Goal: Task Accomplishment & Management: Use online tool/utility

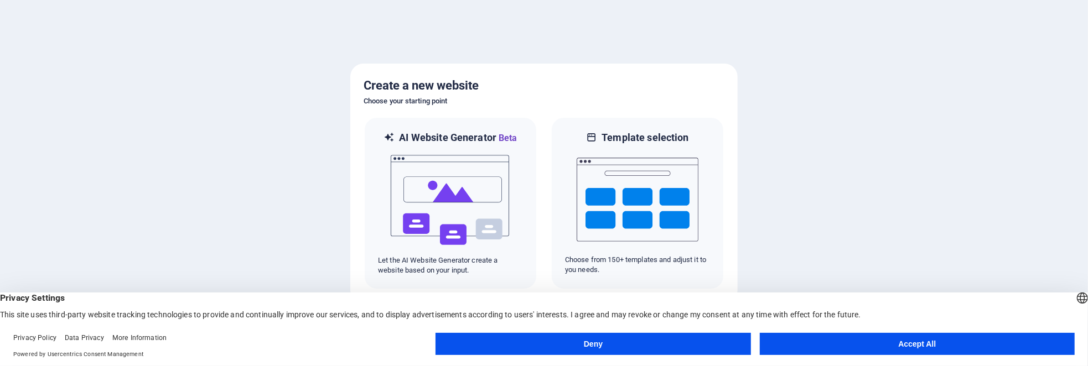
drag, startPoint x: 864, startPoint y: 231, endPoint x: 1074, endPoint y: 296, distance: 219.6
click at [1075, 296] on div "English Deutsch" at bounding box center [1082, 300] width 15 height 18
click at [1010, 239] on div at bounding box center [544, 183] width 1088 height 366
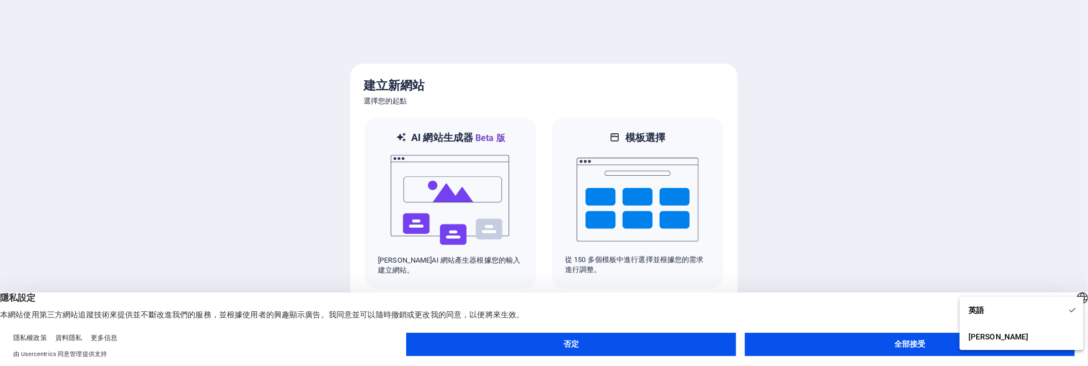
click at [877, 135] on div at bounding box center [544, 183] width 1088 height 366
click at [897, 349] on font "全部接受" at bounding box center [910, 344] width 31 height 9
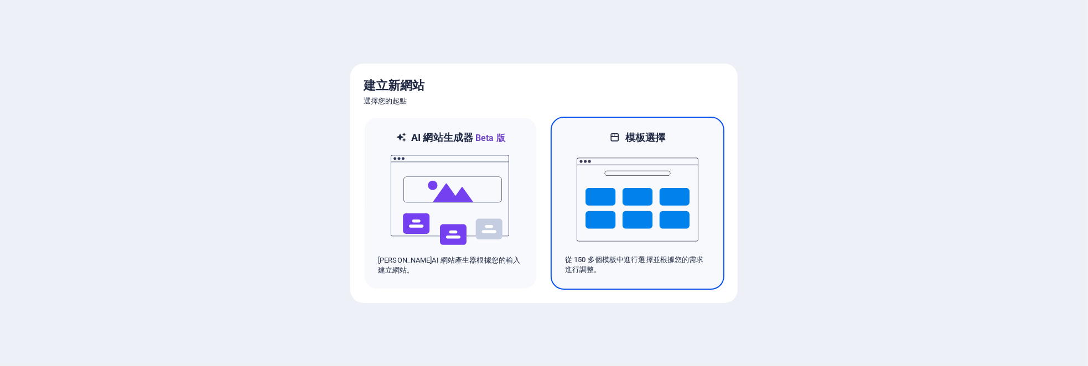
click at [638, 196] on img at bounding box center [638, 199] width 122 height 111
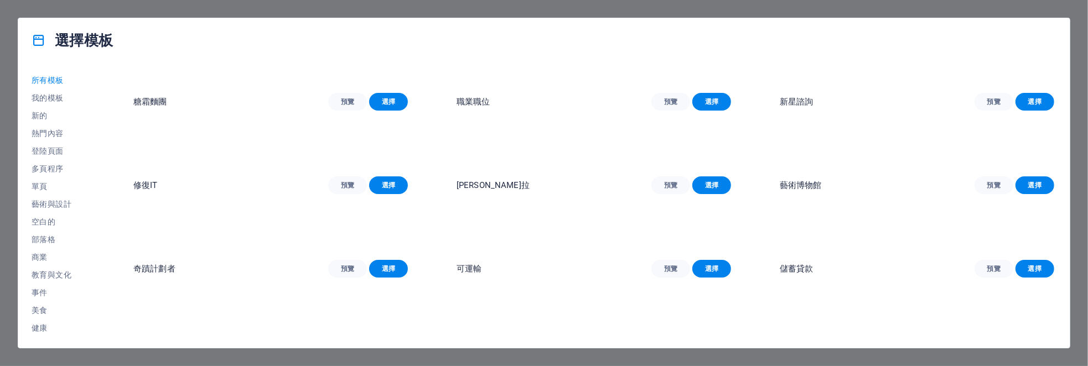
scroll to position [111, 0]
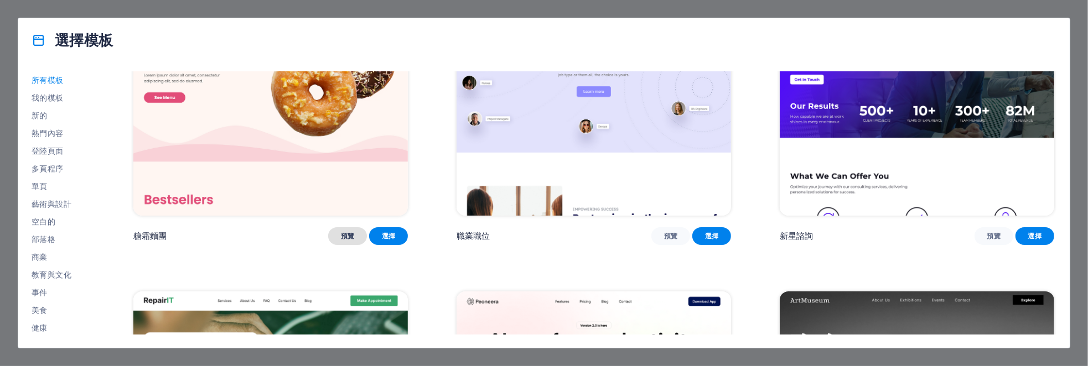
click at [341, 241] on button "預覽" at bounding box center [347, 237] width 39 height 18
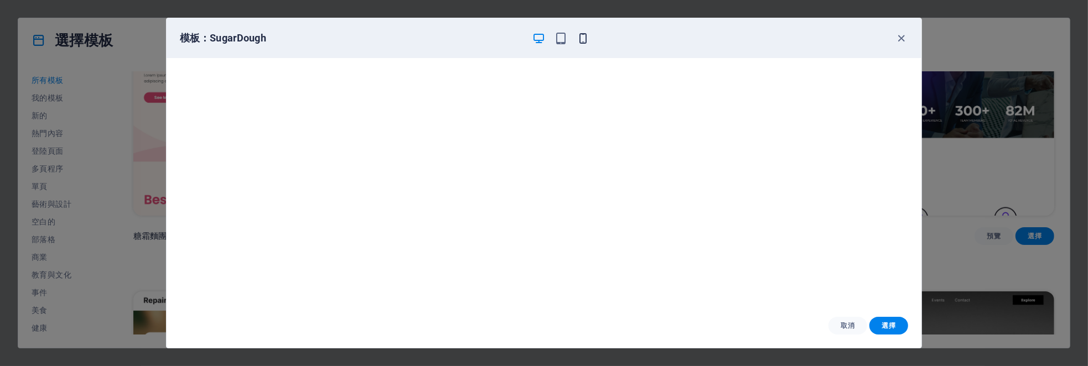
click at [584, 42] on icon "button" at bounding box center [583, 38] width 13 height 13
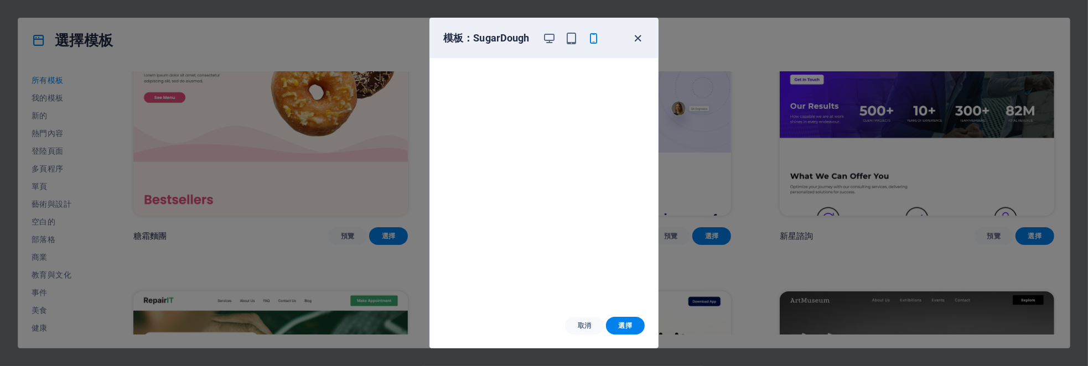
click at [640, 36] on icon "button" at bounding box center [638, 38] width 13 height 13
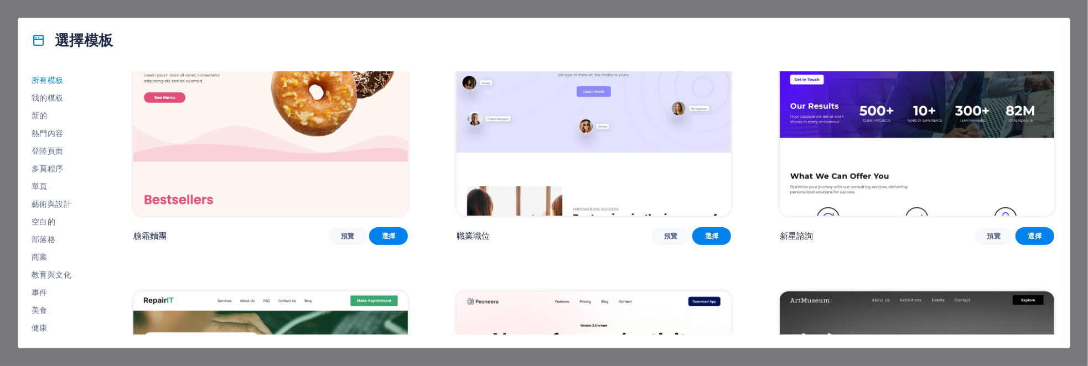
scroll to position [0, 0]
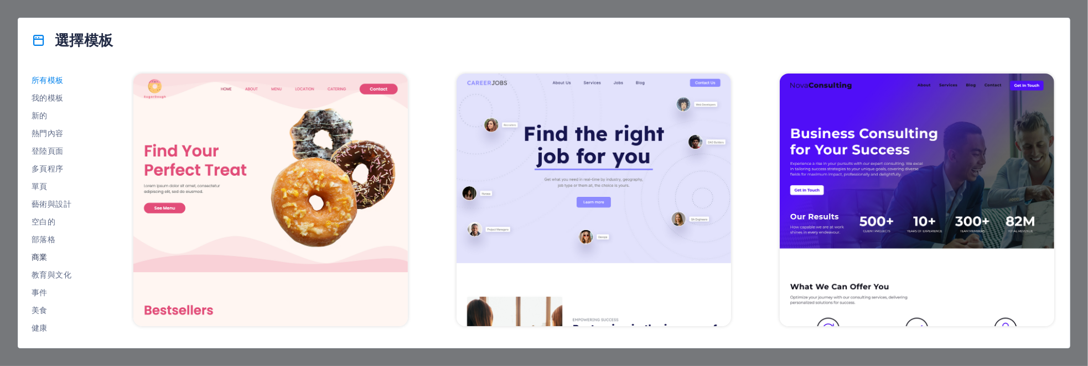
click at [42, 256] on font "商業" at bounding box center [40, 257] width 16 height 9
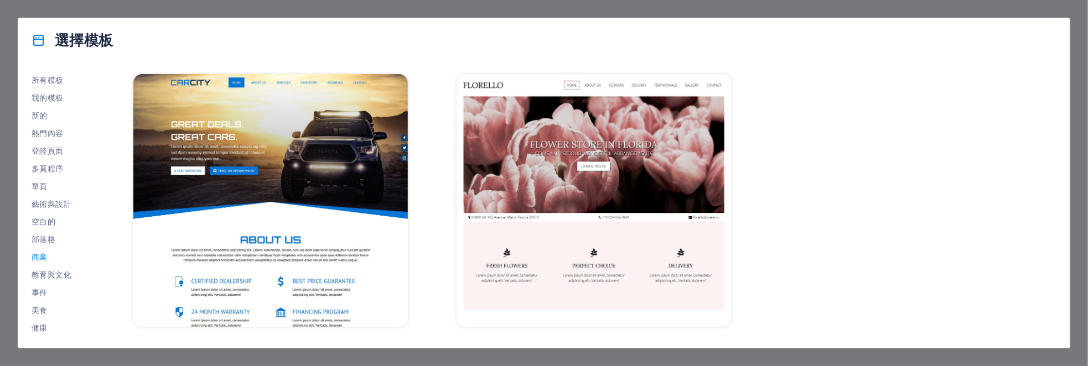
scroll to position [348, 0]
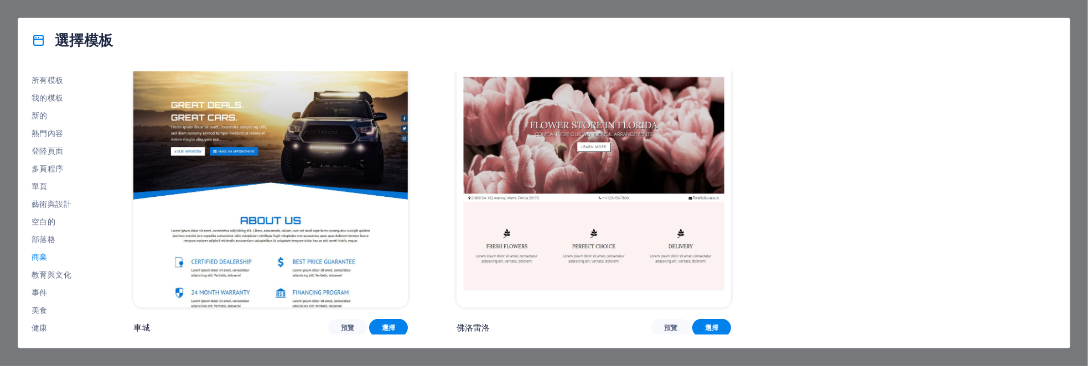
click at [272, 158] on img at bounding box center [270, 181] width 275 height 253
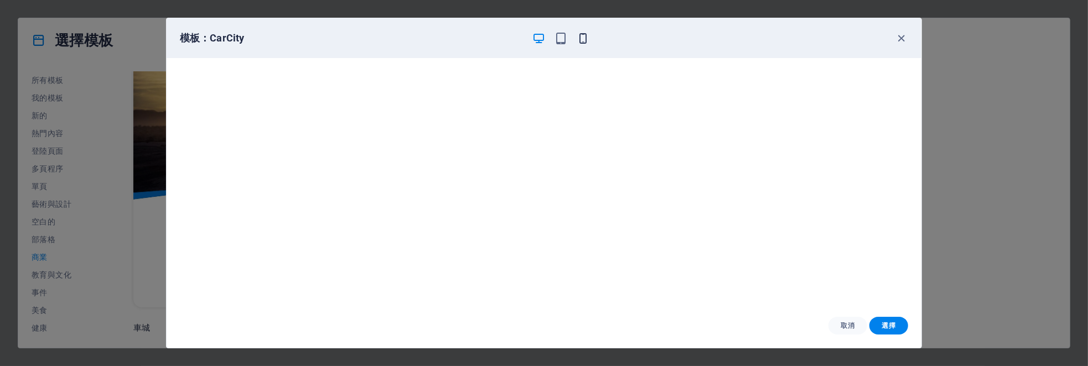
click at [583, 39] on icon "button" at bounding box center [583, 38] width 13 height 13
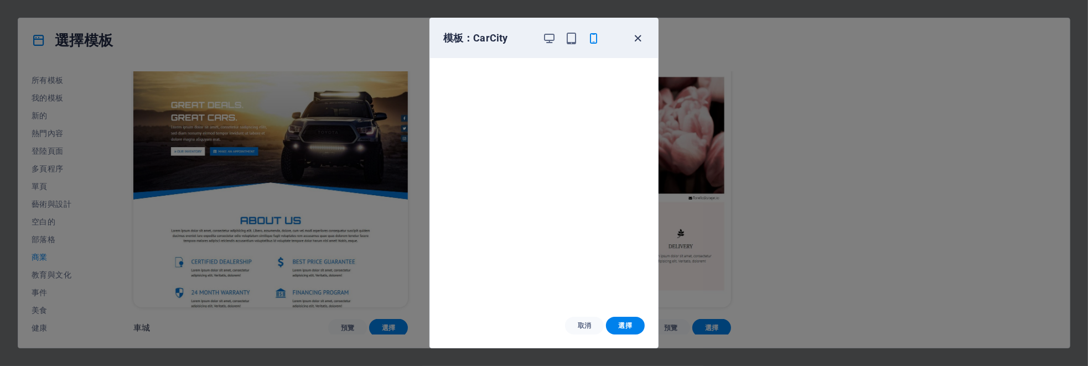
click at [639, 38] on icon "button" at bounding box center [638, 38] width 13 height 13
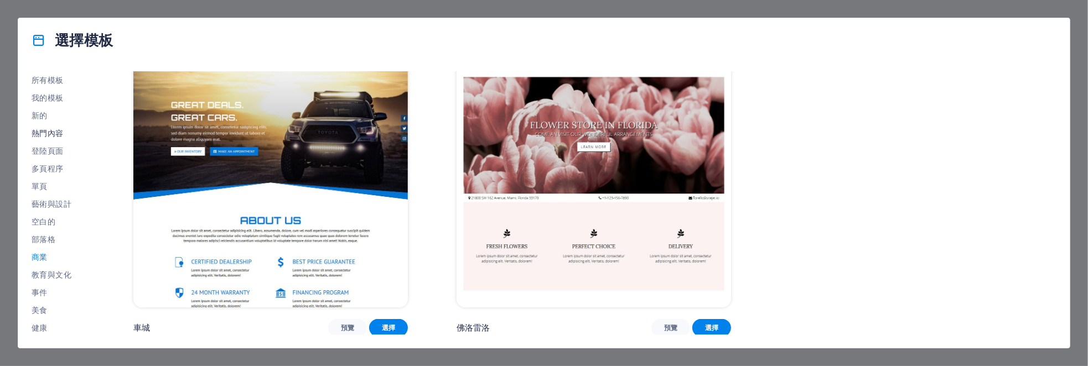
click at [43, 129] on font "熱門內容" at bounding box center [48, 133] width 32 height 9
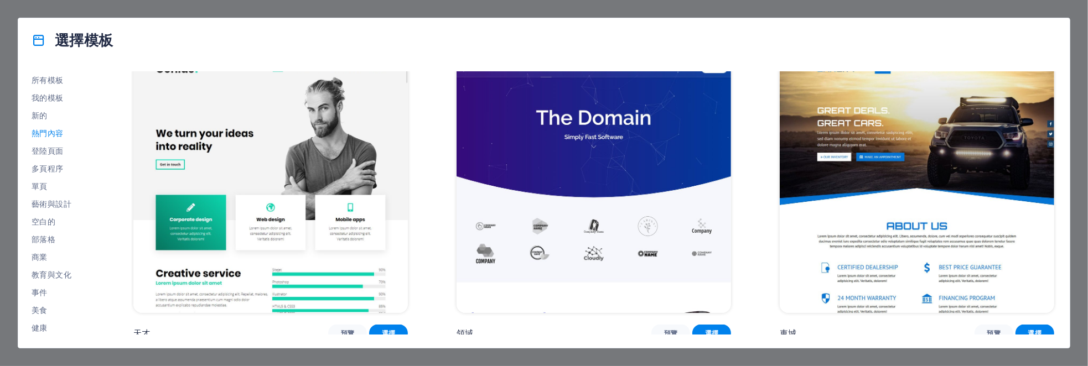
scroll to position [1052, 0]
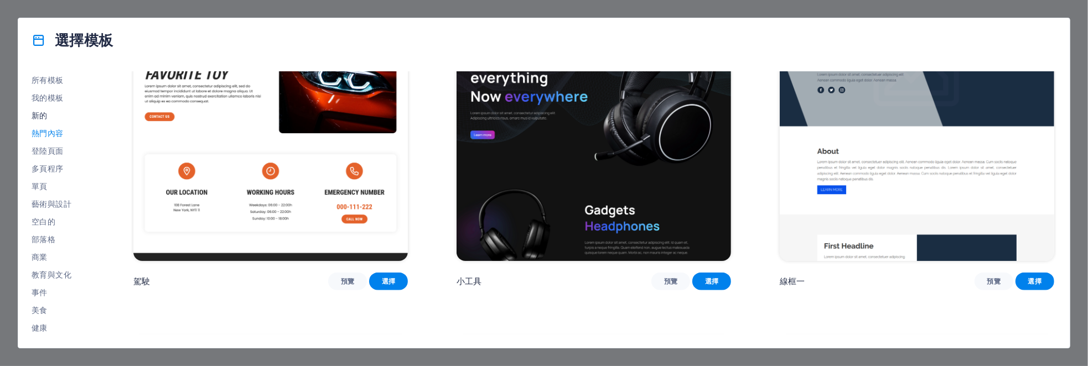
click at [44, 115] on font "新的" at bounding box center [40, 115] width 16 height 9
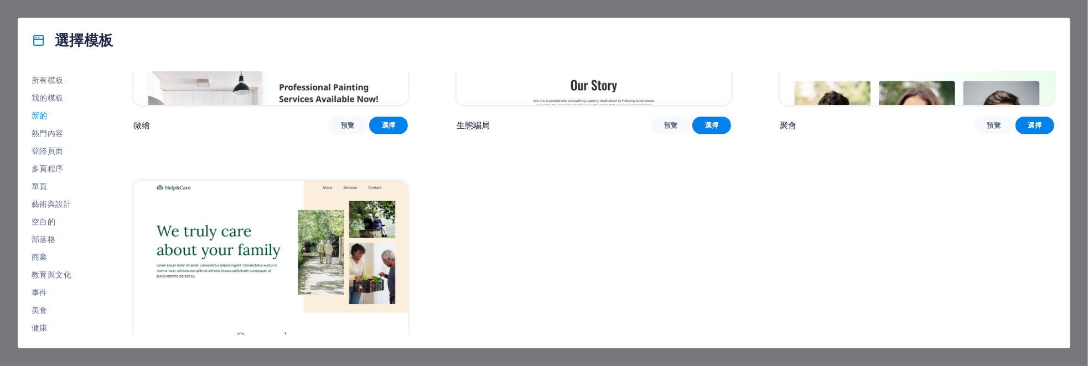
scroll to position [1328, 0]
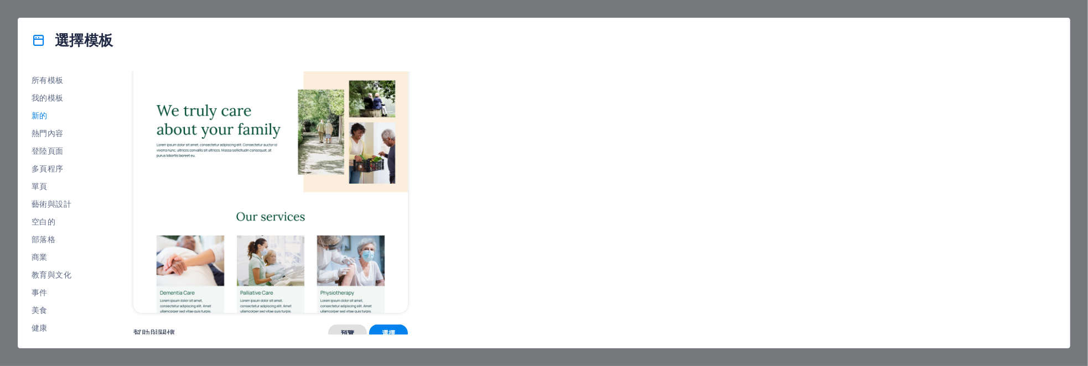
click at [347, 331] on font "預覽" at bounding box center [348, 334] width 14 height 8
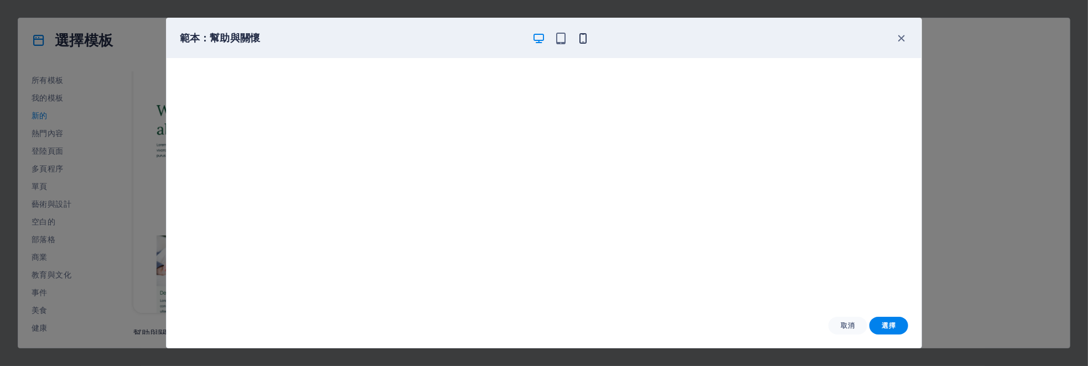
click at [583, 36] on icon "button" at bounding box center [583, 38] width 13 height 13
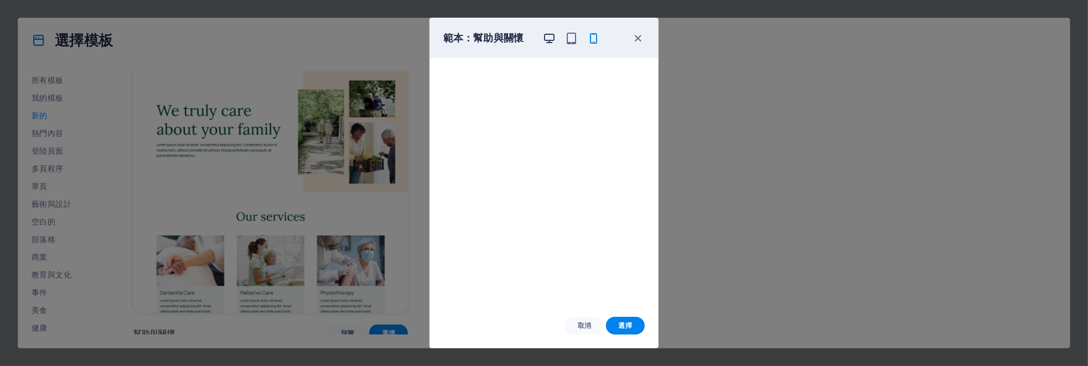
click at [549, 37] on icon "button" at bounding box center [549, 38] width 13 height 13
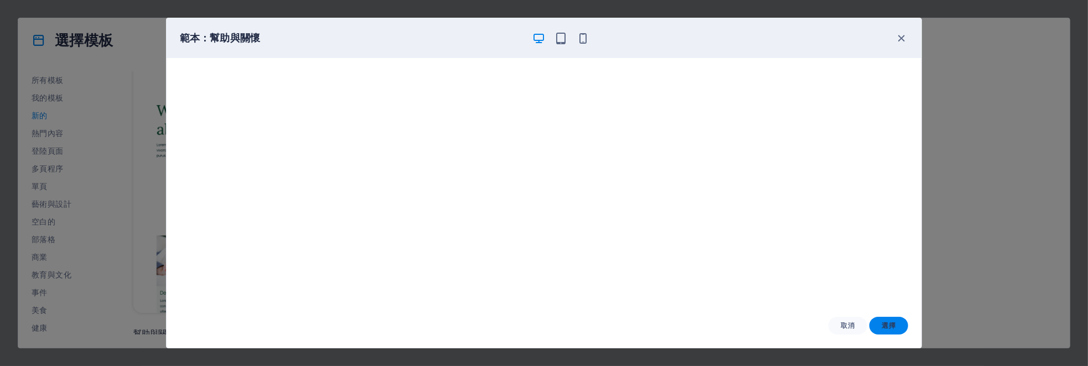
click at [887, 328] on font "選擇" at bounding box center [889, 326] width 14 height 8
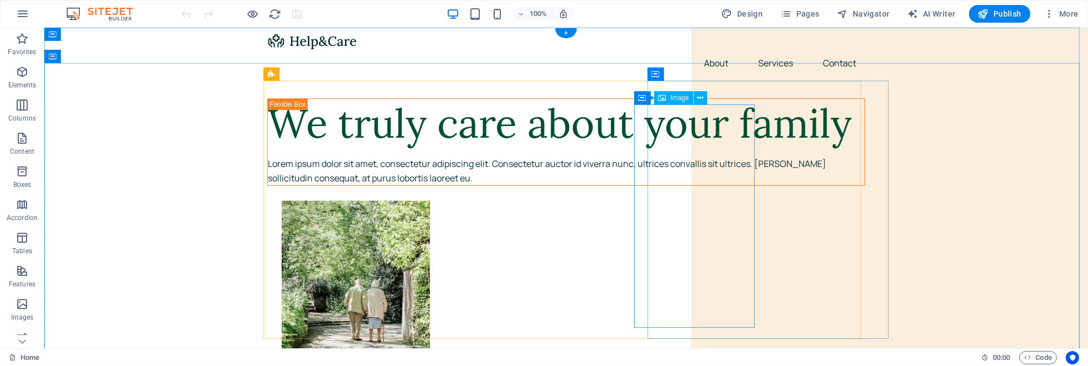
click at [717, 201] on figure at bounding box center [580, 313] width 598 height 224
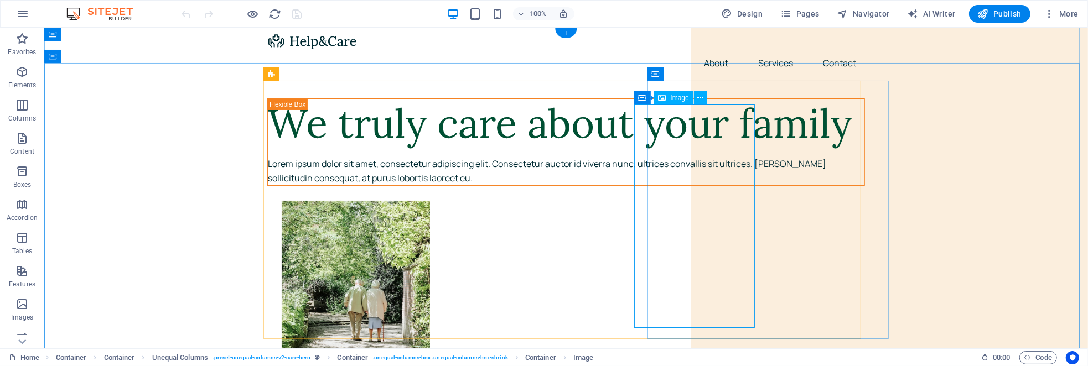
click at [681, 201] on figure at bounding box center [580, 313] width 598 height 224
click at [690, 201] on figure at bounding box center [580, 313] width 598 height 224
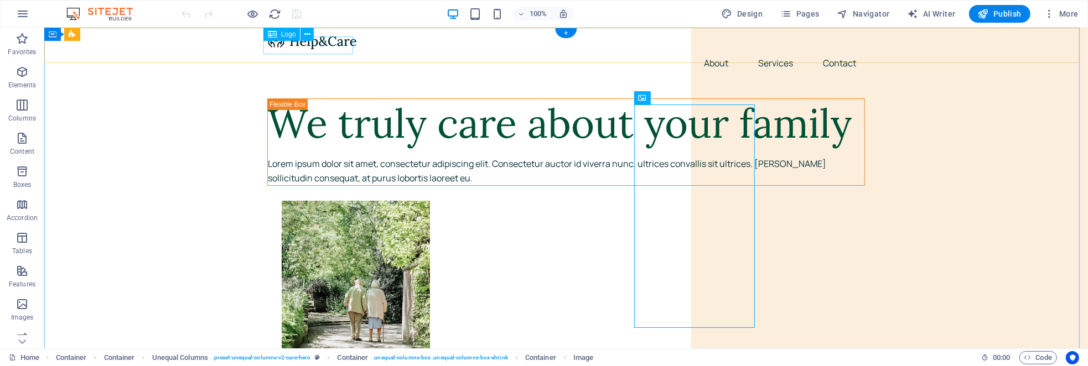
click at [281, 47] on div at bounding box center [566, 41] width 598 height 18
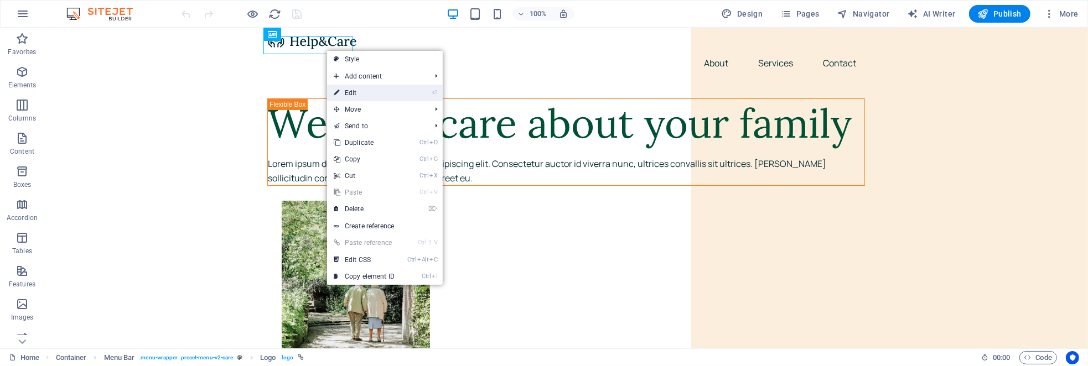
click at [363, 89] on link "⏎ Edit" at bounding box center [364, 93] width 74 height 17
select select "px"
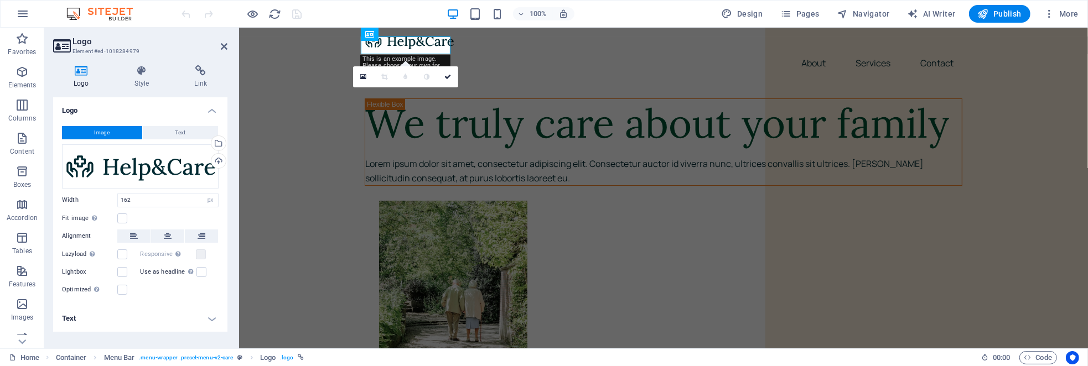
click at [83, 71] on icon at bounding box center [81, 70] width 56 height 11
click at [116, 133] on button "Image" at bounding box center [102, 132] width 80 height 13
click at [146, 159] on div "Drag files here, click to choose files or select files from Files or our free s…" at bounding box center [140, 166] width 157 height 44
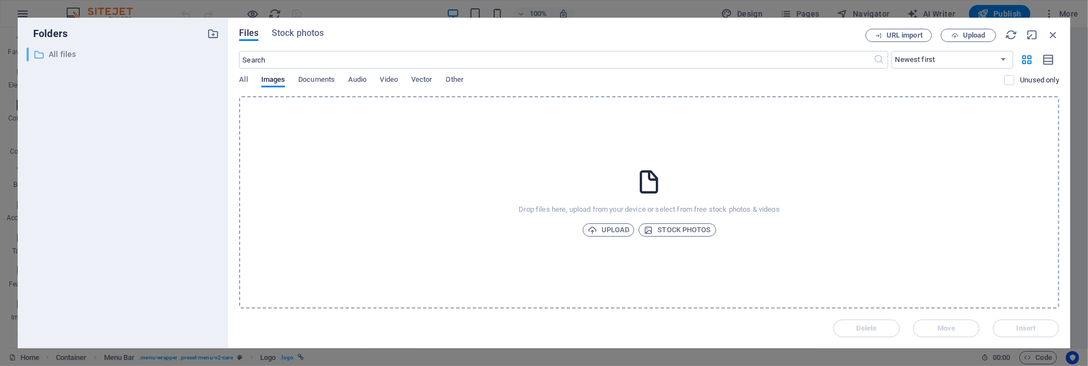
click at [70, 54] on p "All files" at bounding box center [124, 54] width 151 height 13
click at [616, 231] on span "Upload" at bounding box center [609, 230] width 42 height 13
click at [611, 232] on span "Upload" at bounding box center [609, 230] width 42 height 13
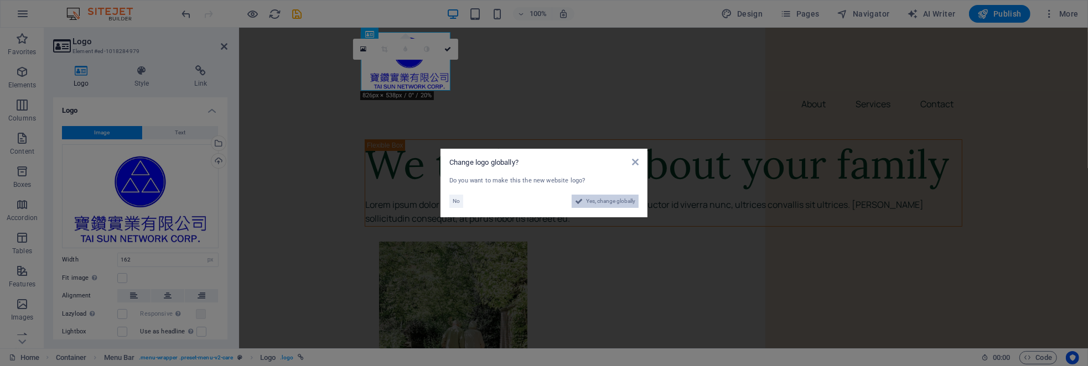
click at [609, 203] on span "Yes, change globally" at bounding box center [610, 201] width 49 height 13
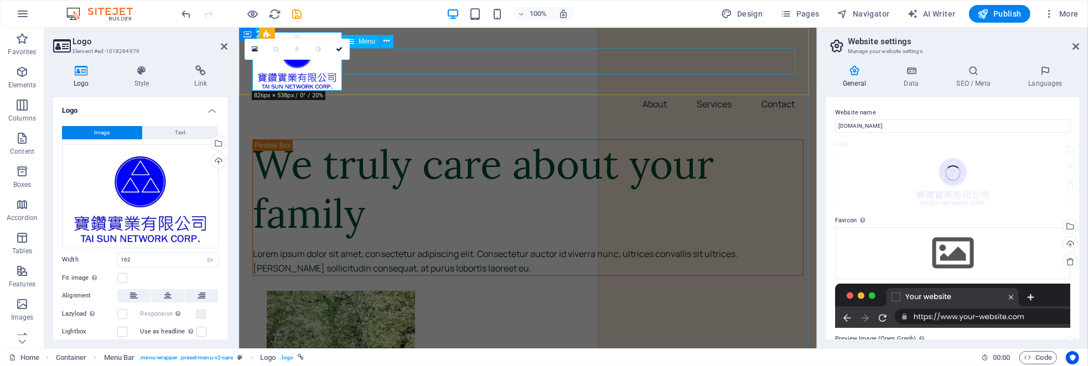
click at [481, 91] on nav "About Services Contact" at bounding box center [527, 104] width 551 height 27
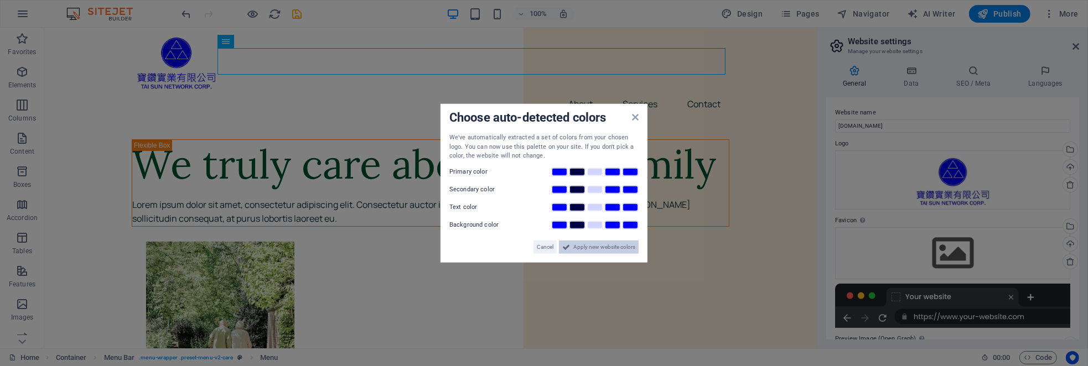
click at [582, 249] on span "Apply new website colors" at bounding box center [604, 246] width 62 height 13
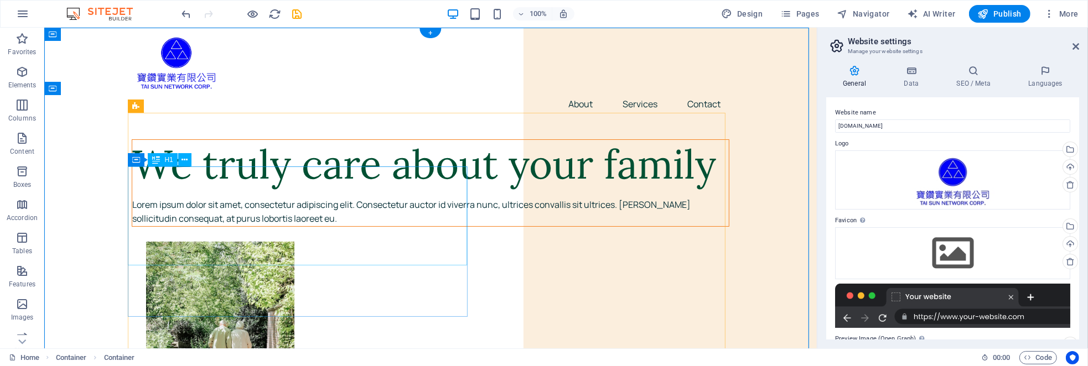
click at [167, 189] on div "We truly care about your family" at bounding box center [430, 164] width 597 height 49
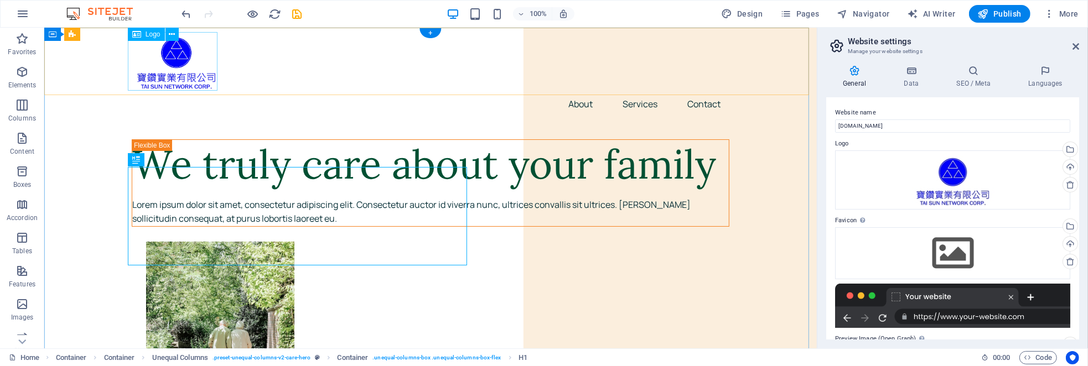
click at [177, 65] on div at bounding box center [430, 61] width 598 height 59
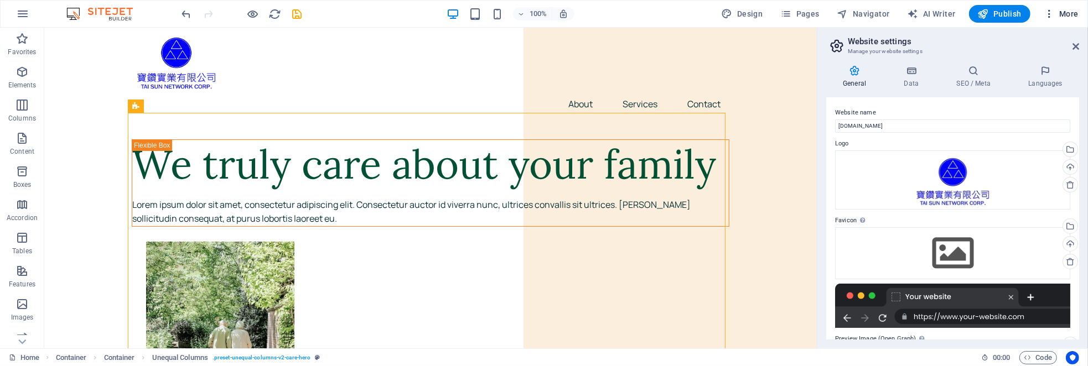
click at [1070, 13] on span "More" at bounding box center [1061, 13] width 35 height 11
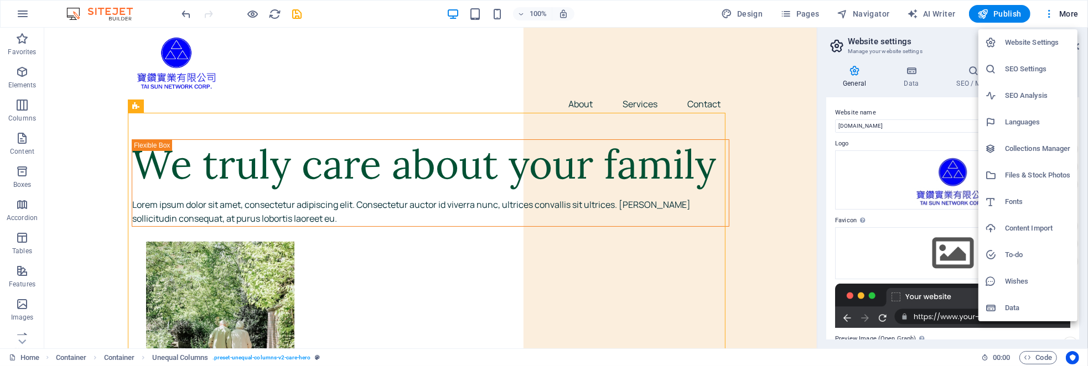
click at [1035, 128] on h6 "Languages" at bounding box center [1038, 122] width 66 height 13
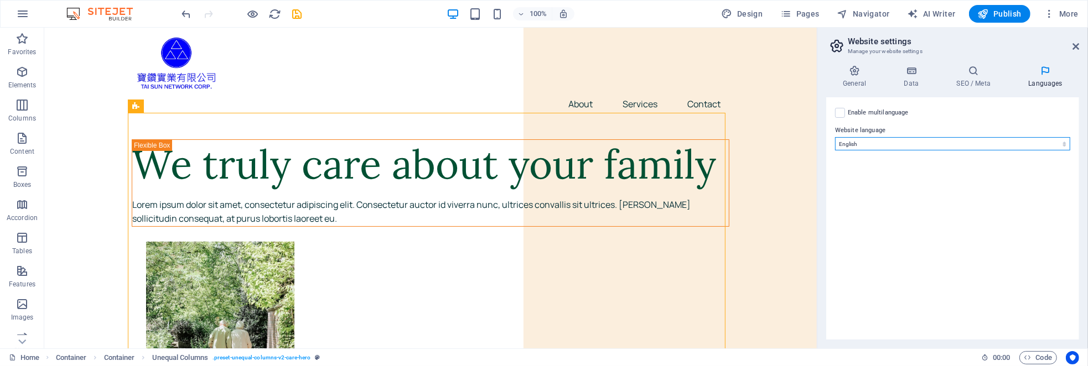
click at [889, 142] on select "Abkhazian Afar Afrikaans Akan Albanian Amharic Arabic Aragonese Armenian Assame…" at bounding box center [952, 143] width 235 height 13
click at [841, 113] on label at bounding box center [840, 113] width 10 height 10
click at [0, 0] on input "Enable multilanguage To disable multilanguage delete all languages until only o…" at bounding box center [0, 0] width 0 height 0
select select
click at [841, 111] on label at bounding box center [840, 113] width 10 height 10
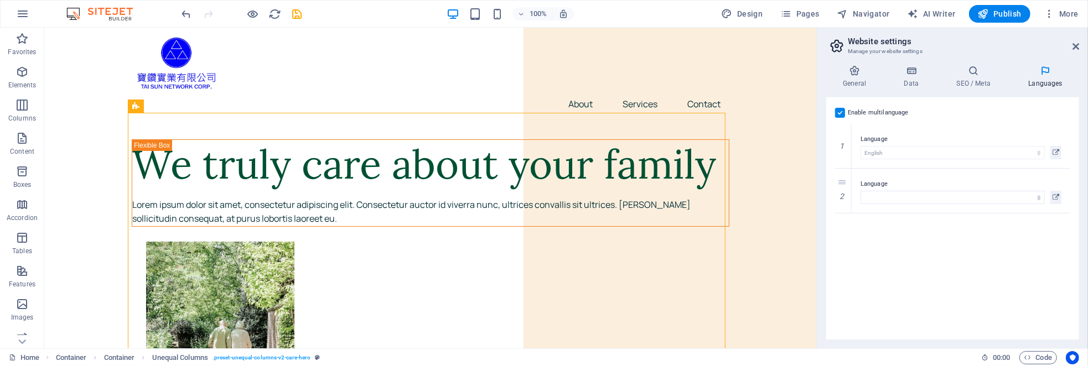
click at [0, 0] on input "Enable multilanguage To disable multilanguage delete all languages until only o…" at bounding box center [0, 0] width 0 height 0
click at [932, 138] on select "Abkhazian Afar Afrikaans Akan Albanian Amharic Arabic Aragonese Armenian Assame…" at bounding box center [952, 143] width 235 height 13
click at [1035, 104] on div "Enable multilanguage To disable multilanguage delete all languages until only o…" at bounding box center [952, 218] width 253 height 242
click at [928, 142] on select "Abkhazian Afar Afrikaans Akan Albanian Amharic Arabic Aragonese Armenian Assame…" at bounding box center [952, 143] width 235 height 13
select select "30"
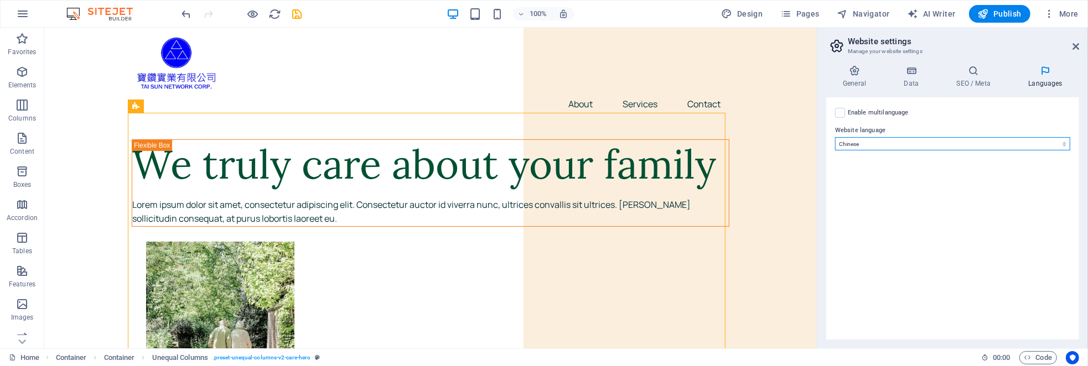
click at [835, 137] on select "Abkhazian Afar Afrikaans Akan Albanian Amharic Arabic Aragonese Armenian Assame…" at bounding box center [952, 143] width 235 height 13
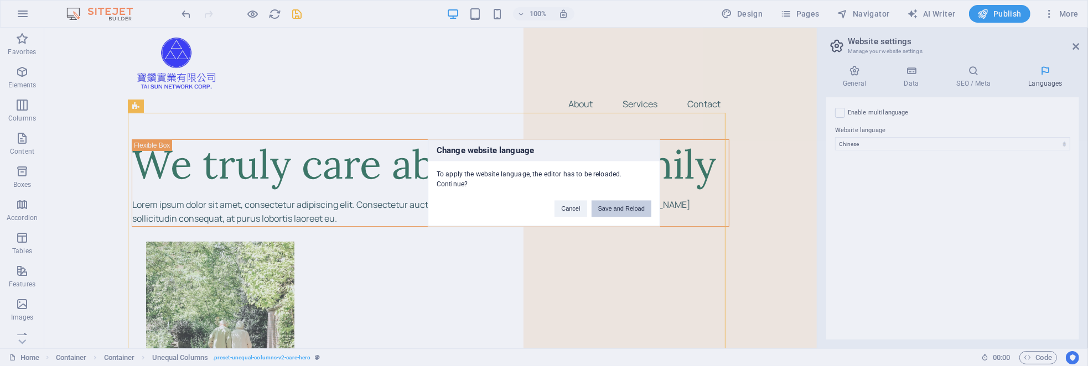
click at [626, 204] on button "Save and Reload" at bounding box center [622, 209] width 60 height 17
checkbox input "false"
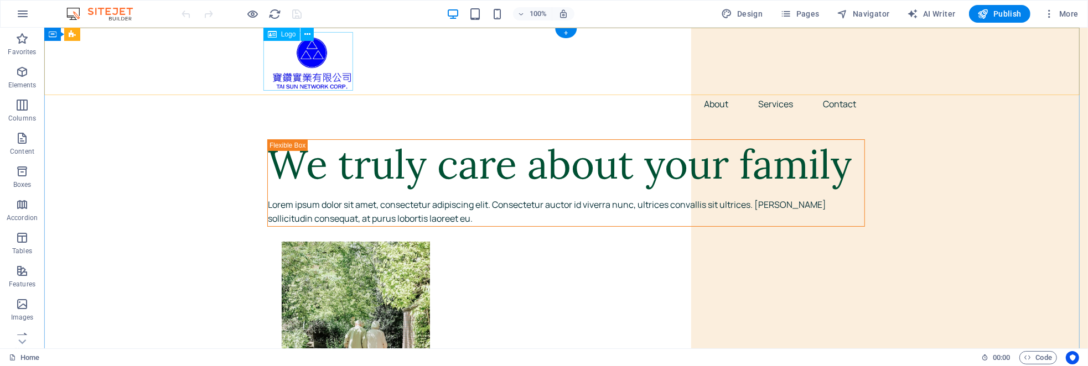
click at [318, 64] on div at bounding box center [566, 61] width 598 height 59
click at [287, 35] on span "Logo" at bounding box center [288, 34] width 15 height 7
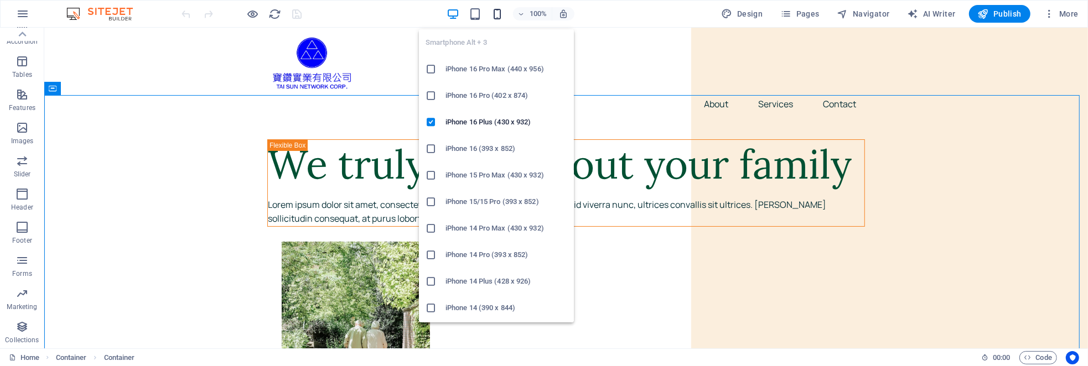
click at [497, 13] on icon "button" at bounding box center [497, 14] width 13 height 13
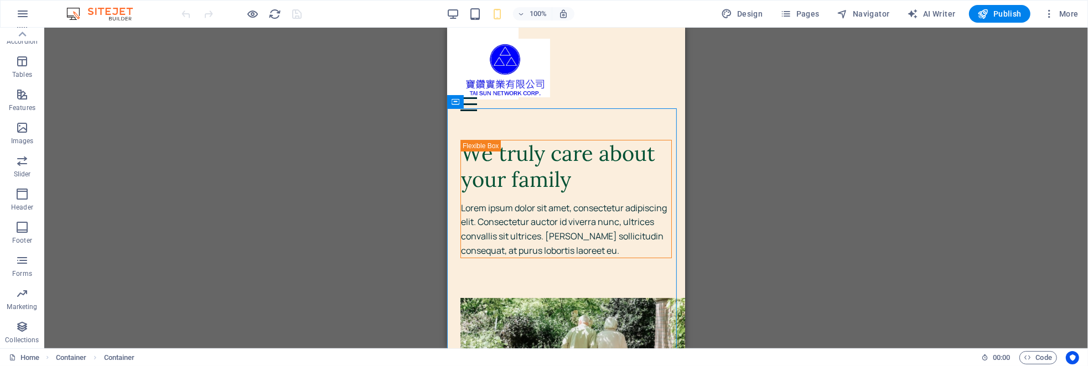
click at [866, 212] on div "Drag here to replace the existing content. Press “Ctrl” if you want to create a…" at bounding box center [566, 188] width 1044 height 321
click at [599, 59] on div "Container" at bounding box center [575, 54] width 50 height 13
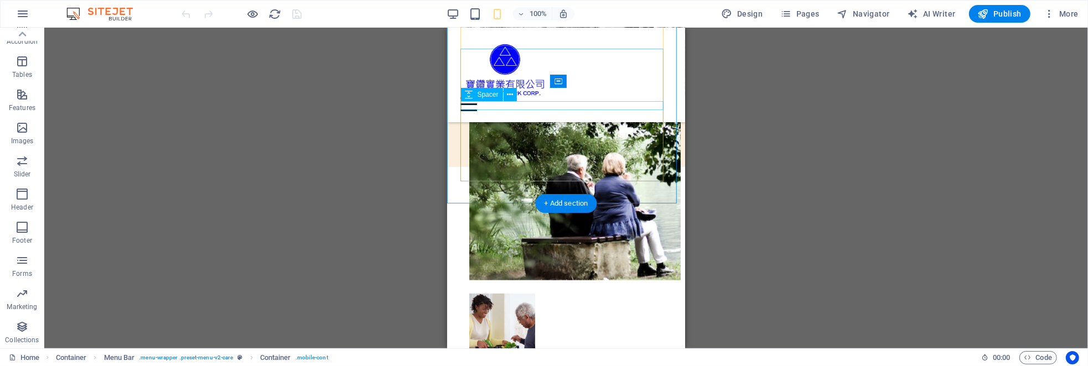
scroll to position [55, 0]
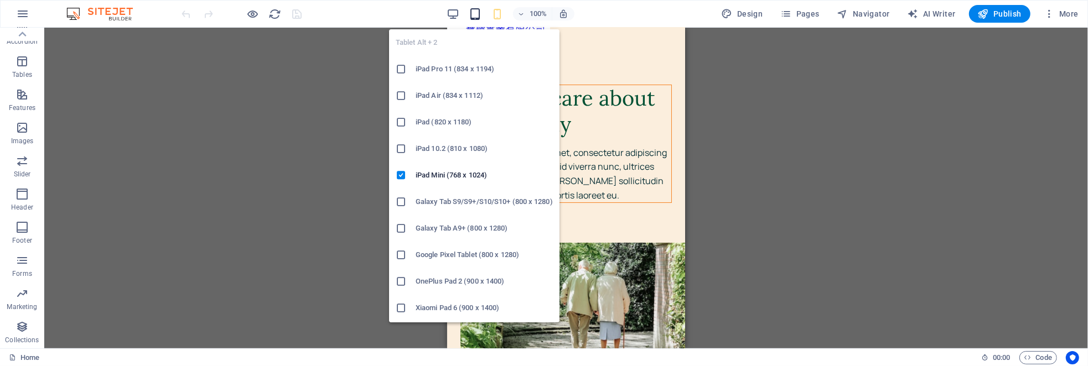
click at [474, 12] on icon "button" at bounding box center [475, 14] width 13 height 13
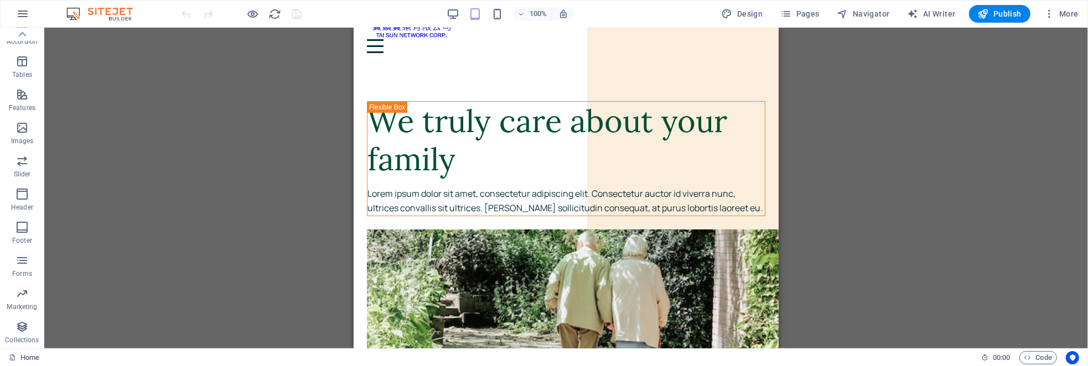
click at [856, 169] on div "Drag here to replace the existing content. Press “Ctrl” if you want to create a…" at bounding box center [566, 188] width 1044 height 321
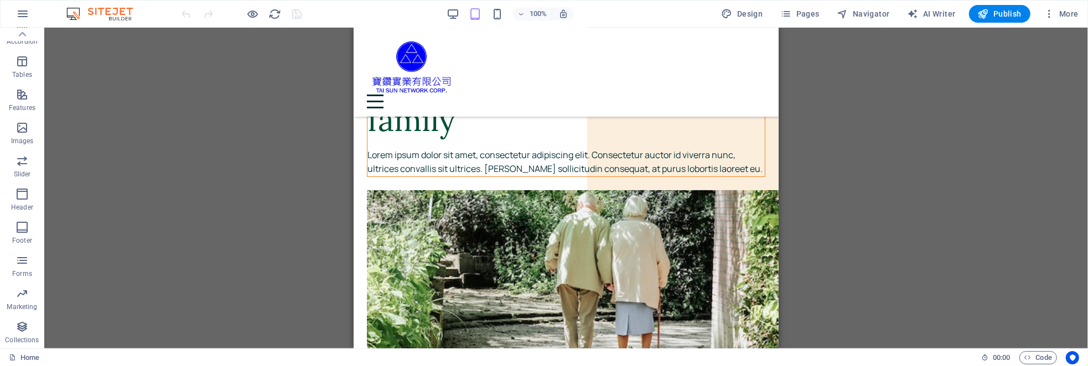
scroll to position [0, 0]
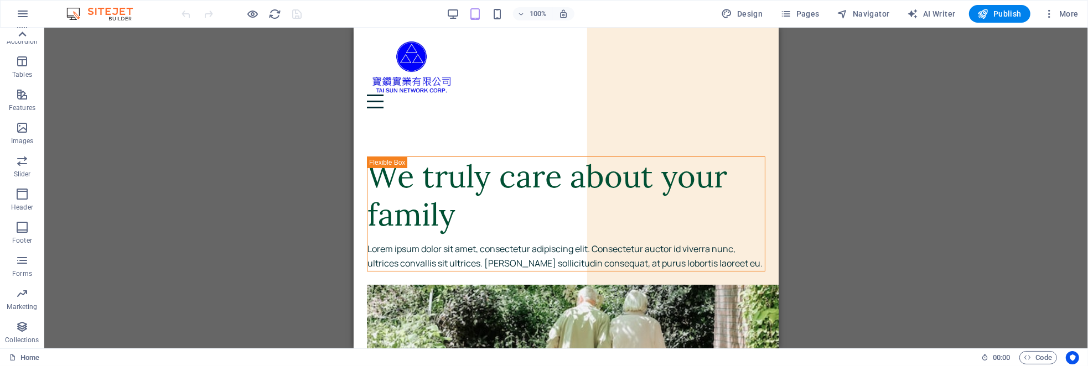
click at [18, 35] on icon at bounding box center [21, 34] width 15 height 15
click at [18, 35] on icon "button" at bounding box center [21, 38] width 13 height 13
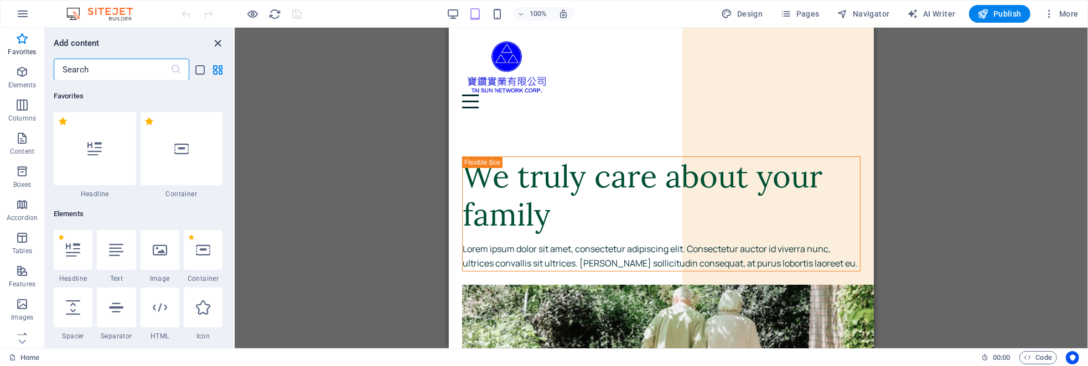
click at [219, 39] on icon "close panel" at bounding box center [218, 43] width 13 height 13
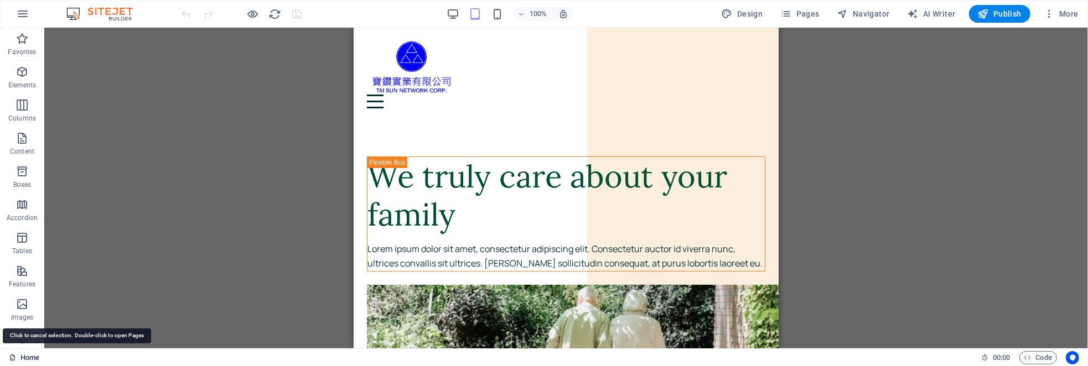
click at [31, 355] on link "Home" at bounding box center [24, 357] width 30 height 13
click at [37, 360] on link "Home" at bounding box center [24, 357] width 30 height 13
click at [38, 356] on link "Home" at bounding box center [24, 357] width 30 height 13
click at [38, 357] on link "Home" at bounding box center [24, 357] width 30 height 13
click at [942, 15] on span "AI Writer" at bounding box center [932, 13] width 48 height 11
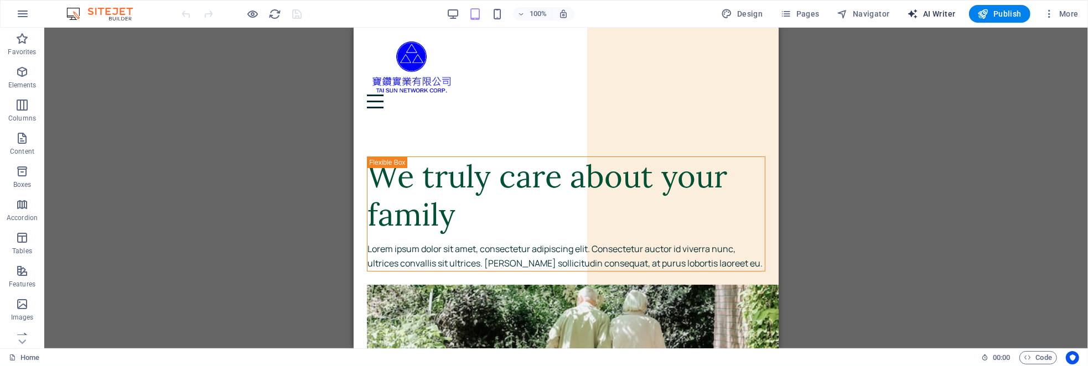
select select "English"
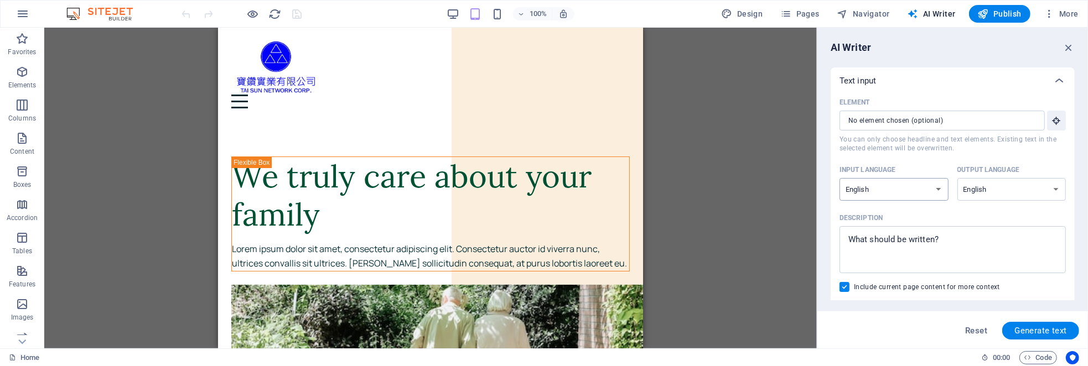
click at [938, 187] on select "Albanian Arabic Armenian Awadhi Azerbaijani Bashkir Basque Belarusian Bengali B…" at bounding box center [894, 189] width 109 height 23
select select "Chinese"
click at [840, 178] on select "Albanian Arabic Armenian Awadhi Azerbaijani Bashkir Basque Belarusian Bengali B…" at bounding box center [894, 189] width 109 height 23
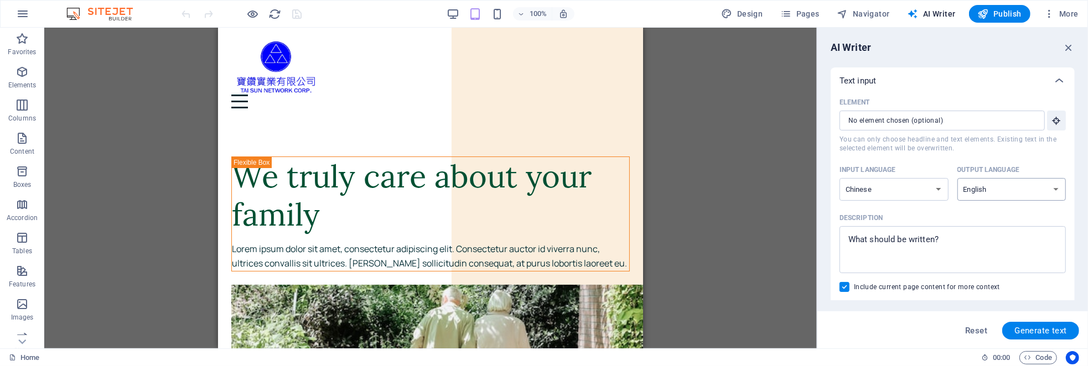
click at [1026, 189] on select "Albanian Arabic Armenian Awadhi Azerbaijani Bashkir Basque Belarusian Bengali B…" at bounding box center [1012, 189] width 109 height 23
select select "Chinese"
click at [958, 178] on select "Albanian Arabic Armenian Awadhi Azerbaijani Bashkir Basque Belarusian Bengali B…" at bounding box center [1012, 189] width 109 height 23
click at [959, 238] on textarea "Description x ​" at bounding box center [952, 250] width 215 height 36
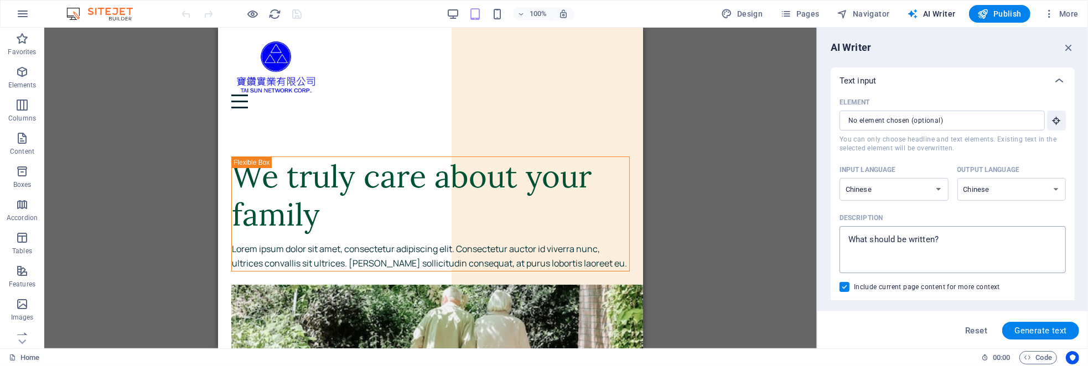
type textarea "x"
click at [959, 238] on textarea "Description x ​" at bounding box center [952, 250] width 215 height 36
click at [959, 240] on textarea "Description x ​" at bounding box center [952, 250] width 215 height 36
type textarea "1"
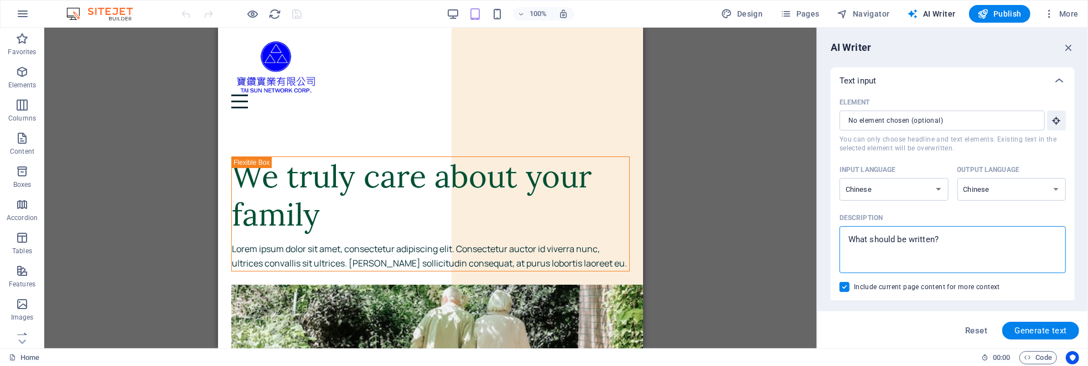
type textarea "x"
type textarea "11"
type textarea "x"
type textarea "1"
type textarea "x"
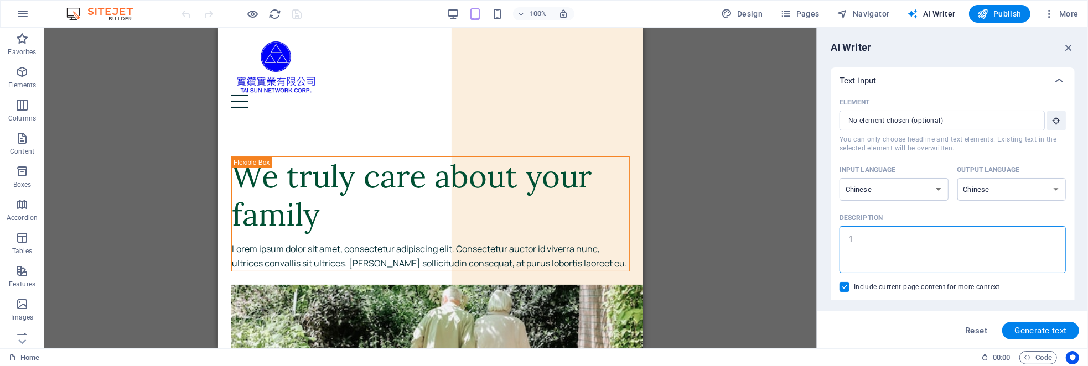
type textarea "x"
type textarea "ㄅ"
type textarea "x"
type textarea "ㄅㄠ"
type textarea "x"
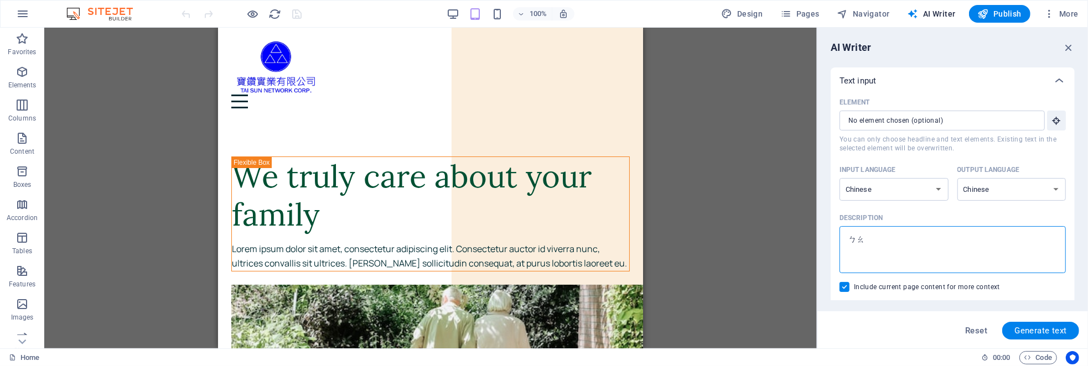
type textarea "保"
type textarea "x"
type textarea "保ㄗ"
type textarea "x"
type textarea "保ㄗㄨ"
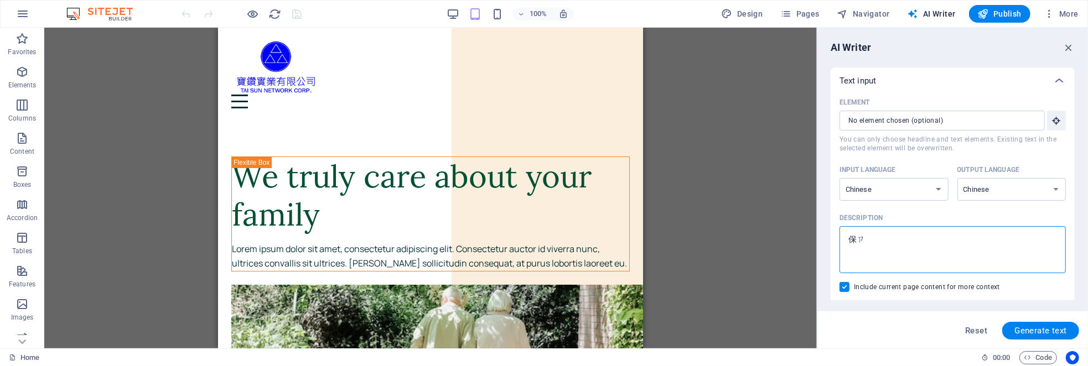
type textarea "x"
type textarea "保ㄗㄨㄢ"
type textarea "x"
type textarea "寶鑽"
type textarea "x"
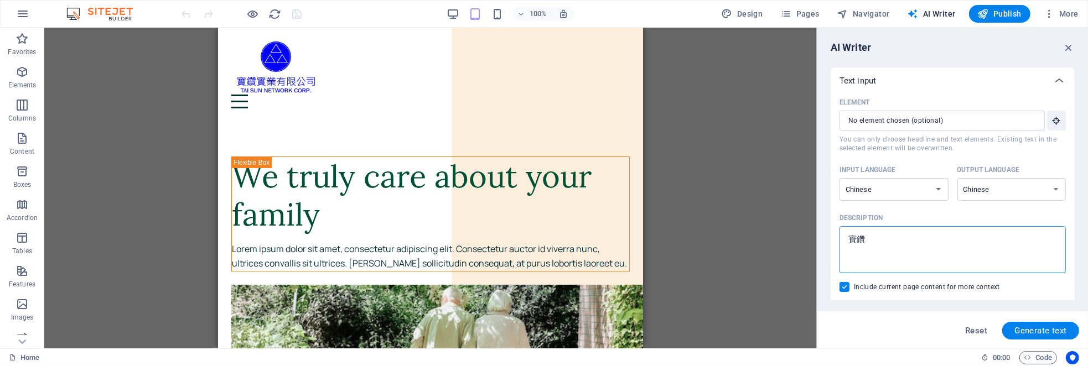
type textarea "寶鑽ㄕ"
type textarea "x"
type textarea "寶鑽石"
type textarea "x"
type textarea "寶鑽石ㄧ"
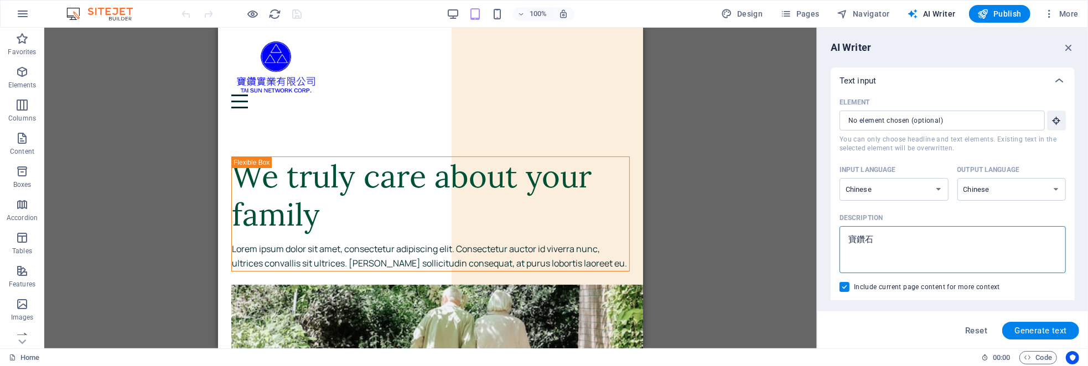
type textarea "x"
type textarea "寶鑽石ㄧㄝ"
type textarea "x"
type textarea "寶鑽實業"
type textarea "x"
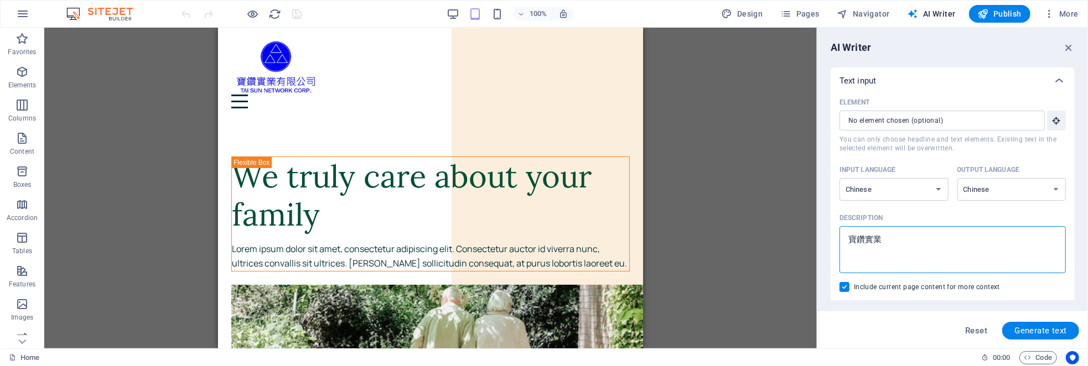
type textarea "寶鑽實業ㄧ"
type textarea "x"
type textarea "寶鑽實業ㄧㄥ"
type textarea "x"
type textarea "寶鑽實業影"
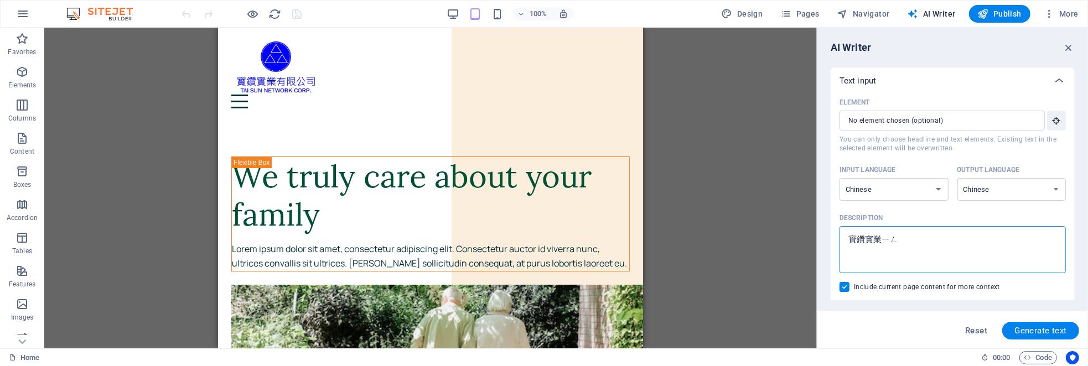
type textarea "x"
type textarea "寶鑽實業影ㄒ"
type textarea "x"
type textarea "寶鑽實業影"
type textarea "x"
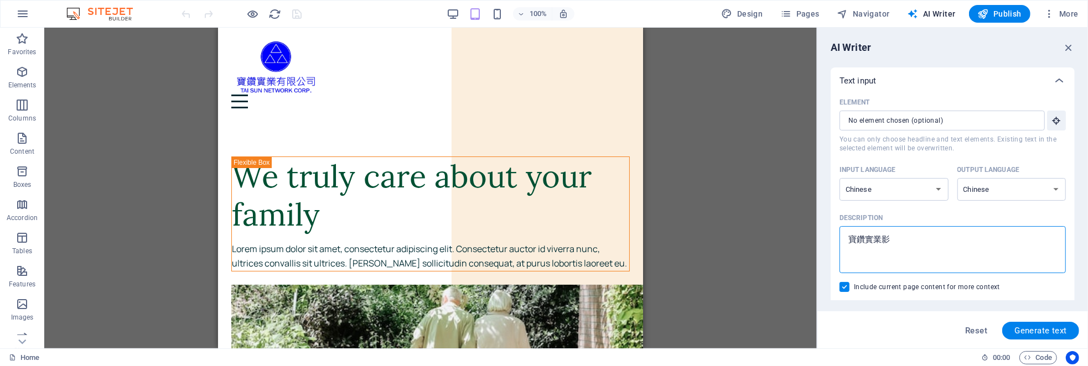
type textarea "寶鑽實業"
type textarea "x"
type textarea "寶鑽實業ㄧ"
type textarea "x"
type textarea "寶鑽實業ㄧㄡ"
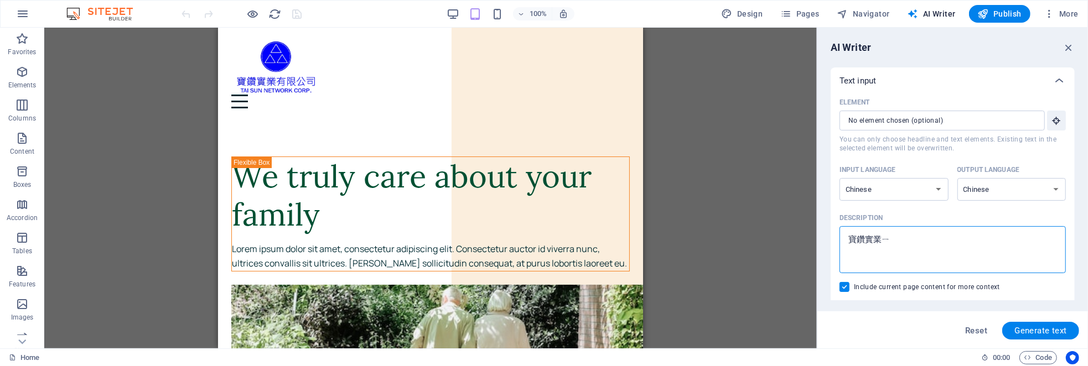
type textarea "x"
type textarea "寶鑽實業又"
type textarea "x"
type textarea "寶鑽實業又ㄒ"
type textarea "x"
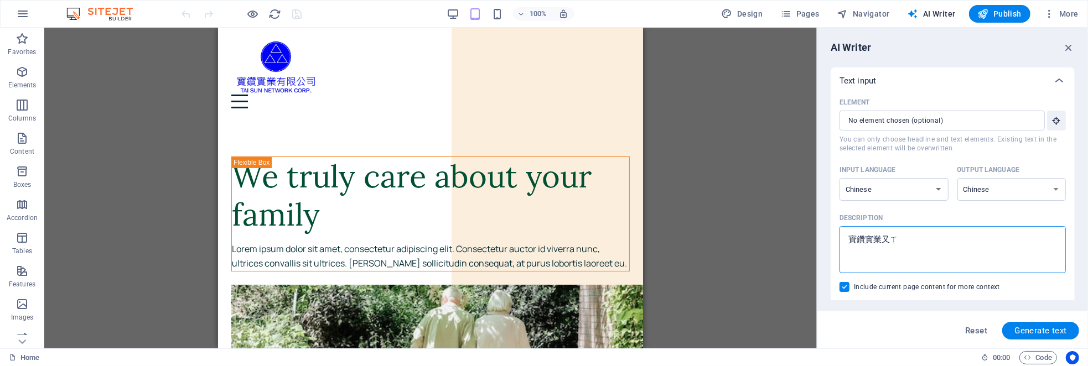
type textarea "寶鑽實業又"
type textarea "x"
type textarea "寶鑽實業"
type textarea "x"
type textarea "寶鑽實業ㄧ"
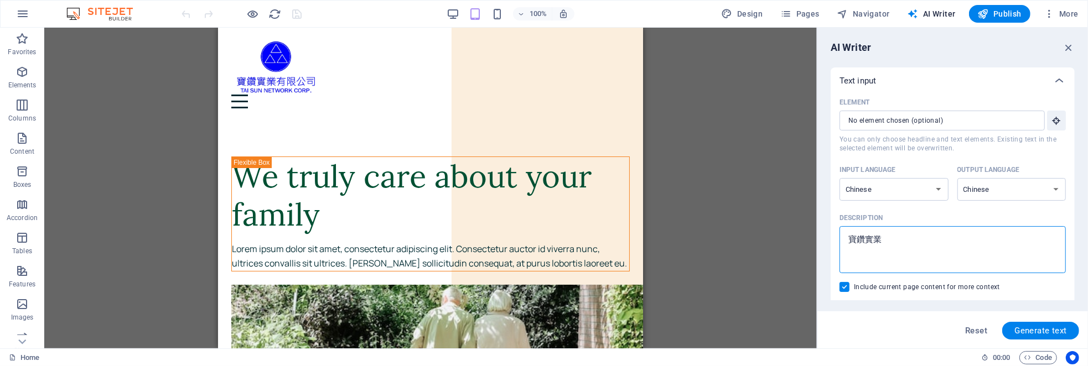
type textarea "x"
type textarea "寶鑽實業ㄧㄡ"
type textarea "x"
type textarea "寶鑽實業有"
type textarea "x"
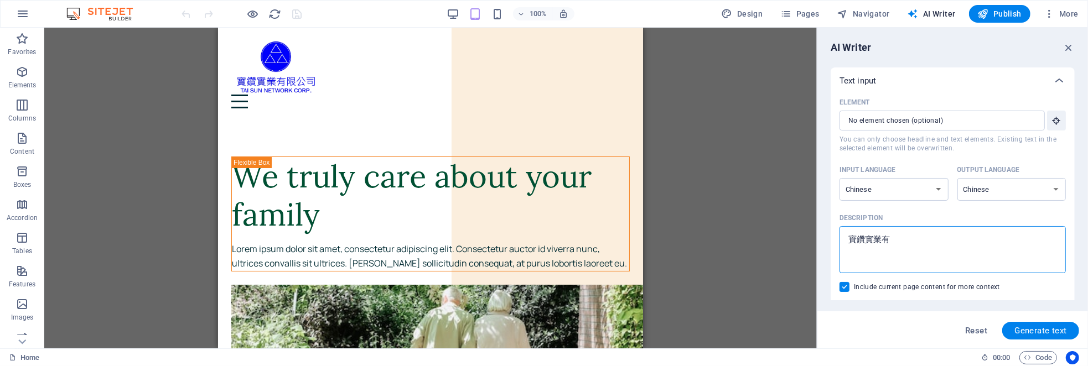
type textarea "寶鑽實業有ㄒ"
type textarea "x"
type textarea "寶鑽實業有ㄒㄧ"
type textarea "x"
type textarea "寶鑽實業有ㄒㄧㄢ"
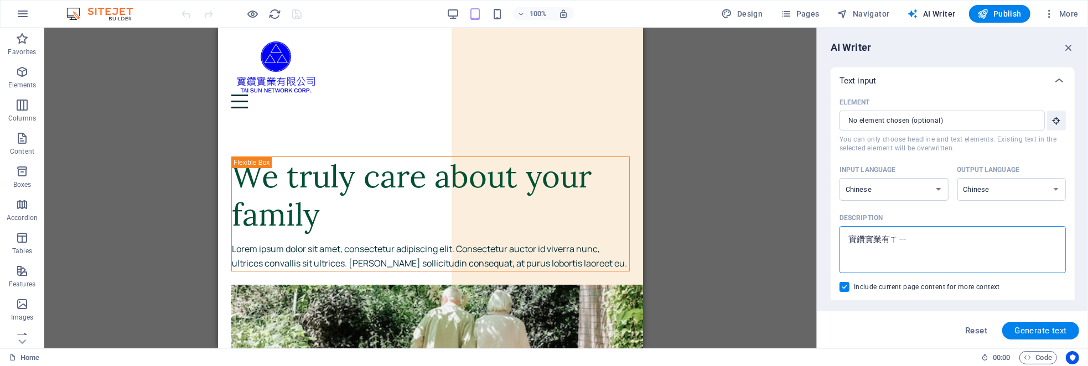
type textarea "x"
type textarea "寶鑽實業有限"
type textarea "x"
type textarea "寶鑽實業有限ㄍ"
type textarea "x"
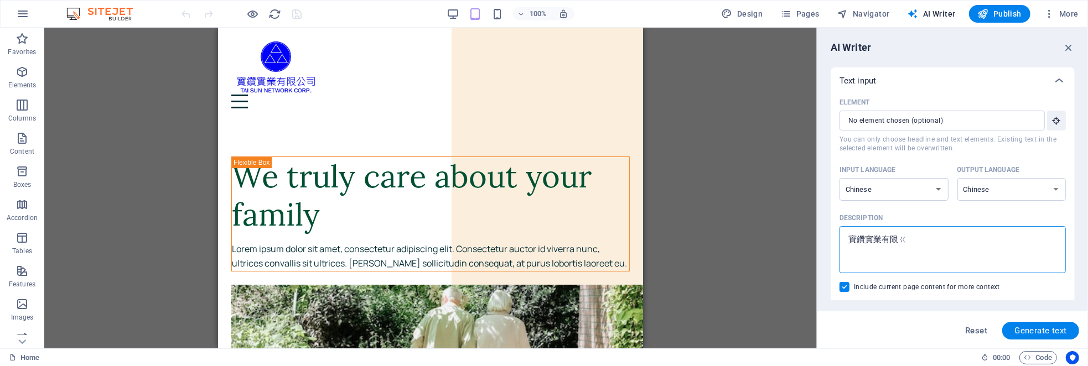
type textarea "寶鑽實業有限ㄍㄨ"
type textarea "x"
type textarea "寶鑽實業有限ㄍㄨㄥ"
type textarea "x"
type textarea "寶鑽實業有限公"
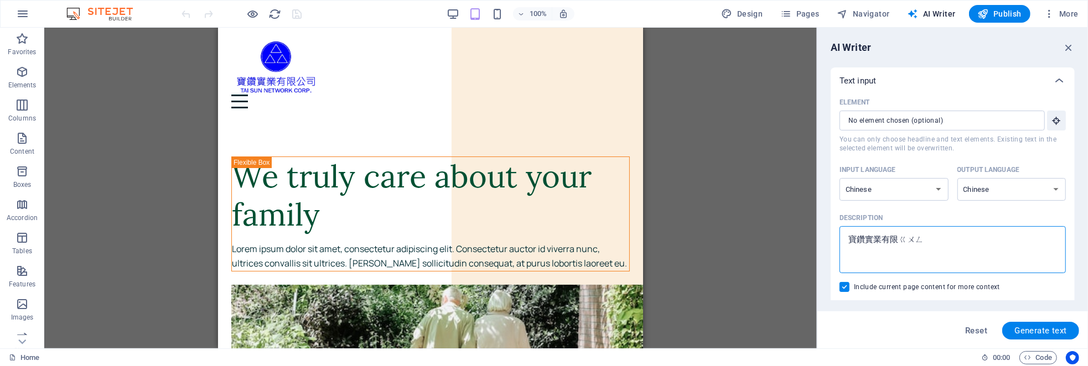
type textarea "x"
type textarea "寶鑽實業有限公ㄙ"
type textarea "x"
type textarea "寶鑽實業有限公司"
type textarea "x"
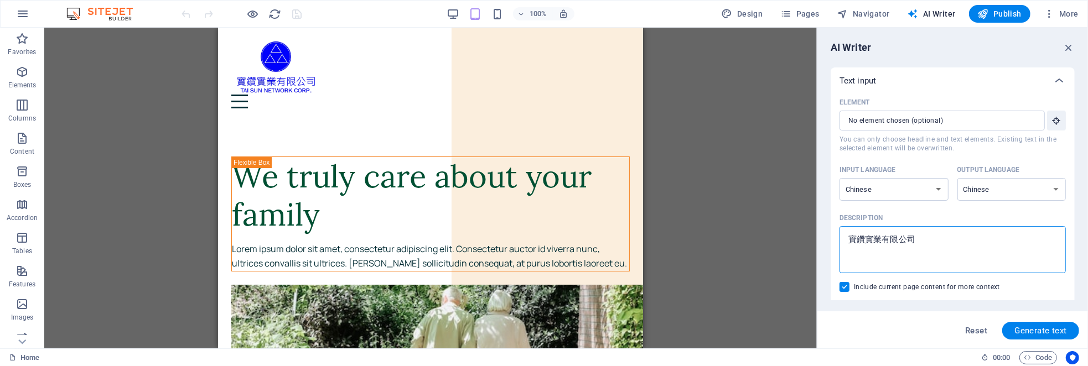
type textarea "寶鑽實業有限公司<"
type textarea "x"
type textarea "寶鑽實業有限公司"
type textarea "x"
type textarea "寶鑽實業有限公司ㄝ"
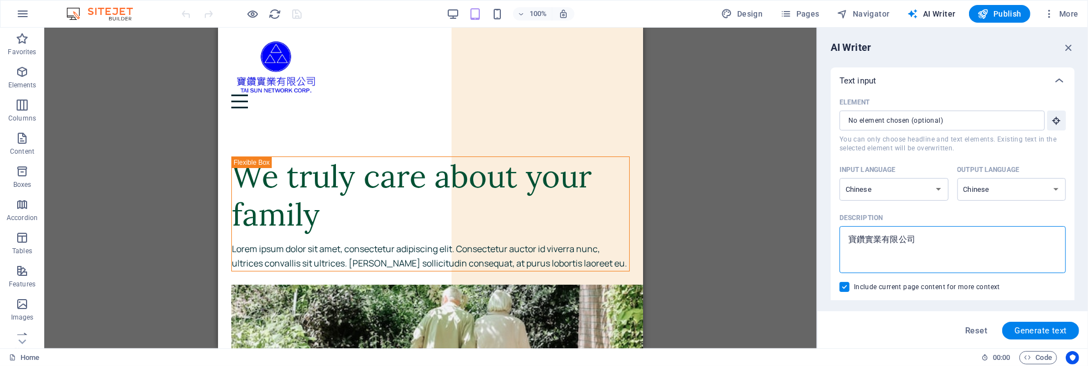
type textarea "x"
type textarea "寶鑽實業有限公司"
type textarea "x"
type textarea "寶鑽實業有限公司，"
type textarea "x"
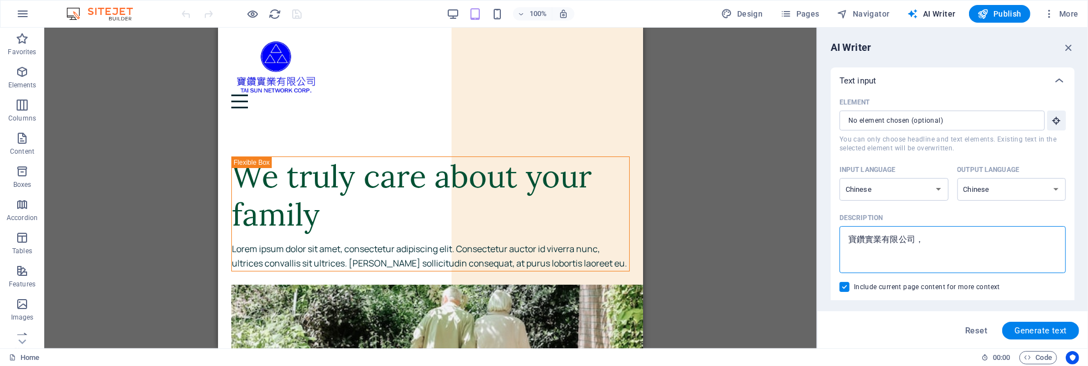
type textarea "寶鑽實業有限公司，ㄧ"
type textarea "x"
type textarea "寶鑽實業有限公司，ㄧㄢ"
type textarea "x"
type textarea "寶鑽實業有限公司，言"
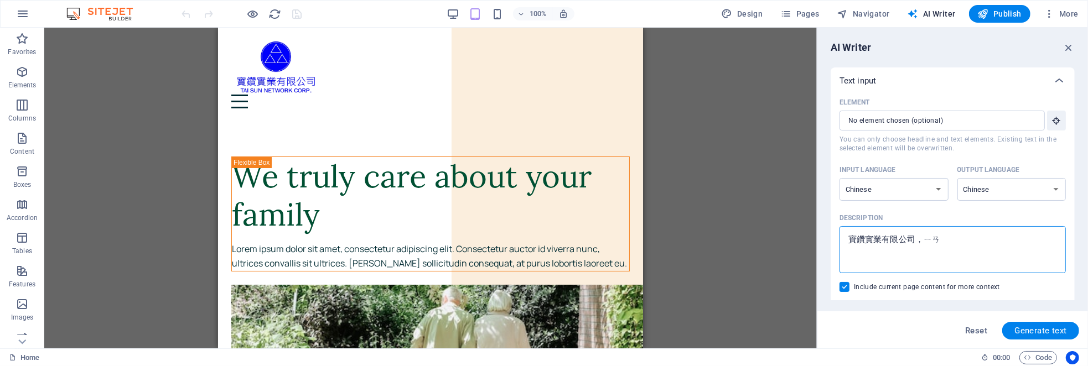
type textarea "x"
type textarea "寶鑽實業有限公司，言ㄇ"
type textarea "x"
type textarea "寶鑽實業有限公司，言ㄇㄛ"
type textarea "x"
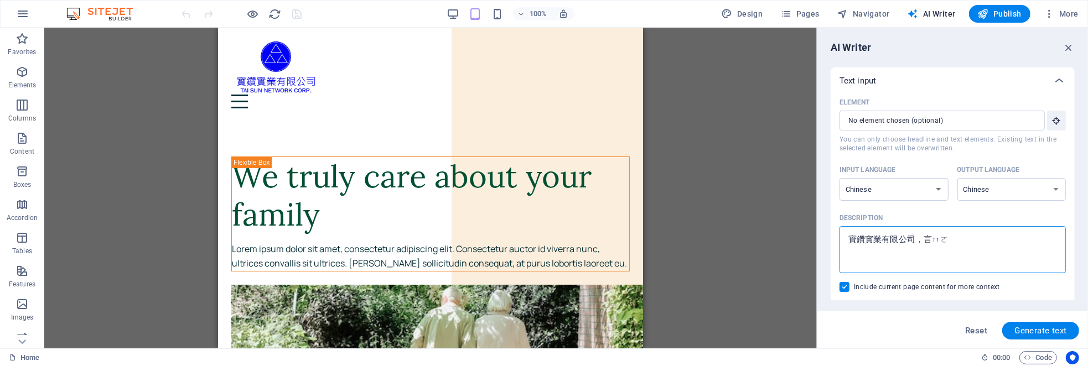
type textarea "寶鑽實業有限公司，研磨"
type textarea "x"
type textarea "寶鑽實業有限公司，研磨ㄍ"
type textarea "x"
type textarea "寶鑽實業有限公司，研磨ㄍㄨ"
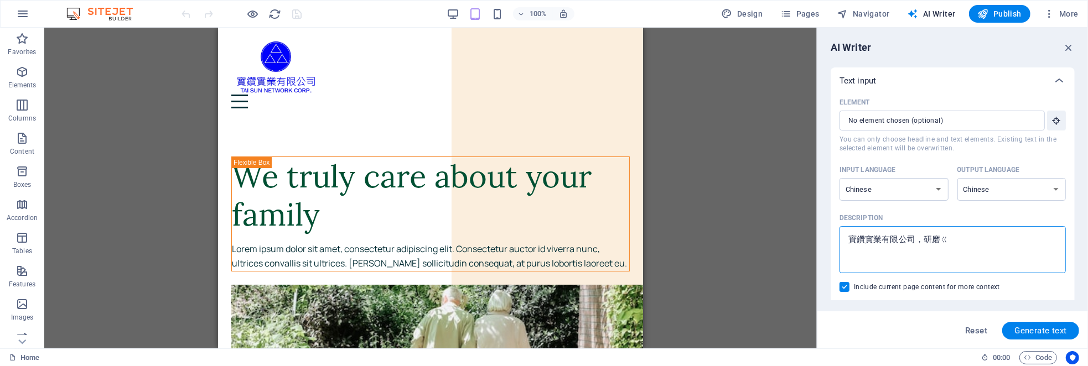
type textarea "x"
type textarea "寶鑽實業有限公司，研磨ㄍㄨㄥ"
type textarea "x"
type textarea "寶鑽實業有限公司，研磨公"
type textarea "x"
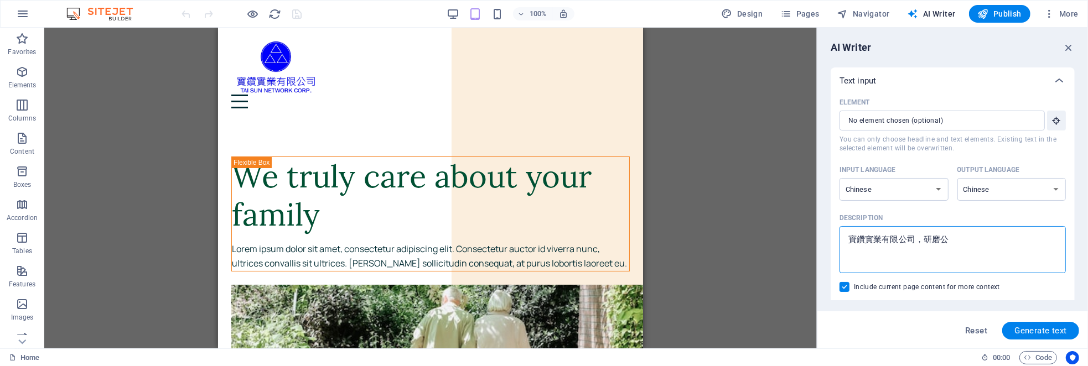
type textarea "寶鑽實業有限公司，研磨"
type textarea "x"
type textarea "寶鑽實業有限公司，言"
type textarea "x"
type textarea "寶鑽實業有限公司，"
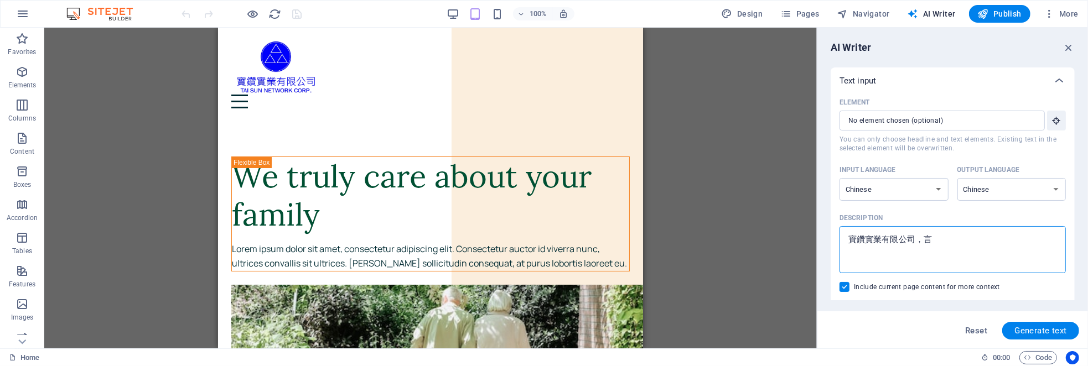
type textarea "x"
type textarea "寶鑽實業有限公司，ㄓ"
type textarea "x"
type textarea "寶鑽實業有限公司，ㄓㄨ"
type textarea "x"
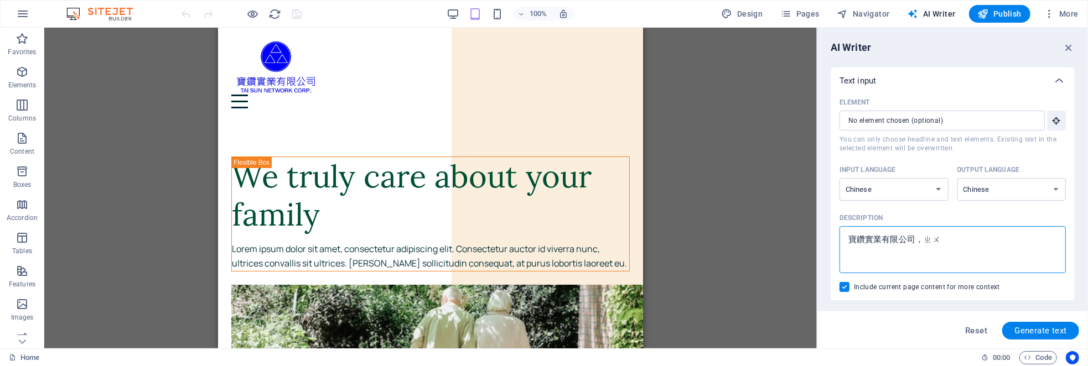
type textarea "寶鑽實業有限公司，ㄓㄨㄢ"
type textarea "x"
type textarea "寶鑽實業有限公司，專"
type textarea "x"
type textarea "寶鑽實業有限公司，專ㄧ"
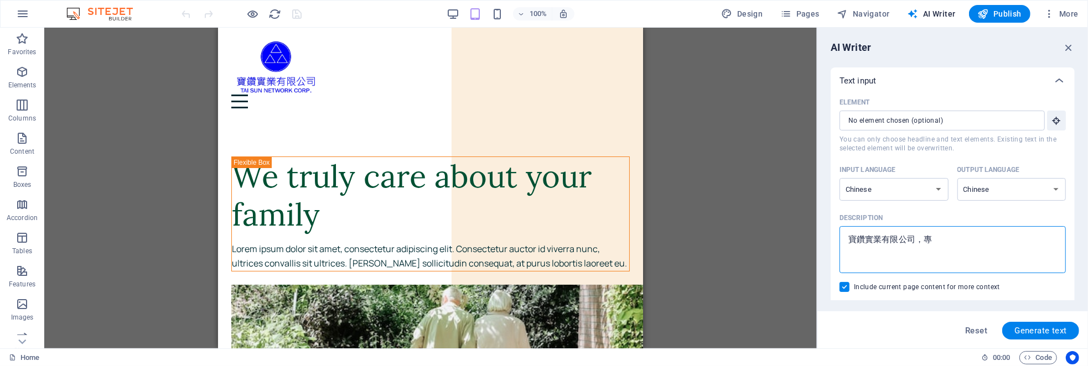
type textarea "x"
type textarea "寶鑽實業有限公司，專ㄧㄝ"
type textarea "x"
type textarea "寶鑽實業有限公司，專業"
type textarea "x"
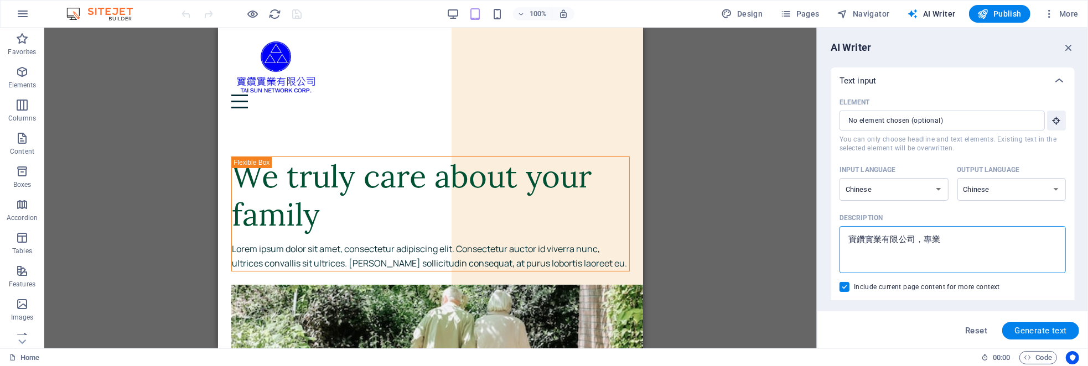
type textarea "寶鑽實業有限公司，專業，"
type textarea "x"
type textarea "寶鑽實業有限公司，專業，ㄧ"
type textarea "x"
type textarea "寶鑽實業有限公司，專業，ㄧㄢ"
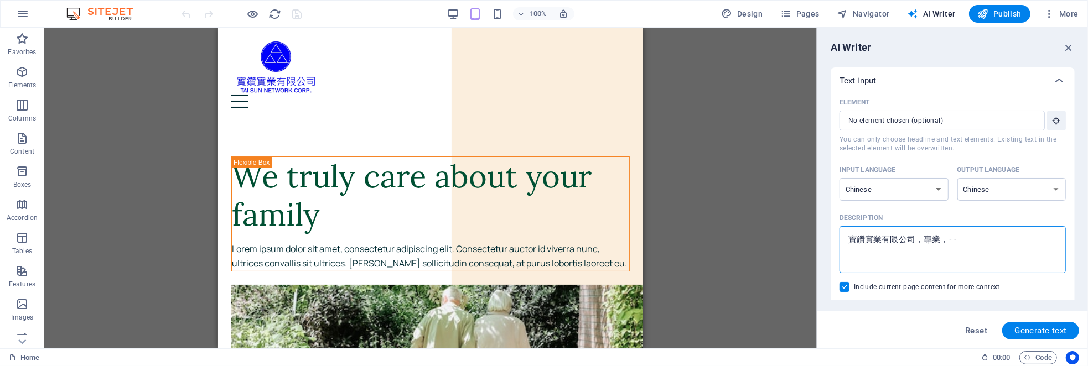
type textarea "x"
type textarea "寶鑽實業有限公司，專業，言"
type textarea "x"
type textarea "寶鑽實業有限公司，專業，言ㄇ"
type textarea "x"
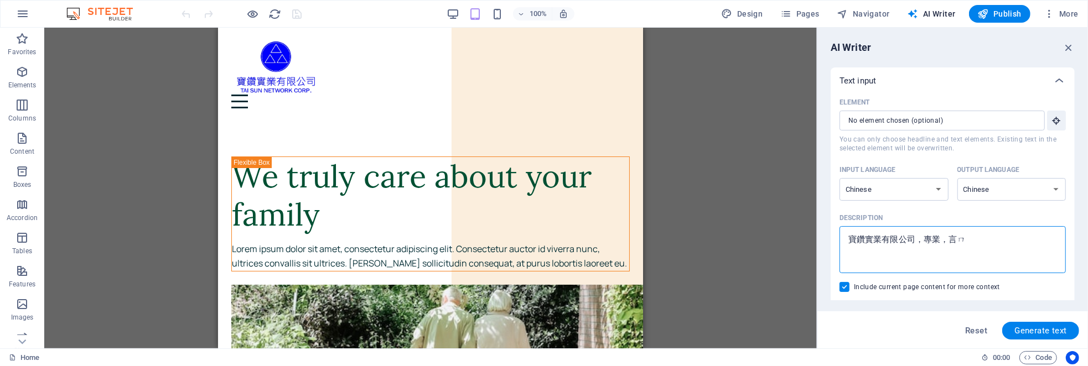
type textarea "寶鑽實業有限公司，專業，言ㄇㄛ"
type textarea "x"
type textarea "寶鑽實業有限公司，專業，研磨"
type textarea "x"
type textarea "寶鑽實業有限公司，專業，言"
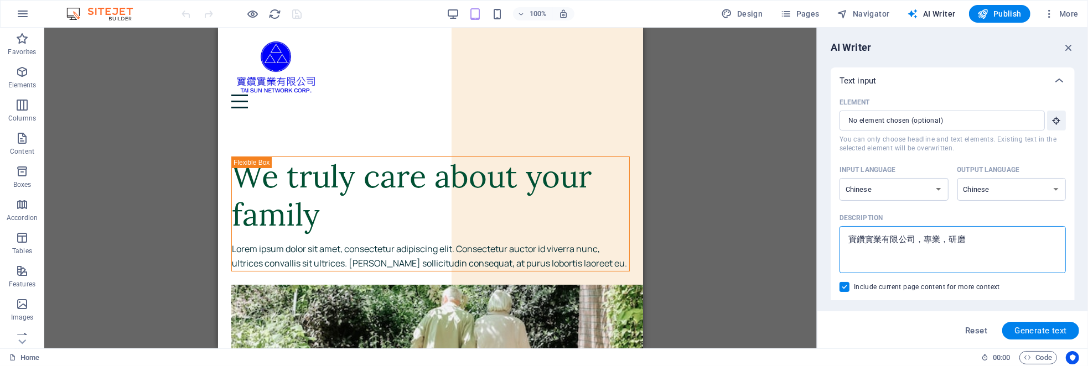
type textarea "x"
type textarea "寶鑽實業有限公司，專業，"
type textarea "x"
type textarea "寶鑽實業有限公司，專業，ㄔ"
type textarea "x"
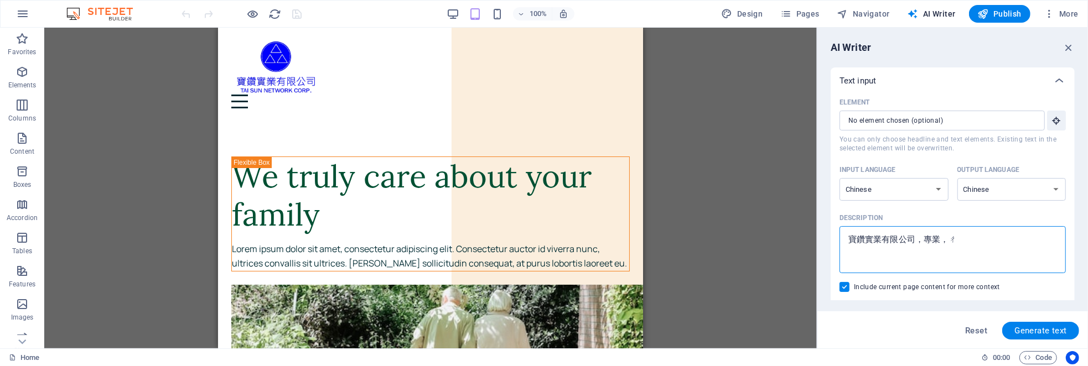
type textarea "寶鑽實業有限公司，專業，ㄔㄥ"
type textarea "x"
type textarea "寶鑽實業有限公司，專業，成"
type textarea "x"
type textarea "寶鑽實業有限公司，專業，成ㄒ"
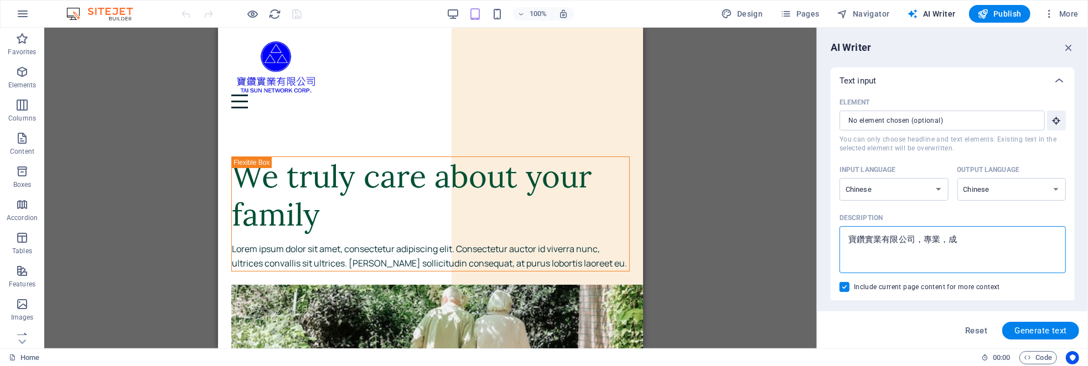
type textarea "x"
type textarea "寶鑽實業有限公司，專業，成ㄒㄧ"
type textarea "x"
type textarea "寶鑽實業有限公司，專業，成ㄒㄧㄣ"
type textarea "x"
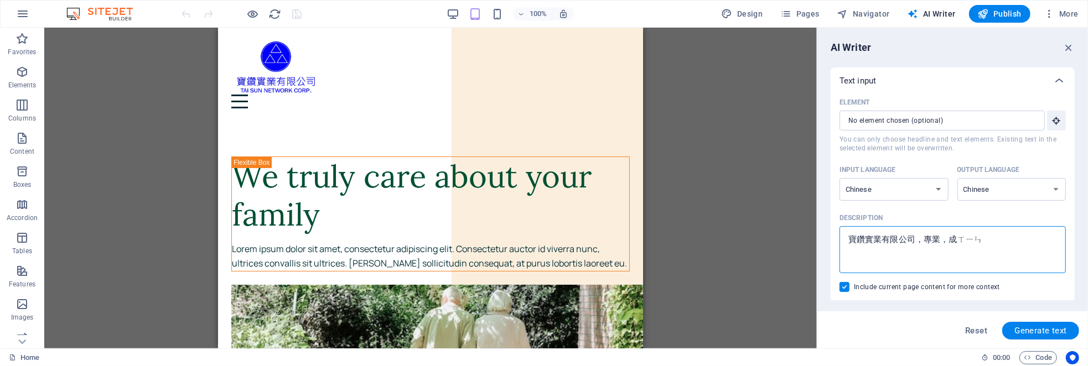
type textarea "寶鑽實業有限公司，專業，誠信"
type textarea "x"
type textarea "寶鑽實業有限公司，專業，誠信ㄉ"
type textarea "x"
type textarea "寶鑽實業有限公司，專業，誠信ㄉㄜ"
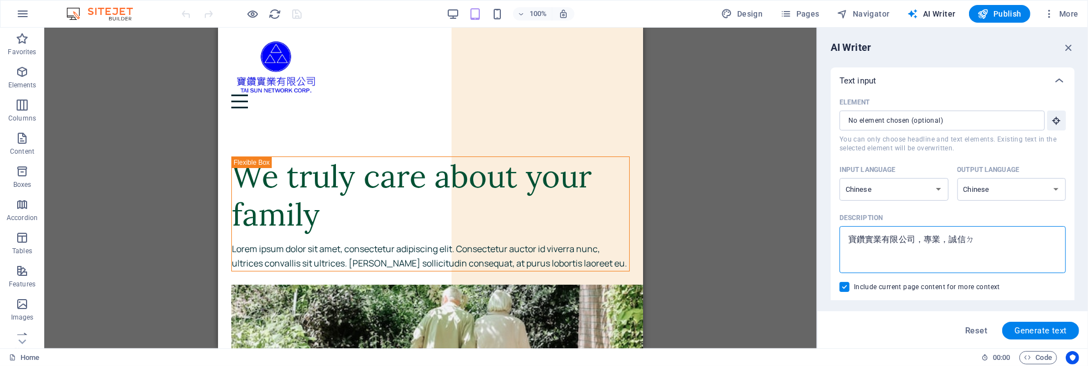
type textarea "x"
type textarea "寶鑽實業有限公司，專業，誠信的"
type textarea "x"
type textarea "寶鑽實業有限公司，專業，誠信的ㄧ"
type textarea "x"
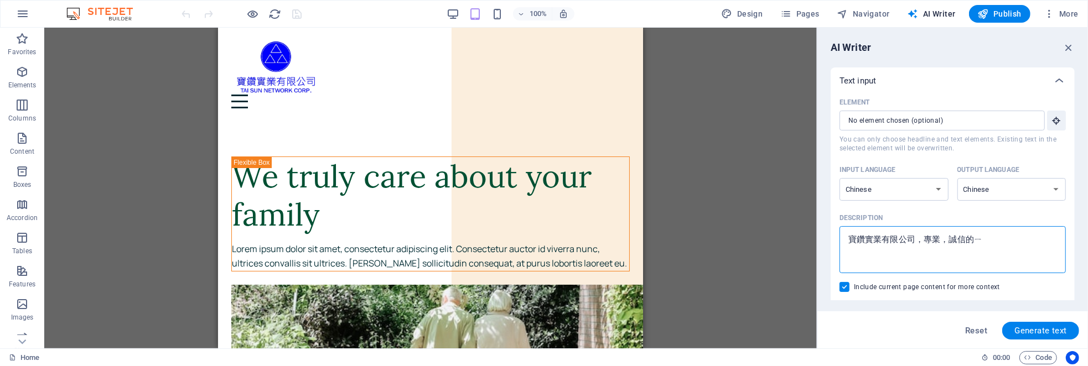
type textarea "寶鑽實業有限公司，專業，誠信的ㄧㄢ"
type textarea "x"
type textarea "寶鑽實業有限公司，專業，誠信的顏"
type textarea "x"
type textarea "寶鑽實業有限公司，專業，誠信的顏ㄇ"
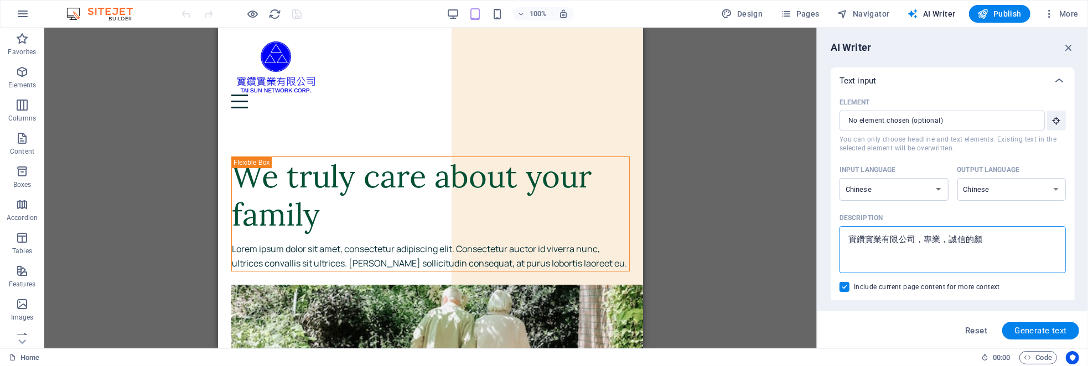
type textarea "x"
type textarea "寶鑽實業有限公司，專業，誠信的顏ㄇㄛ"
type textarea "x"
type textarea "寶鑽實業有限公司，專業，誠信的研磨"
type textarea "x"
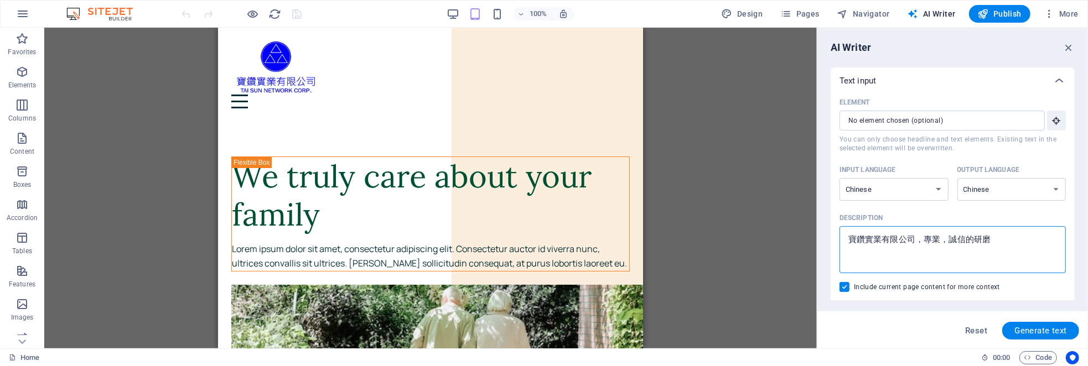
type textarea "寶鑽實業有限公司，專業，誠信的研磨ㄍ"
type textarea "x"
type textarea "寶鑽實業有限公司，專業，誠信的研磨ㄍㄨ"
type textarea "x"
type textarea "寶鑽實業有限公司，專業，誠信的研磨ㄍㄨㄥ"
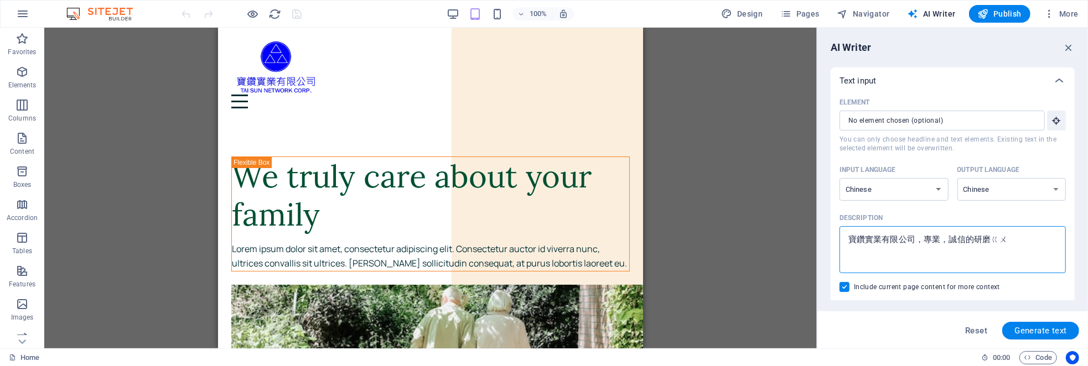
type textarea "x"
type textarea "寶鑽實業有限公司，專業，誠信的研磨公"
type textarea "x"
type textarea "寶鑽實業有限公司，專業，誠信的研磨公ㄐ"
type textarea "x"
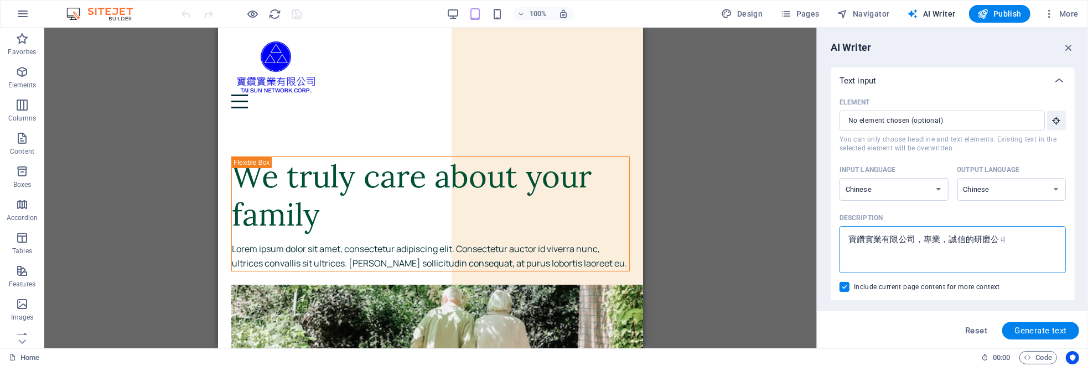
type textarea "寶鑽實業有限公司，專業，誠信的研磨公ㄐㄩ"
type textarea "x"
type textarea "寶鑽實業有限公司，專業，誠信的研磨工具"
click at [1035, 333] on span "Generate text" at bounding box center [1041, 331] width 53 height 9
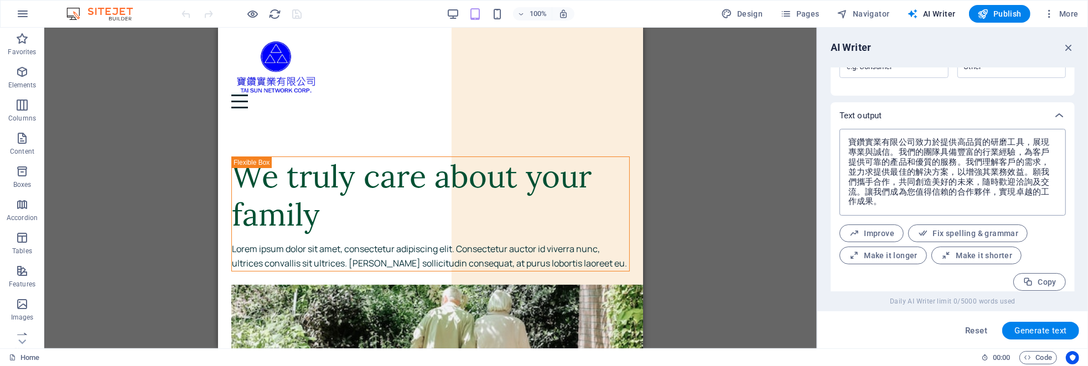
scroll to position [409, 0]
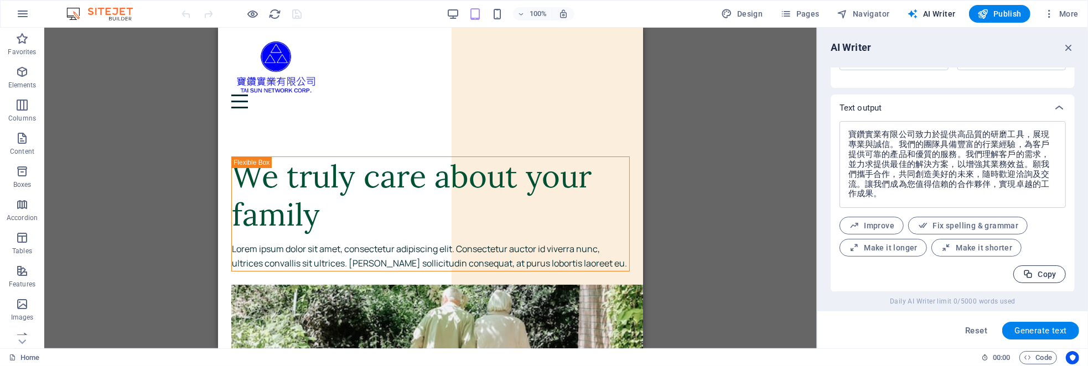
click at [1041, 277] on span "Copy" at bounding box center [1040, 275] width 34 height 11
click at [1067, 42] on icon "button" at bounding box center [1069, 48] width 12 height 12
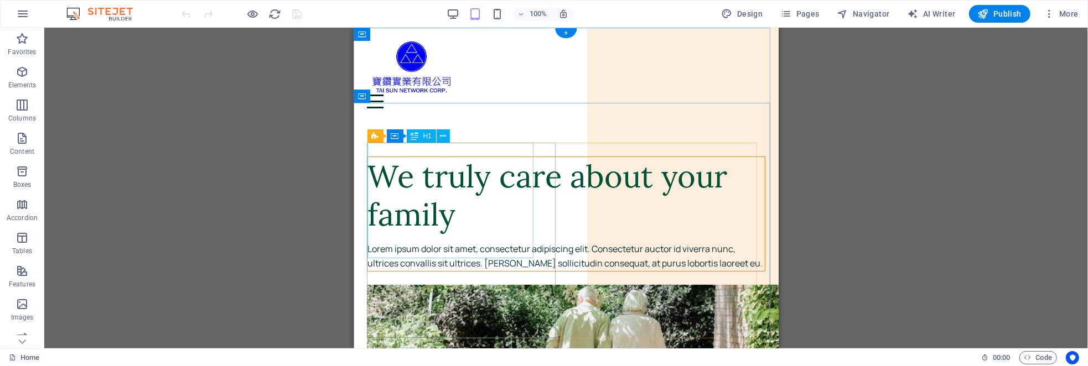
click at [375, 157] on div "We truly care about your family" at bounding box center [565, 195] width 397 height 77
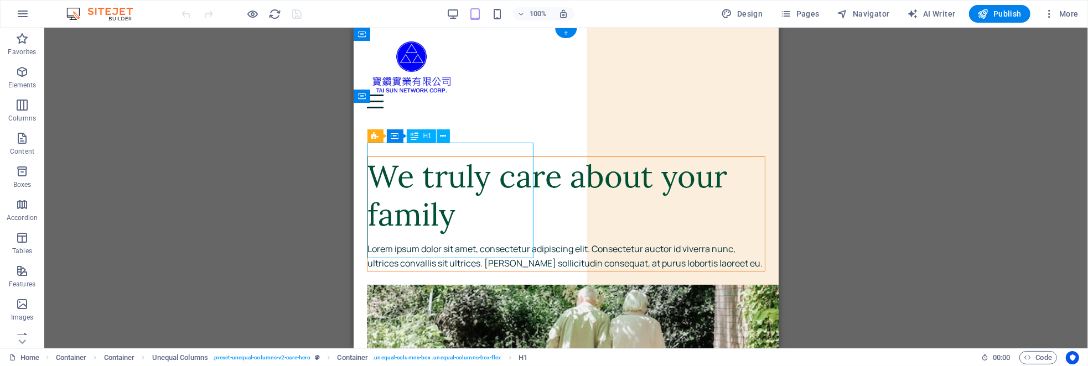
click at [407, 188] on div "We truly care about your family" at bounding box center [565, 195] width 397 height 77
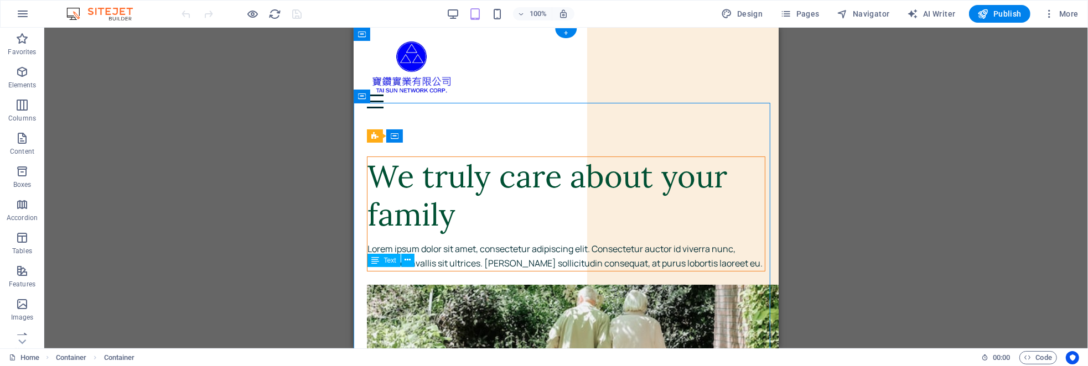
click at [371, 271] on div "Lorem ipsum dolor sit amet, consectetur adipiscing elit. Consectetur auctor id …" at bounding box center [565, 256] width 397 height 28
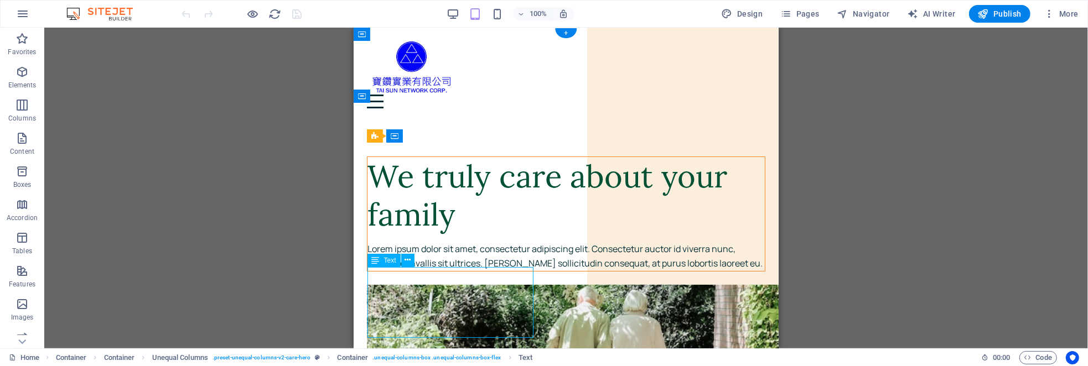
click at [372, 271] on div "Lorem ipsum dolor sit amet, consectetur adipiscing elit. Consectetur auctor id …" at bounding box center [565, 256] width 397 height 28
click at [373, 269] on div "Drag here to replace the existing content. Press “Ctrl” if you want to create a…" at bounding box center [566, 188] width 1044 height 321
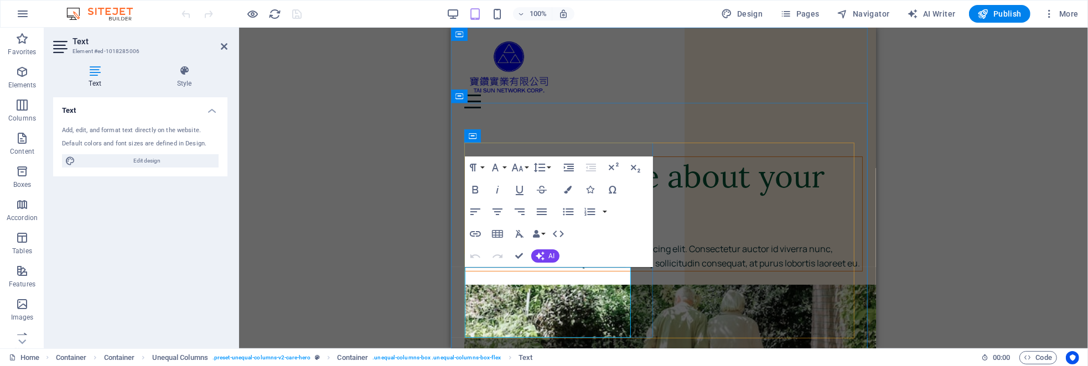
click at [573, 271] on p "Lorem ipsum dolor sit amet, consectetur adipiscing elit. Consectetur auctor id …" at bounding box center [662, 256] width 397 height 28
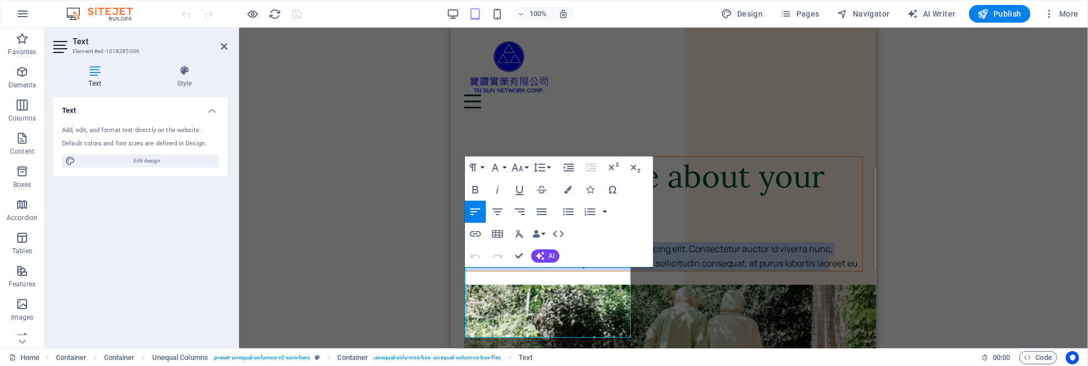
drag, startPoint x: 569, startPoint y: 333, endPoint x: 323, endPoint y: 116, distance: 328.3
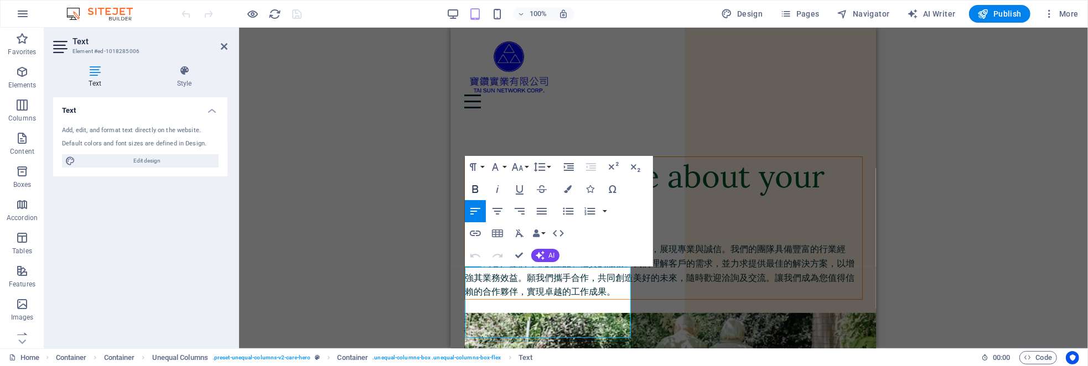
scroll to position [1513, 8]
click at [373, 244] on div "Unequal Columns Container H1 Container Container Unequal Columns Unequal Column…" at bounding box center [663, 188] width 849 height 321
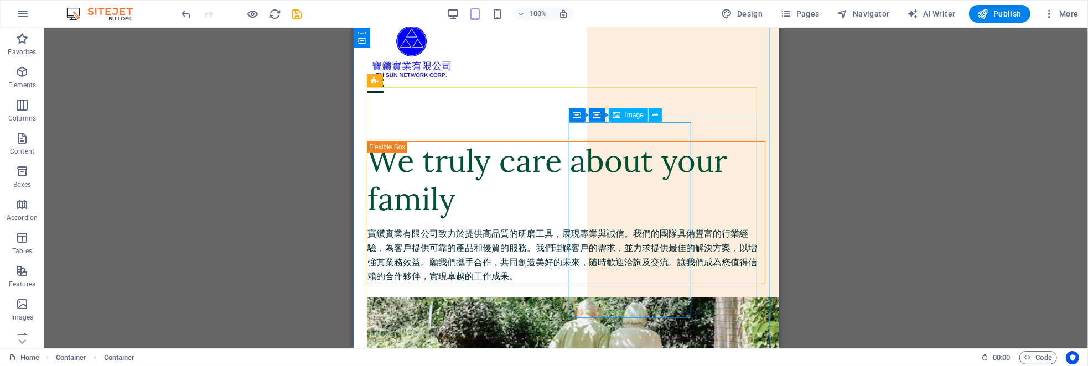
scroll to position [0, 0]
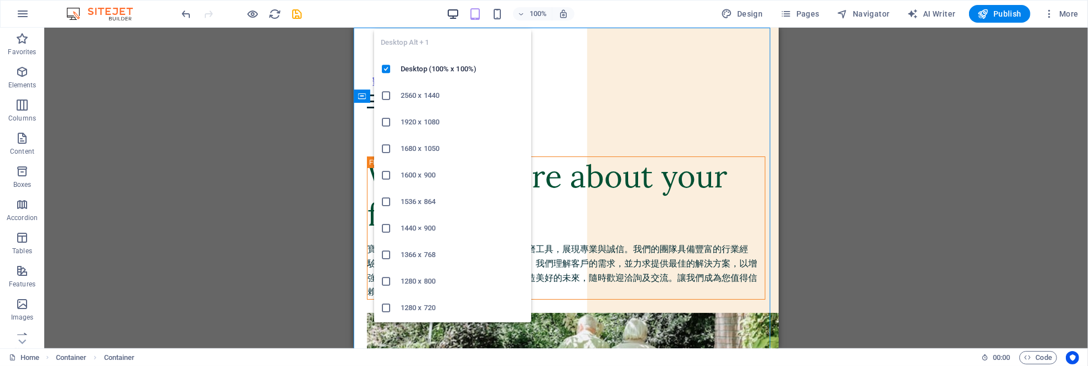
click at [454, 12] on icon "button" at bounding box center [453, 14] width 13 height 13
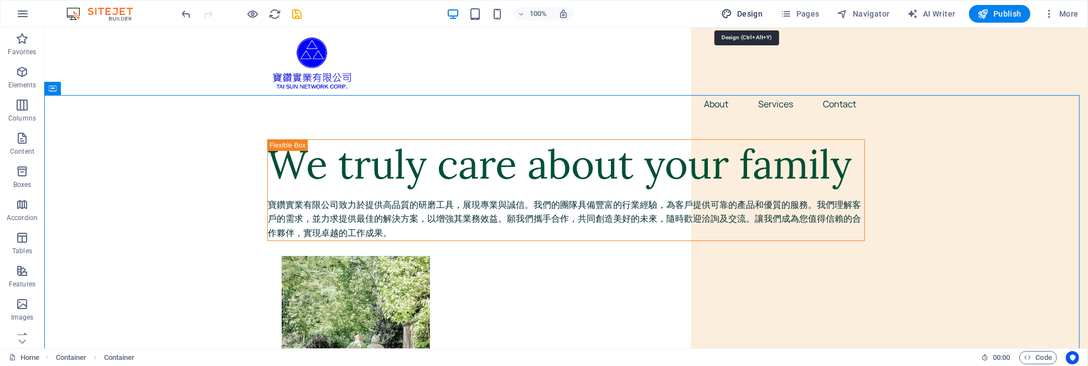
click at [749, 12] on span "Design" at bounding box center [743, 13] width 42 height 11
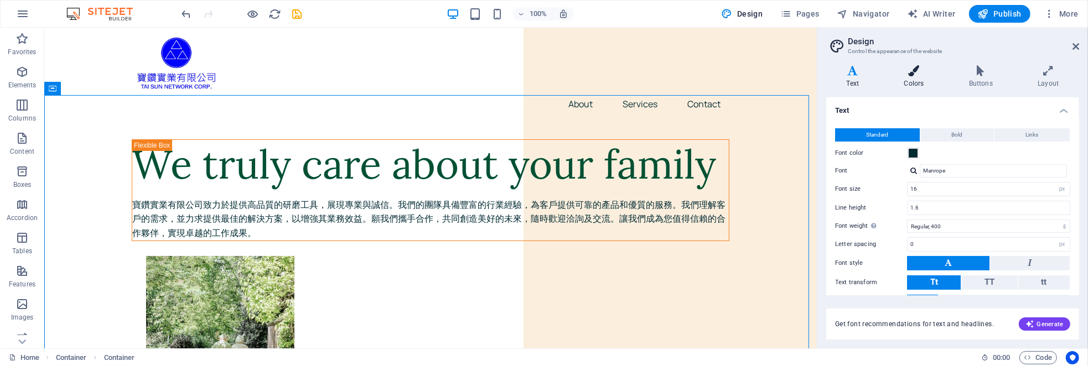
click at [917, 76] on h4 "Colors" at bounding box center [916, 76] width 65 height 23
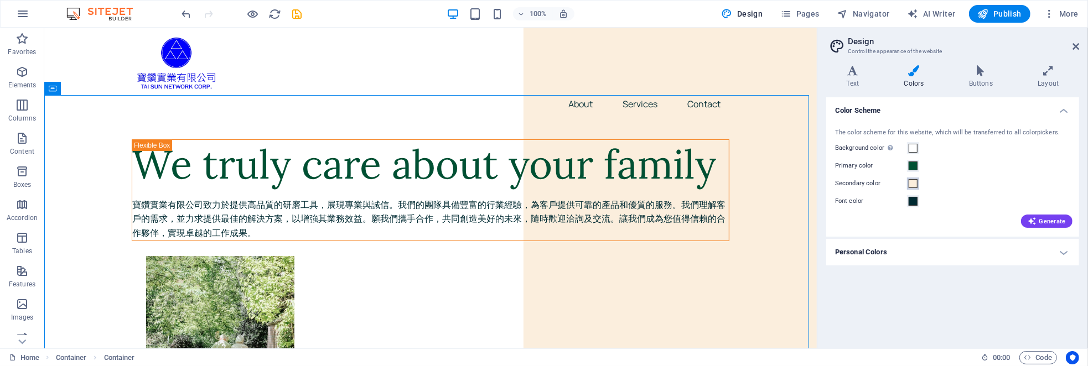
click at [914, 186] on span at bounding box center [913, 183] width 9 height 9
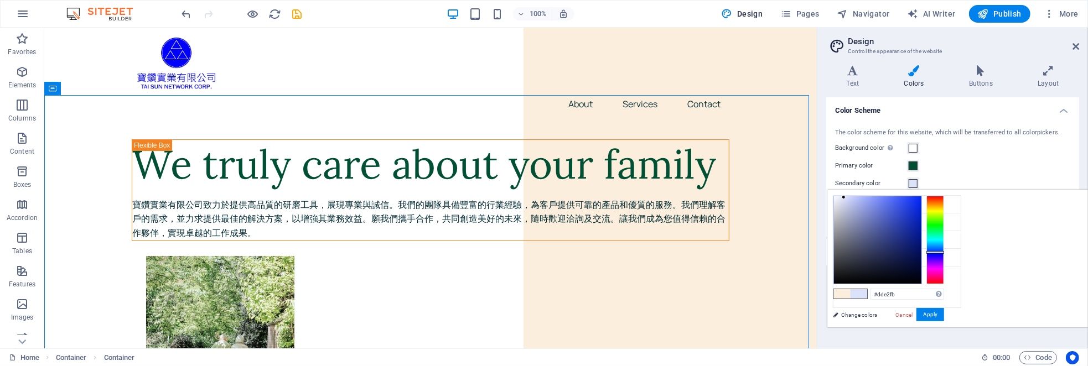
click at [944, 252] on div at bounding box center [936, 240] width 18 height 89
click at [944, 313] on button "Apply" at bounding box center [931, 314] width 28 height 13
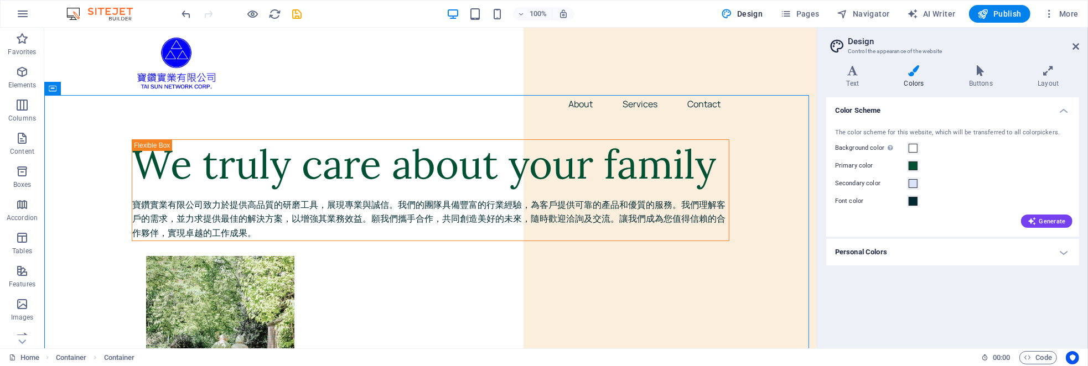
click at [872, 226] on div "Generate" at bounding box center [953, 219] width 240 height 18
click at [950, 160] on div "Primary color" at bounding box center [952, 165] width 235 height 13
click at [912, 164] on span at bounding box center [913, 166] width 9 height 9
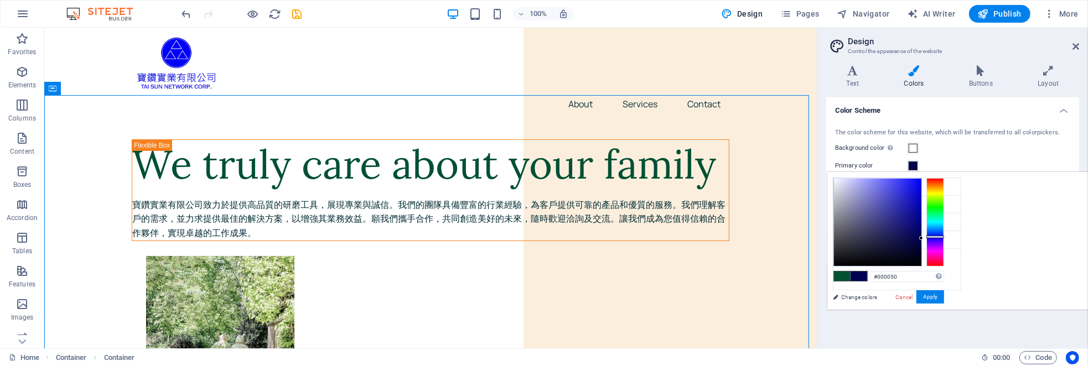
click at [944, 236] on div at bounding box center [936, 222] width 18 height 89
click at [944, 238] on div at bounding box center [936, 222] width 18 height 89
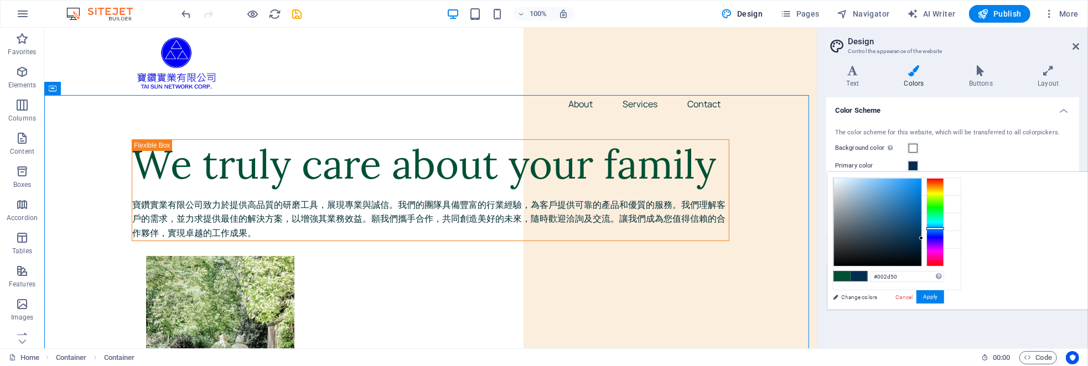
click at [944, 228] on div at bounding box center [936, 222] width 18 height 89
click at [944, 295] on button "Apply" at bounding box center [931, 297] width 28 height 13
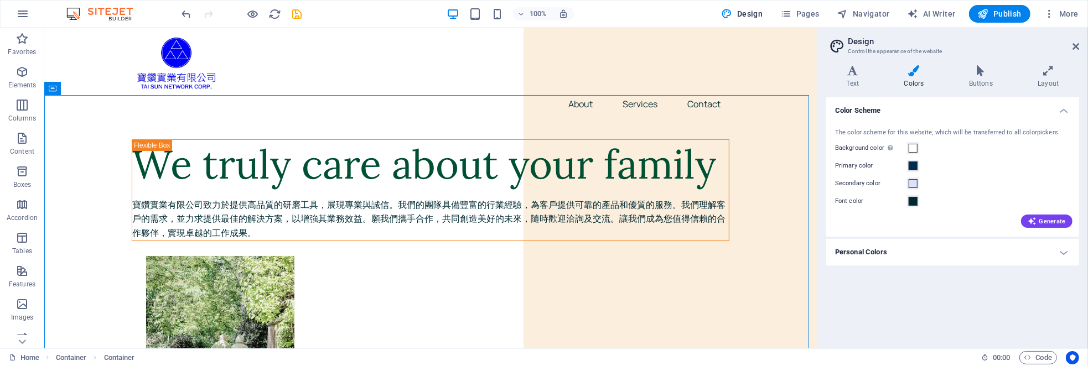
click at [1065, 112] on h4 "Color Scheme" at bounding box center [952, 107] width 253 height 20
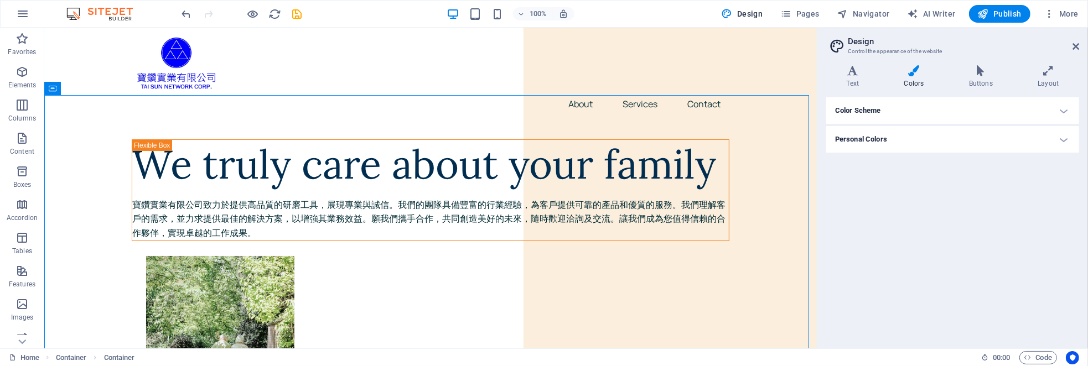
click at [911, 108] on h4 "Color Scheme" at bounding box center [952, 110] width 253 height 27
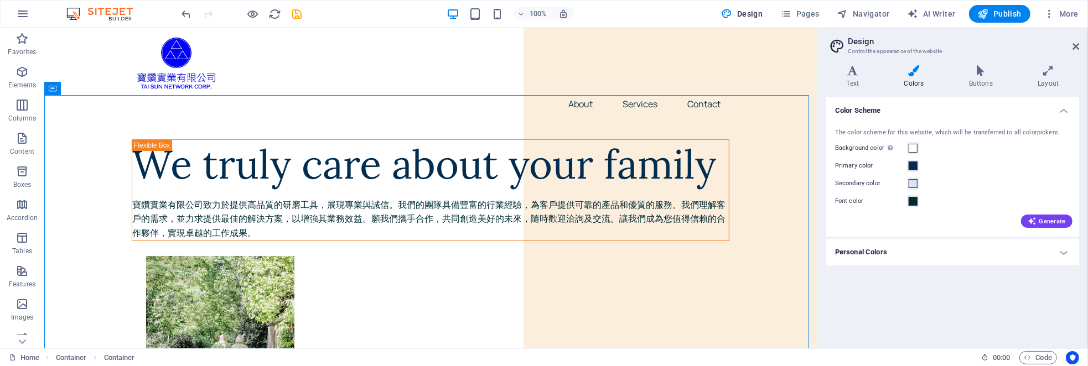
click at [911, 108] on h4 "Color Scheme" at bounding box center [952, 107] width 253 height 20
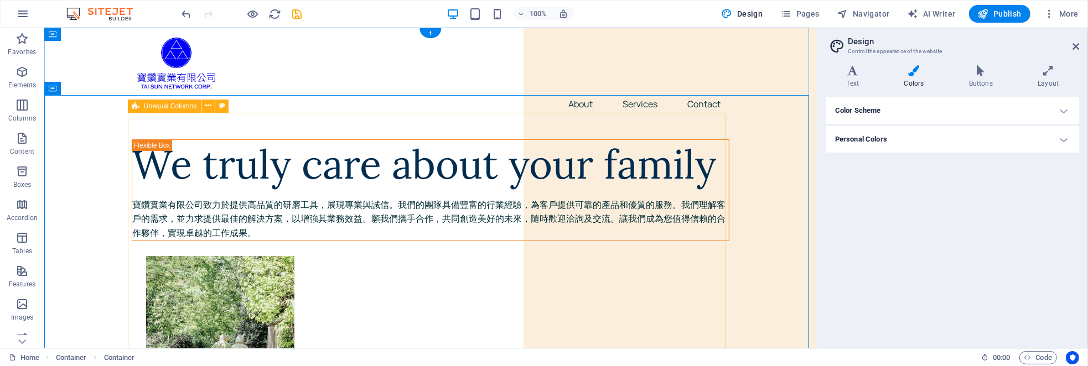
drag, startPoint x: 953, startPoint y: 267, endPoint x: 281, endPoint y: 132, distance: 685.5
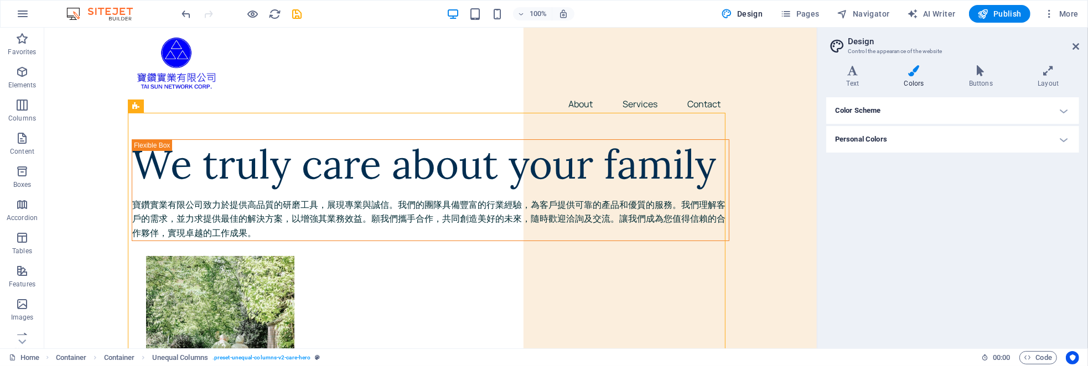
click at [887, 111] on h4 "Color Scheme" at bounding box center [952, 110] width 253 height 27
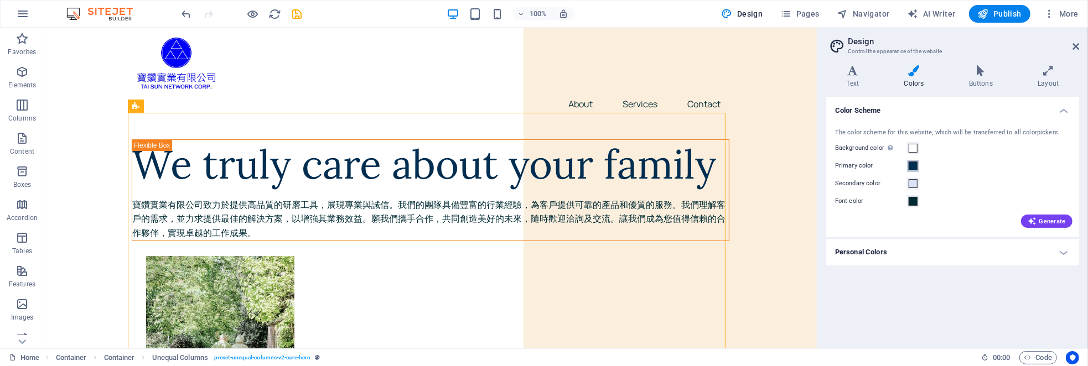
click at [912, 164] on span at bounding box center [913, 166] width 9 height 9
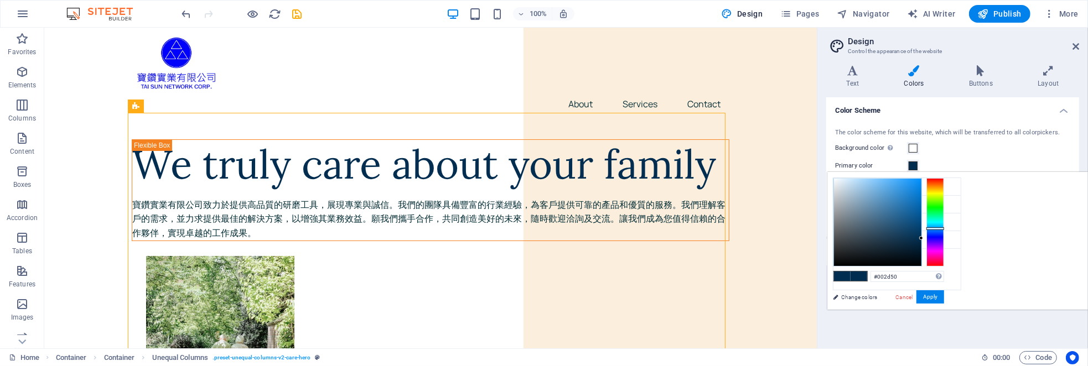
click at [915, 167] on span at bounding box center [913, 166] width 9 height 9
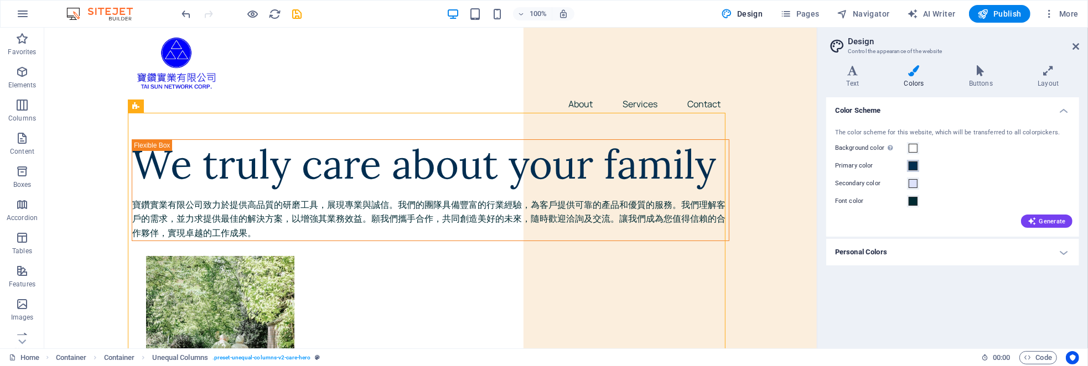
click at [913, 166] on span at bounding box center [913, 166] width 9 height 9
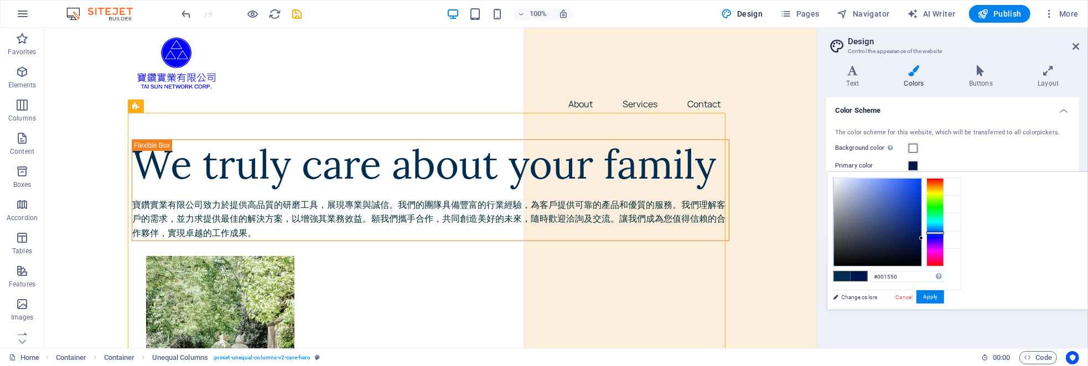
click at [944, 232] on div at bounding box center [936, 222] width 18 height 89
click at [944, 299] on button "Apply" at bounding box center [931, 297] width 28 height 13
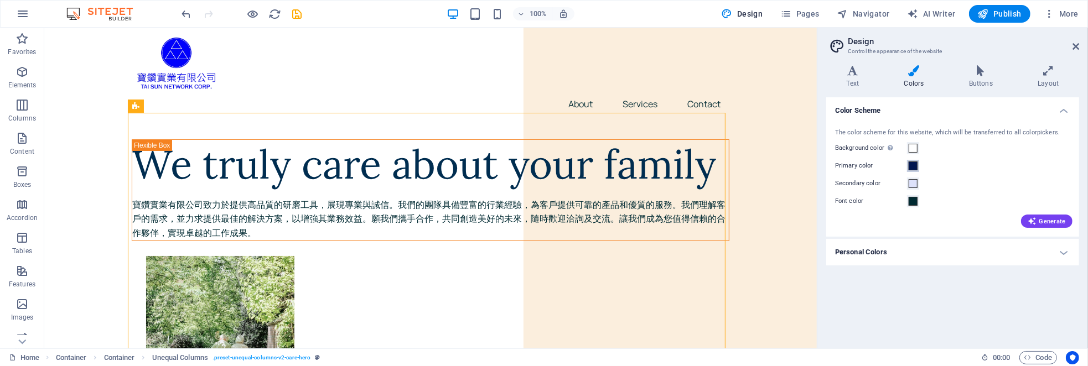
click at [911, 166] on span at bounding box center [913, 166] width 9 height 9
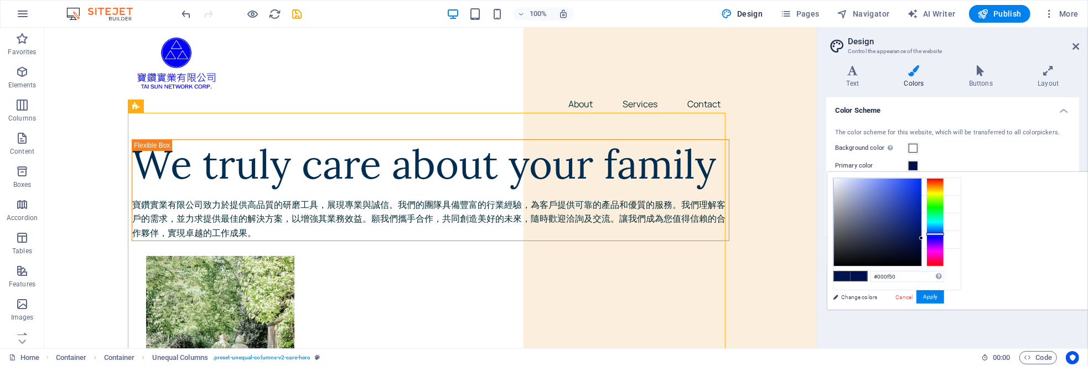
click at [944, 234] on div at bounding box center [936, 222] width 18 height 89
click at [944, 239] on div at bounding box center [936, 222] width 18 height 89
click at [922, 185] on div at bounding box center [877, 222] width 87 height 87
click at [922, 188] on div at bounding box center [877, 222] width 87 height 87
click at [944, 232] on div at bounding box center [936, 222] width 18 height 89
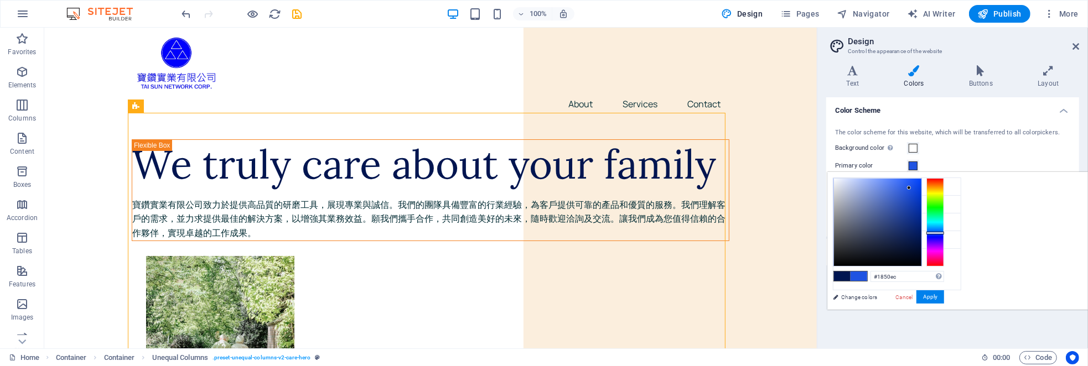
click at [922, 184] on div at bounding box center [877, 222] width 87 height 87
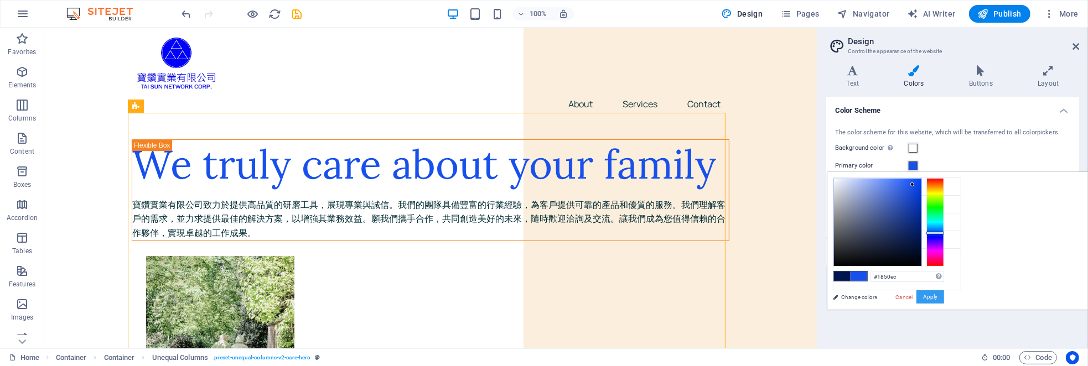
click at [944, 295] on button "Apply" at bounding box center [931, 297] width 28 height 13
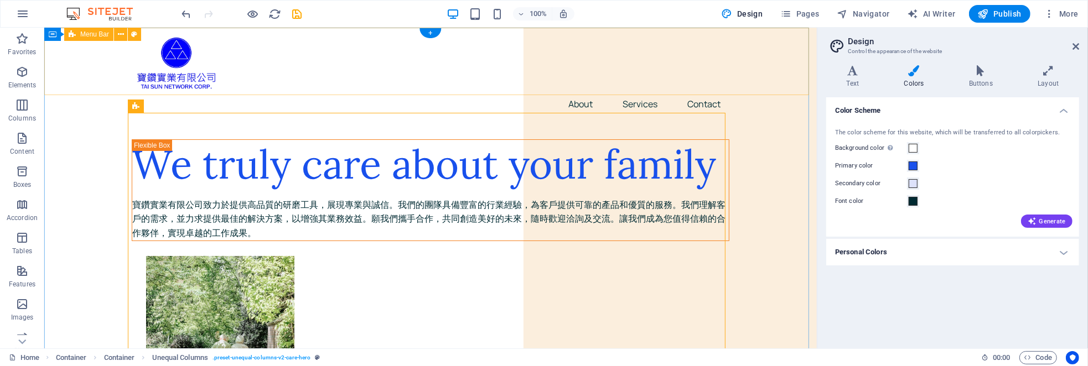
click at [735, 82] on div "Menu About Services Contact" at bounding box center [430, 75] width 773 height 94
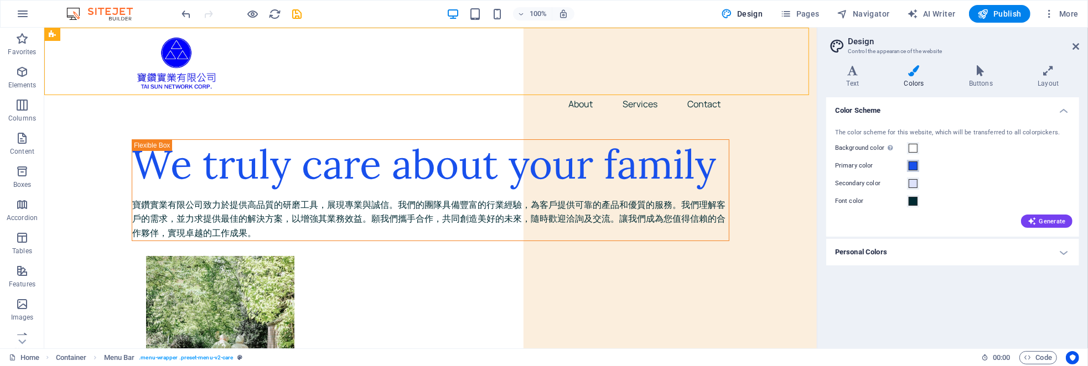
click at [915, 166] on span at bounding box center [913, 166] width 9 height 9
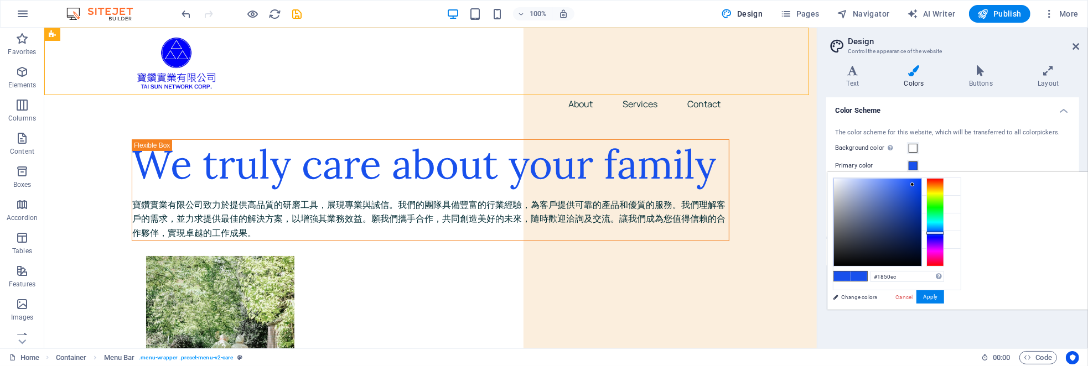
click at [966, 142] on div "Background color Only visible if it is not covered by other backgrounds." at bounding box center [952, 148] width 235 height 13
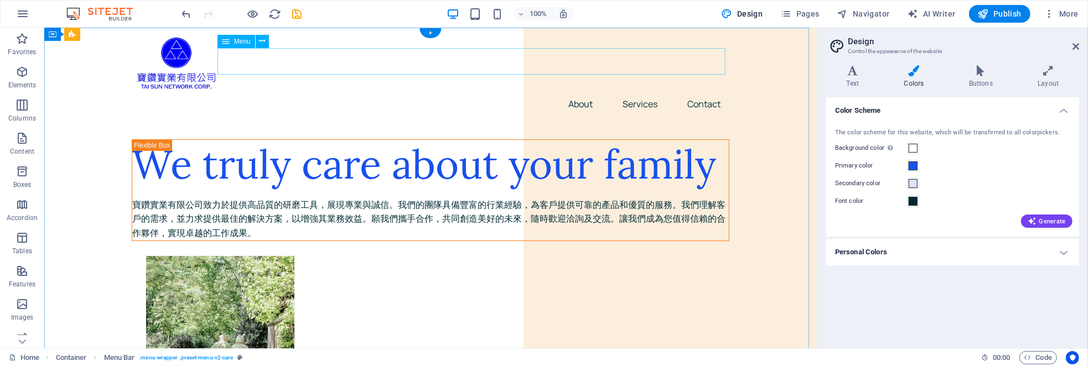
click at [371, 91] on nav "About Services Contact" at bounding box center [430, 104] width 598 height 27
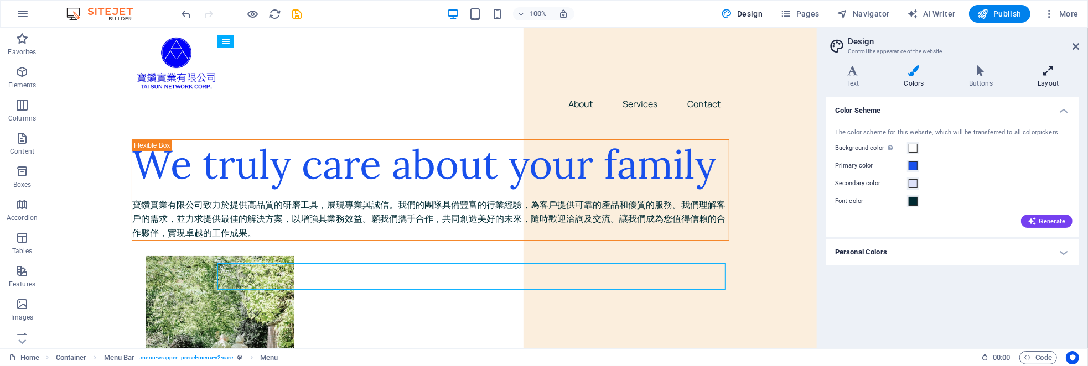
click at [1043, 74] on icon at bounding box center [1048, 70] width 61 height 11
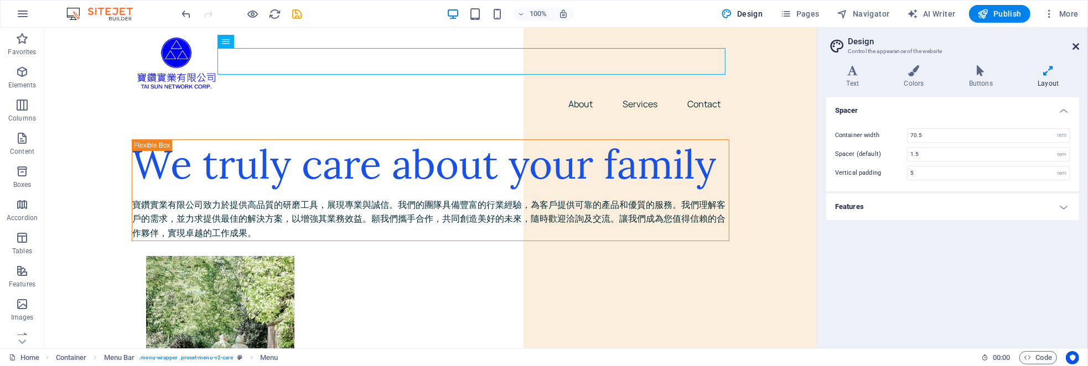
click at [1074, 48] on icon at bounding box center [1076, 46] width 7 height 9
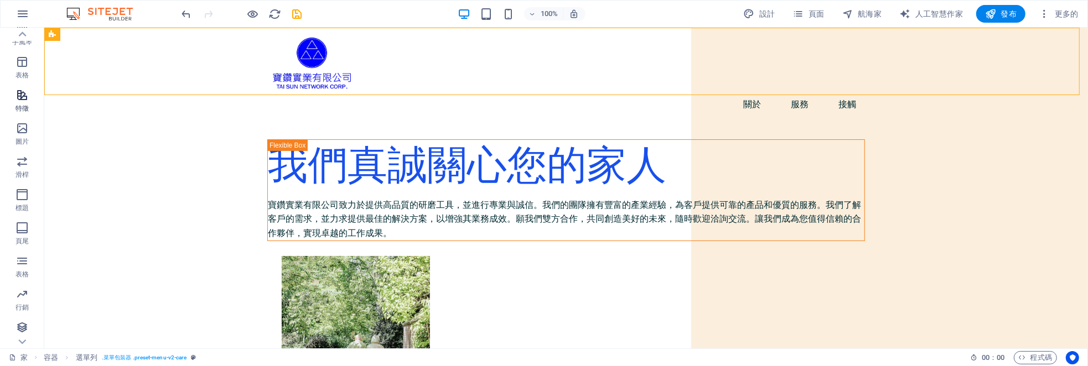
scroll to position [177, 0]
click at [27, 131] on icon "button" at bounding box center [21, 127] width 13 height 13
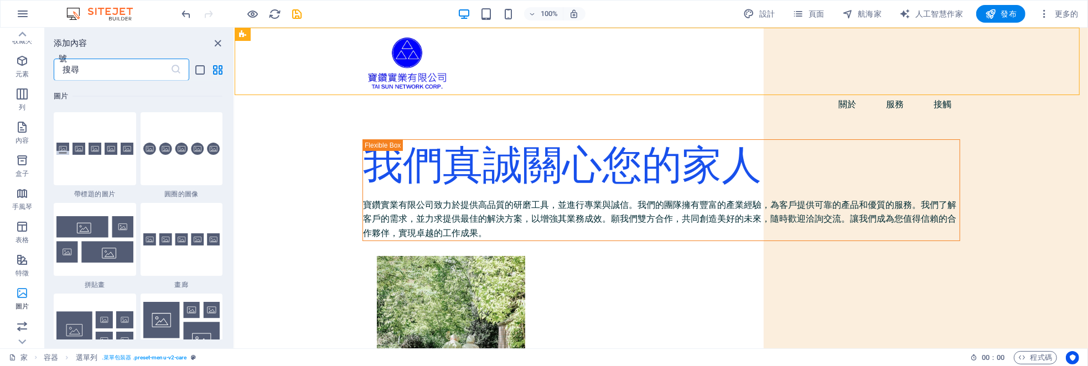
scroll to position [0, 0]
click at [23, 82] on font "元素" at bounding box center [21, 85] width 13 height 8
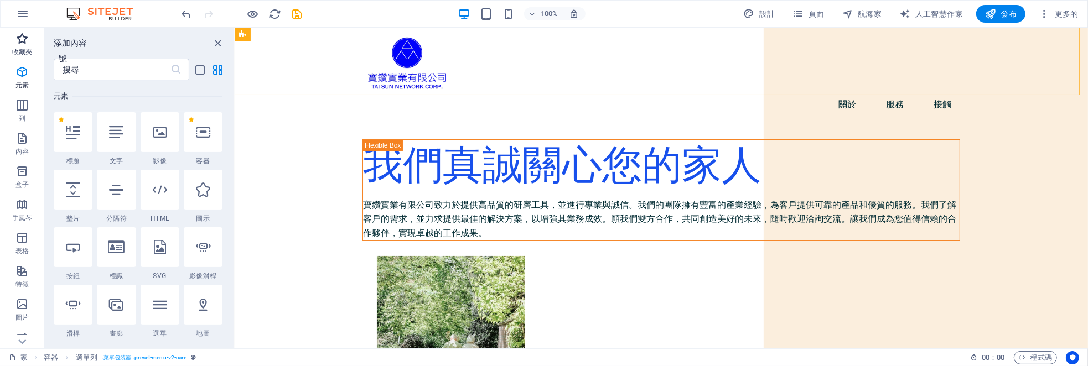
click at [26, 42] on icon "button" at bounding box center [21, 38] width 13 height 13
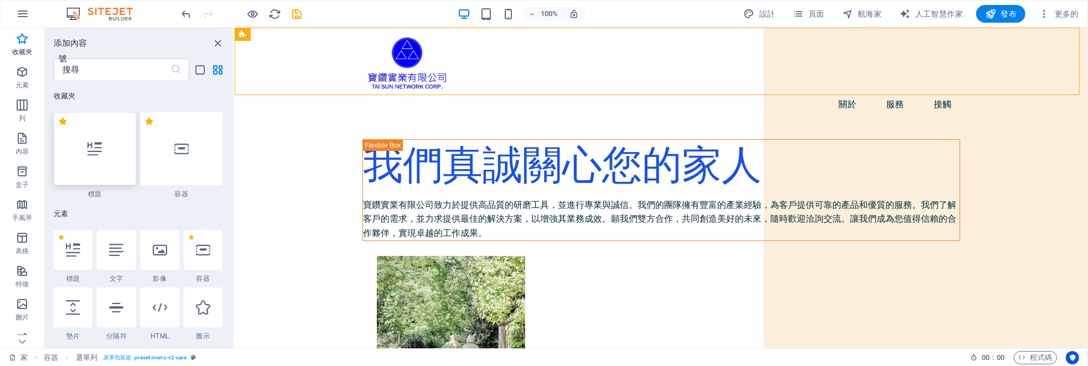
click at [113, 160] on div at bounding box center [95, 148] width 82 height 73
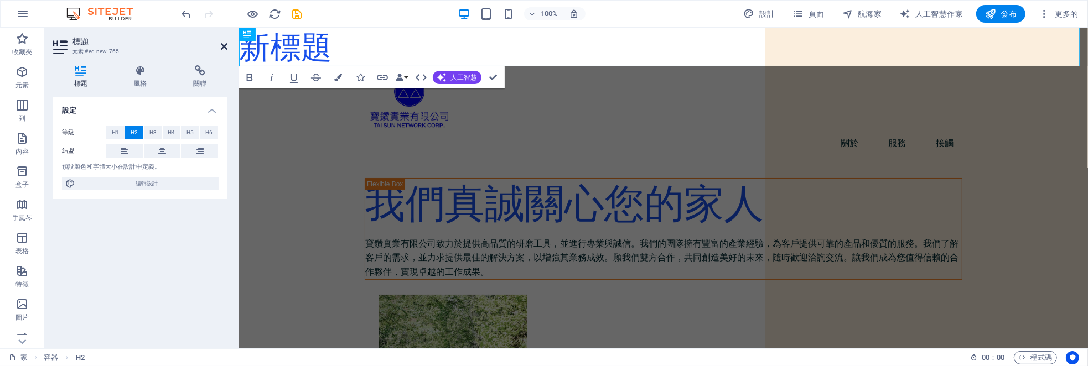
click at [226, 42] on icon at bounding box center [224, 46] width 7 height 9
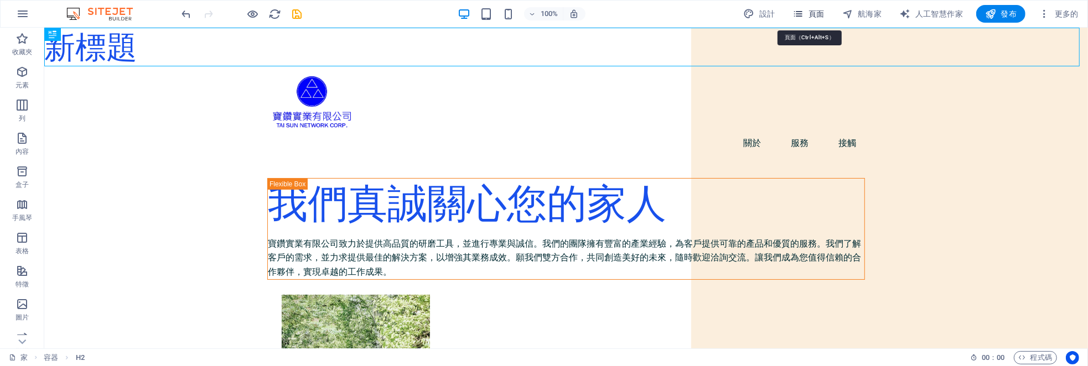
click at [808, 18] on span "頁面" at bounding box center [809, 13] width 32 height 11
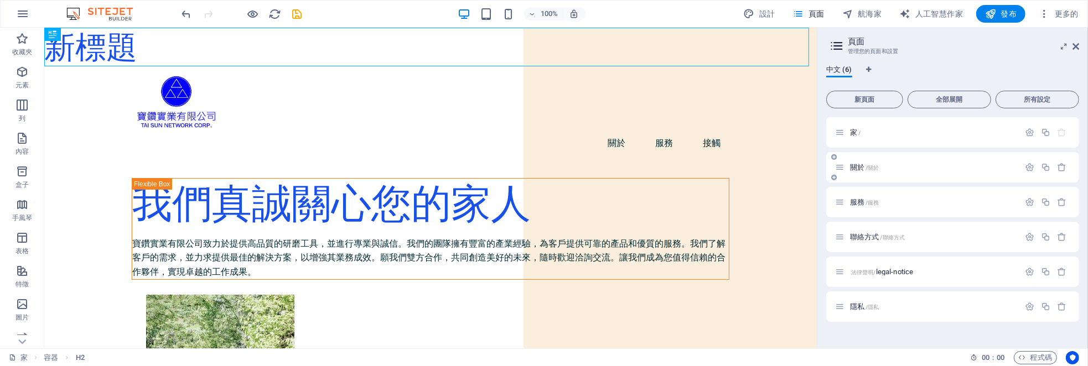
click at [904, 169] on p "關於 /關於" at bounding box center [933, 167] width 166 height 7
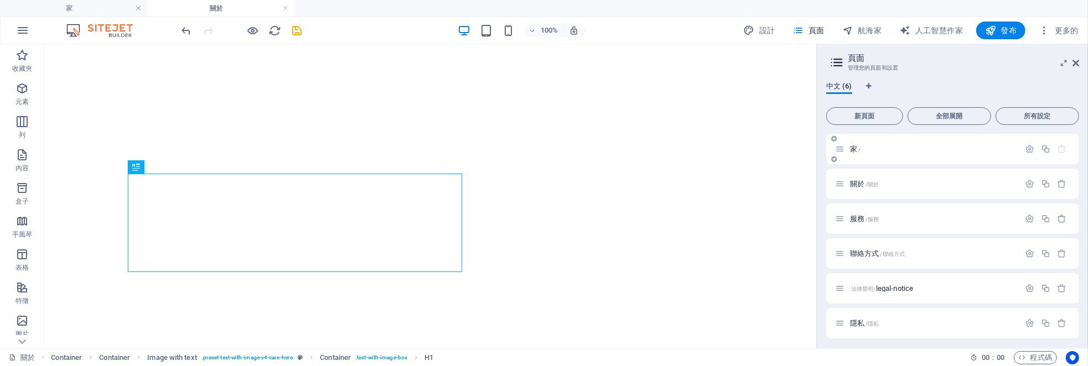
click at [901, 150] on p "家 /" at bounding box center [933, 149] width 166 height 7
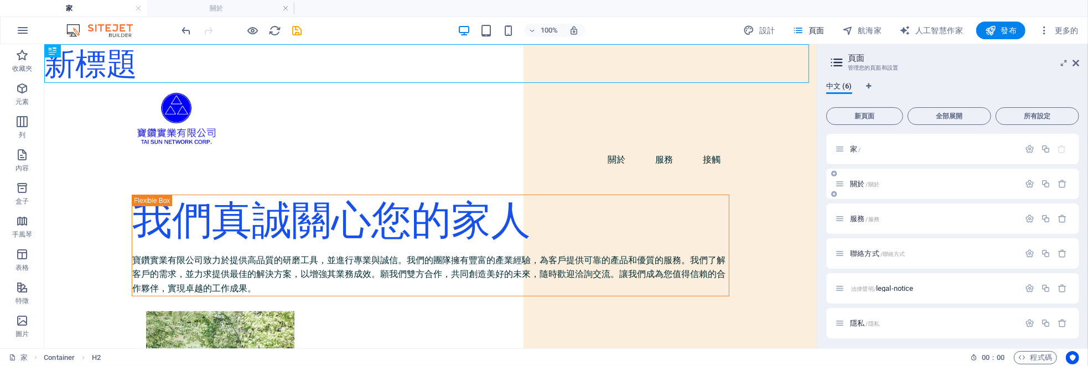
click at [897, 185] on p "關於 /關於" at bounding box center [933, 183] width 166 height 7
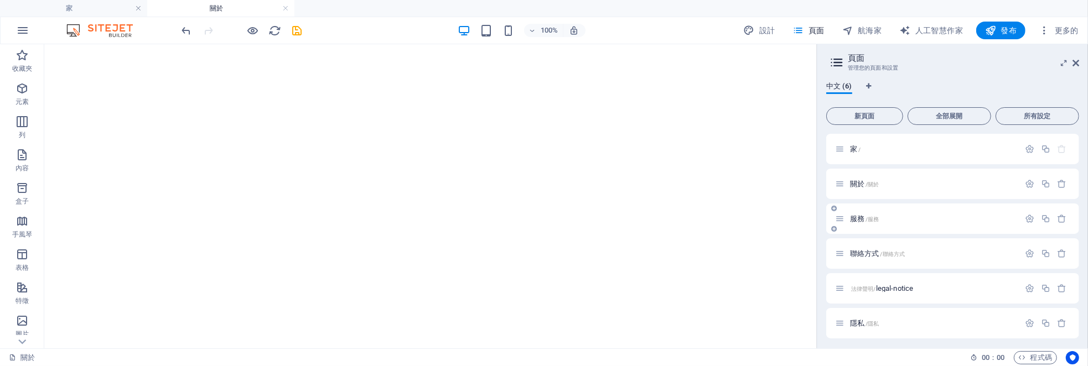
click at [919, 225] on div "服務 /服務" at bounding box center [927, 219] width 184 height 13
click at [913, 252] on p "聯絡方式 /聯絡方式" at bounding box center [933, 253] width 166 height 7
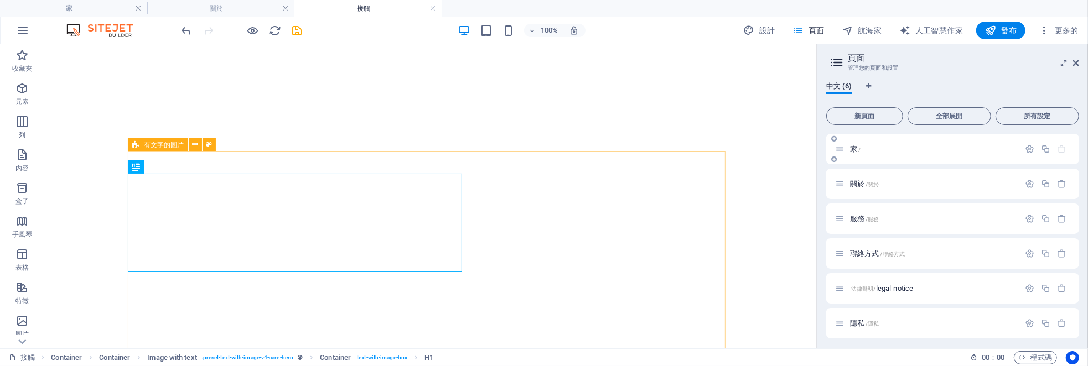
click at [901, 147] on p "家 /" at bounding box center [933, 149] width 166 height 7
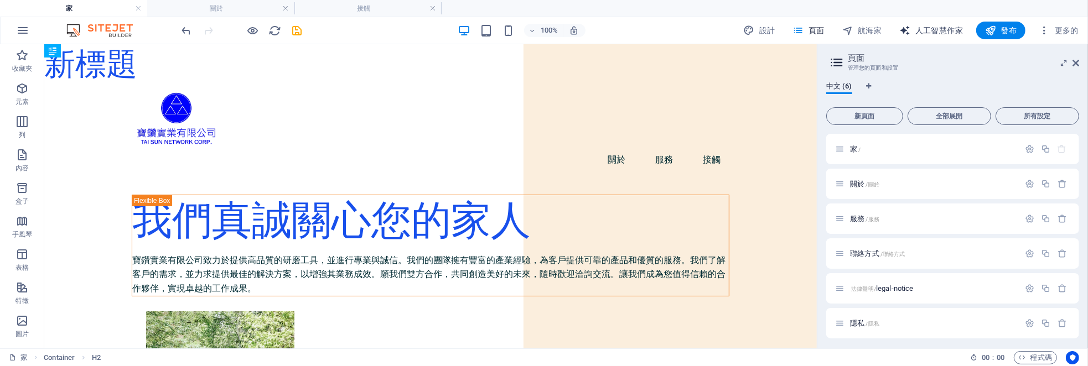
click at [948, 29] on font "人工智慧作家" at bounding box center [940, 30] width 48 height 9
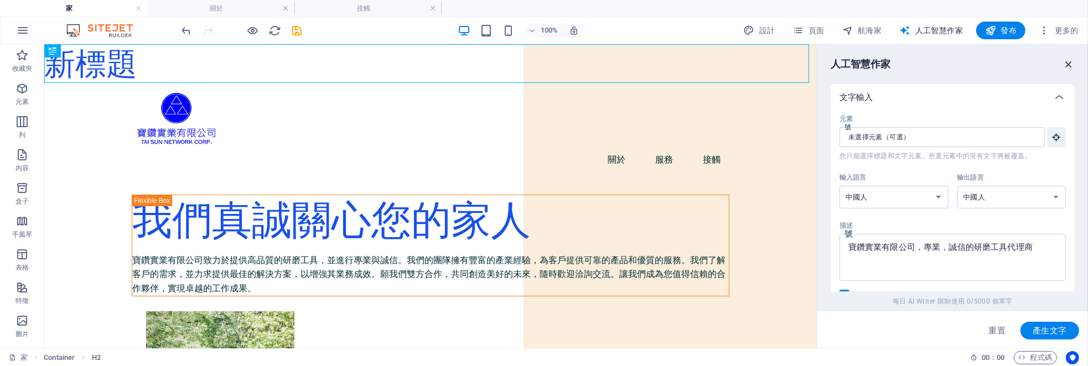
drag, startPoint x: 1072, startPoint y: 64, endPoint x: 1026, endPoint y: 19, distance: 63.8
click at [1072, 64] on icon "button" at bounding box center [1069, 64] width 12 height 12
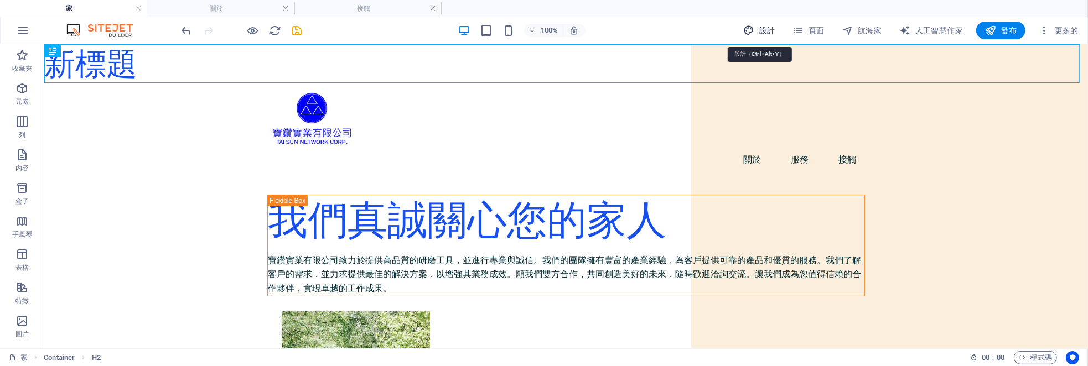
click at [761, 27] on font "設計" at bounding box center [767, 30] width 16 height 9
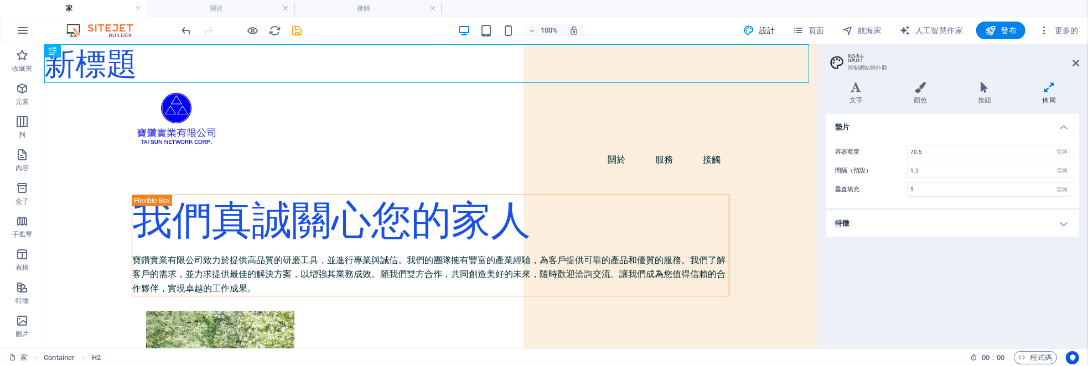
click at [1050, 92] on icon at bounding box center [1050, 87] width 60 height 11
click at [1044, 87] on icon at bounding box center [1050, 87] width 60 height 11
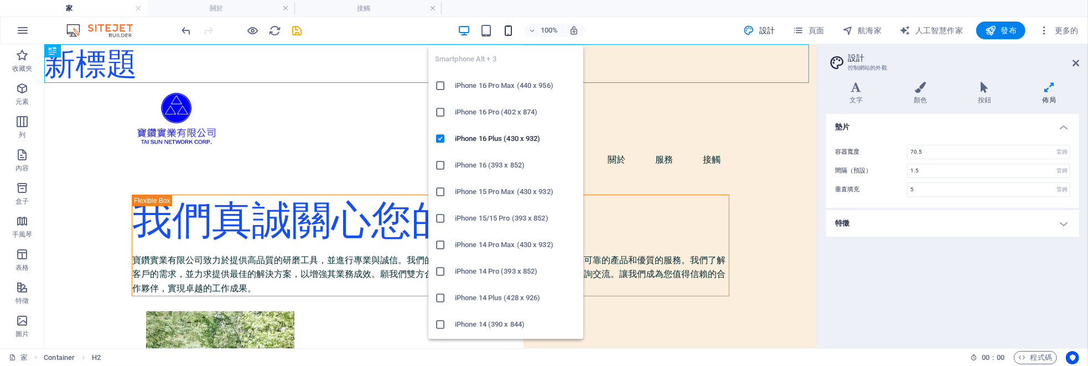
click at [510, 32] on icon "button" at bounding box center [508, 30] width 13 height 13
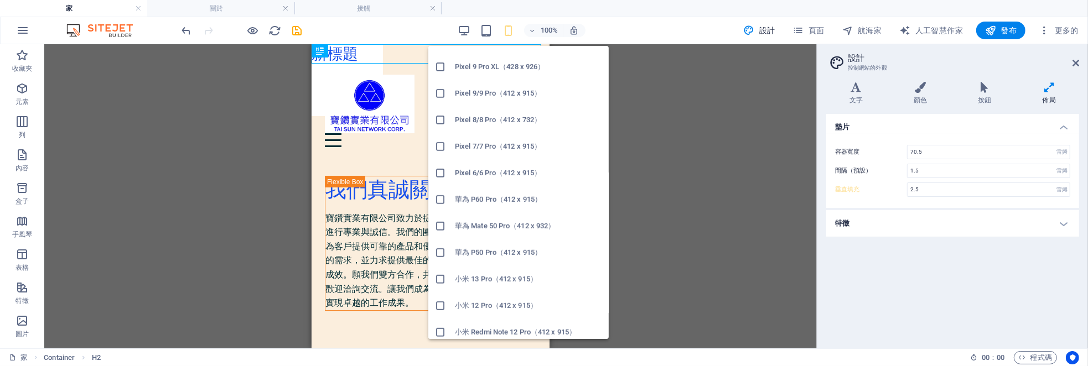
scroll to position [583, 0]
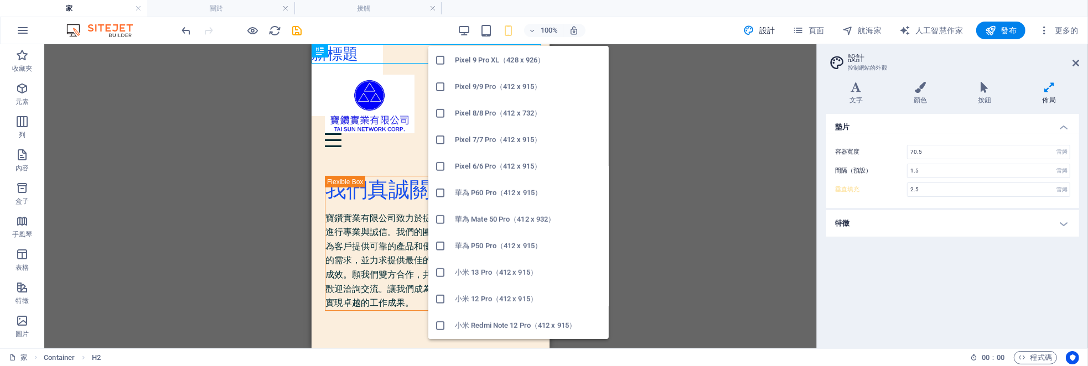
click at [503, 195] on font "華為 P60 Pro（412 x 915）" at bounding box center [498, 193] width 87 height 8
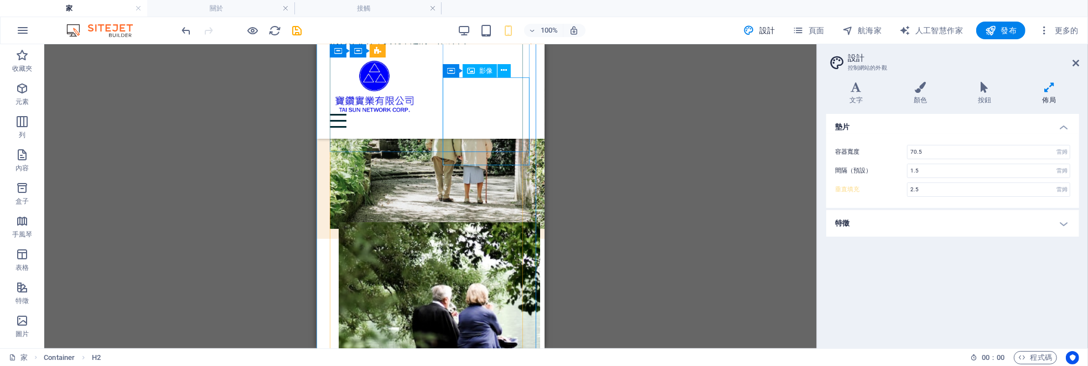
scroll to position [0, 0]
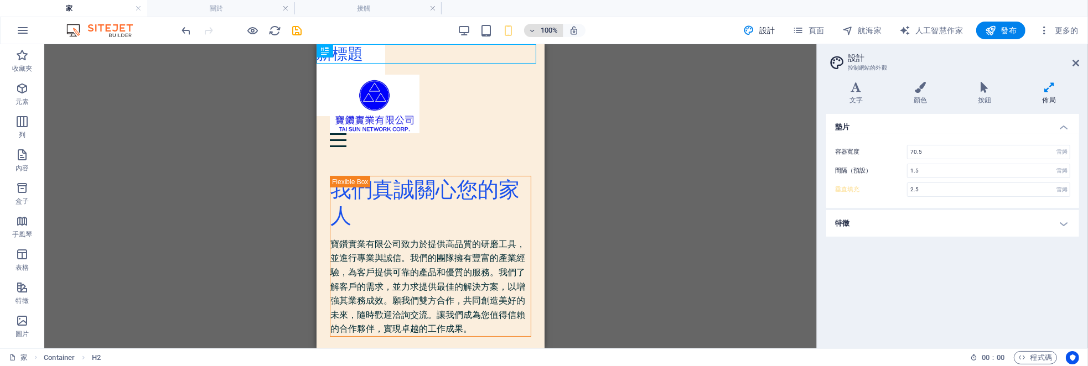
click at [556, 32] on font "100%" at bounding box center [549, 30] width 17 height 8
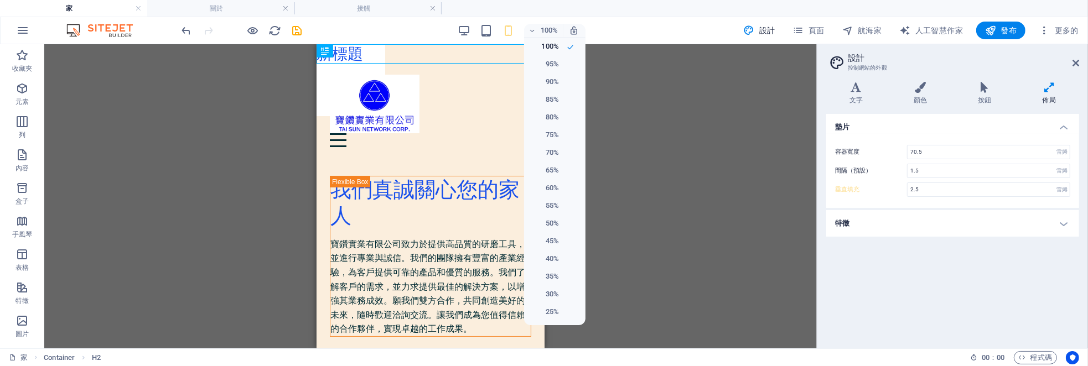
click at [643, 66] on div at bounding box center [544, 183] width 1088 height 366
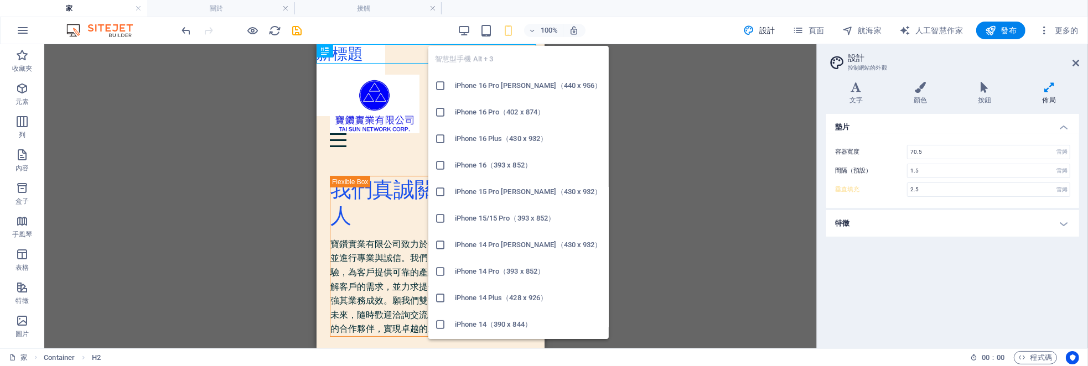
click at [509, 28] on icon "button" at bounding box center [508, 30] width 13 height 13
click at [443, 109] on icon at bounding box center [440, 112] width 11 height 11
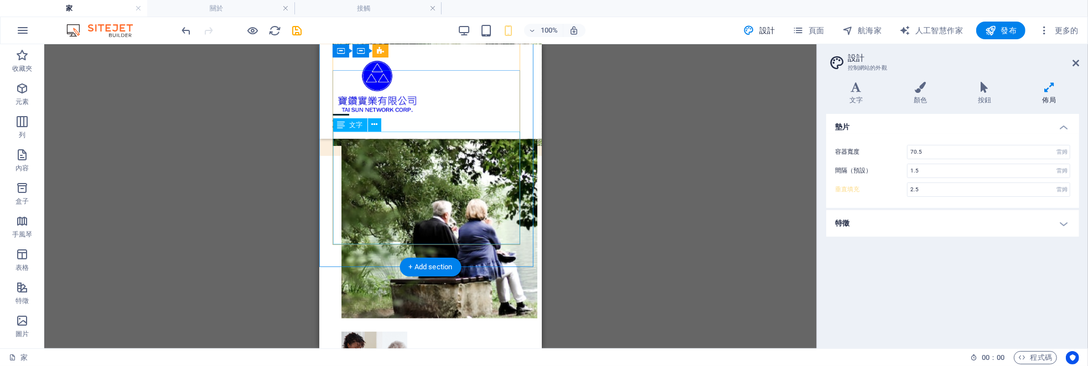
scroll to position [111, 0]
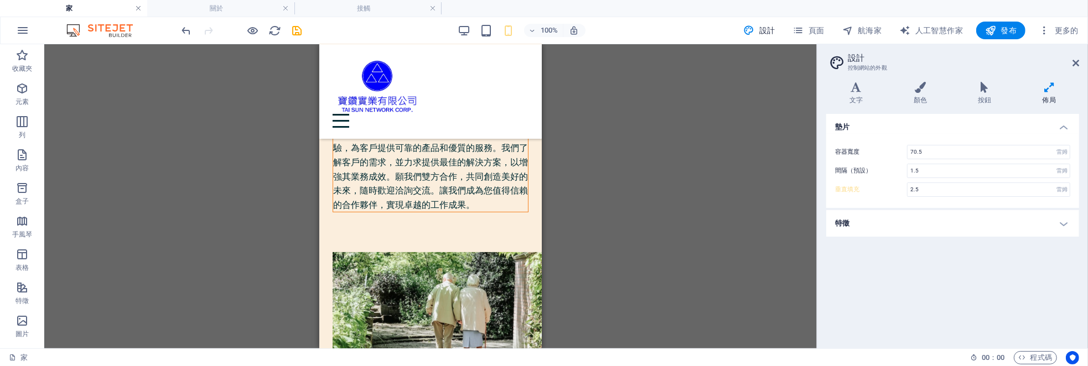
click at [136, 9] on link at bounding box center [138, 8] width 7 height 11
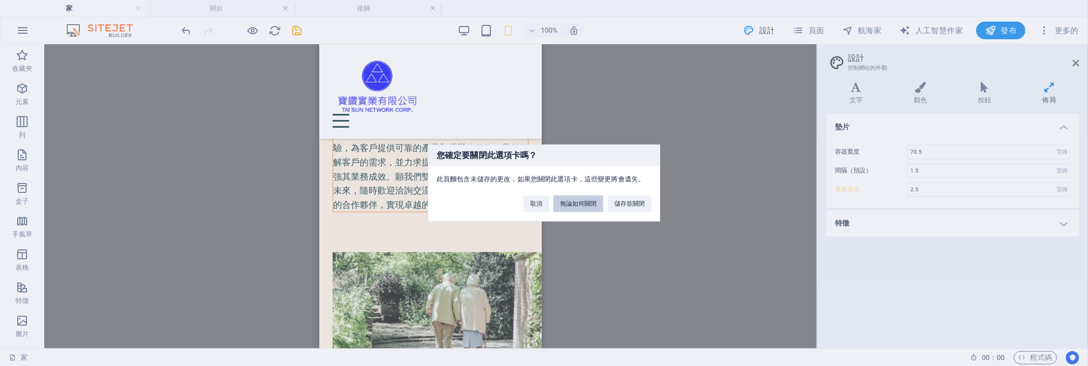
click at [586, 208] on button "無論如何關閉" at bounding box center [579, 204] width 50 height 17
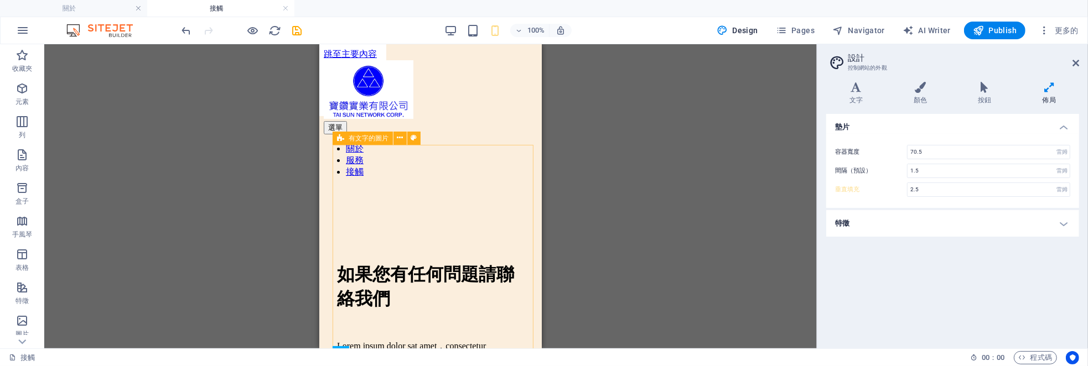
scroll to position [189, 0]
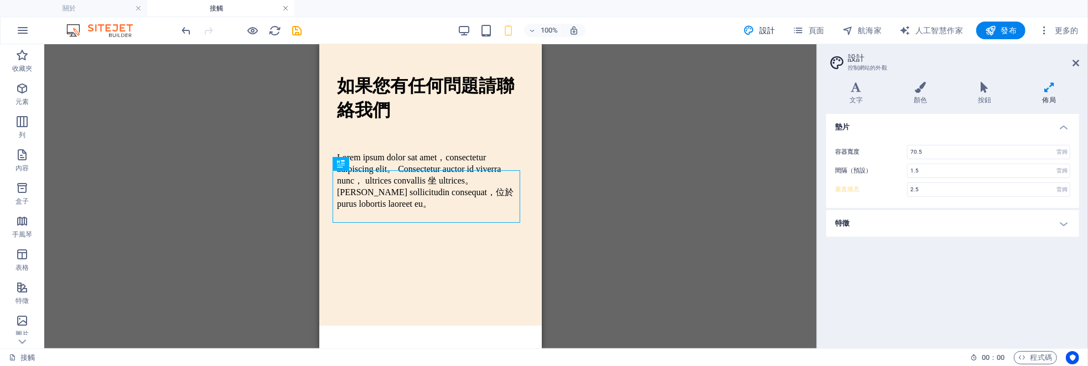
click at [287, 8] on link at bounding box center [285, 8] width 7 height 11
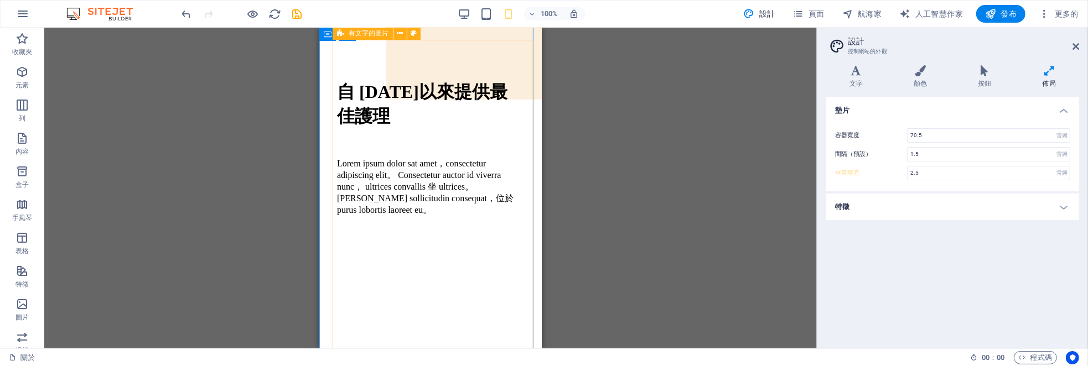
scroll to position [0, 0]
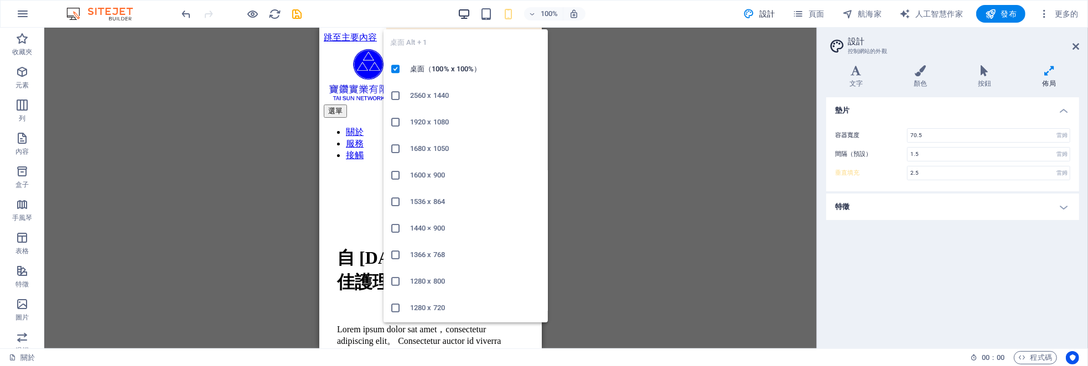
click at [461, 17] on icon "button" at bounding box center [464, 14] width 13 height 13
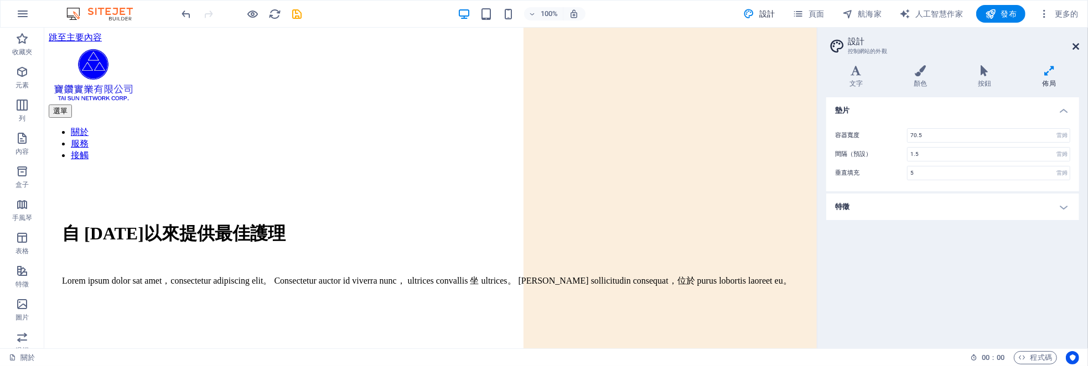
click at [1078, 44] on icon at bounding box center [1076, 46] width 7 height 9
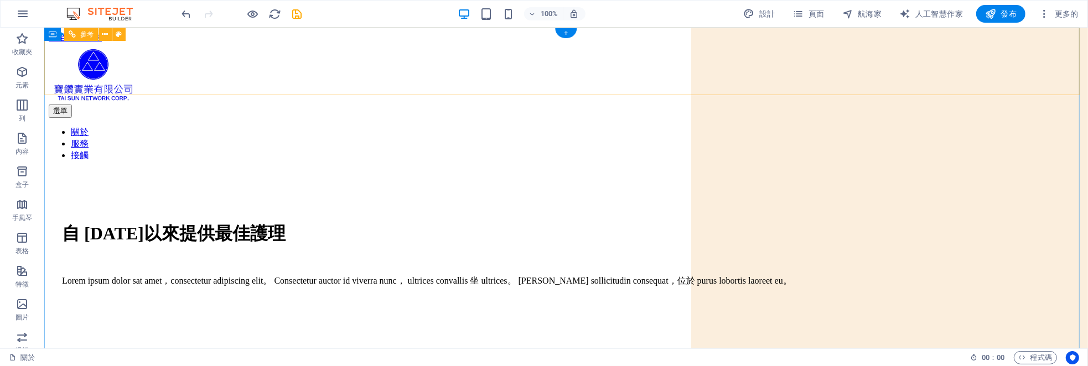
click at [311, 51] on div at bounding box center [565, 74] width 1035 height 61
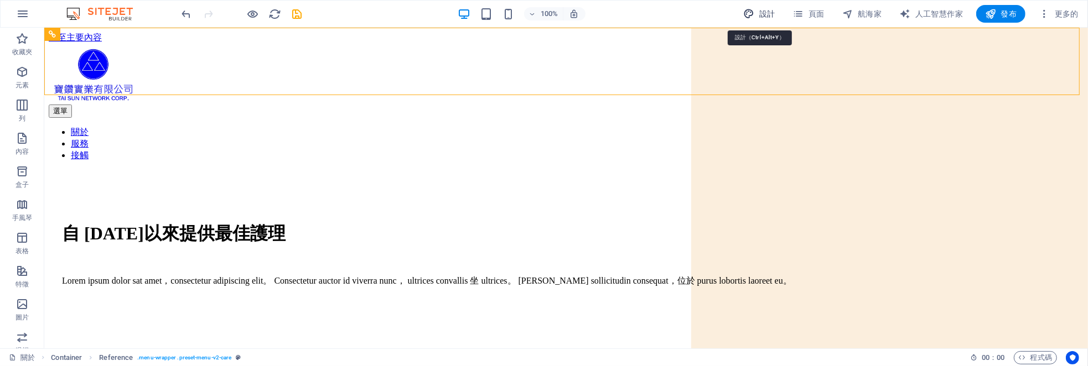
click at [754, 13] on icon "button" at bounding box center [748, 13] width 11 height 11
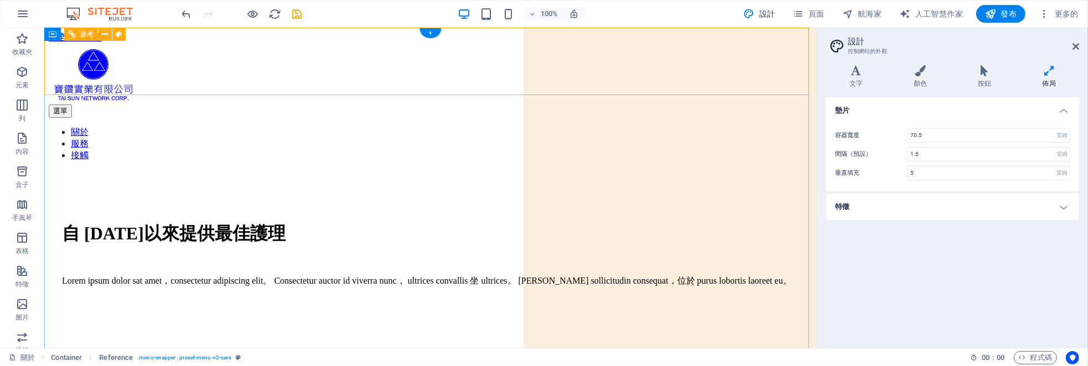
click at [160, 56] on div at bounding box center [430, 74] width 764 height 61
click at [170, 54] on div at bounding box center [430, 74] width 764 height 61
click at [22, 46] on span "收藏夾" at bounding box center [22, 45] width 44 height 27
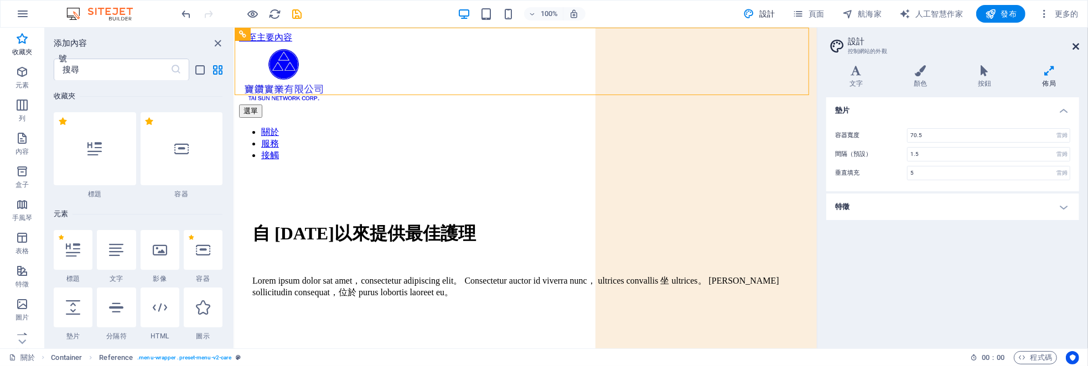
click at [1077, 44] on icon at bounding box center [1076, 46] width 7 height 9
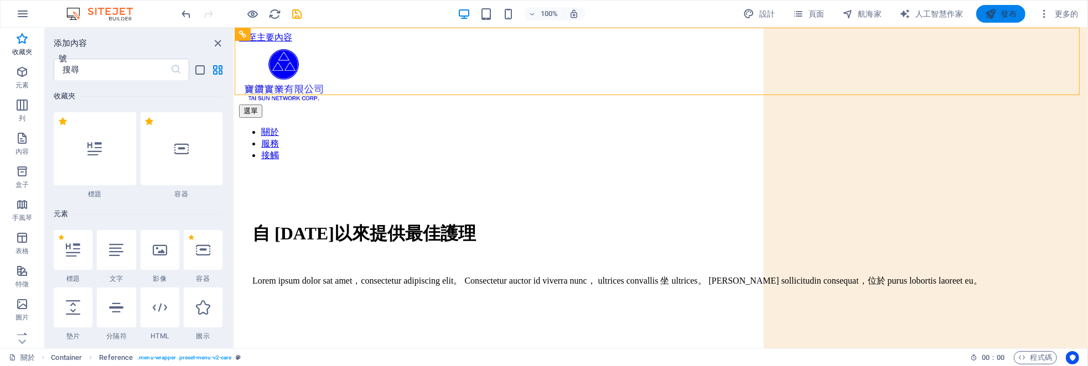
click at [1016, 16] on font "發布" at bounding box center [1009, 13] width 16 height 9
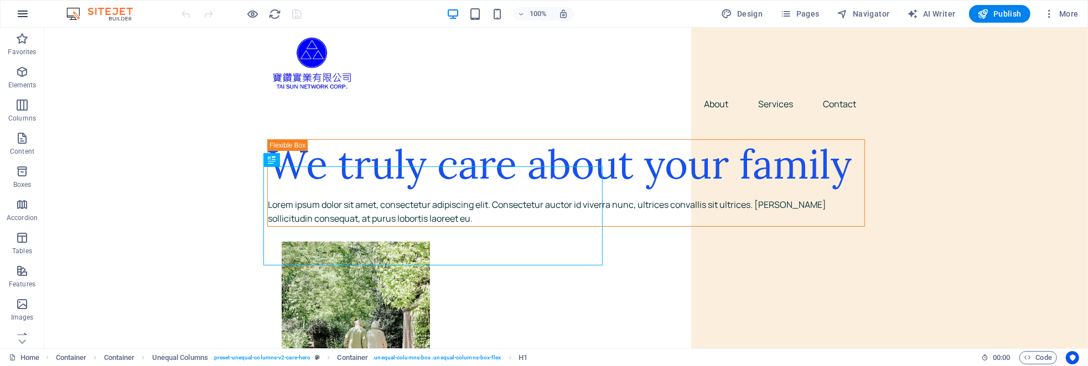
click at [22, 16] on icon "button" at bounding box center [22, 13] width 13 height 13
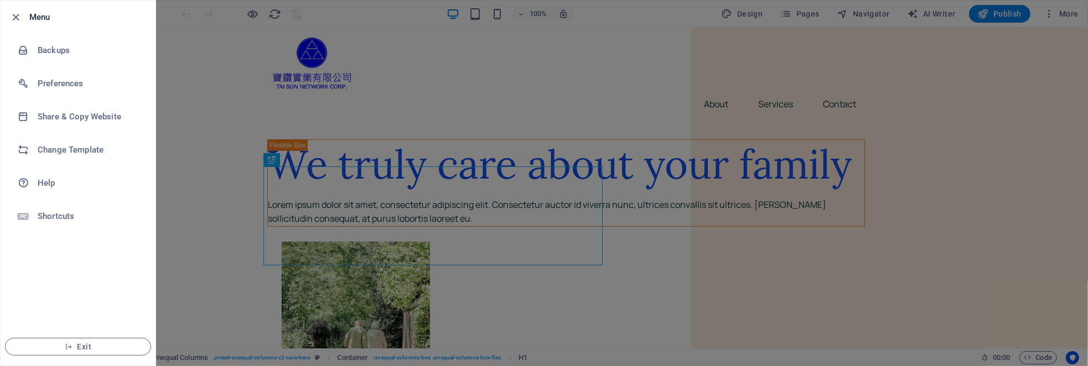
click at [47, 20] on h6 "Menu" at bounding box center [87, 17] width 117 height 13
click at [47, 18] on h6 "Menu" at bounding box center [87, 17] width 117 height 13
click at [84, 350] on span "Exit" at bounding box center [77, 347] width 127 height 9
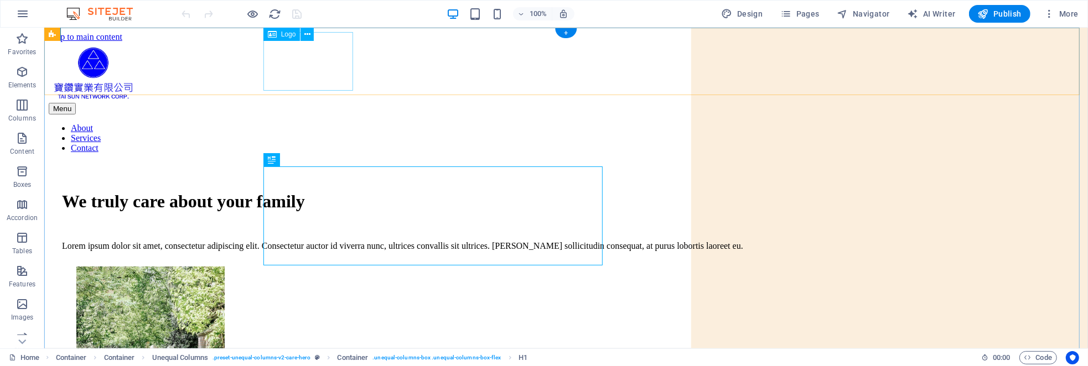
click at [306, 66] on div at bounding box center [565, 72] width 1035 height 61
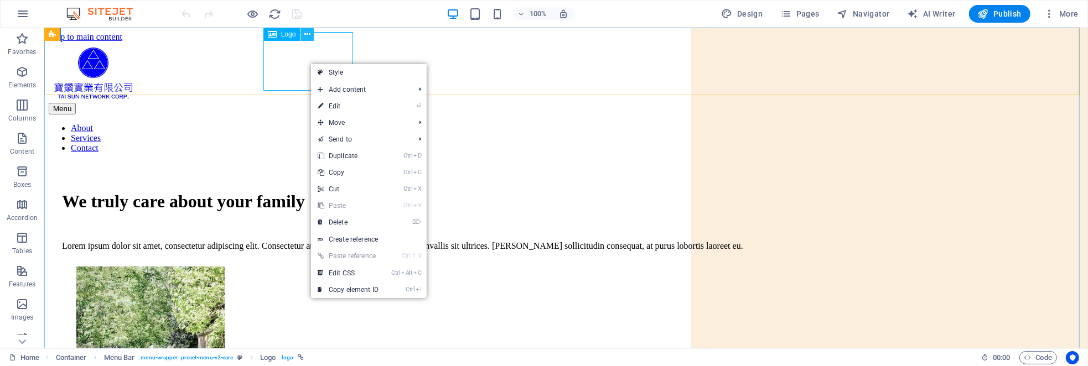
click at [311, 35] on button at bounding box center [307, 34] width 13 height 13
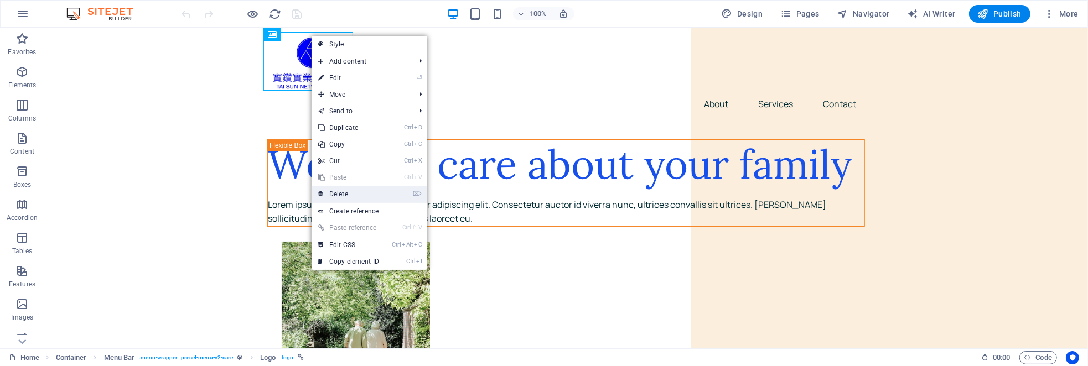
click at [359, 188] on link "⌦ Delete" at bounding box center [349, 194] width 74 height 17
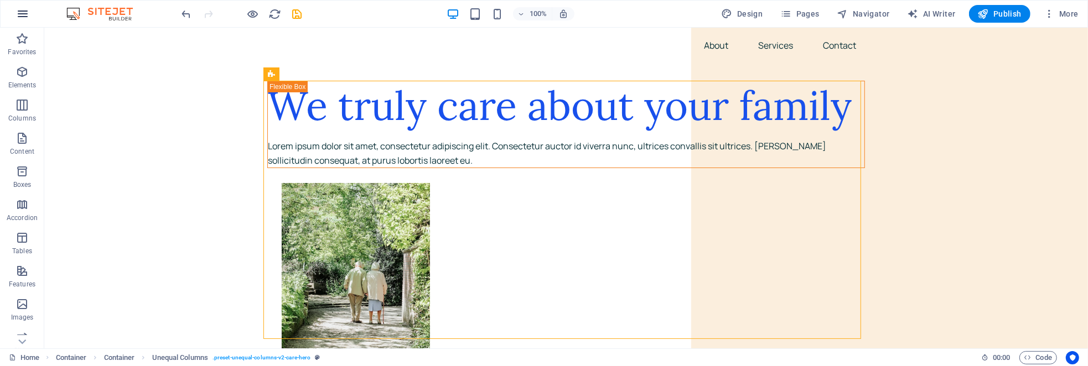
click at [25, 15] on icon "button" at bounding box center [22, 13] width 13 height 13
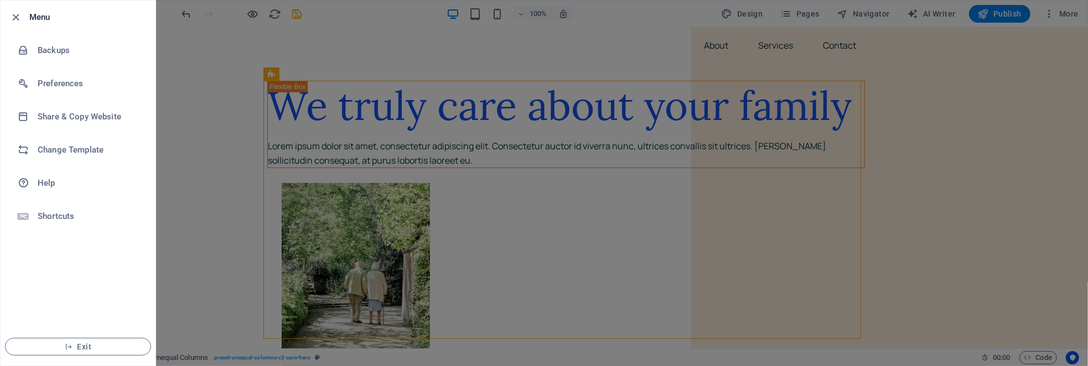
click at [197, 58] on div at bounding box center [544, 183] width 1088 height 366
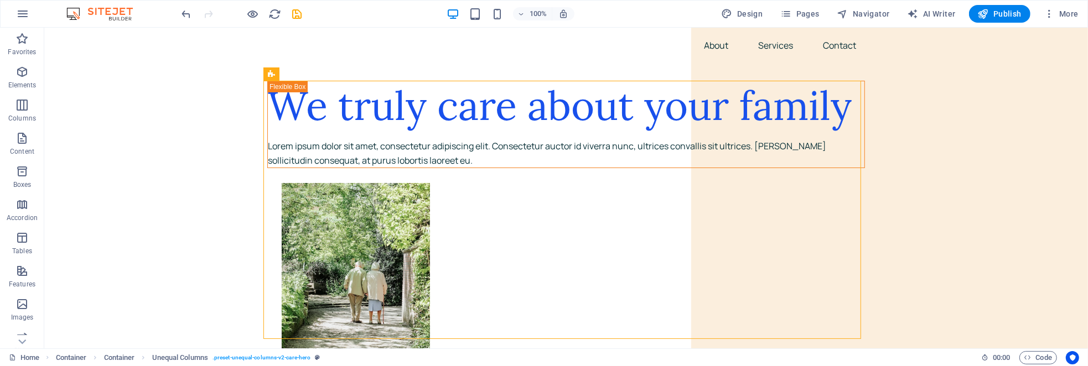
click at [117, 15] on img at bounding box center [105, 13] width 83 height 13
click at [23, 18] on icon "button" at bounding box center [22, 13] width 13 height 13
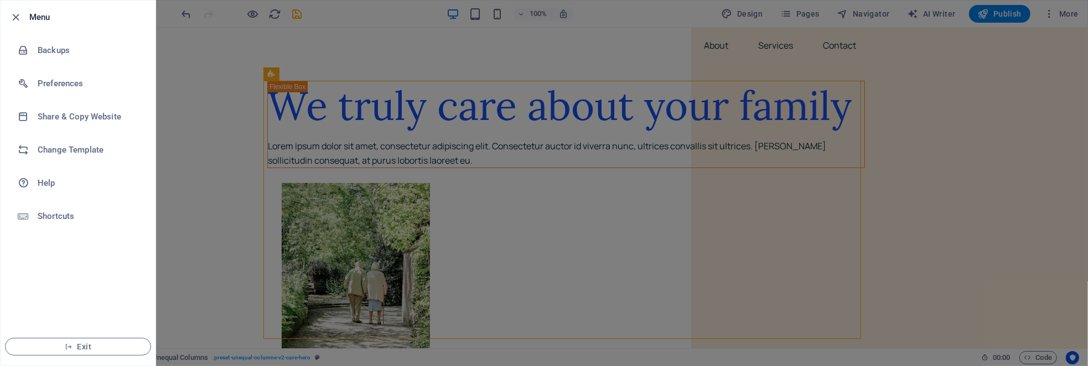
click at [58, 20] on h6 "Menu" at bounding box center [87, 17] width 117 height 13
click at [39, 18] on h6 "Menu" at bounding box center [87, 17] width 117 height 13
click at [101, 349] on span "Exit" at bounding box center [77, 347] width 127 height 9
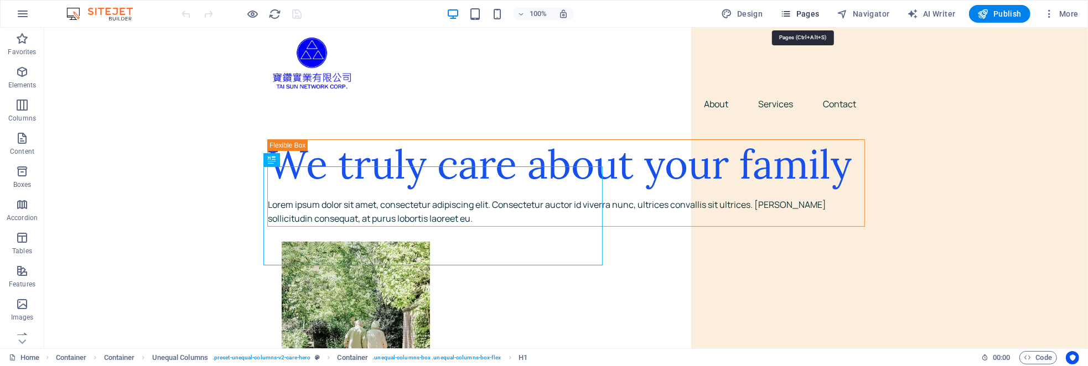
click at [813, 11] on span "Pages" at bounding box center [799, 13] width 39 height 11
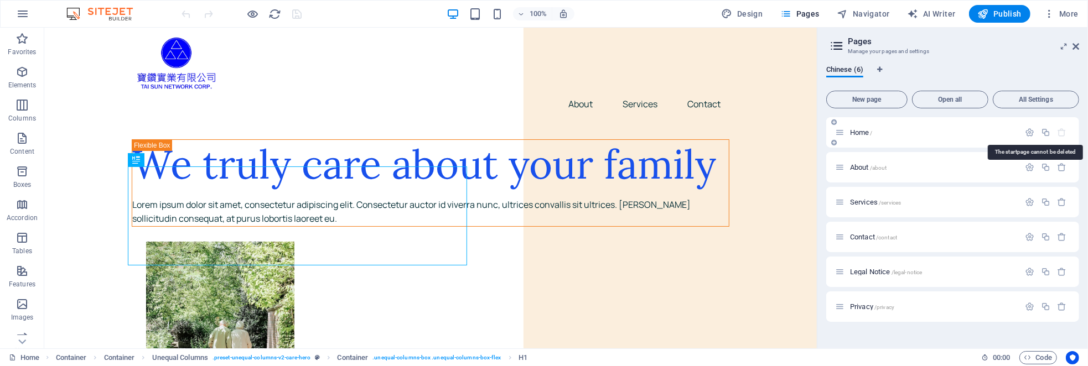
click at [1062, 133] on icon "button" at bounding box center [1062, 132] width 9 height 9
click at [857, 165] on span "About /about" at bounding box center [868, 167] width 37 height 8
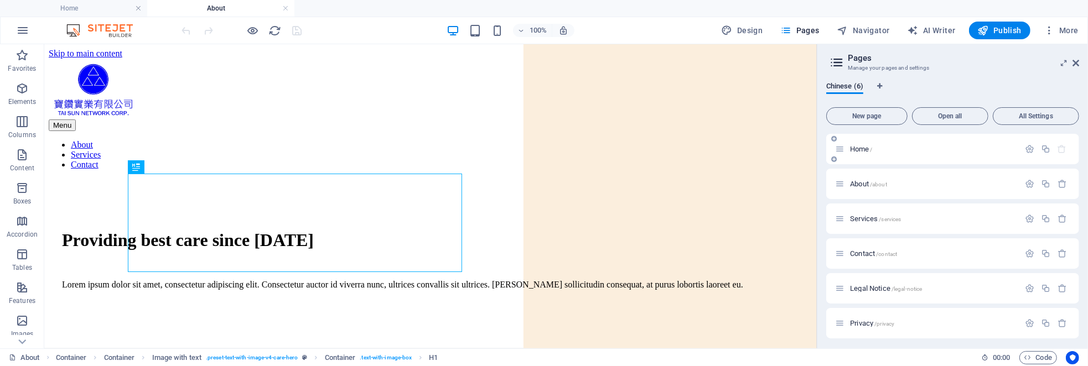
click at [870, 141] on div "Home /" at bounding box center [952, 149] width 253 height 30
click at [869, 148] on span "Home /" at bounding box center [861, 149] width 23 height 8
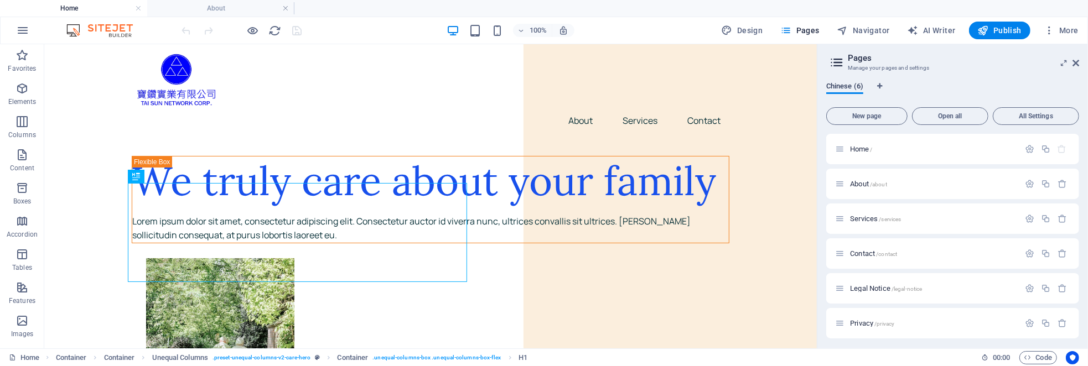
click at [857, 85] on span "Chinese (6)" at bounding box center [844, 87] width 37 height 15
drag, startPoint x: 857, startPoint y: 85, endPoint x: 939, endPoint y: 60, distance: 86.3
click at [939, 60] on h2 "Pages" at bounding box center [963, 58] width 231 height 10
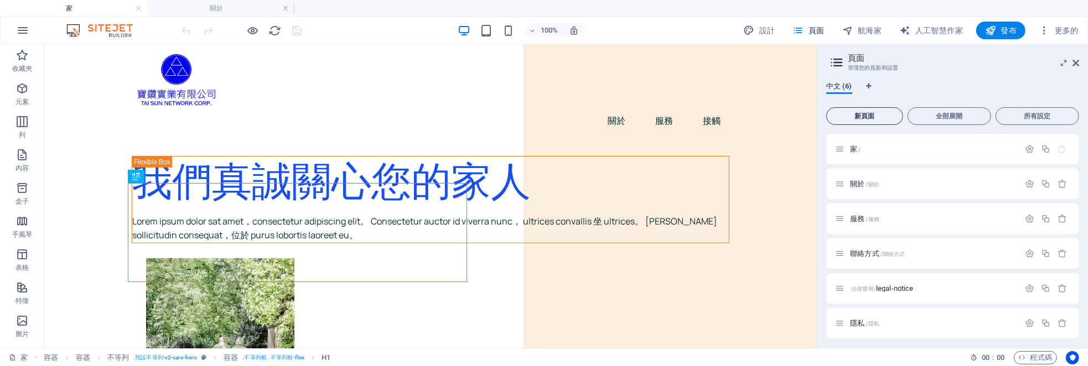
click at [857, 119] on font "新頁面" at bounding box center [865, 116] width 20 height 8
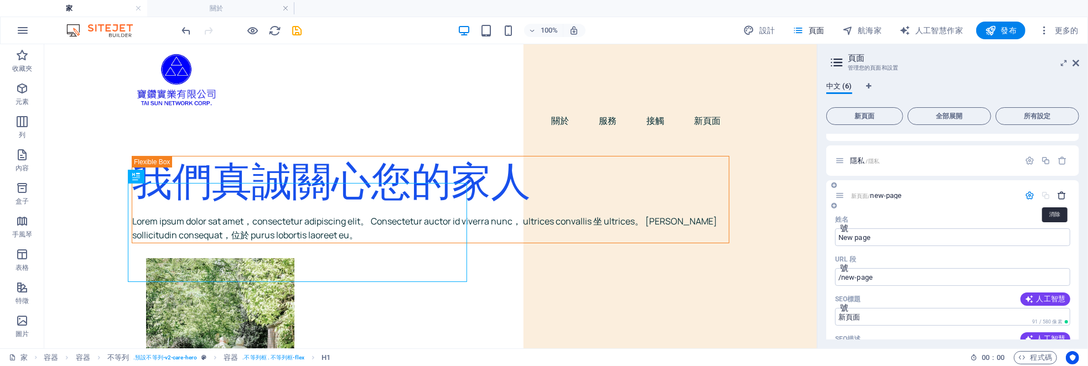
click at [1061, 195] on icon "button" at bounding box center [1062, 195] width 9 height 9
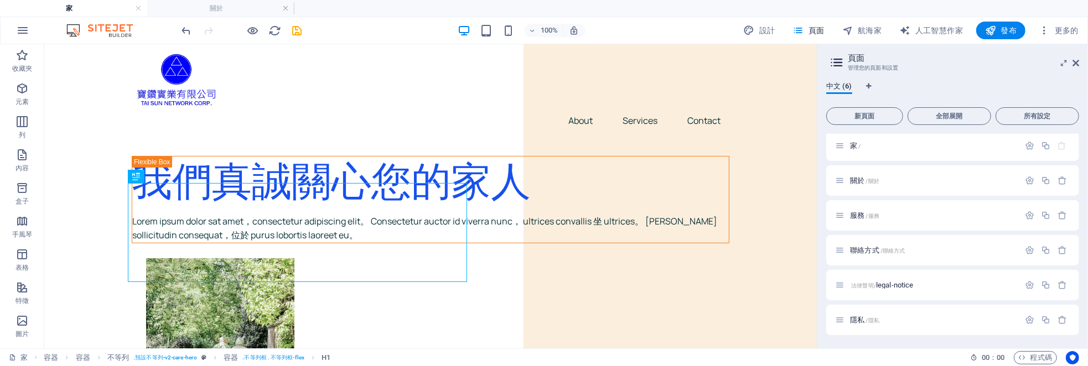
scroll to position [3, 0]
click at [1030, 146] on icon "button" at bounding box center [1029, 146] width 9 height 9
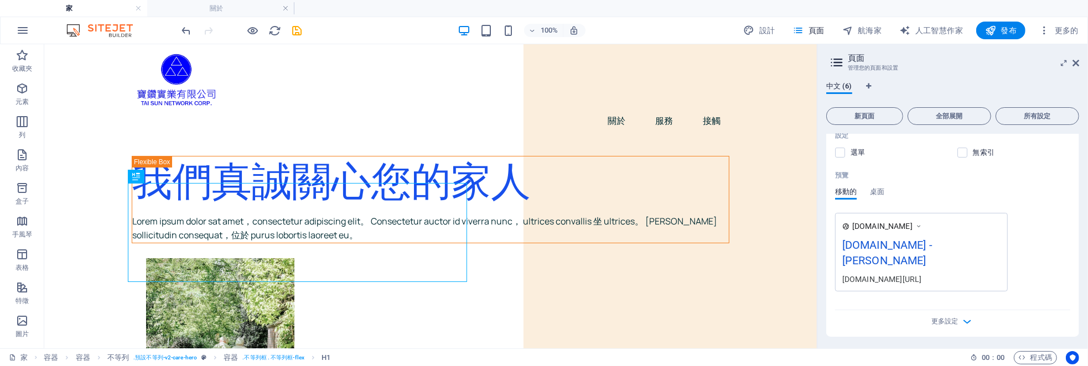
scroll to position [224, 0]
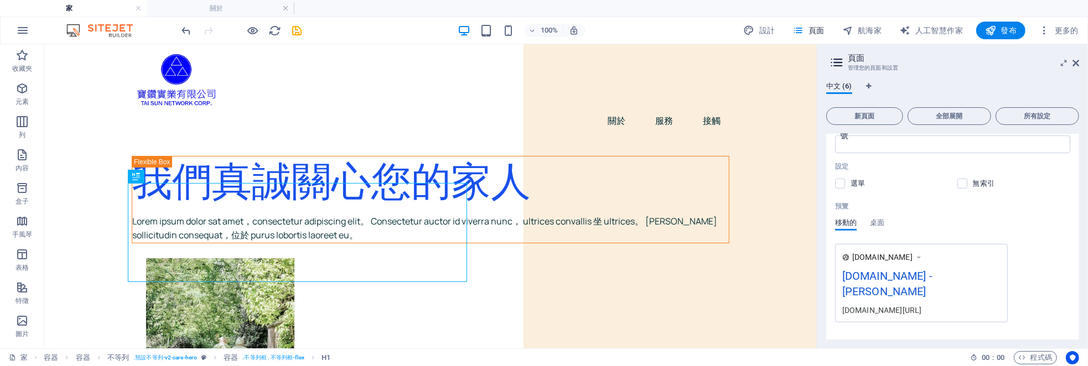
click at [922, 256] on icon at bounding box center [919, 257] width 8 height 11
click at [882, 221] on font "桌面" at bounding box center [877, 223] width 14 height 8
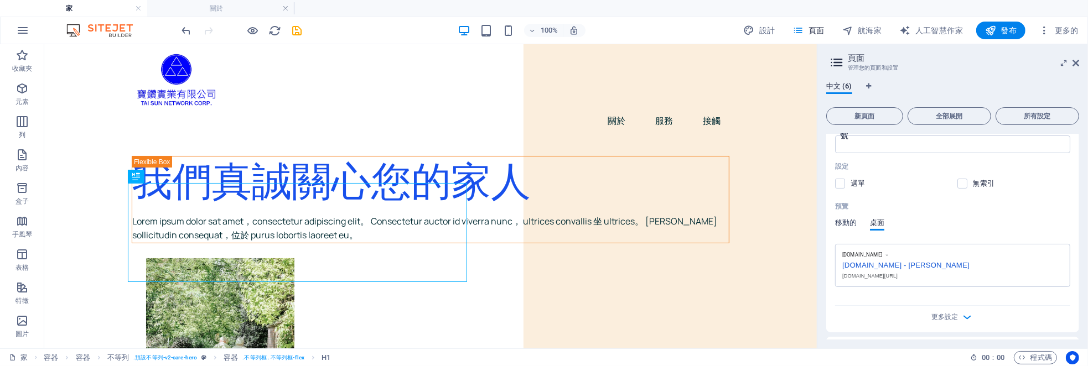
click at [842, 223] on font "移動的" at bounding box center [846, 223] width 22 height 8
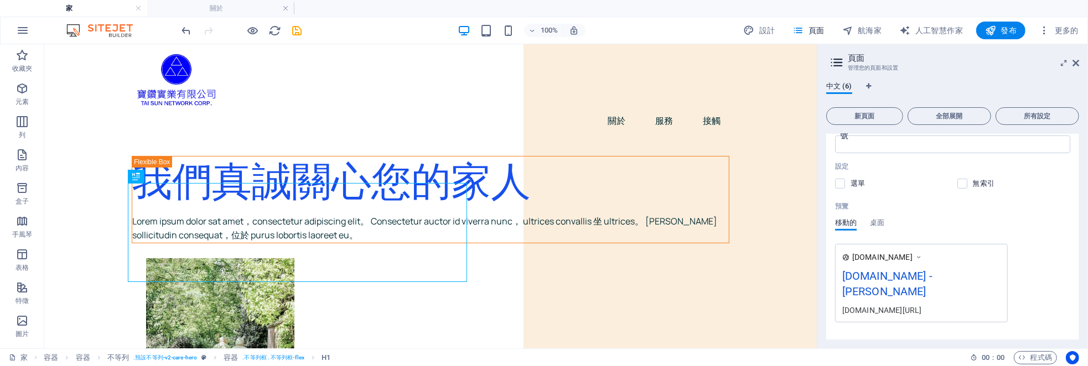
click at [919, 254] on div "www.example.com" at bounding box center [887, 257] width 70 height 11
click at [922, 260] on icon at bounding box center [919, 257] width 8 height 11
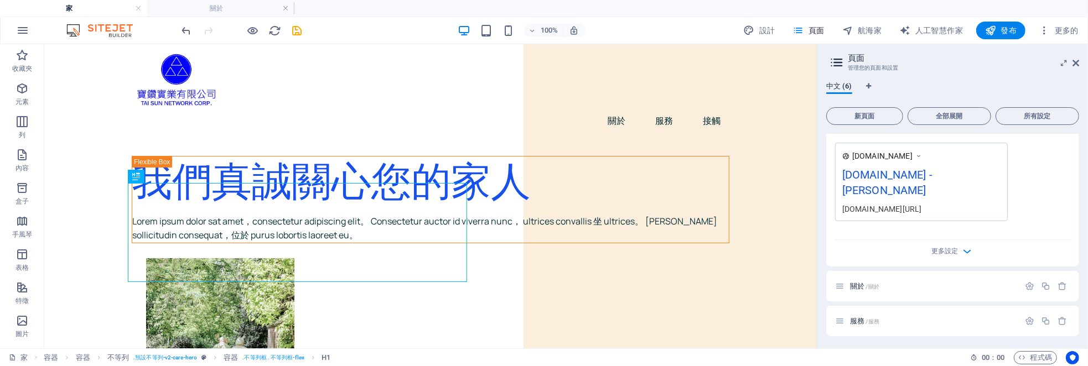
scroll to position [249, 0]
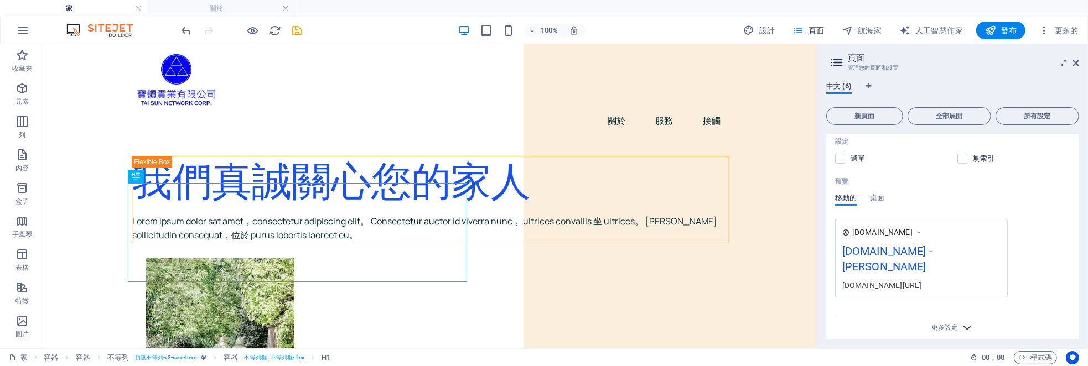
click at [967, 322] on icon "button" at bounding box center [967, 328] width 13 height 13
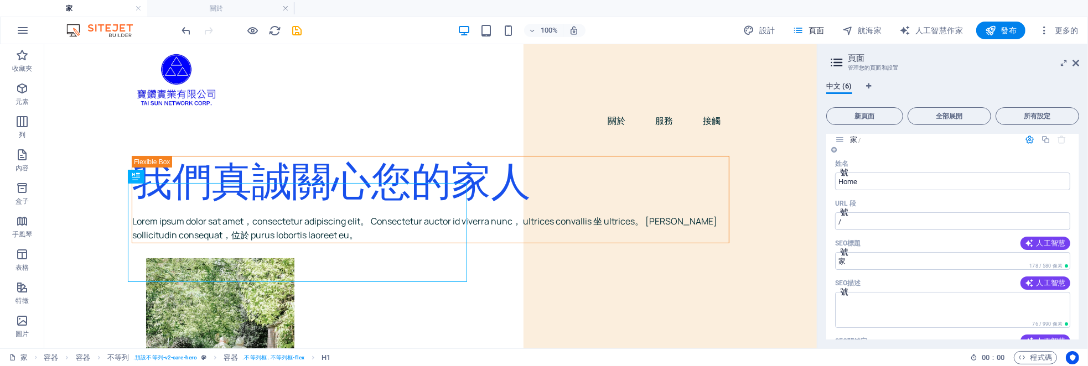
scroll to position [0, 0]
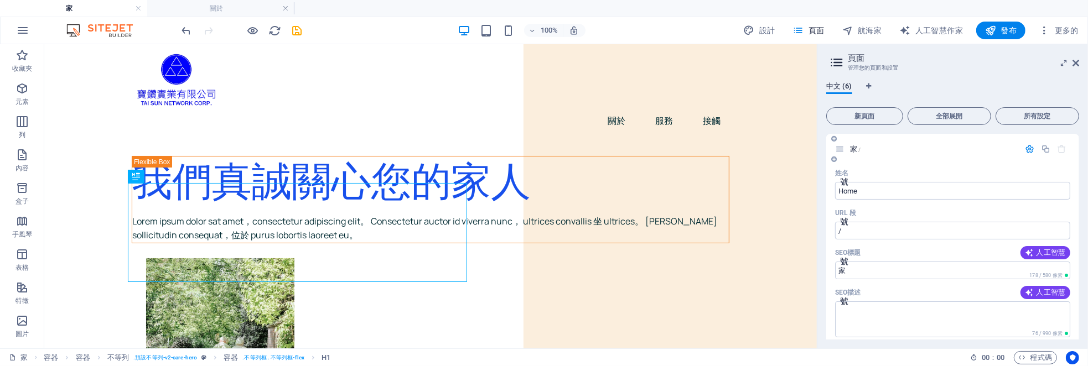
click at [1062, 148] on icon "button" at bounding box center [1062, 148] width 9 height 9
click at [1078, 64] on icon at bounding box center [1076, 63] width 7 height 9
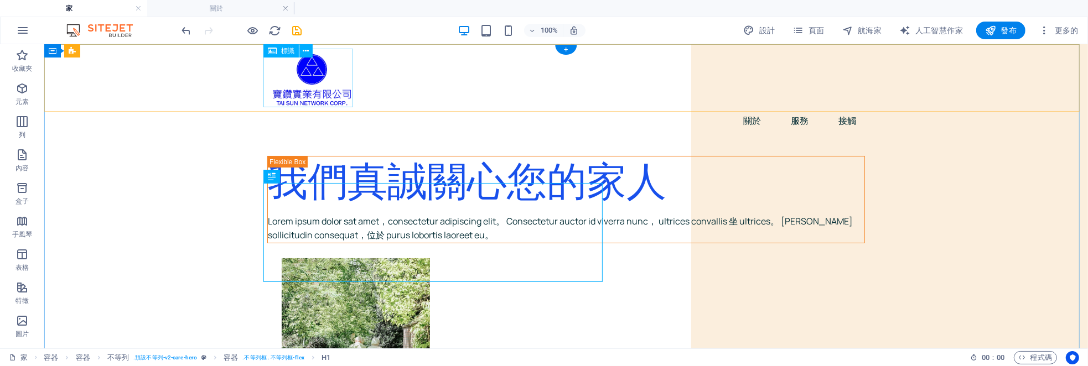
click at [304, 83] on div at bounding box center [566, 77] width 598 height 59
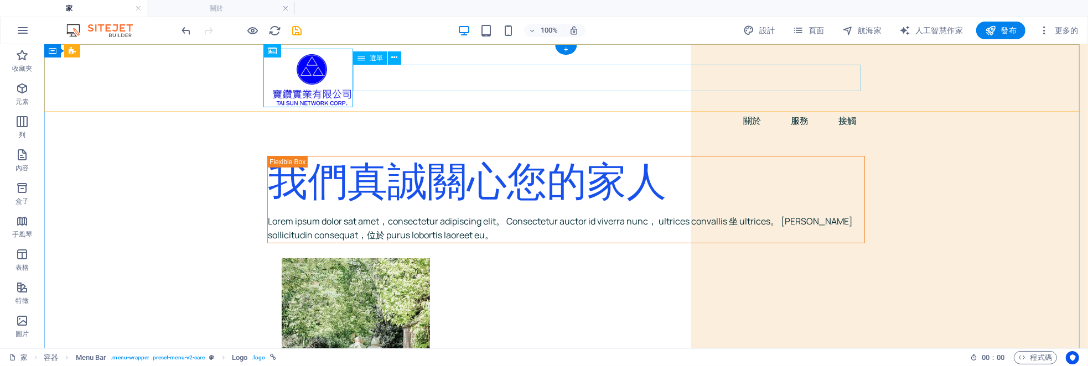
click at [441, 107] on nav "關於 服務 接觸" at bounding box center [566, 120] width 598 height 27
click at [309, 84] on div at bounding box center [566, 77] width 598 height 59
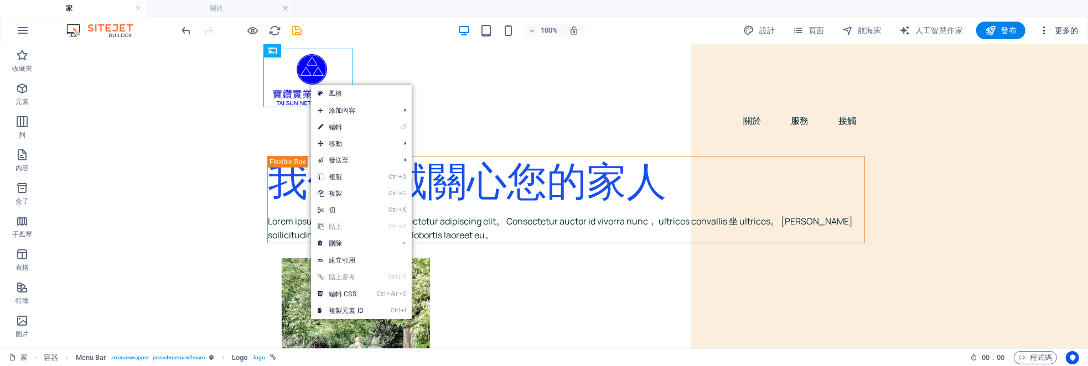
click at [1071, 32] on font "更多的" at bounding box center [1067, 30] width 24 height 9
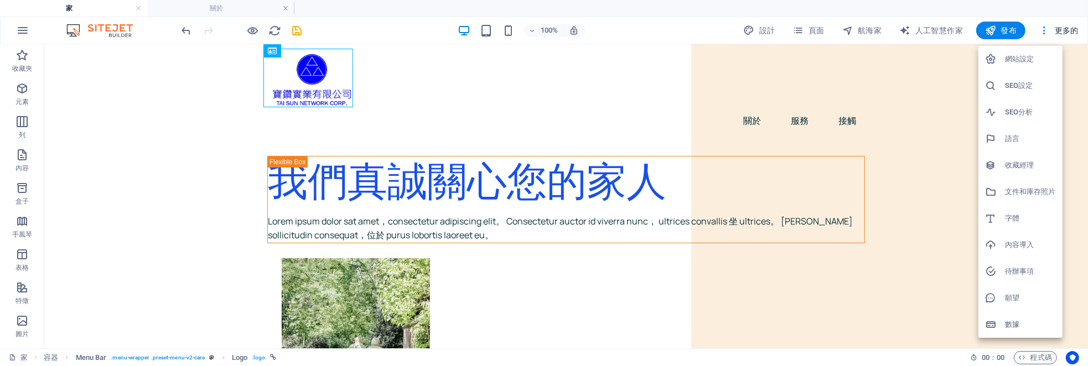
click at [1032, 56] on font "網站設定" at bounding box center [1019, 59] width 29 height 8
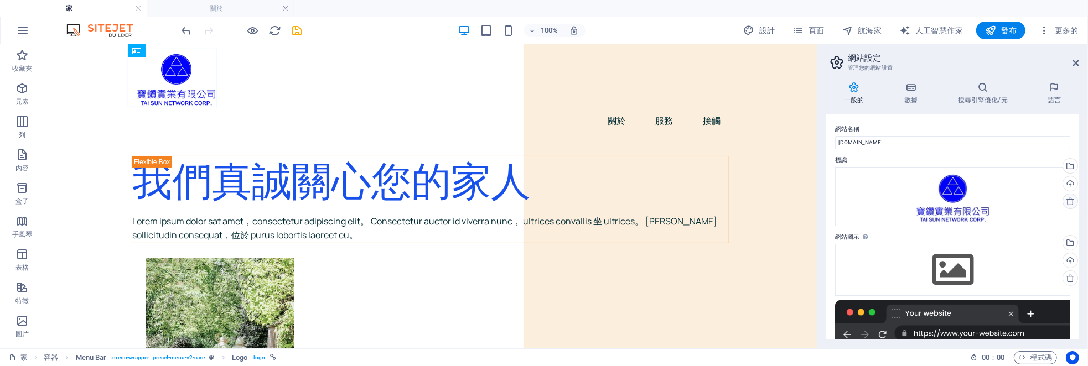
click at [1066, 202] on icon at bounding box center [1070, 201] width 9 height 9
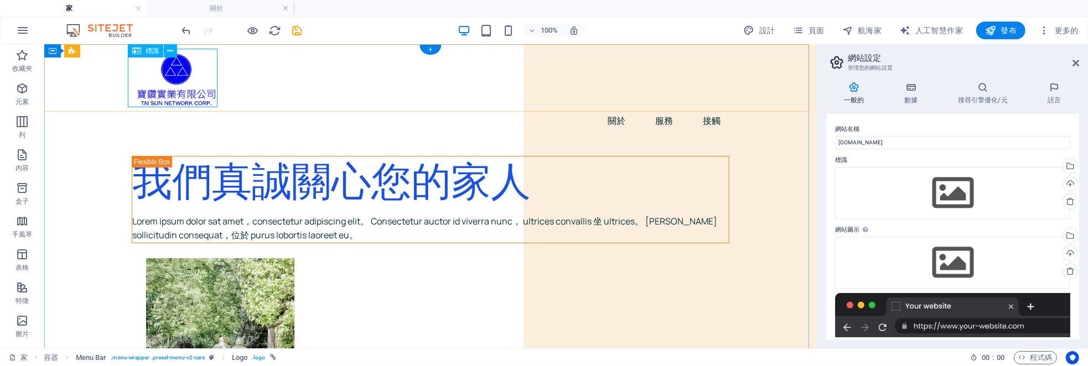
click at [200, 75] on div at bounding box center [430, 77] width 598 height 59
click at [851, 97] on font "一般的" at bounding box center [854, 100] width 20 height 8
click at [855, 88] on icon at bounding box center [854, 87] width 56 height 11
click at [917, 91] on icon at bounding box center [911, 87] width 49 height 11
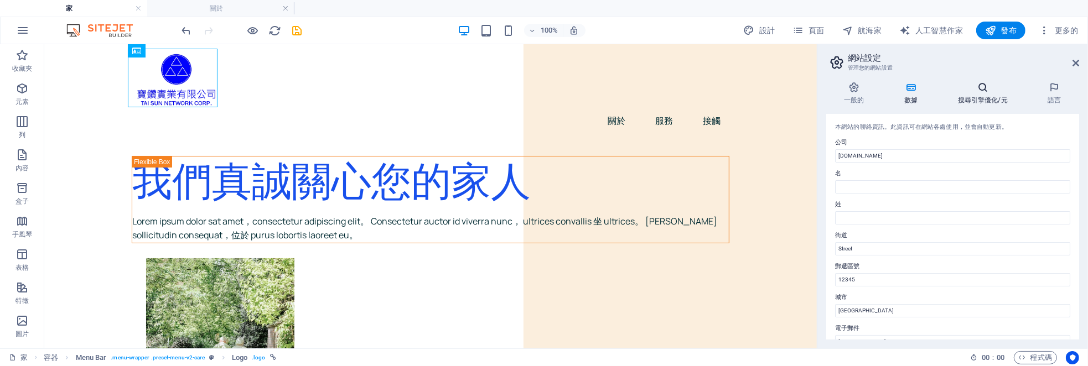
click at [981, 89] on icon at bounding box center [983, 87] width 86 height 11
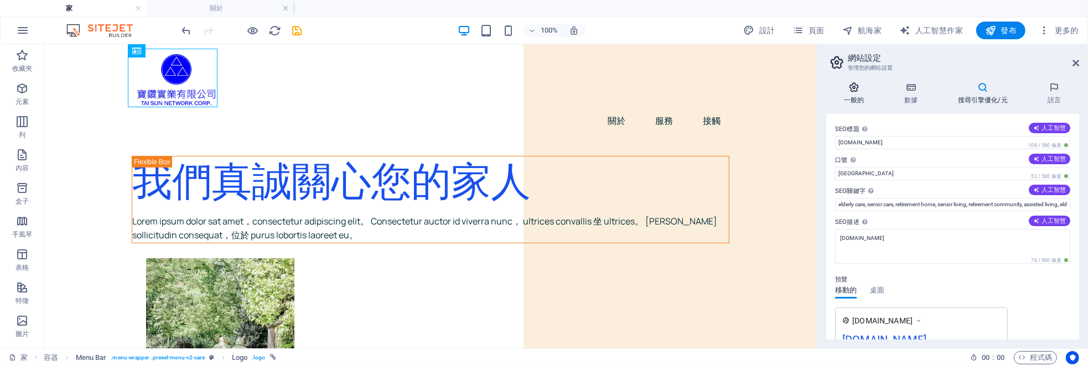
click at [848, 88] on icon at bounding box center [854, 87] width 56 height 11
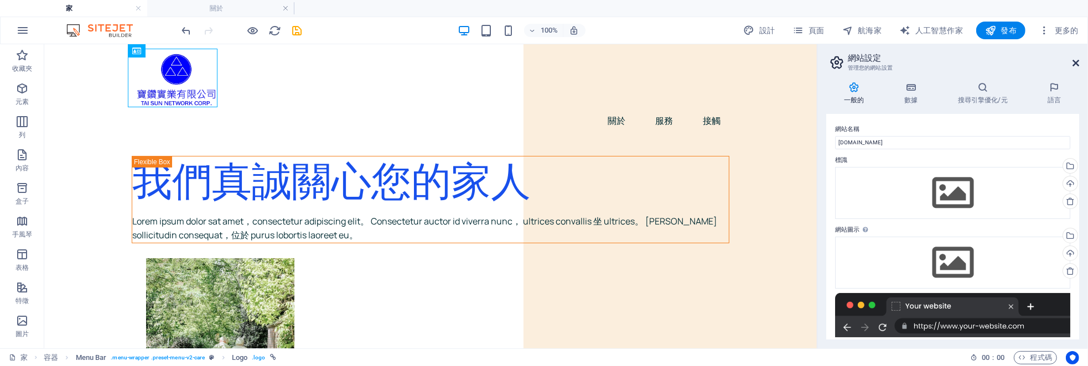
click at [1074, 65] on icon at bounding box center [1076, 63] width 7 height 9
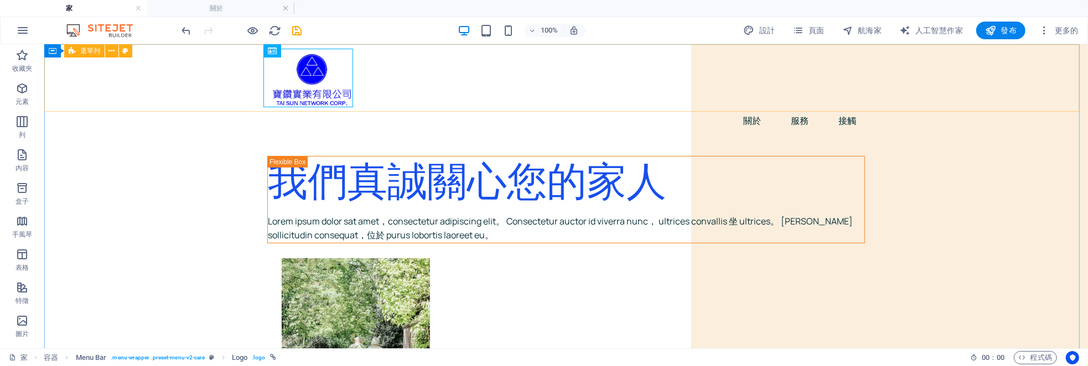
click at [91, 51] on font "選單列" at bounding box center [90, 51] width 20 height 8
click at [114, 51] on icon at bounding box center [112, 51] width 6 height 12
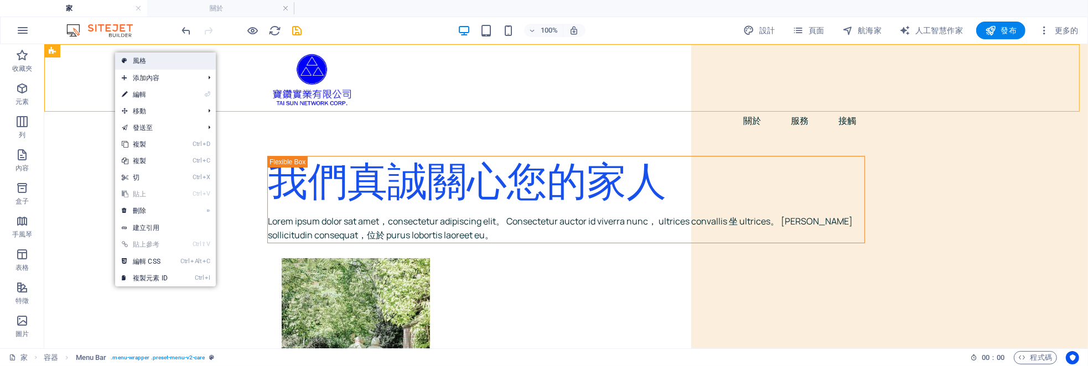
click at [152, 59] on link "風格" at bounding box center [165, 61] width 101 height 17
select select "rem"
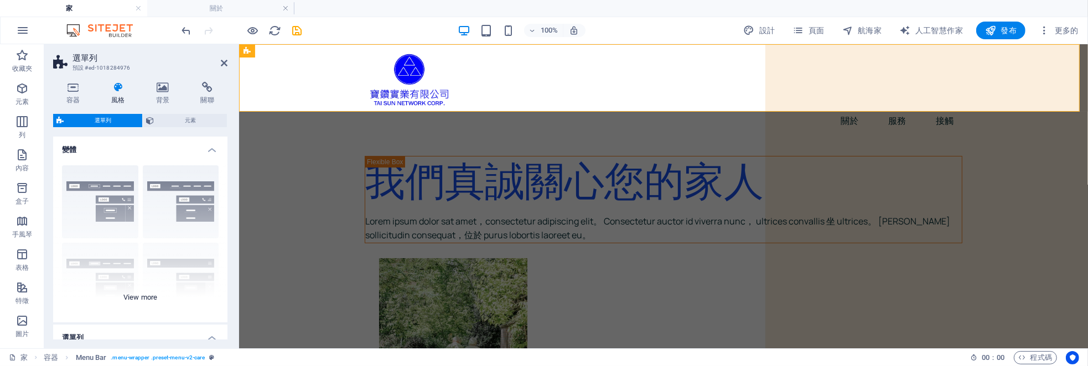
click at [170, 203] on div "邊界 居中 預設 固定的 洛基 扳機 寬的 加大碼" at bounding box center [140, 240] width 174 height 166
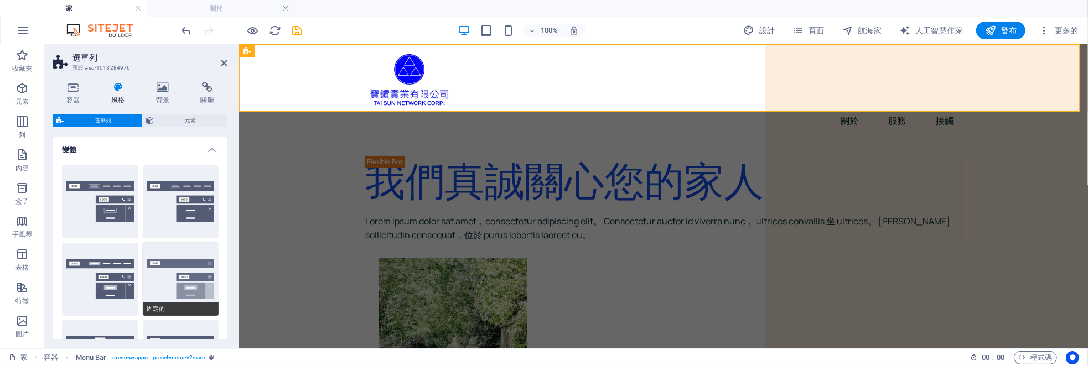
click at [179, 290] on button "固定的" at bounding box center [181, 279] width 76 height 73
type input "1"
select select "rem"
type input "1"
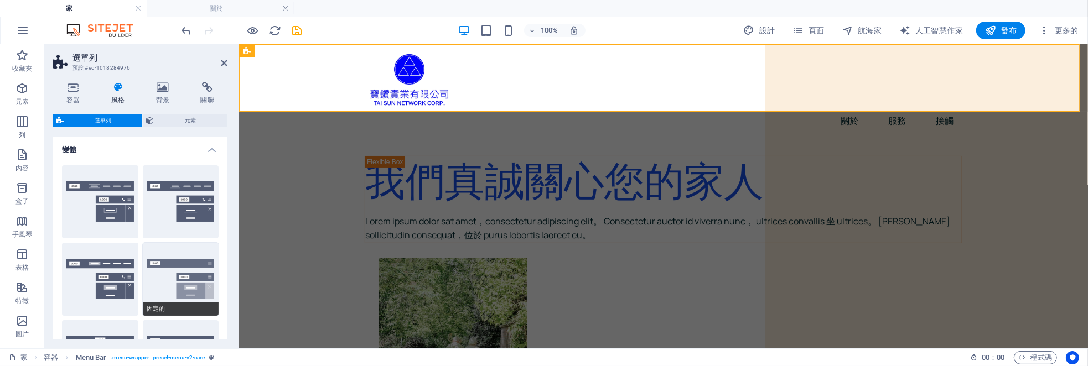
type input "1"
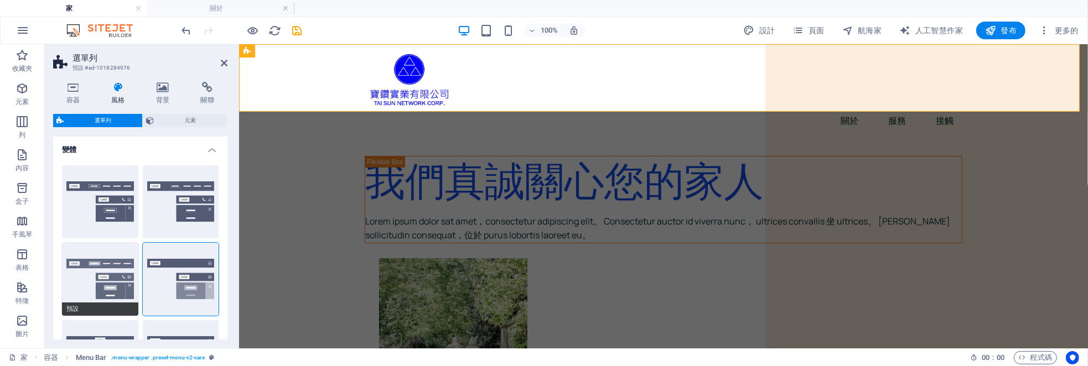
click at [92, 280] on button "預設" at bounding box center [100, 279] width 76 height 73
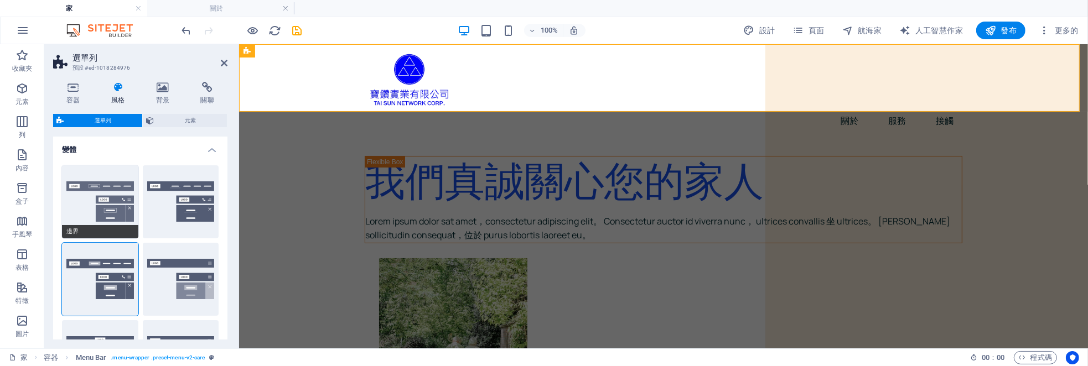
click at [102, 197] on button "邊界" at bounding box center [100, 202] width 76 height 73
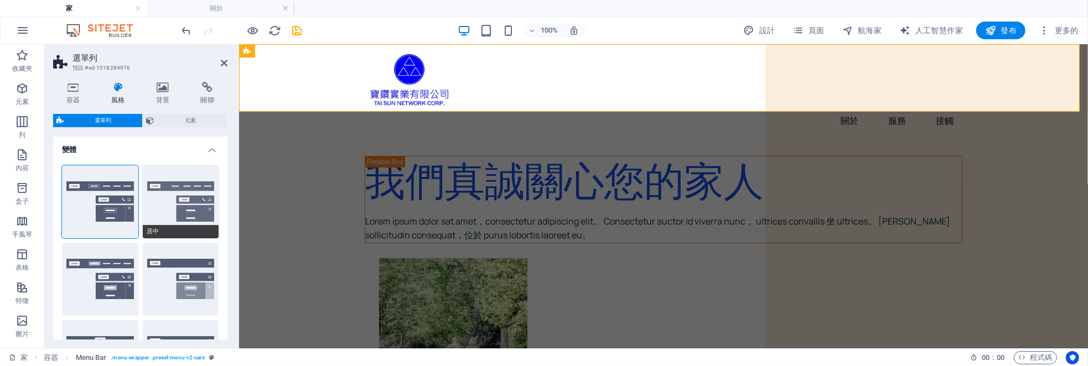
click at [188, 189] on button "居中" at bounding box center [181, 202] width 76 height 73
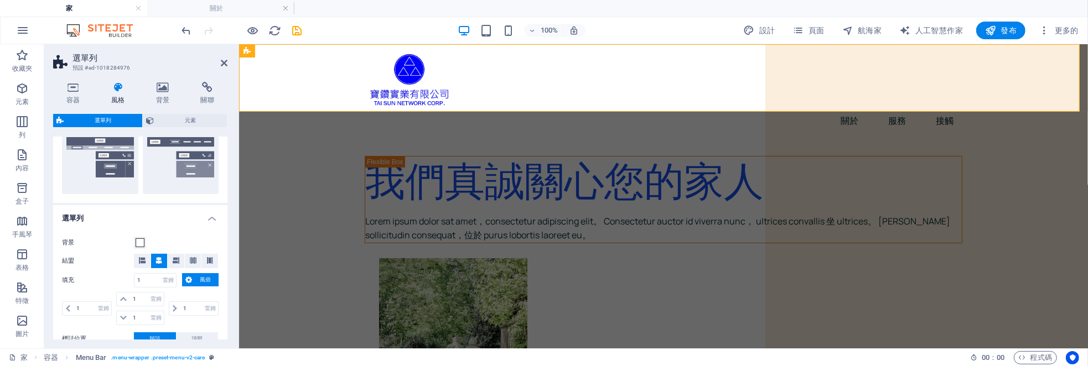
scroll to position [55, 0]
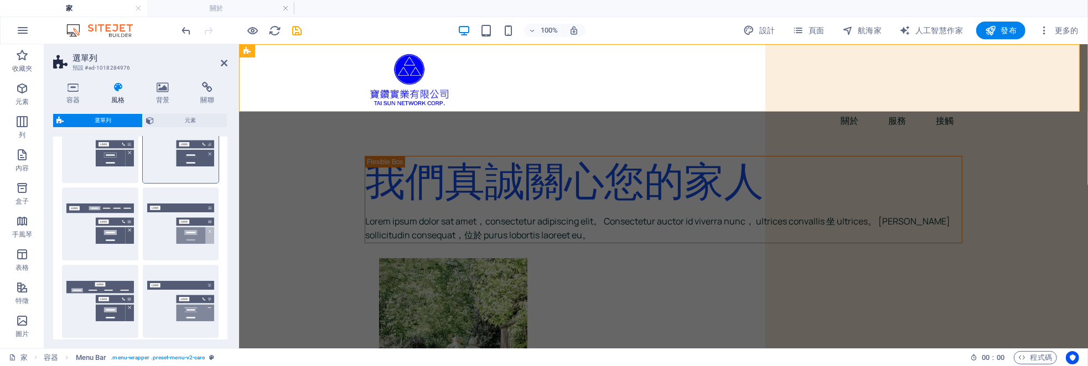
click at [118, 90] on icon at bounding box center [118, 87] width 40 height 11
click at [117, 90] on icon at bounding box center [118, 87] width 40 height 11
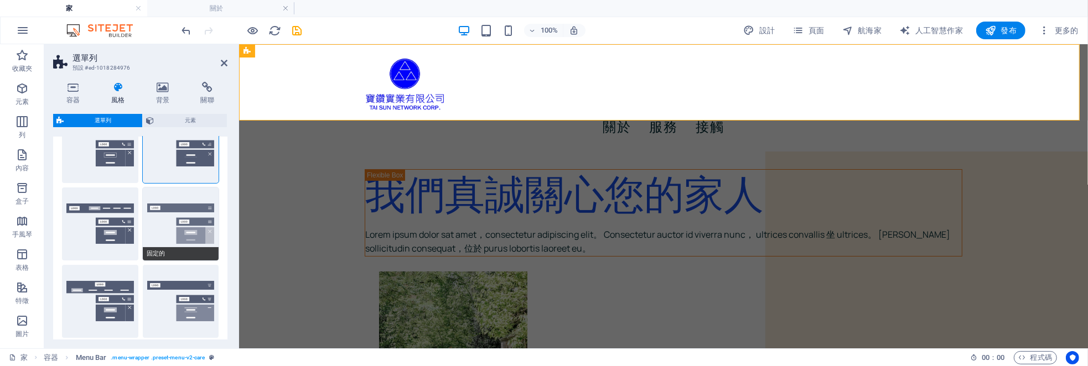
click at [194, 228] on button "固定的" at bounding box center [181, 224] width 76 height 73
click at [178, 119] on span "元素" at bounding box center [190, 120] width 66 height 13
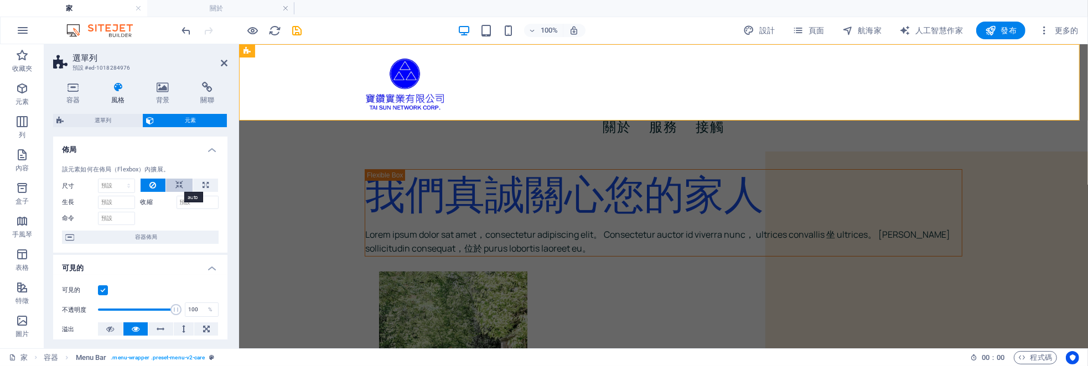
click at [180, 183] on icon at bounding box center [179, 185] width 8 height 13
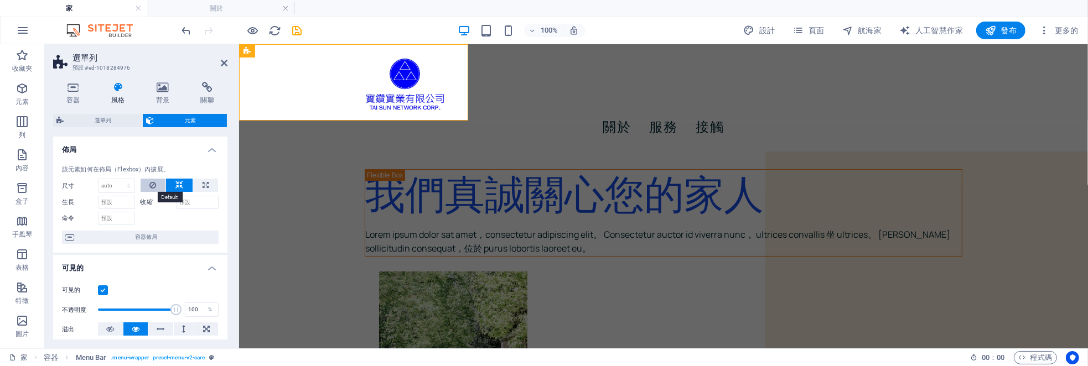
click at [150, 185] on icon at bounding box center [152, 185] width 7 height 13
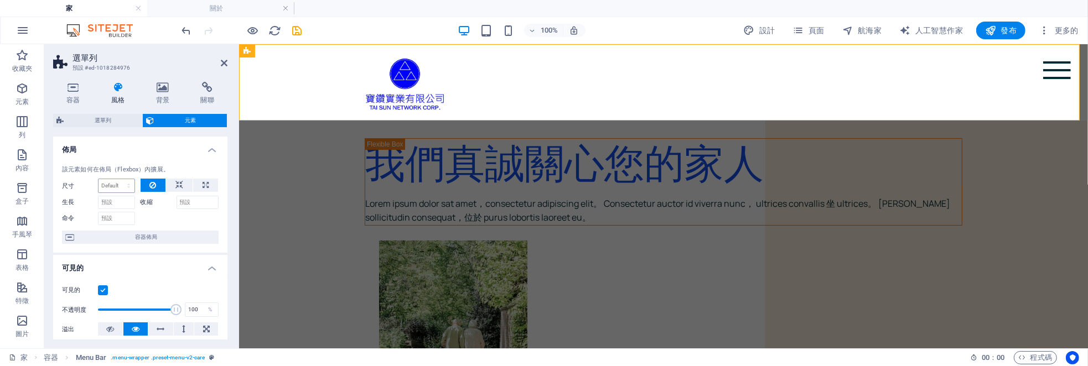
click at [97, 182] on div "尺寸 預設 汽車 像素 % 1/1 1/2 1/3 1/4 1/5 1/6 1/7 1/8 1/9 1/10" at bounding box center [98, 186] width 73 height 14
click at [228, 64] on aside "選單列 預設 #ed-1018284976 容器 風格 背景 關聯 尺寸 高度 預設 像素 雷姆 % 速度 大眾 最小高度 沒有任何 像素 雷姆 % 速度 大…" at bounding box center [141, 196] width 195 height 304
click at [223, 60] on icon at bounding box center [224, 63] width 7 height 9
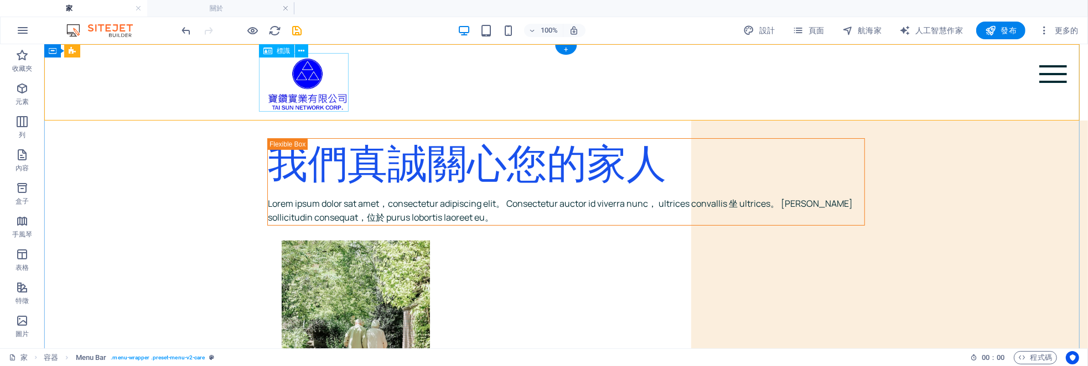
click at [306, 92] on div at bounding box center [565, 82] width 607 height 59
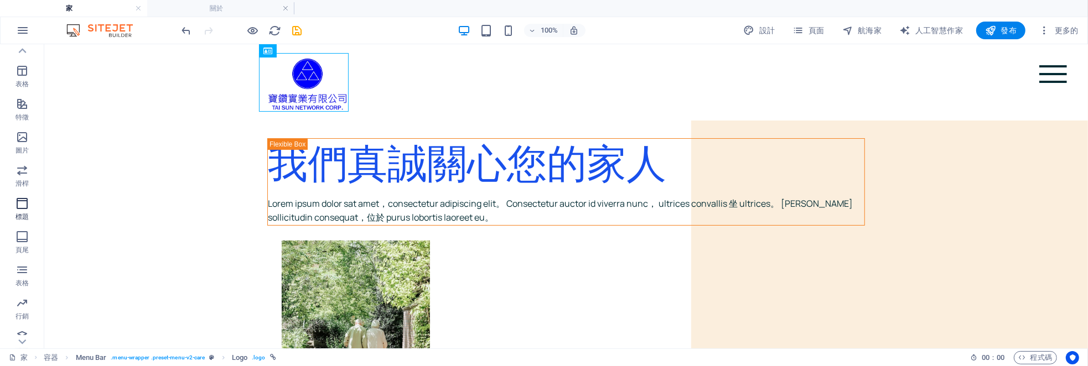
scroll to position [193, 0]
click at [25, 359] on font "家" at bounding box center [23, 358] width 7 height 8
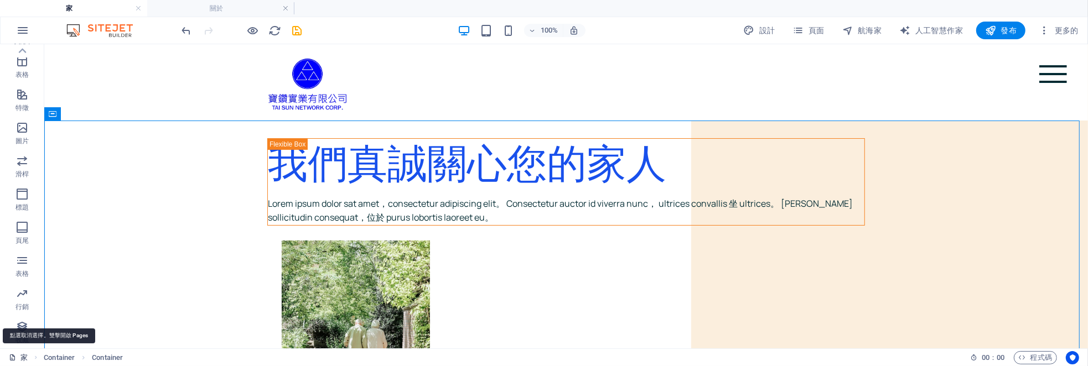
click at [24, 360] on font "家" at bounding box center [23, 358] width 7 height 8
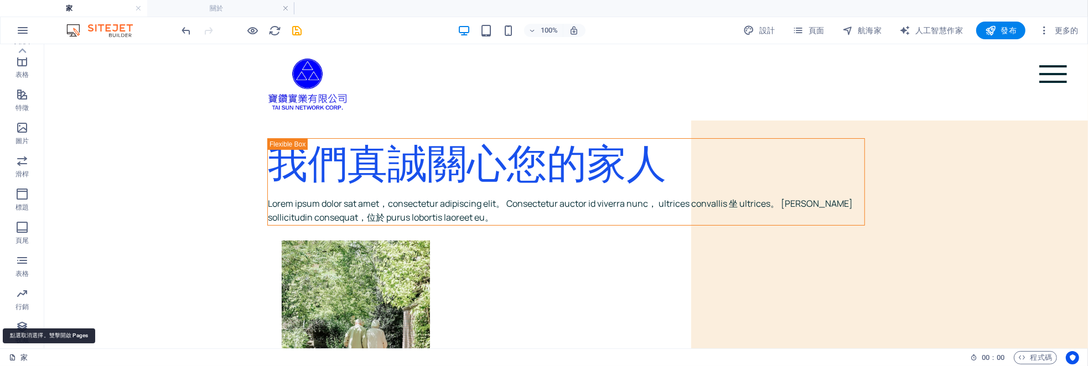
click at [25, 359] on font "家" at bounding box center [23, 358] width 7 height 8
click at [14, 357] on icon at bounding box center [12, 357] width 7 height 7
click at [25, 355] on font "家" at bounding box center [23, 358] width 7 height 8
click at [29, 333] on span "收藏" at bounding box center [22, 333] width 44 height 27
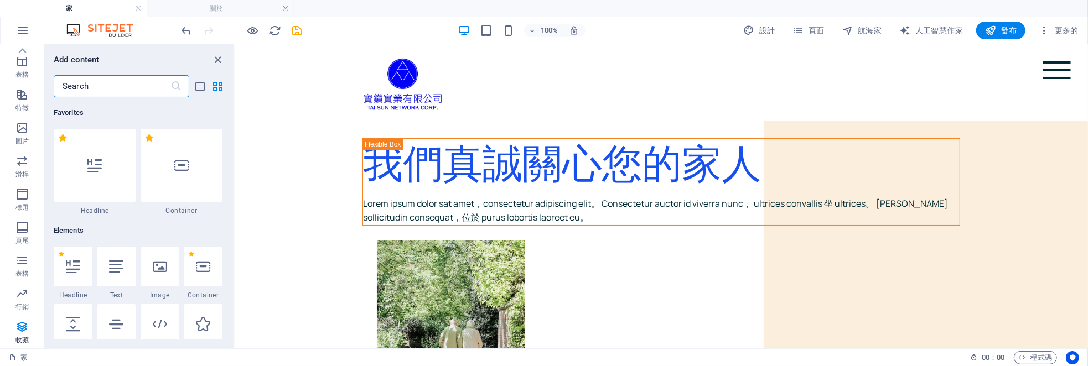
scroll to position [1, 0]
click at [29, 356] on div "家" at bounding box center [485, 357] width 953 height 13
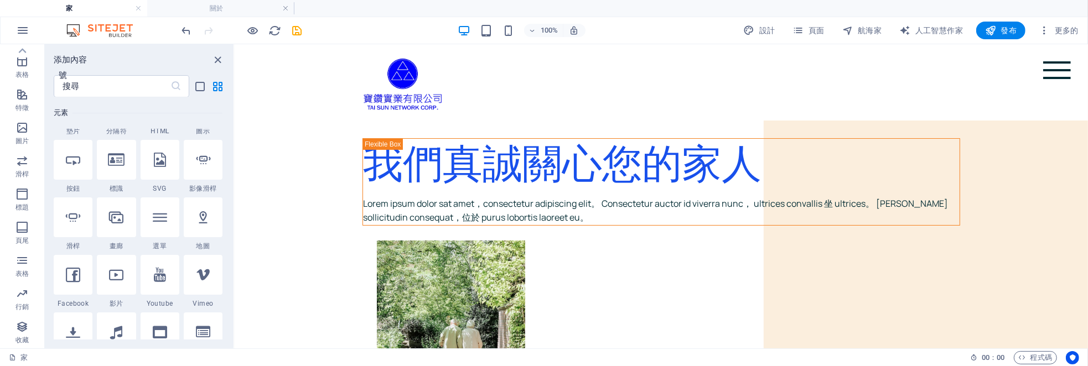
scroll to position [0, 0]
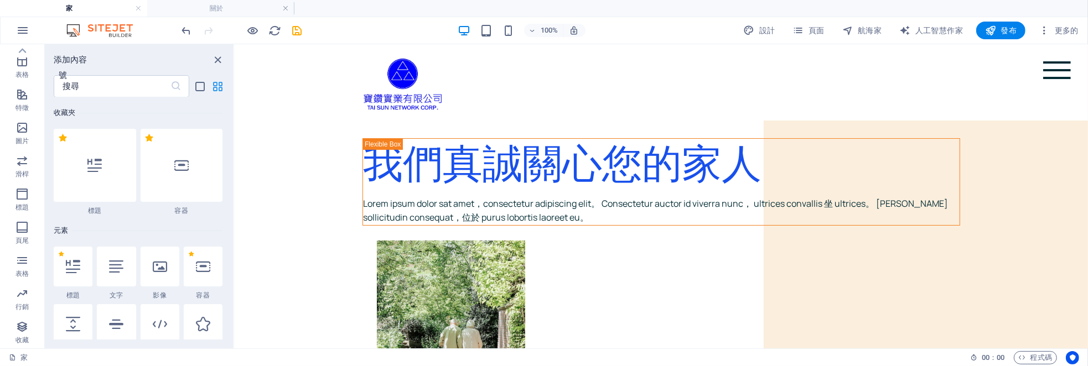
click at [222, 85] on icon "網格視圖" at bounding box center [218, 86] width 13 height 13
click at [218, 54] on icon "關閉面板" at bounding box center [218, 60] width 13 height 13
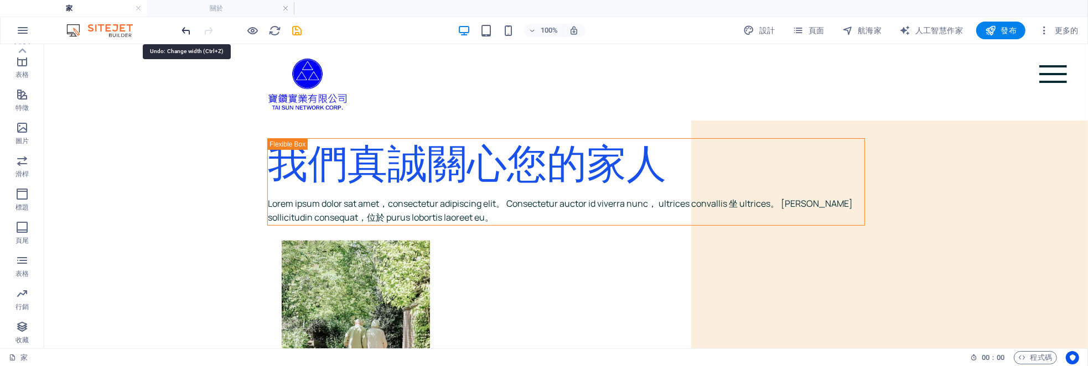
click at [188, 30] on icon "撤銷" at bounding box center [186, 30] width 13 height 13
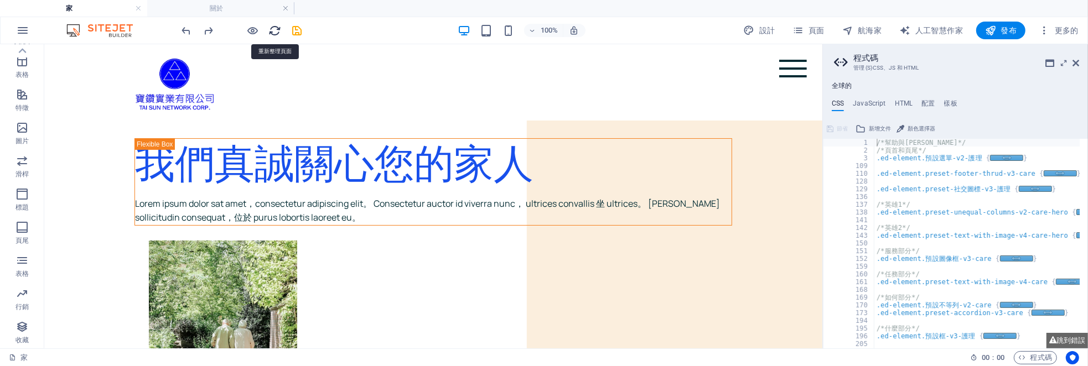
click at [272, 30] on icon "重新載入" at bounding box center [275, 30] width 13 height 13
click at [286, 8] on link at bounding box center [285, 8] width 7 height 11
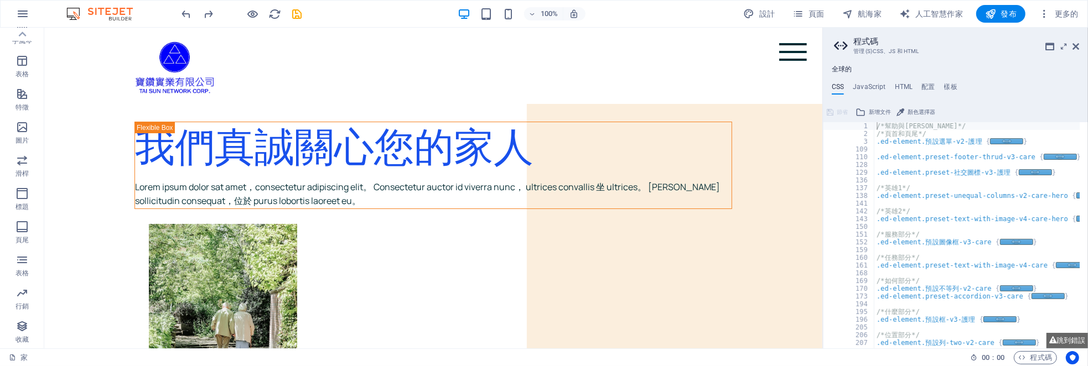
scroll to position [177, 0]
click at [101, 13] on img at bounding box center [105, 13] width 83 height 13
click at [23, 11] on icon "button" at bounding box center [22, 13] width 13 height 13
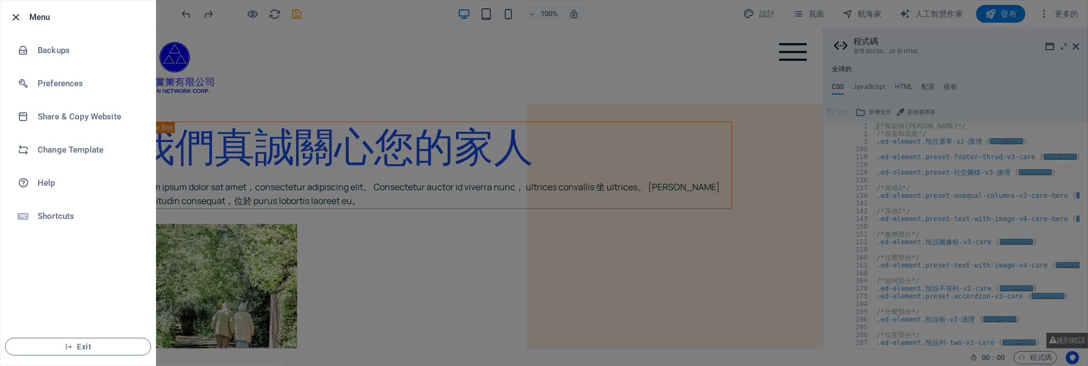
click at [16, 16] on icon "button" at bounding box center [16, 17] width 13 height 13
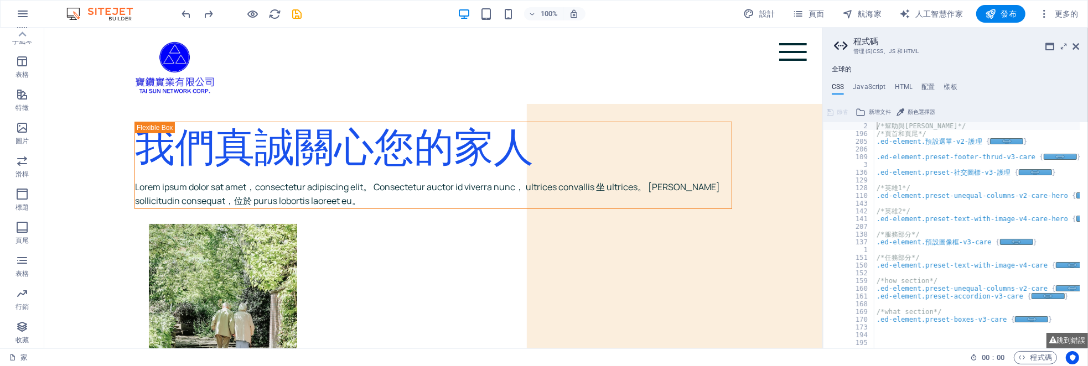
scroll to position [131, 0]
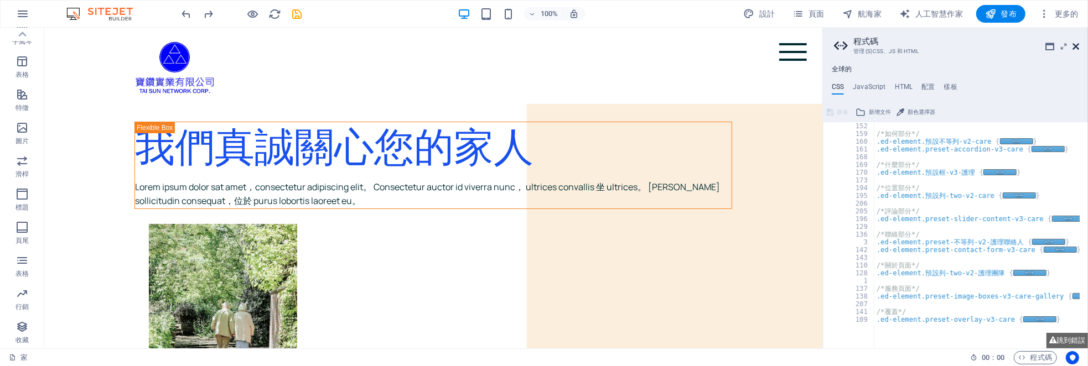
click at [1076, 46] on icon at bounding box center [1076, 46] width 7 height 9
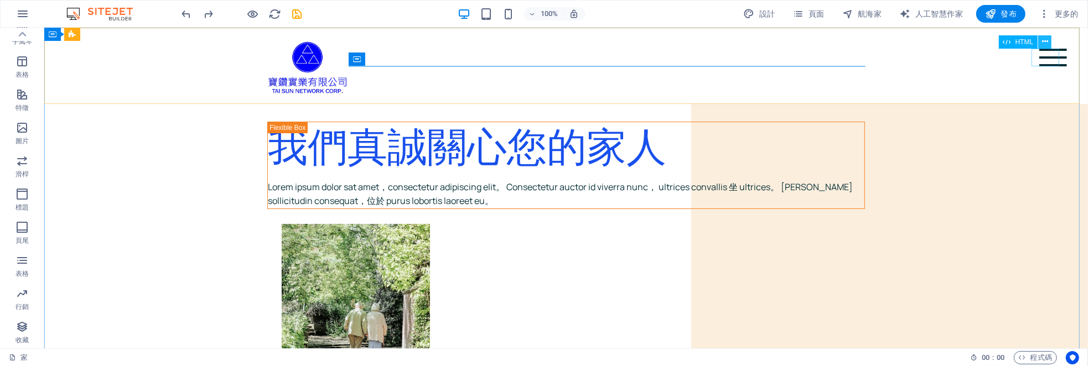
click at [1050, 40] on button at bounding box center [1044, 41] width 13 height 13
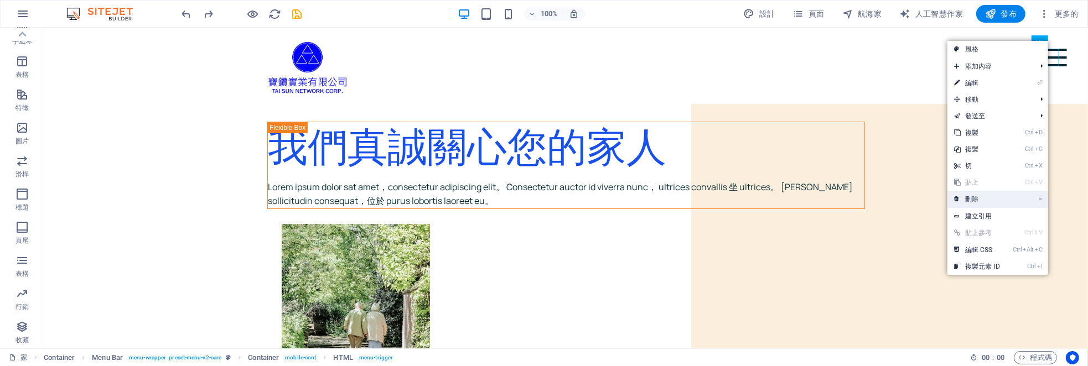
click at [991, 191] on link "⌦ 刪除" at bounding box center [977, 199] width 59 height 17
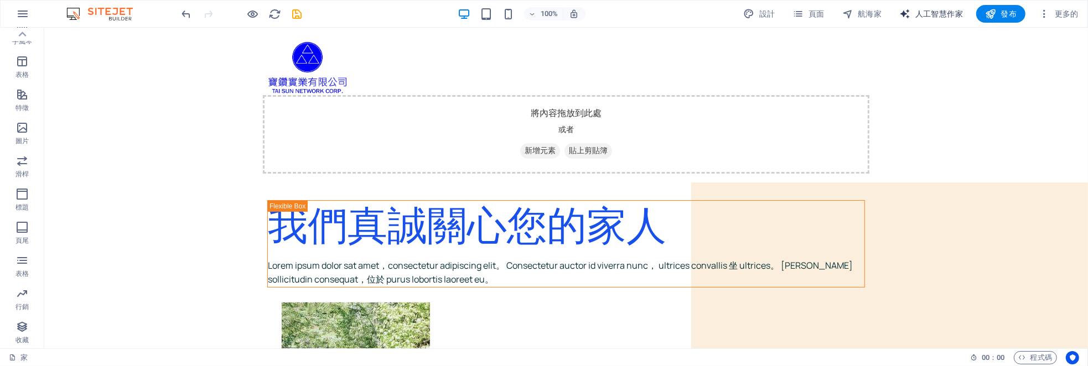
click at [931, 13] on font "人工智慧作家" at bounding box center [940, 13] width 48 height 9
select select "English"
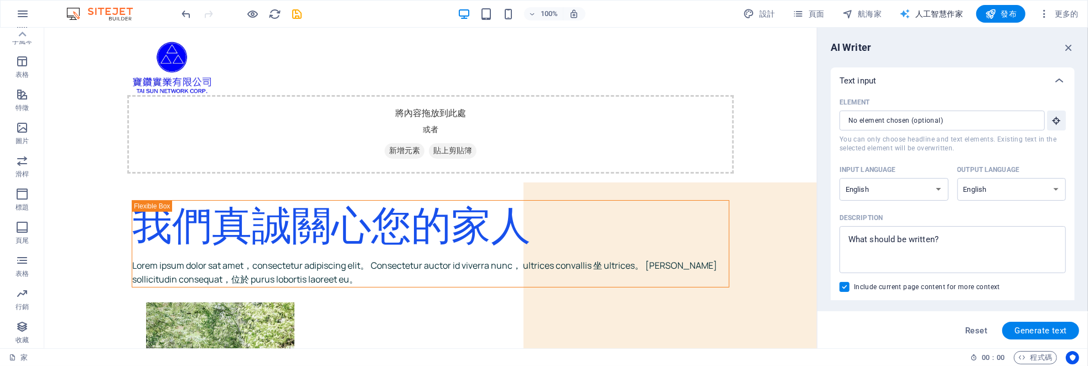
scroll to position [0, 0]
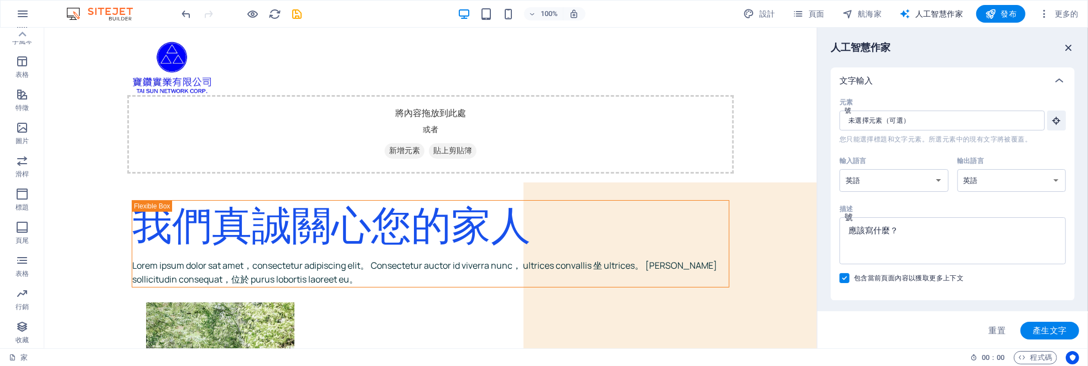
click at [1071, 50] on icon "button" at bounding box center [1069, 48] width 12 height 12
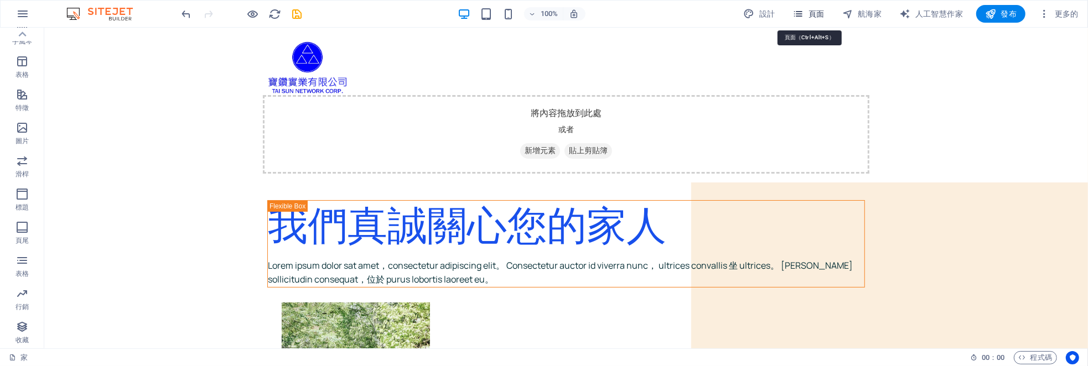
click at [815, 12] on font "頁面" at bounding box center [817, 13] width 16 height 9
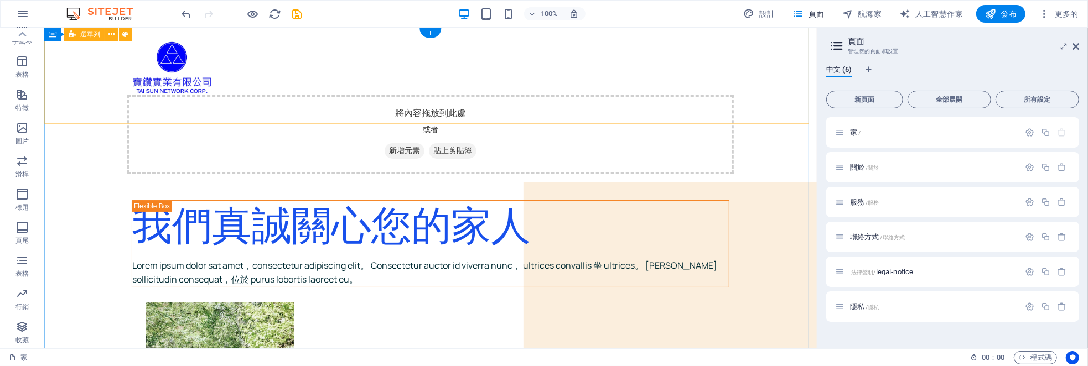
click at [759, 89] on div "將內容拖放到此處 或者 新增元素 貼上剪貼簿 關於 服務 接觸" at bounding box center [430, 105] width 773 height 155
click at [906, 171] on div "關於 /關於" at bounding box center [927, 167] width 184 height 13
drag, startPoint x: 906, startPoint y: 198, endPoint x: 909, endPoint y: 204, distance: 6.7
click at [907, 199] on div "服務 /服務" at bounding box center [927, 202] width 184 height 13
click at [921, 241] on div "聯絡方式 /聯絡方式" at bounding box center [927, 237] width 184 height 13
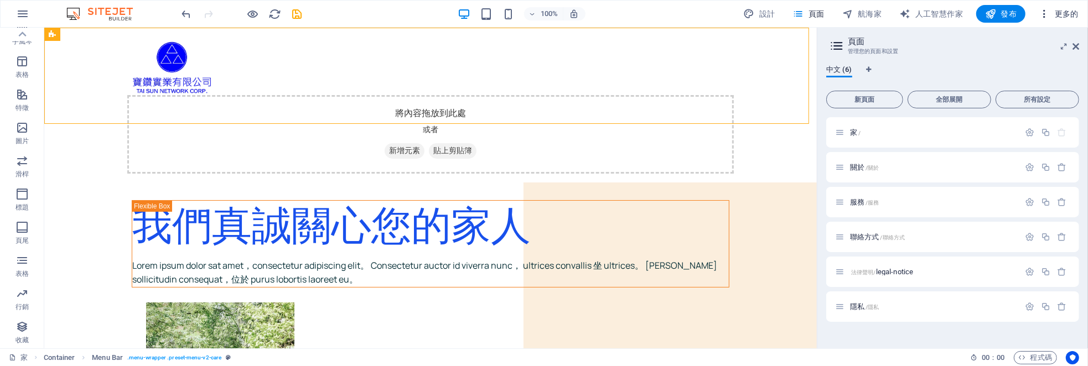
click at [1071, 15] on font "更多的" at bounding box center [1067, 13] width 24 height 9
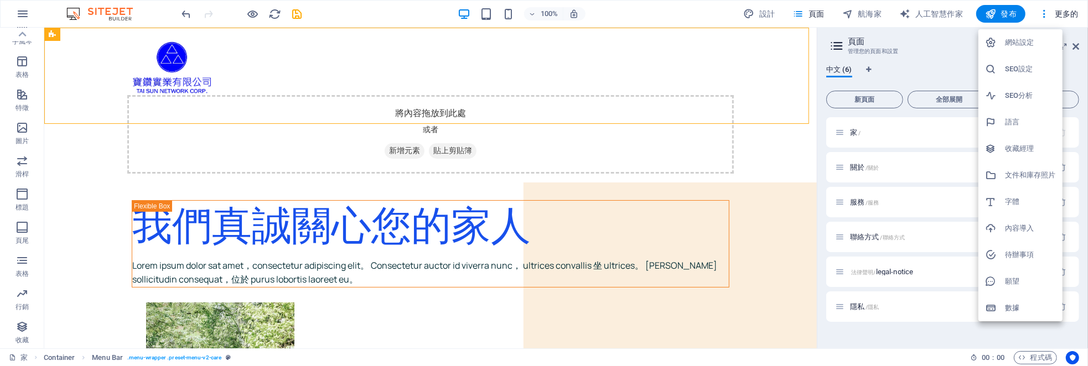
click at [1032, 226] on font "內容導入" at bounding box center [1019, 228] width 29 height 8
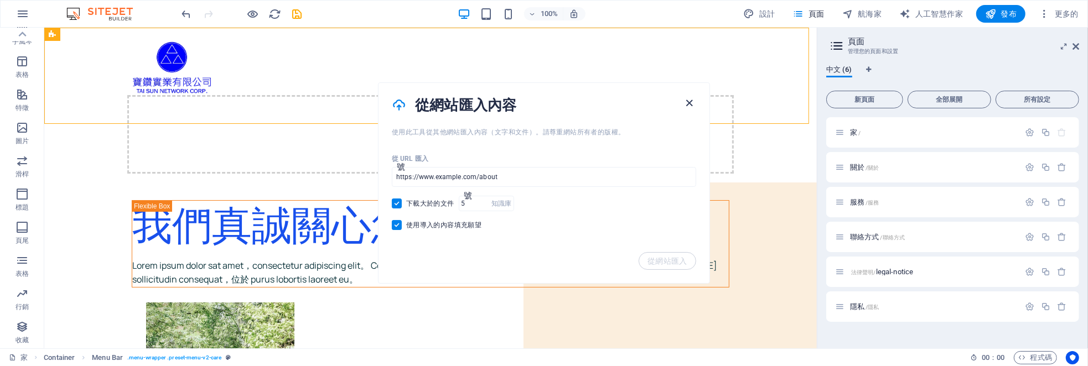
click at [689, 101] on icon "button" at bounding box center [690, 103] width 13 height 13
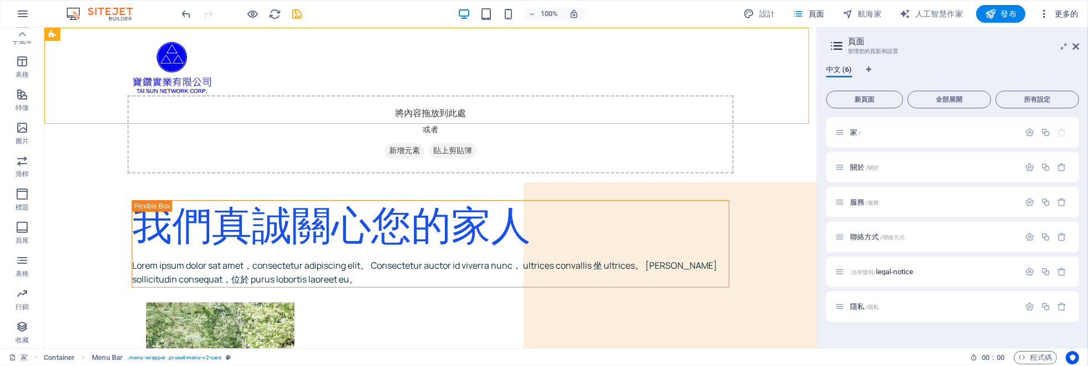
click at [1077, 18] on span "更多的" at bounding box center [1059, 13] width 40 height 11
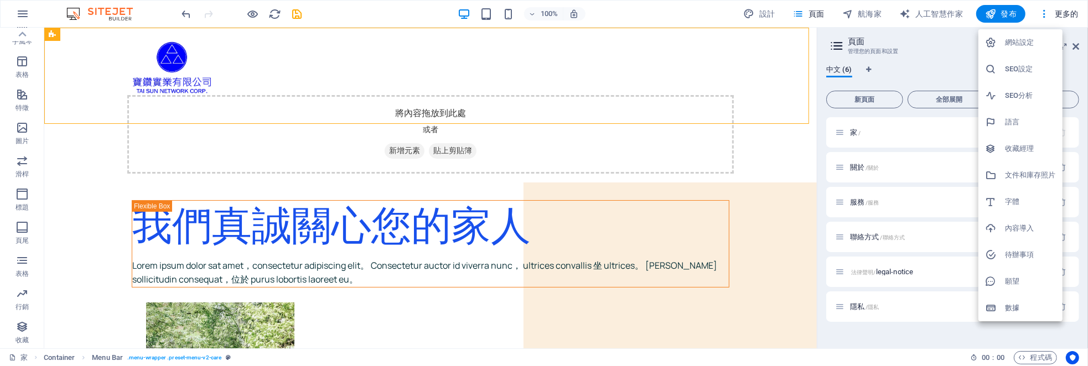
click at [1044, 71] on h6 "SEO設定" at bounding box center [1030, 69] width 51 height 13
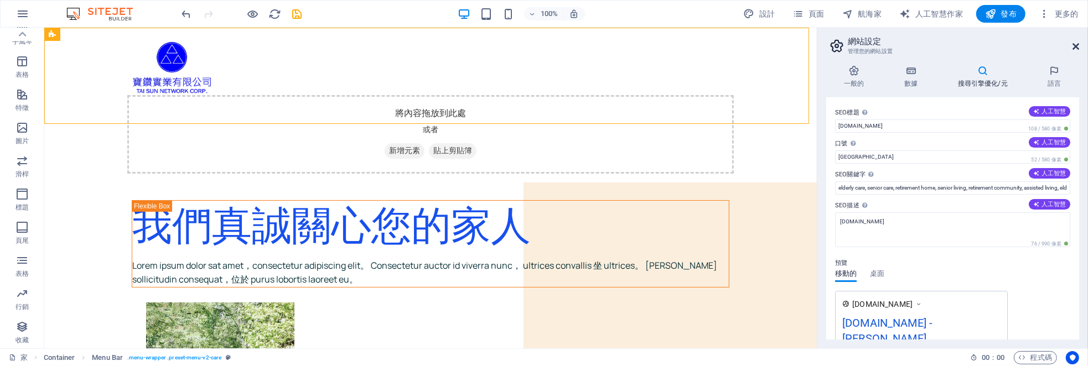
click at [1077, 48] on icon at bounding box center [1076, 46] width 7 height 9
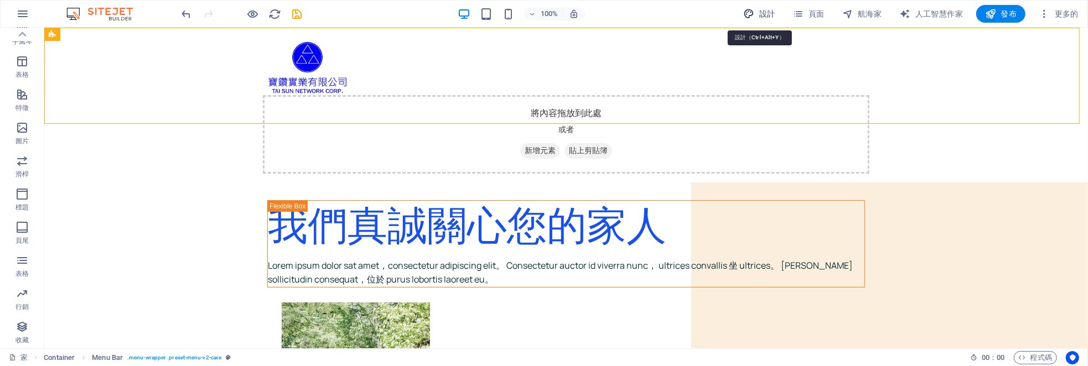
click at [770, 11] on font "設計" at bounding box center [767, 13] width 16 height 9
select select "px"
select select "400"
select select "px"
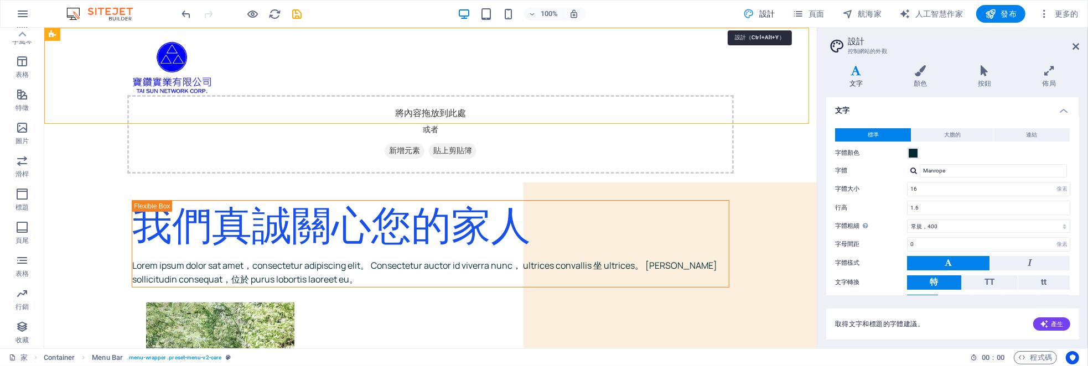
click at [753, 17] on icon "button" at bounding box center [748, 13] width 11 height 11
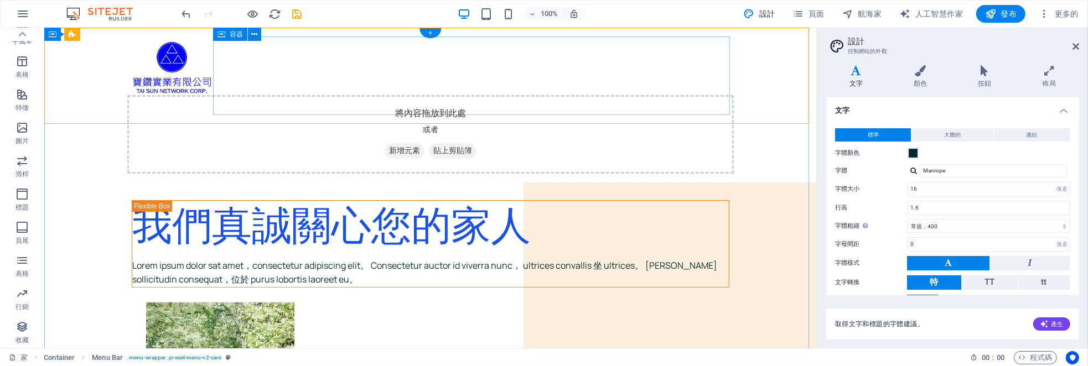
click at [384, 95] on div "將內容拖放到此處 或者 新增元素 貼上剪貼簿" at bounding box center [430, 134] width 607 height 79
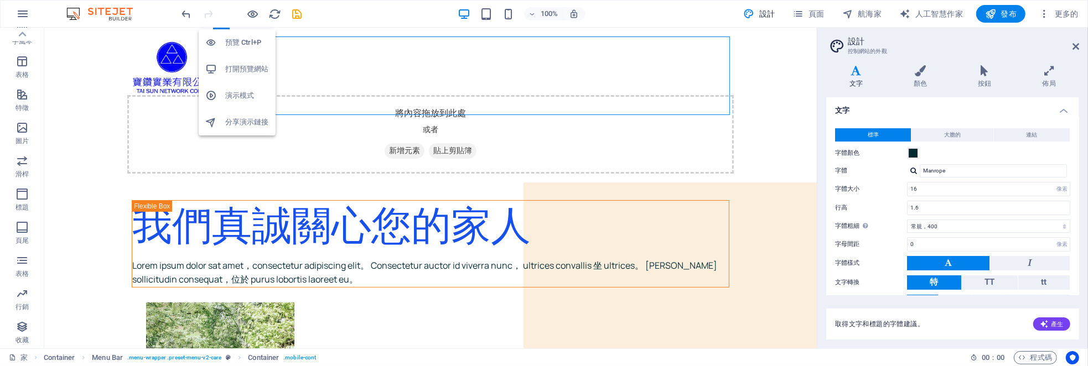
click at [251, 68] on font "打開預覽網站" at bounding box center [247, 69] width 44 height 8
click at [552, 13] on font "100%" at bounding box center [549, 13] width 17 height 8
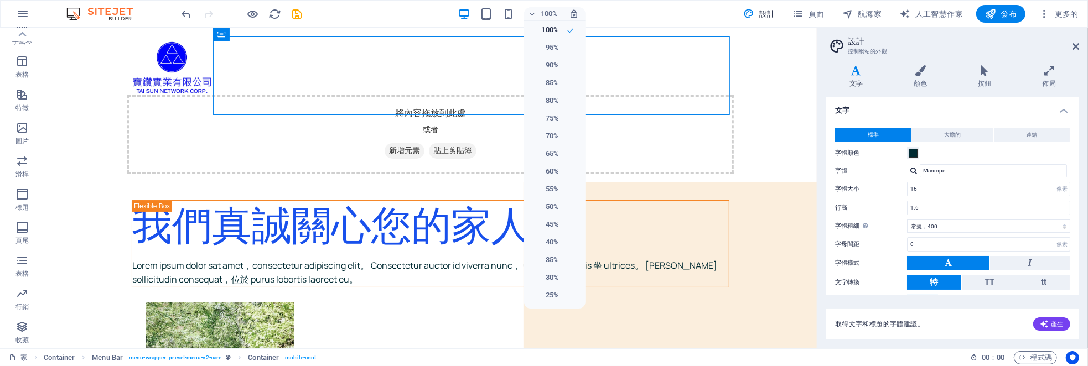
drag, startPoint x: 610, startPoint y: 12, endPoint x: 689, endPoint y: 9, distance: 78.6
click at [611, 12] on div at bounding box center [544, 183] width 1088 height 366
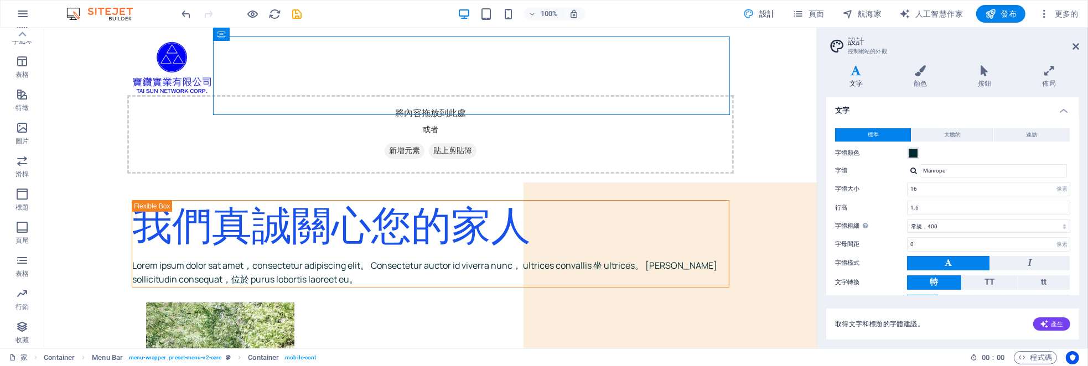
click at [756, 15] on span "設計" at bounding box center [759, 13] width 32 height 11
click at [751, 14] on icon "button" at bounding box center [748, 13] width 11 height 11
click at [926, 78] on h4 "顏色" at bounding box center [923, 76] width 64 height 23
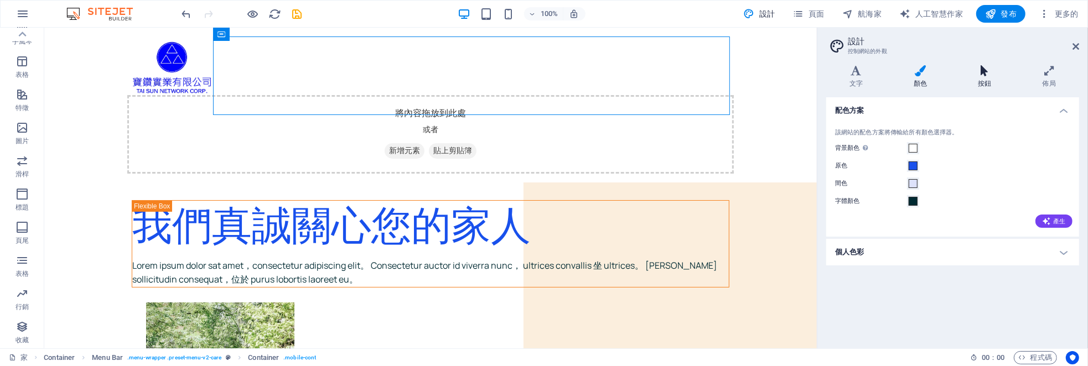
click at [999, 75] on icon at bounding box center [985, 70] width 60 height 11
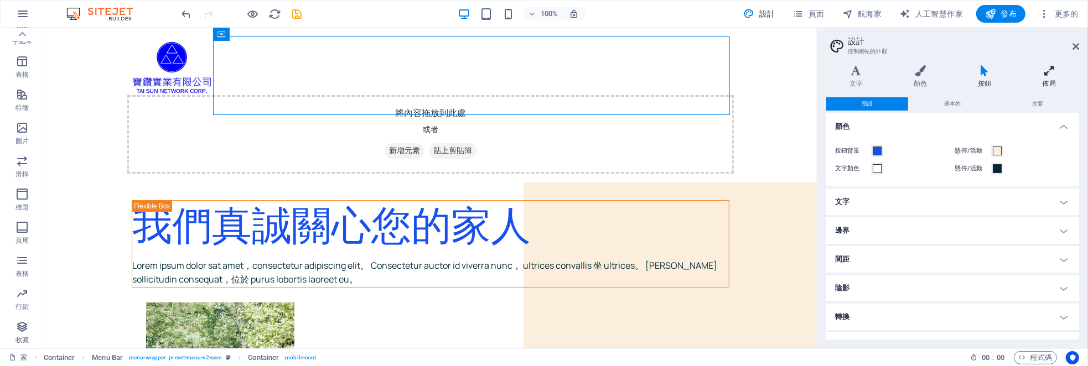
click at [1052, 75] on icon at bounding box center [1050, 70] width 60 height 11
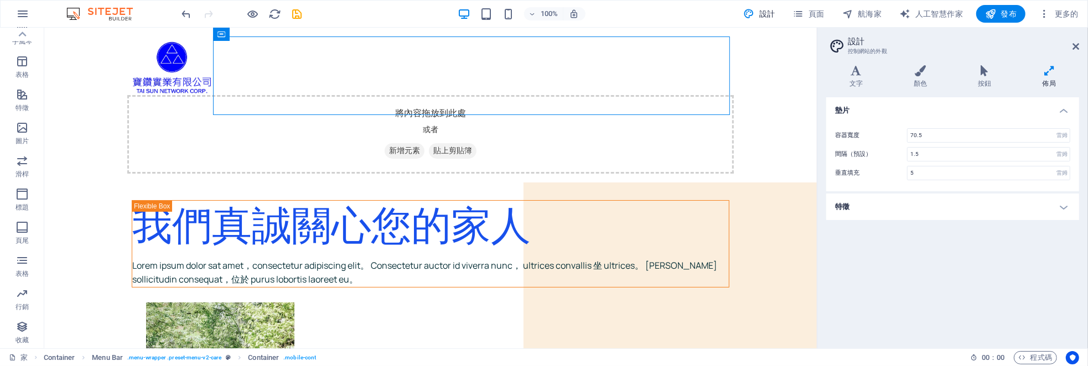
click at [923, 207] on h4 "特徵" at bounding box center [952, 207] width 253 height 27
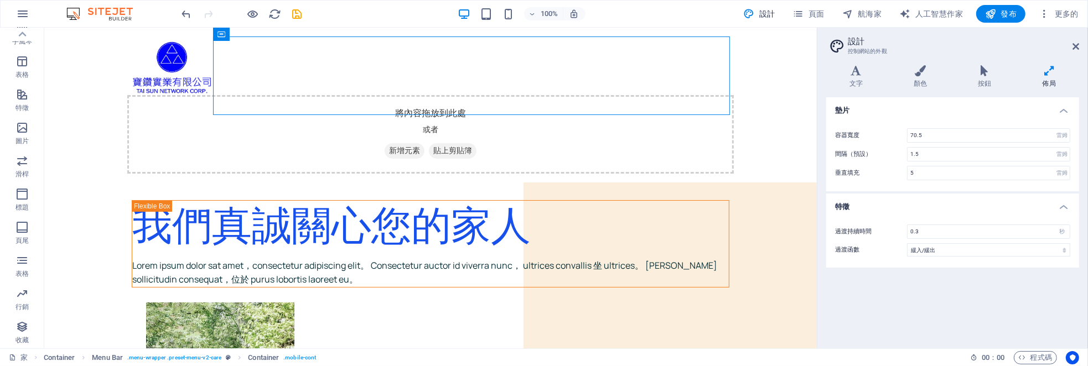
click at [864, 312] on div "墊片 容器寬度 70.5 雷姆 像素 間隔（預設） 1.5 雷姆 垂直填充 5 雷姆 特徵 過渡持續時間 0.3 秒 過渡函數 舒適 緩入 緩出 緩入/緩出 …" at bounding box center [952, 218] width 253 height 242
click at [112, 361] on span "Menu Bar" at bounding box center [107, 357] width 31 height 13
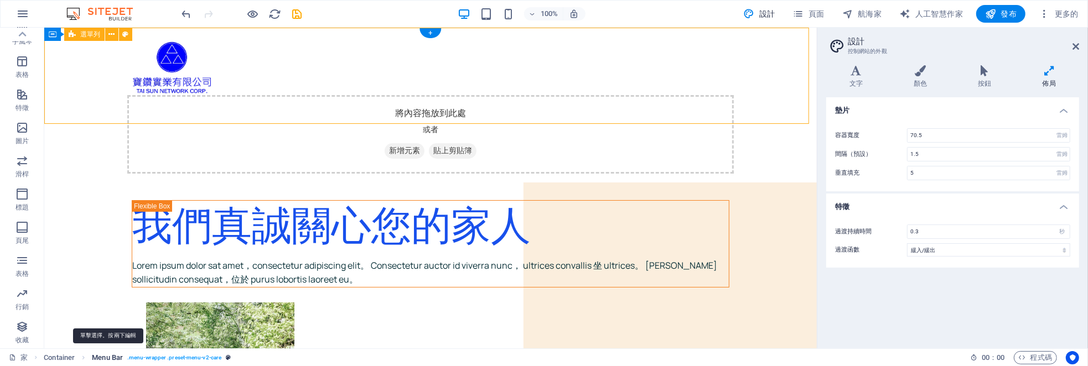
click at [111, 359] on span "Menu Bar" at bounding box center [107, 357] width 31 height 13
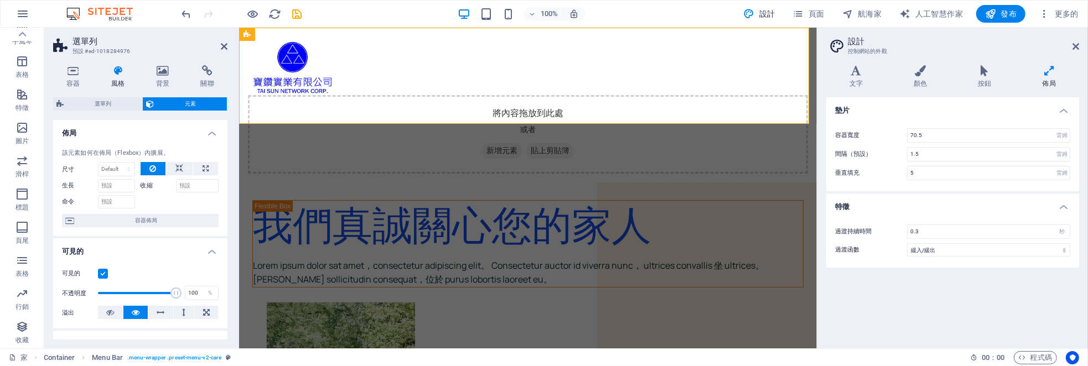
click at [125, 71] on icon at bounding box center [118, 70] width 40 height 11
click at [118, 76] on h4 "風格" at bounding box center [120, 76] width 45 height 23
click at [82, 74] on icon at bounding box center [73, 70] width 40 height 11
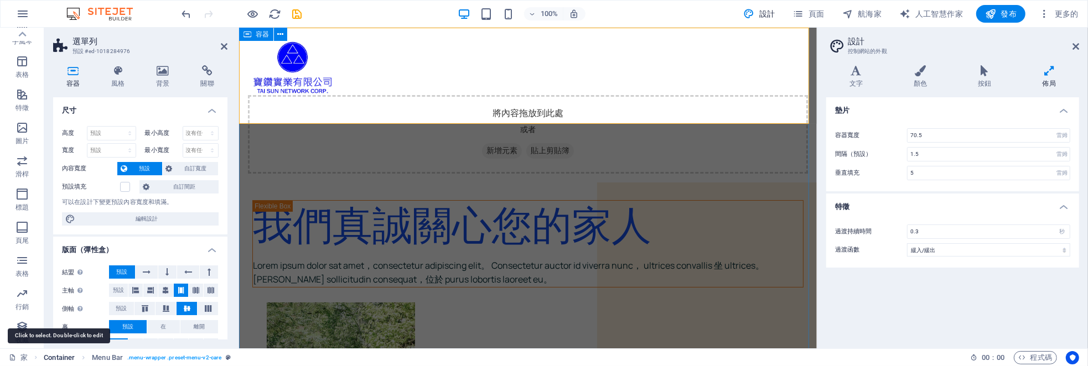
click at [65, 361] on span "Container" at bounding box center [59, 357] width 31 height 13
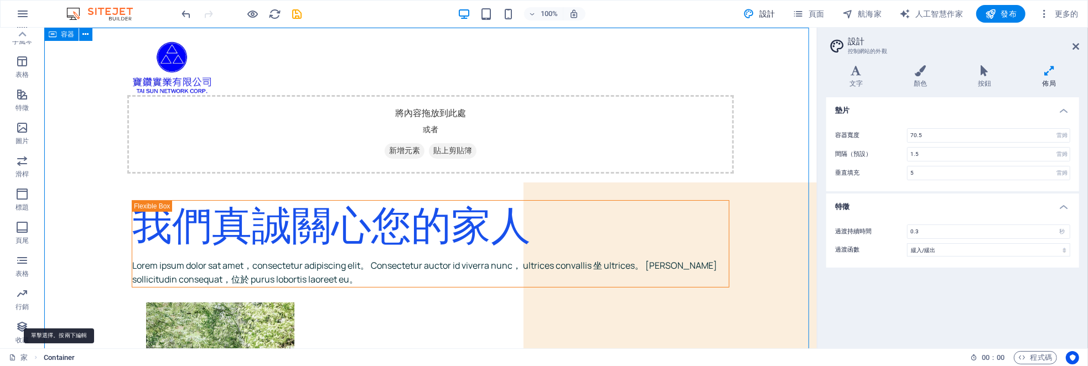
click at [65, 361] on span "Container" at bounding box center [59, 357] width 31 height 13
select select "header"
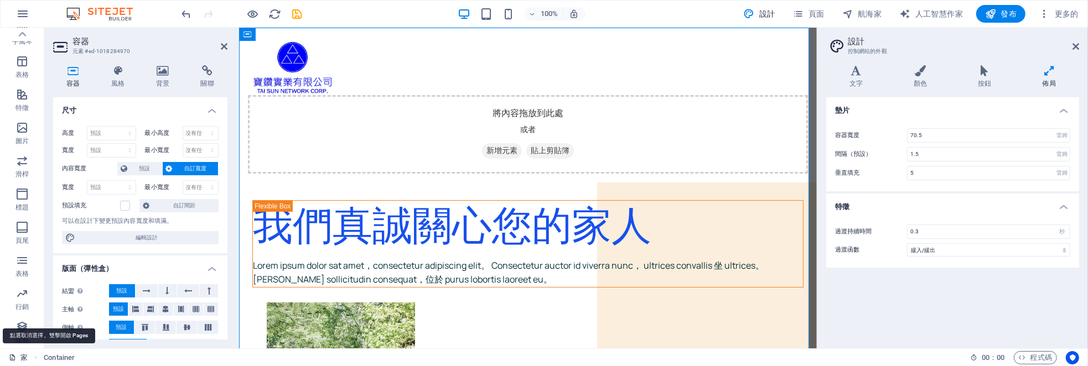
click at [10, 359] on icon at bounding box center [12, 357] width 7 height 7
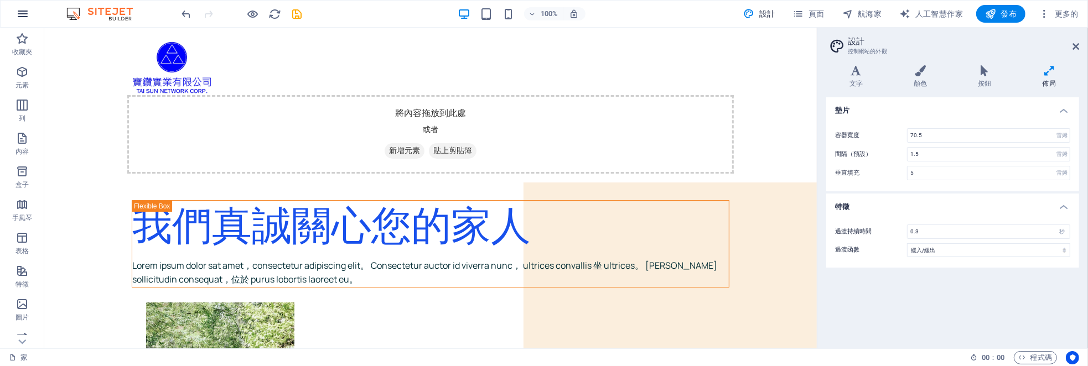
click at [24, 13] on icon "button" at bounding box center [22, 13] width 13 height 13
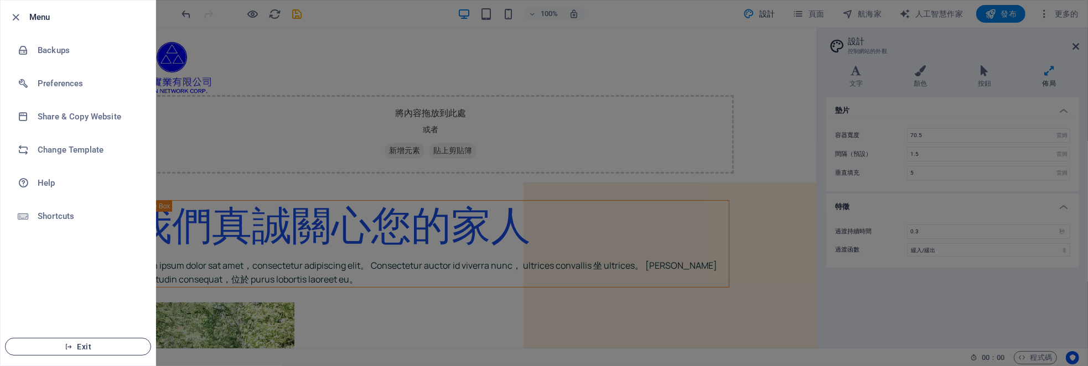
click at [95, 350] on span "Exit" at bounding box center [77, 347] width 127 height 9
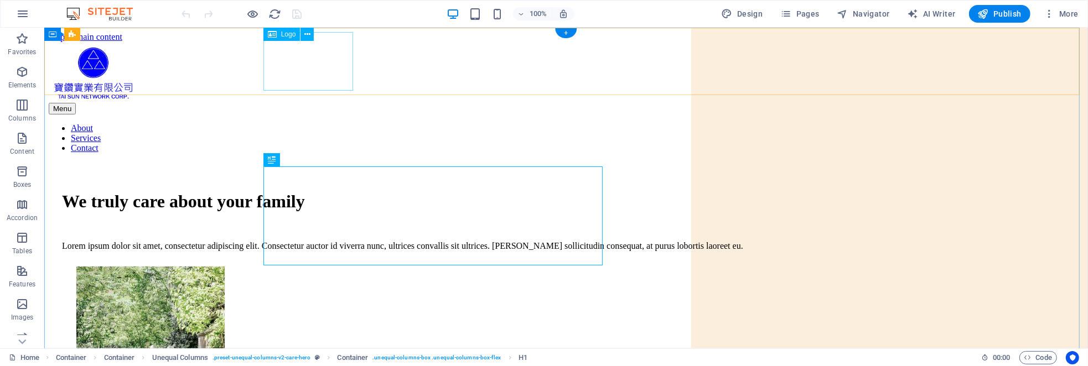
click at [311, 58] on div at bounding box center [565, 72] width 1035 height 61
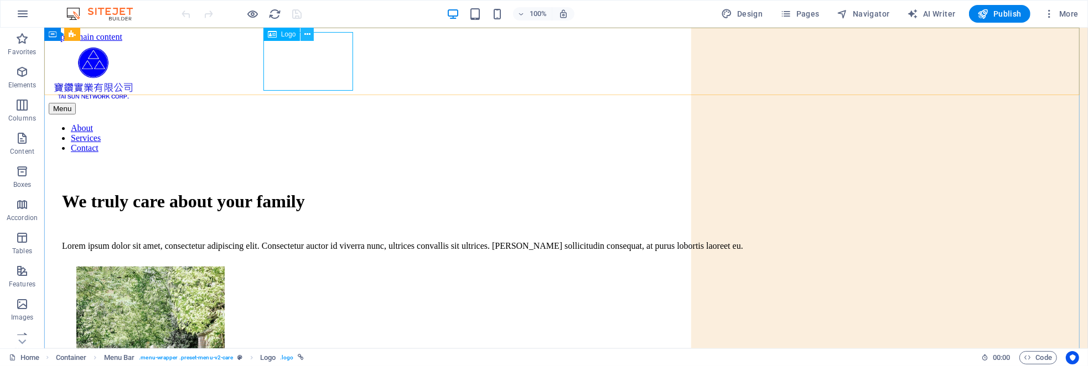
click at [307, 37] on icon at bounding box center [307, 35] width 6 height 12
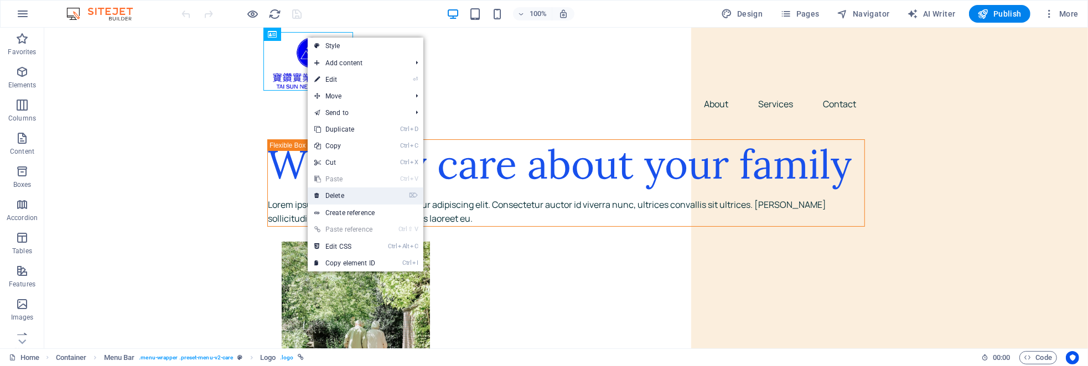
click at [367, 198] on link "⌦ Delete" at bounding box center [345, 196] width 74 height 17
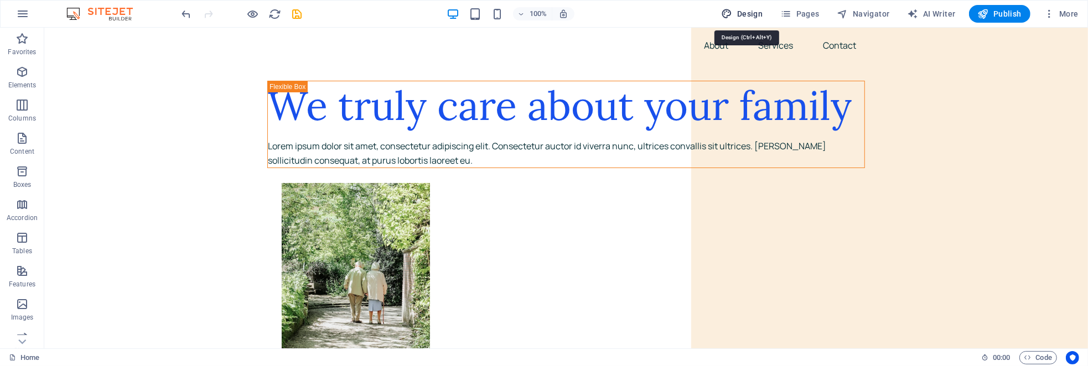
click at [752, 15] on span "Design" at bounding box center [743, 13] width 42 height 11
select select "px"
select select "400"
select select "px"
select select "rem"
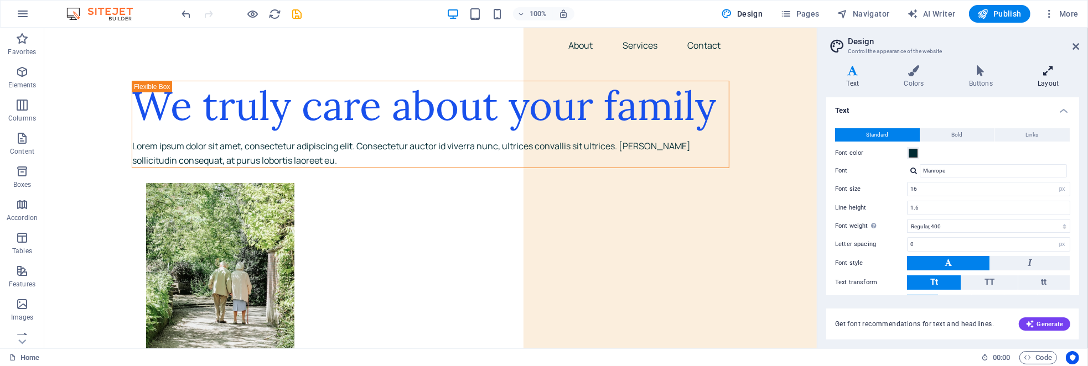
click at [1048, 79] on h4 "Layout" at bounding box center [1048, 76] width 61 height 23
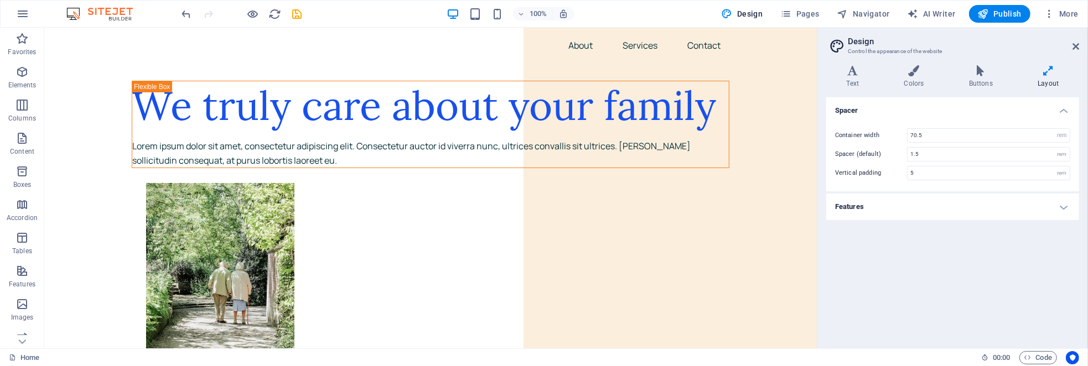
click at [1048, 79] on h4 "Layout" at bounding box center [1048, 76] width 61 height 23
click at [1077, 44] on icon at bounding box center [1076, 46] width 7 height 9
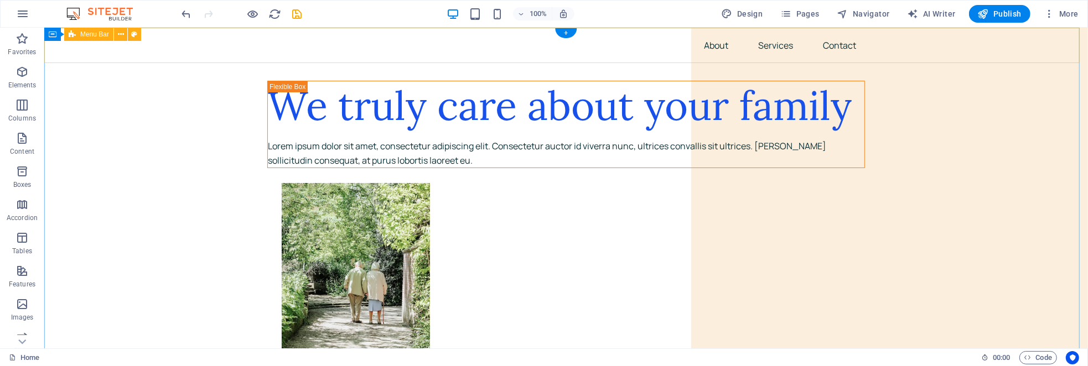
click at [1076, 44] on div "Menu About Services Contact" at bounding box center [566, 45] width 1044 height 35
click at [1051, 355] on span "Code" at bounding box center [1039, 357] width 28 height 13
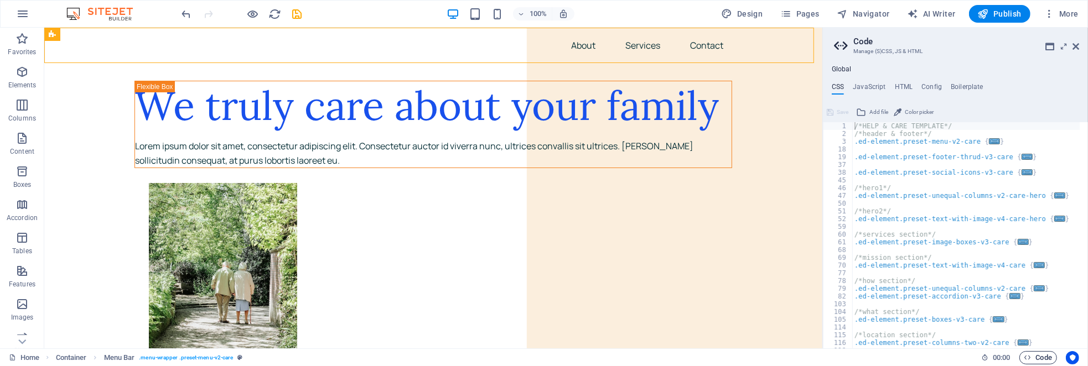
click at [1050, 356] on span "Code" at bounding box center [1039, 357] width 28 height 13
click at [1028, 358] on icon "button" at bounding box center [1028, 357] width 7 height 7
click at [1063, 359] on div "Home Container Menu Bar . menu-wrapper .preset-menu-v2-care 00 : 00 Code" at bounding box center [544, 358] width 1088 height 18
click at [1070, 359] on icon "Usercentrics" at bounding box center [1073, 358] width 8 height 8
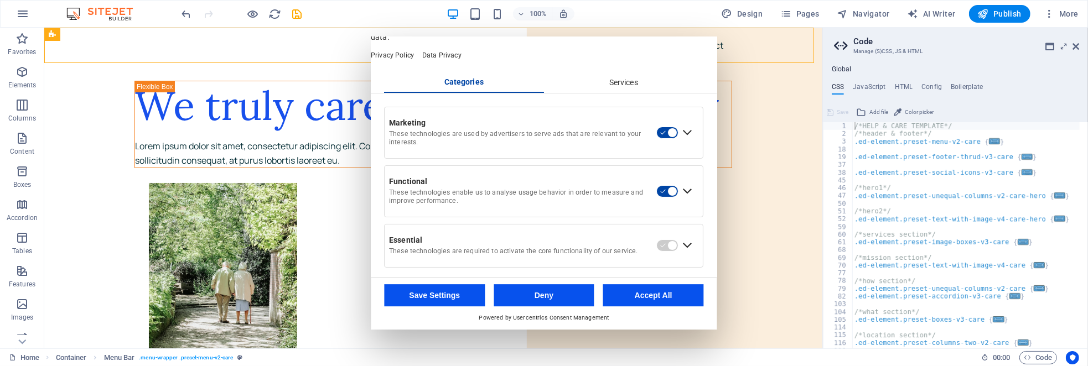
scroll to position [45, 0]
click at [638, 84] on div "Services" at bounding box center [624, 79] width 160 height 19
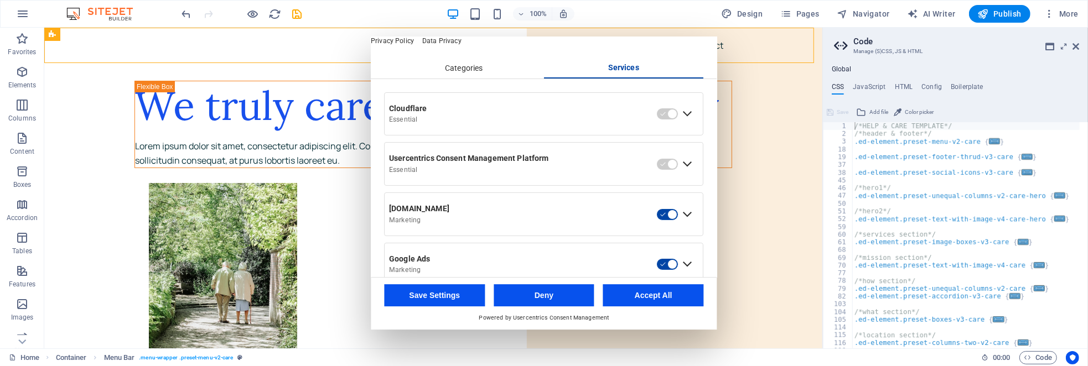
click at [547, 301] on button "Deny" at bounding box center [544, 296] width 101 height 22
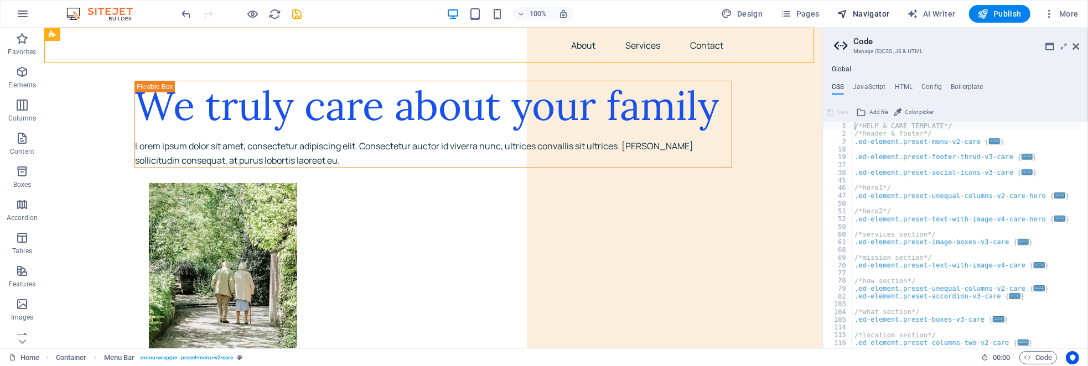
click at [875, 14] on span "Navigator" at bounding box center [864, 13] width 53 height 11
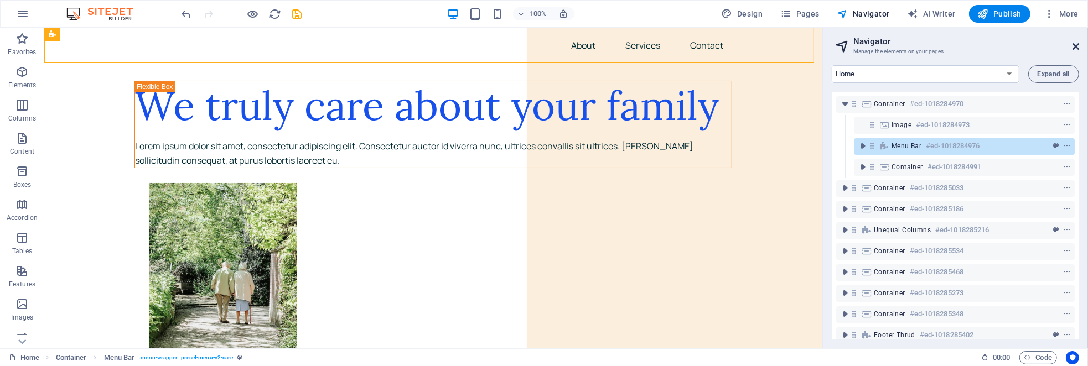
click at [1075, 46] on icon at bounding box center [1076, 46] width 7 height 9
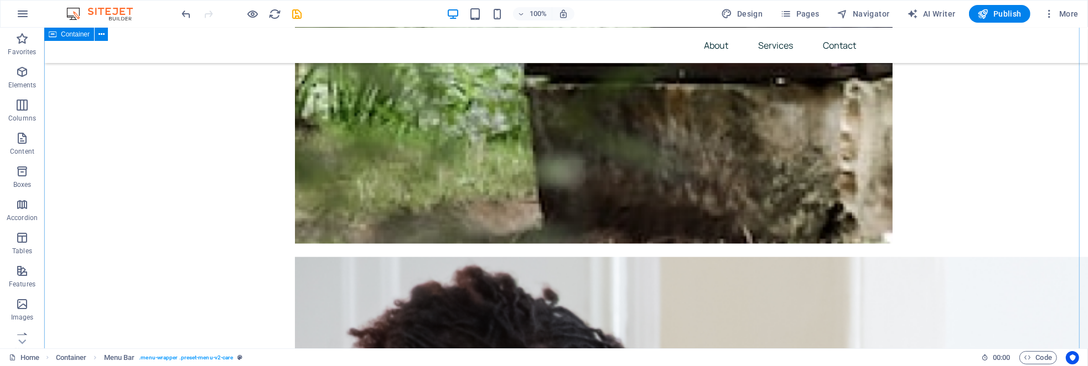
scroll to position [941, 0]
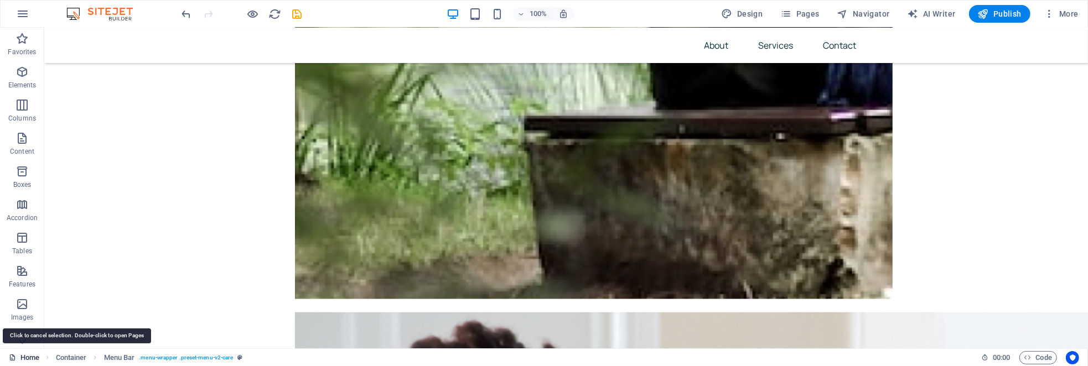
click at [36, 357] on link "Home" at bounding box center [24, 357] width 30 height 13
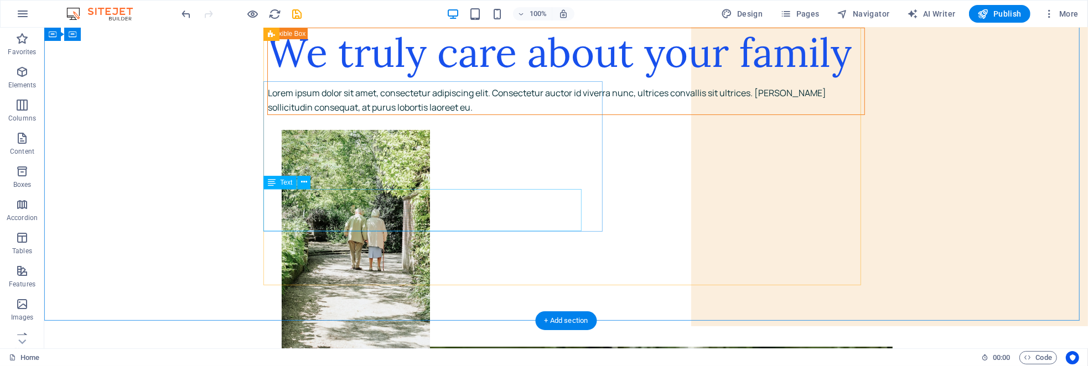
scroll to position [0, 0]
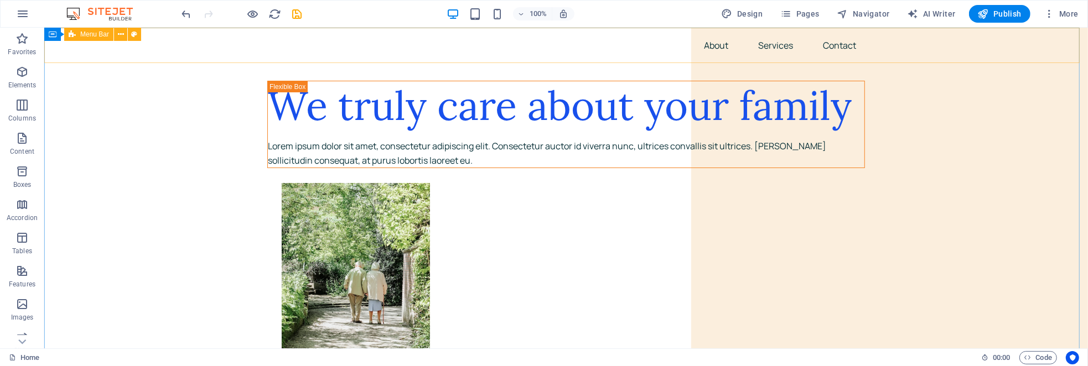
click at [103, 35] on span "Menu Bar" at bounding box center [94, 34] width 29 height 7
click at [123, 35] on icon at bounding box center [121, 35] width 6 height 12
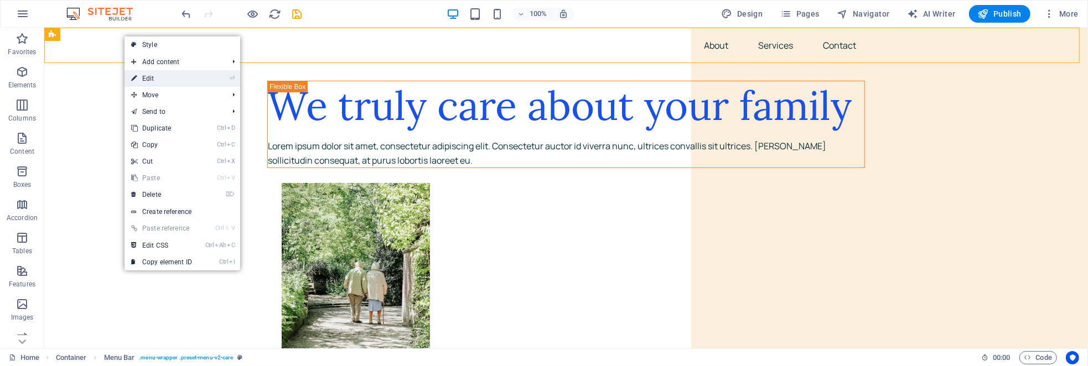
click at [145, 73] on link "⏎ Edit" at bounding box center [162, 78] width 74 height 17
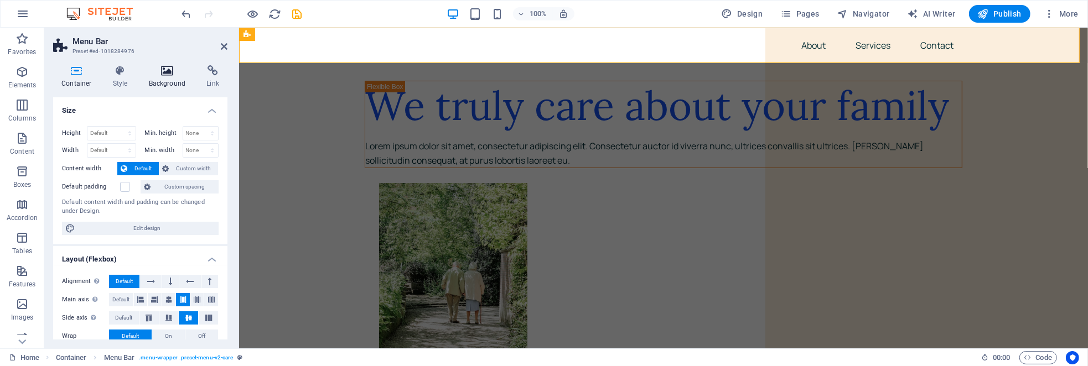
click at [170, 69] on icon at bounding box center [168, 70] width 54 height 11
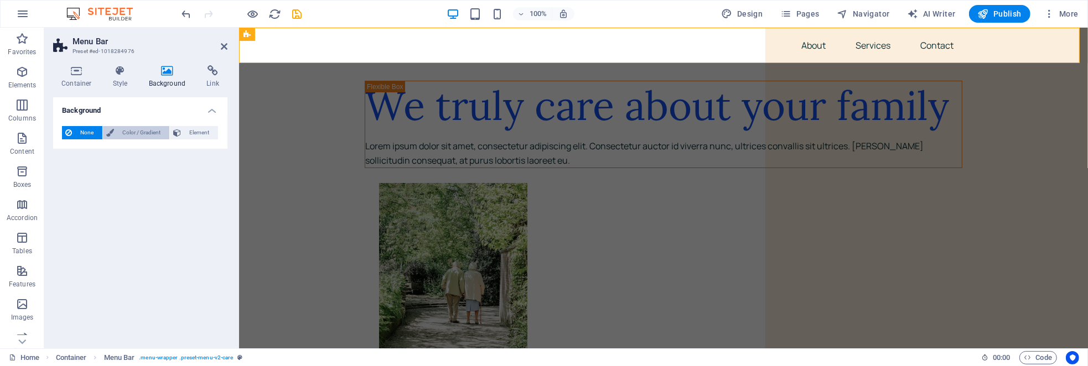
click at [138, 131] on span "Color / Gradient" at bounding box center [141, 132] width 49 height 13
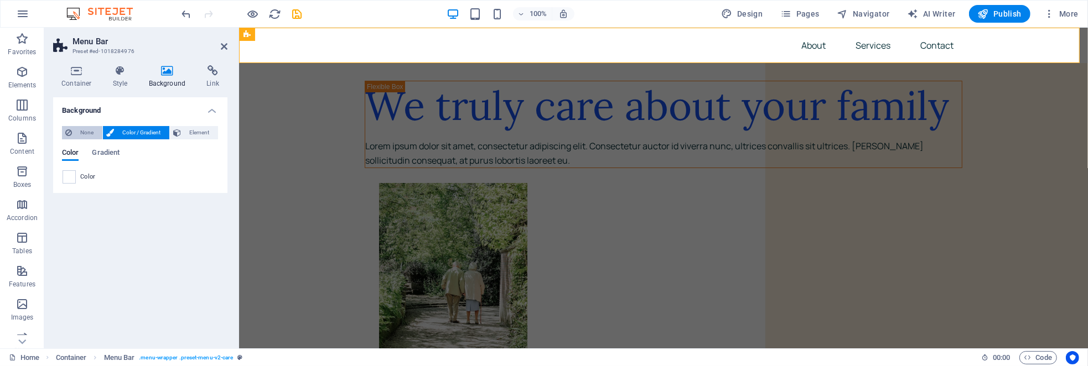
click at [73, 130] on button "None" at bounding box center [82, 132] width 40 height 13
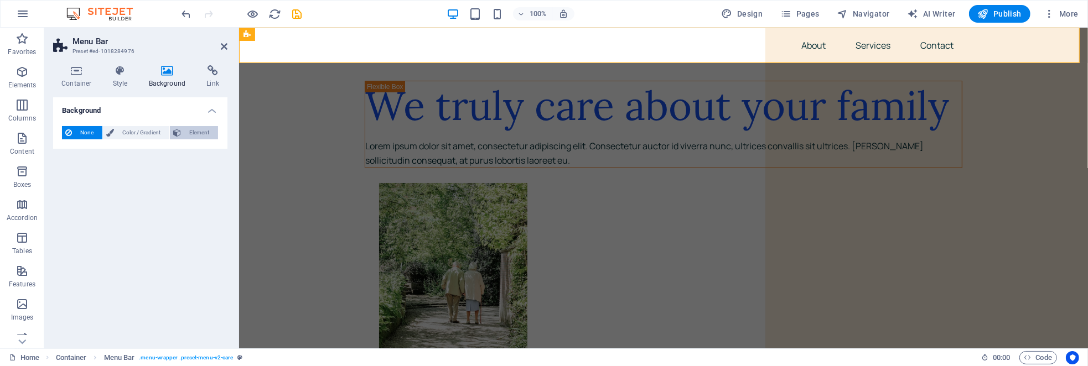
click at [208, 131] on span "Element" at bounding box center [199, 132] width 30 height 13
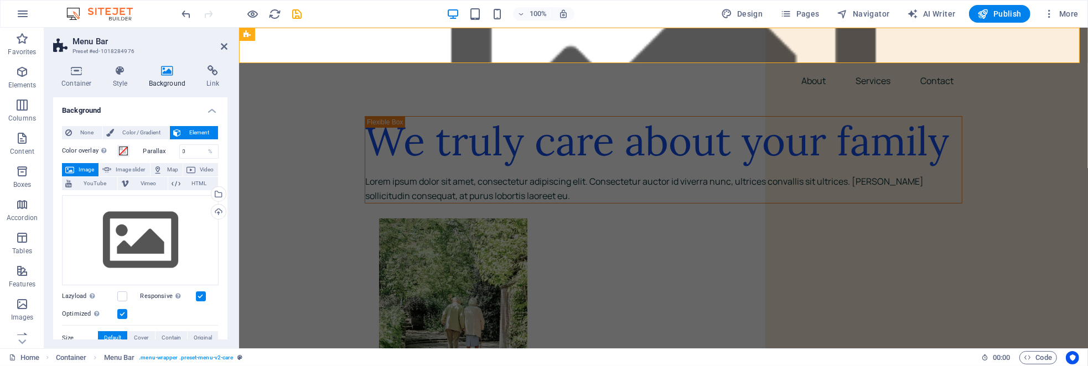
click at [218, 45] on h2 "Menu Bar" at bounding box center [150, 42] width 155 height 10
click at [221, 43] on header "Menu Bar Preset #ed-1018284976" at bounding box center [140, 42] width 174 height 29
click at [224, 46] on icon at bounding box center [224, 46] width 7 height 9
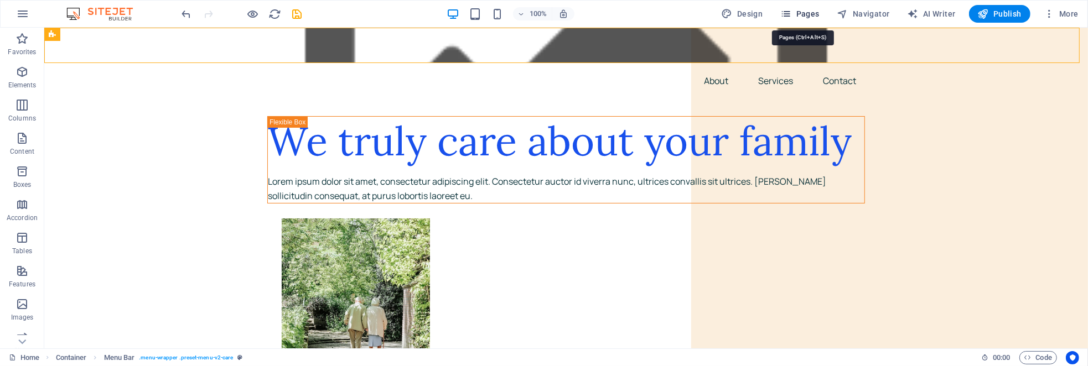
click at [790, 14] on icon "button" at bounding box center [785, 13] width 11 height 11
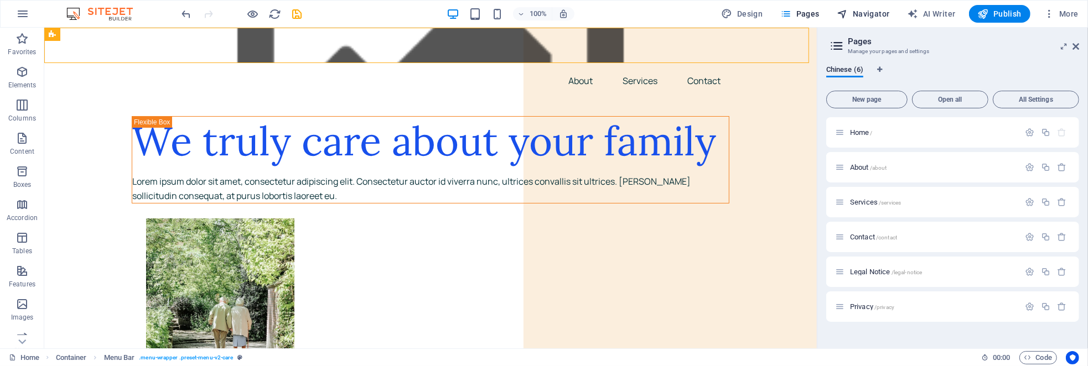
click at [871, 16] on span "Navigator" at bounding box center [864, 13] width 53 height 11
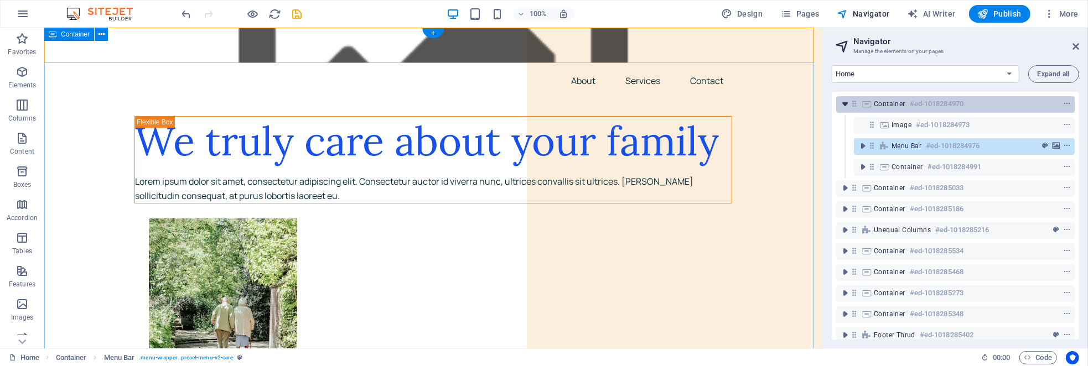
click at [845, 108] on icon "toggle-expand" at bounding box center [845, 104] width 11 height 11
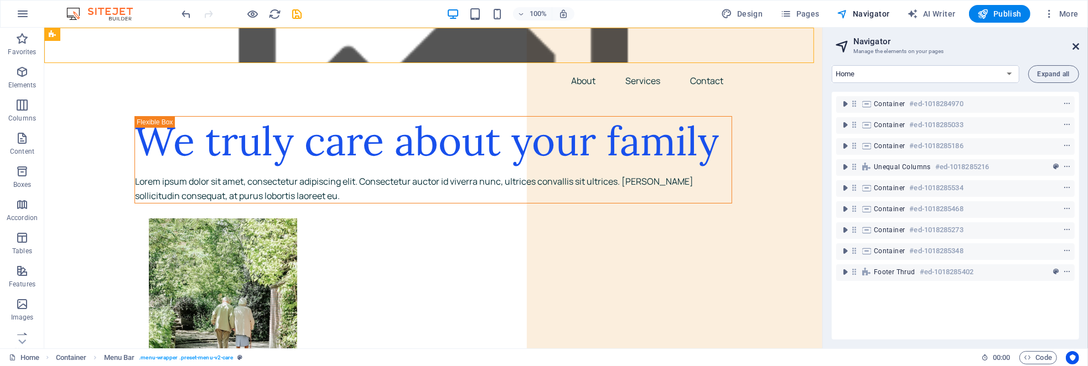
click at [1076, 44] on icon at bounding box center [1076, 46] width 7 height 9
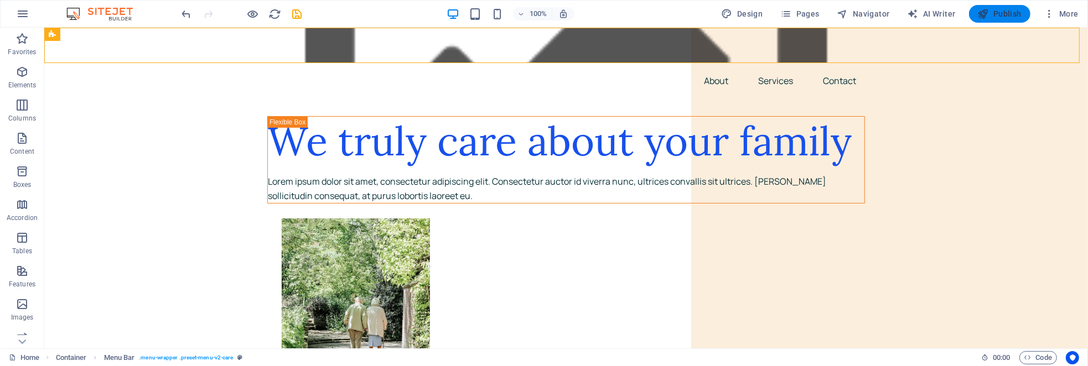
click at [1000, 14] on span "Publish" at bounding box center [1000, 13] width 44 height 11
checkbox input "false"
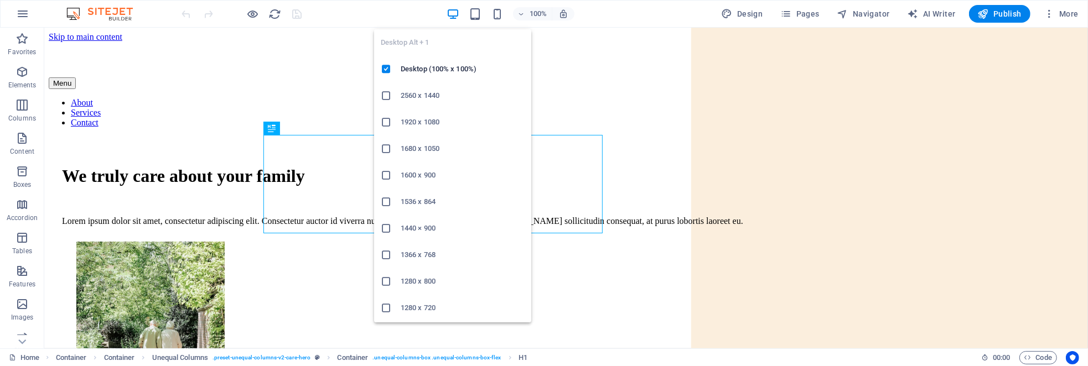
click at [452, 13] on icon "button" at bounding box center [453, 14] width 13 height 13
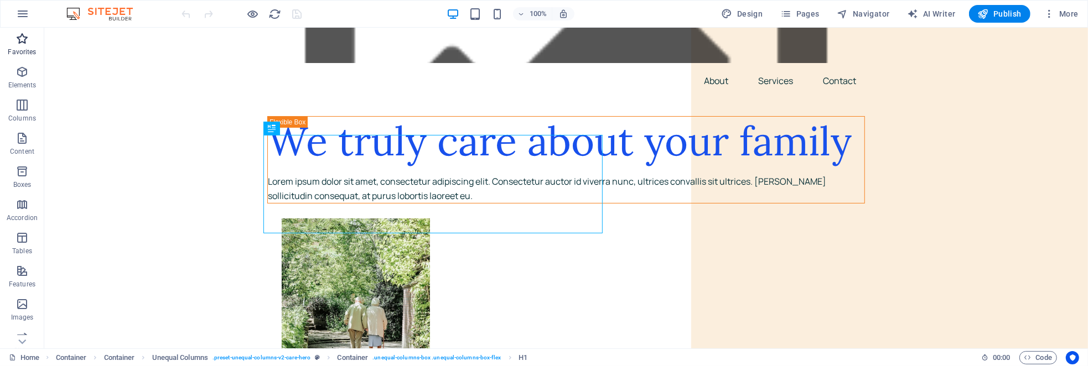
click at [25, 43] on icon "button" at bounding box center [21, 38] width 13 height 13
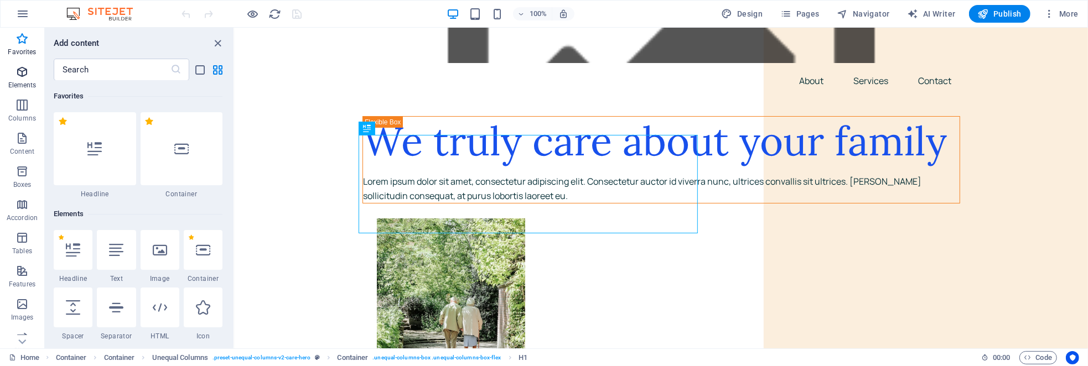
click at [22, 75] on icon "button" at bounding box center [21, 71] width 13 height 13
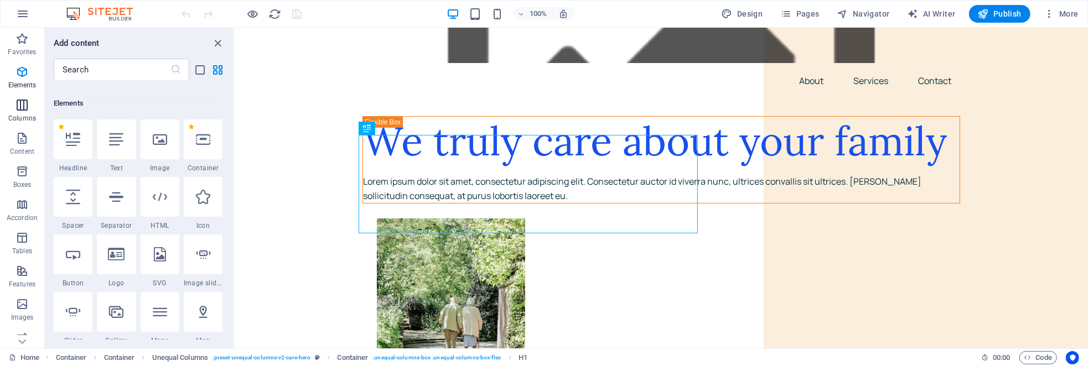
scroll to position [118, 0]
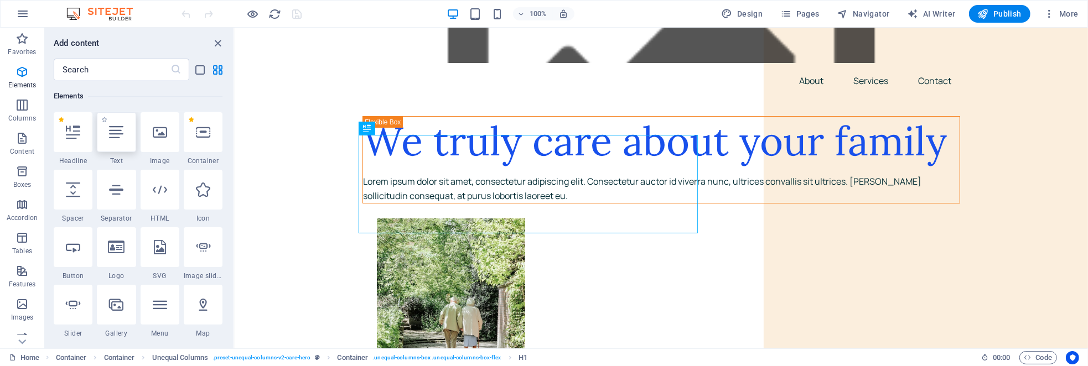
click at [110, 133] on icon at bounding box center [116, 132] width 14 height 14
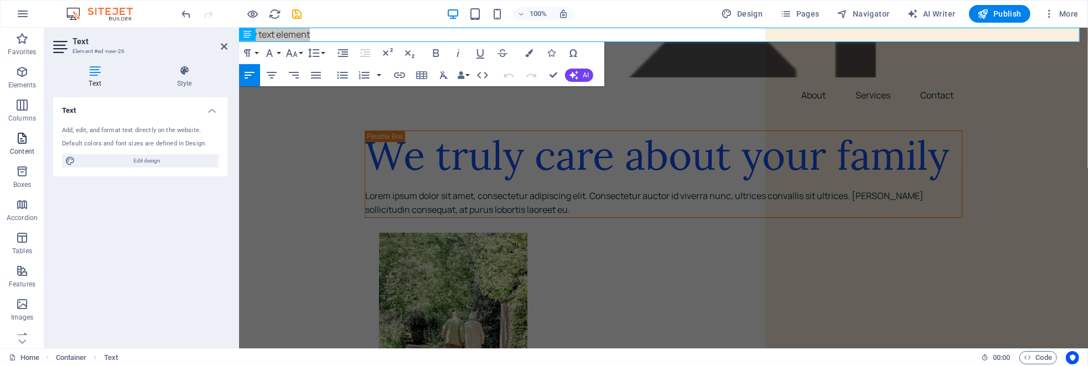
click at [24, 147] on p "Content" at bounding box center [22, 151] width 24 height 9
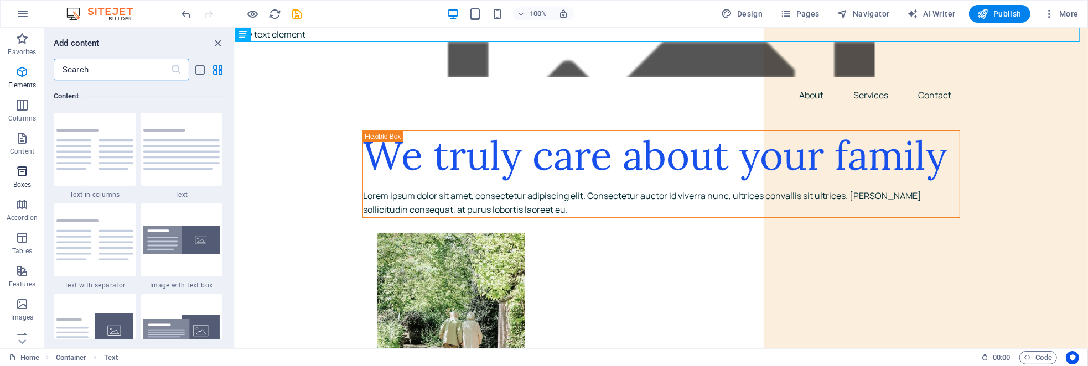
click at [20, 180] on span "Boxes" at bounding box center [22, 178] width 44 height 27
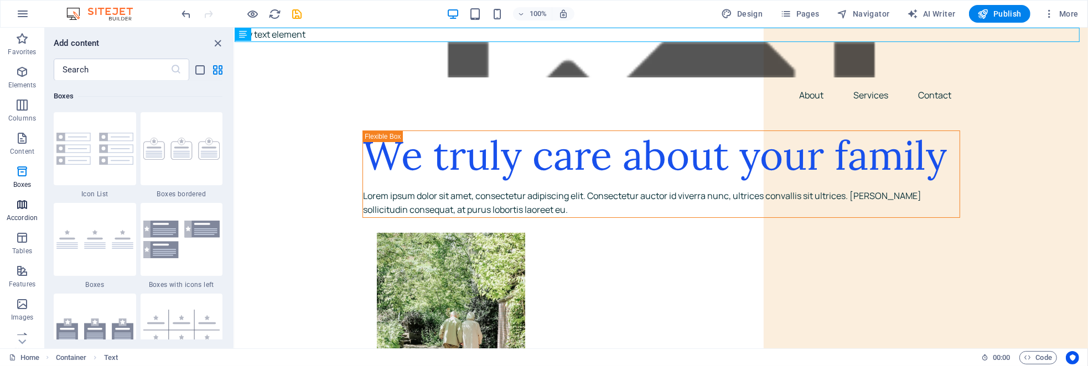
click at [23, 208] on icon "button" at bounding box center [21, 204] width 13 height 13
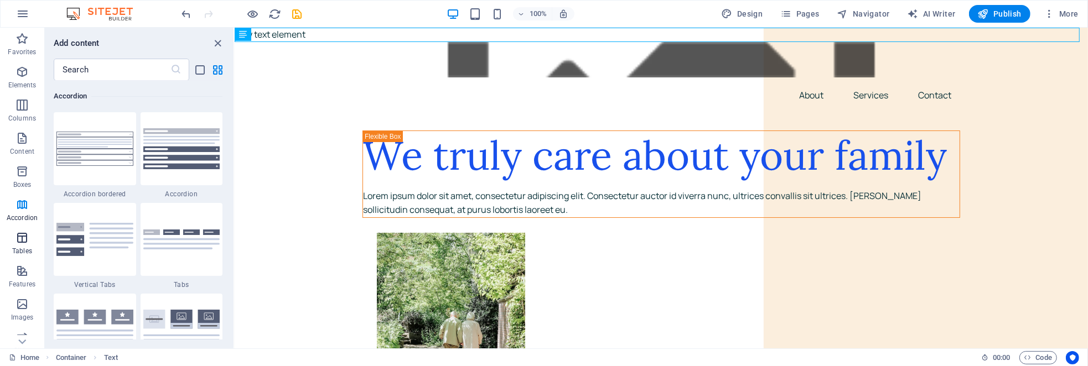
click at [28, 252] on p "Tables" at bounding box center [22, 251] width 20 height 9
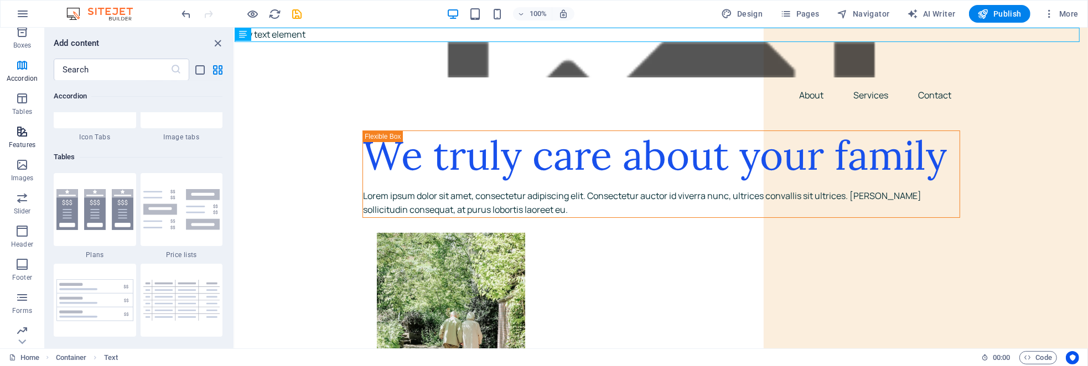
scroll to position [177, 0]
click at [27, 327] on icon "button" at bounding box center [21, 326] width 13 height 13
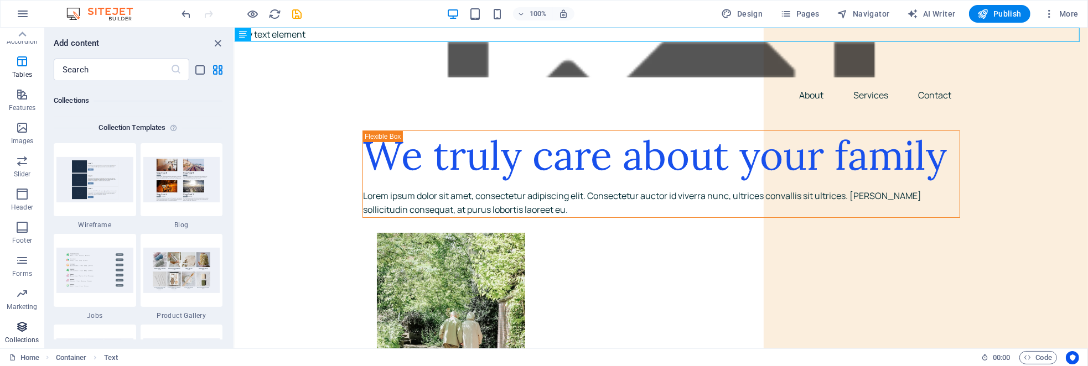
scroll to position [10133, 0]
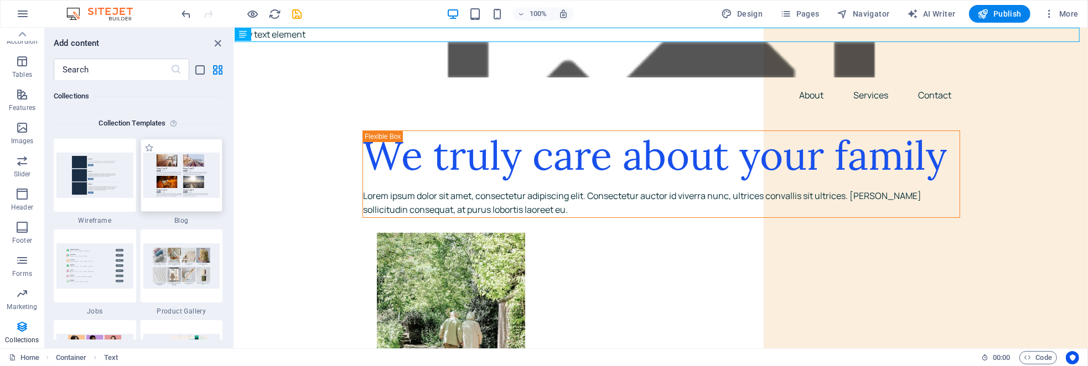
click at [189, 181] on img at bounding box center [181, 175] width 77 height 45
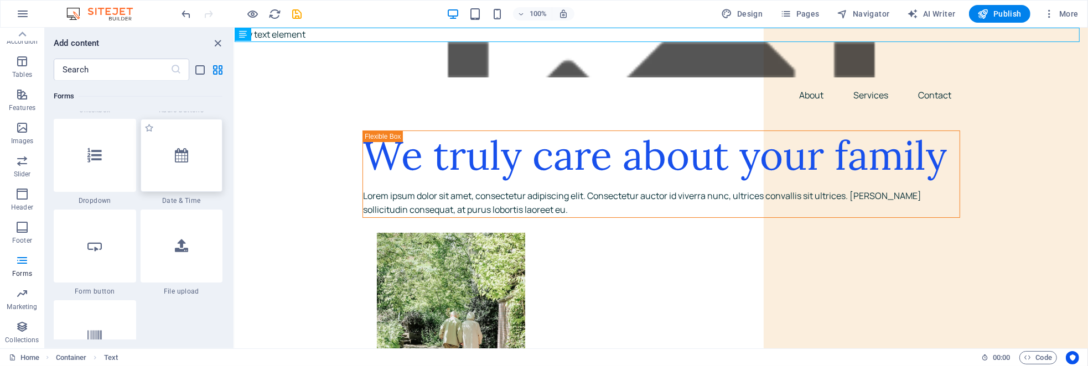
scroll to position [8915, 0]
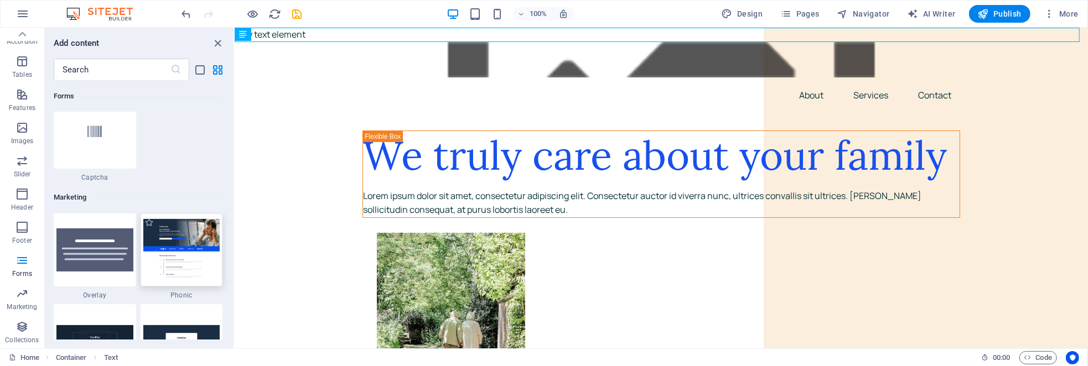
click at [204, 243] on img at bounding box center [181, 249] width 77 height 61
click at [235, 242] on div "H1 Container Container Unequal Columns Container Text Menu Menu Bar Container T…" at bounding box center [662, 188] width 854 height 321
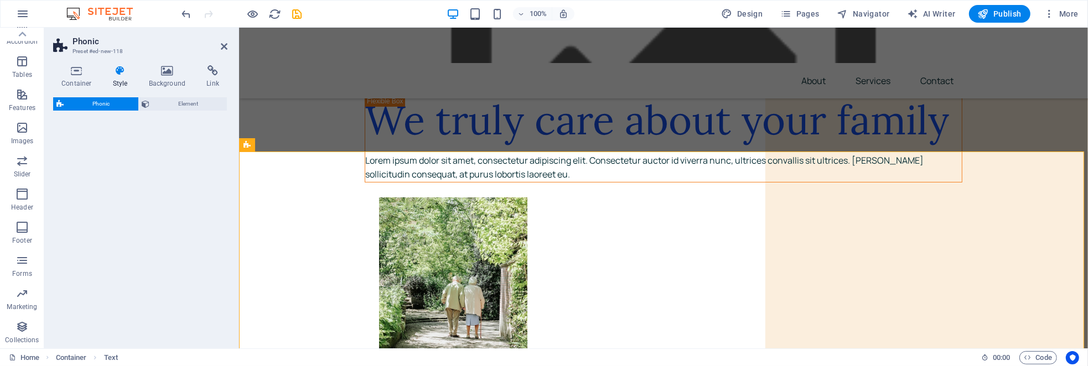
select select "%"
select select "rem"
select select "px"
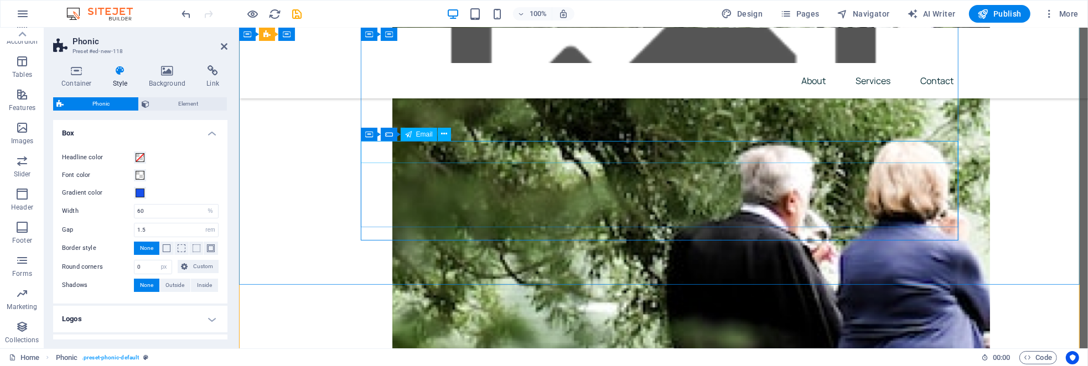
scroll to position [392, 0]
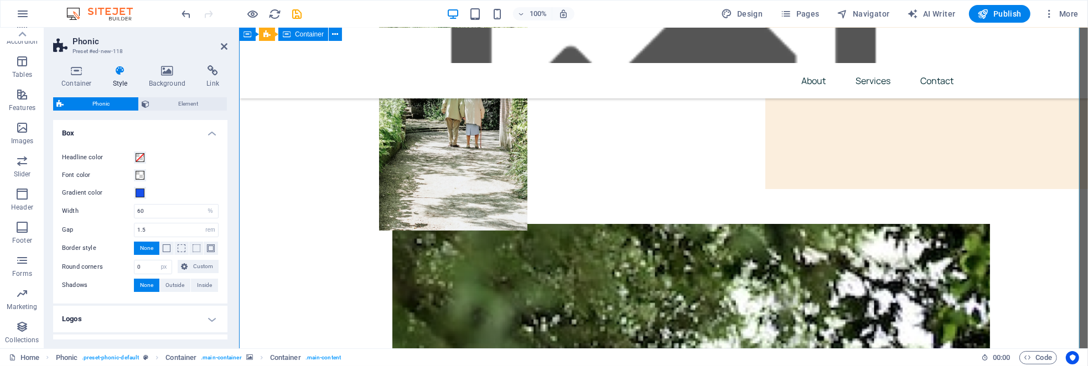
scroll to position [170, 0]
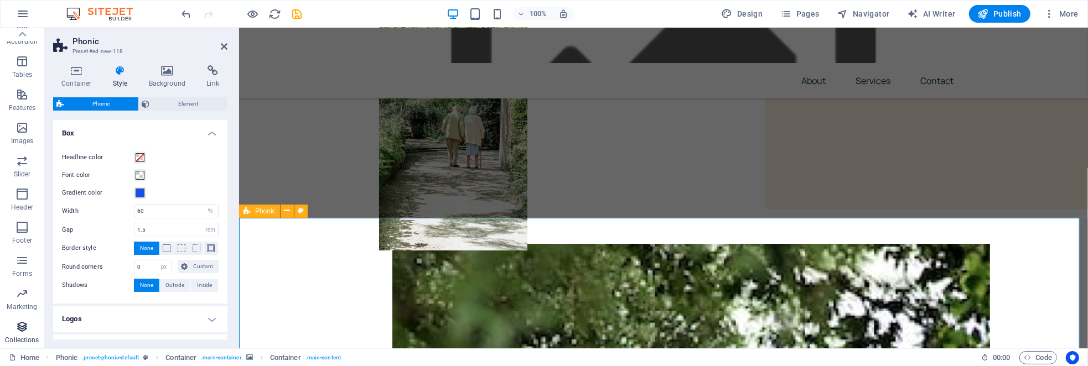
click at [24, 333] on icon "button" at bounding box center [21, 326] width 13 height 13
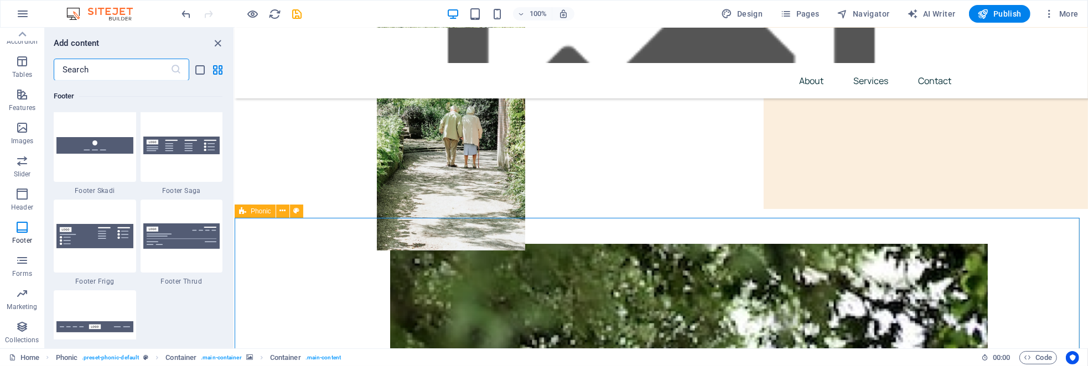
scroll to position [7453, 0]
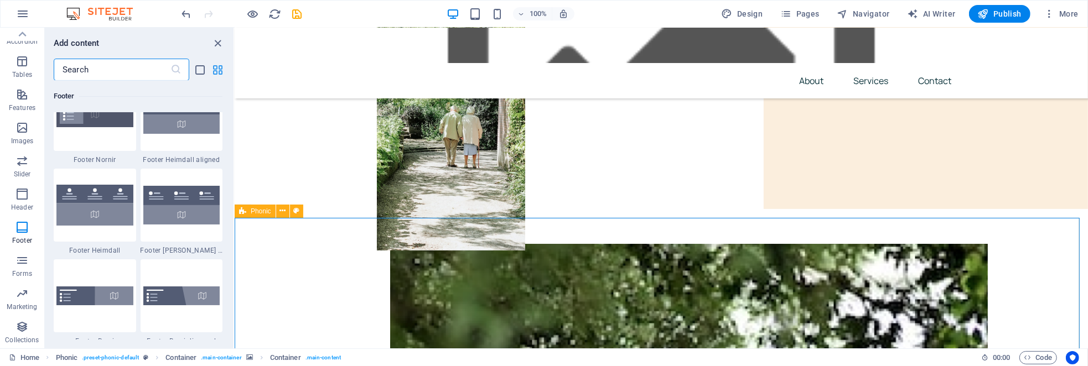
click at [221, 66] on icon "grid-view" at bounding box center [218, 70] width 13 height 13
click at [200, 69] on icon "list-view" at bounding box center [200, 70] width 13 height 13
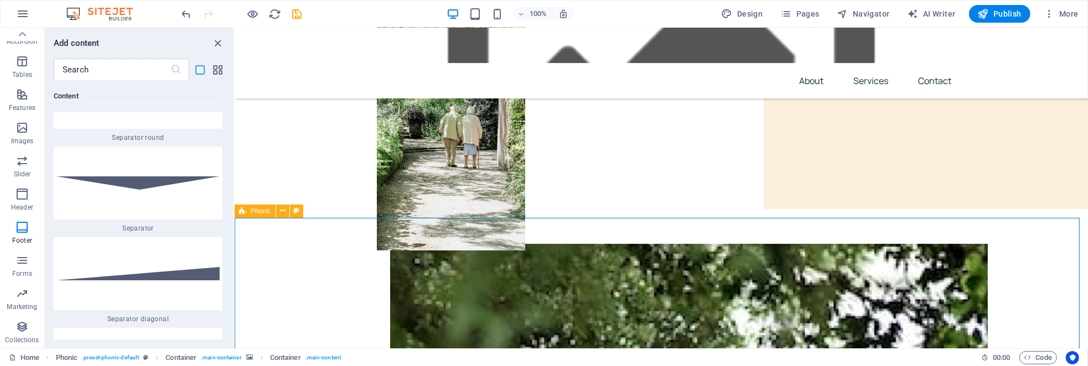
scroll to position [16920, 0]
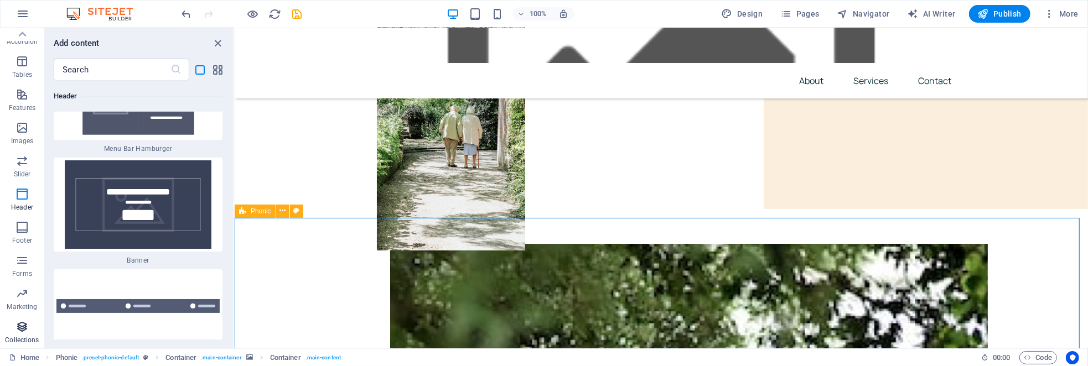
click at [20, 337] on p "Collections" at bounding box center [22, 340] width 34 height 9
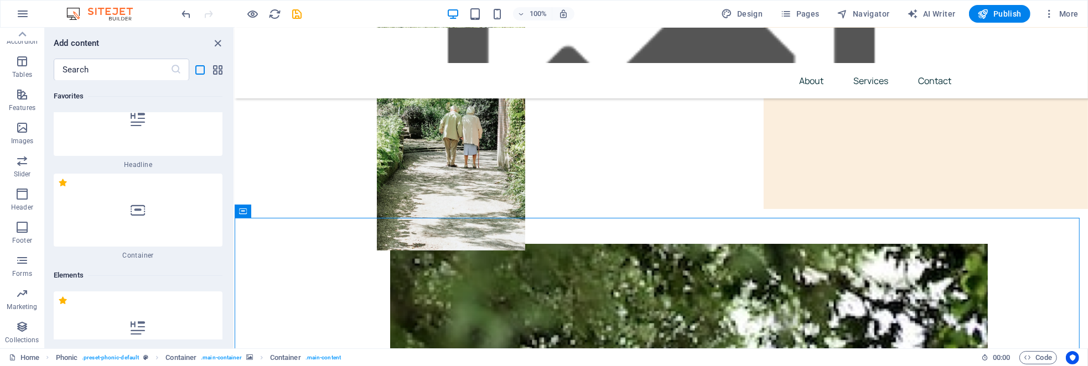
scroll to position [0, 0]
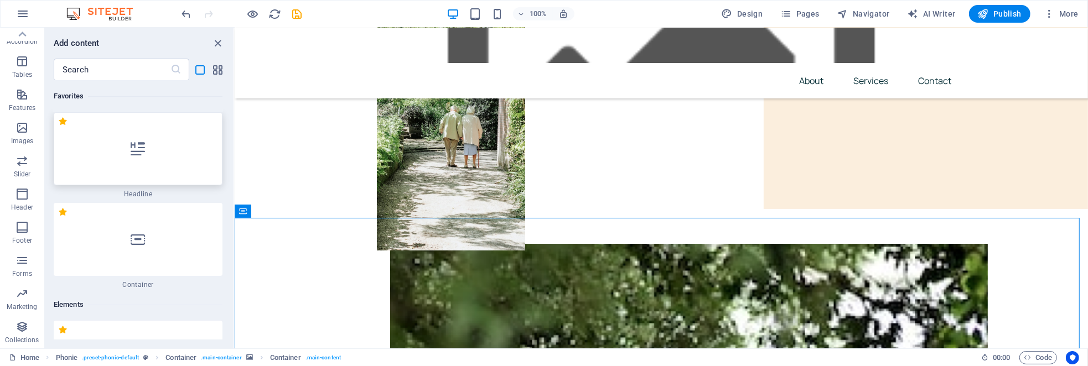
click at [154, 150] on div at bounding box center [138, 148] width 169 height 73
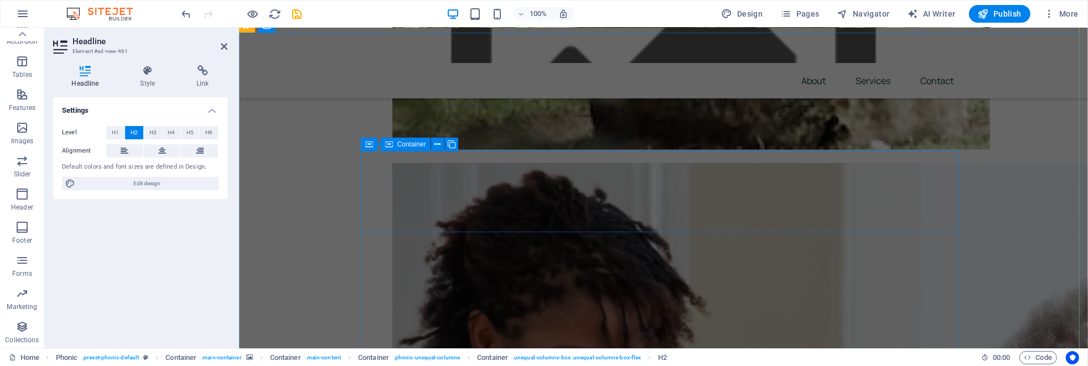
scroll to position [890, 0]
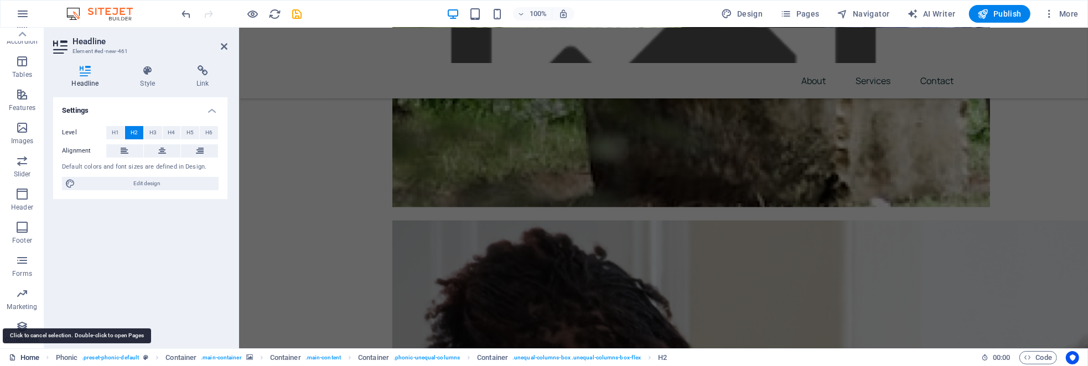
click at [30, 361] on link "Home" at bounding box center [24, 357] width 30 height 13
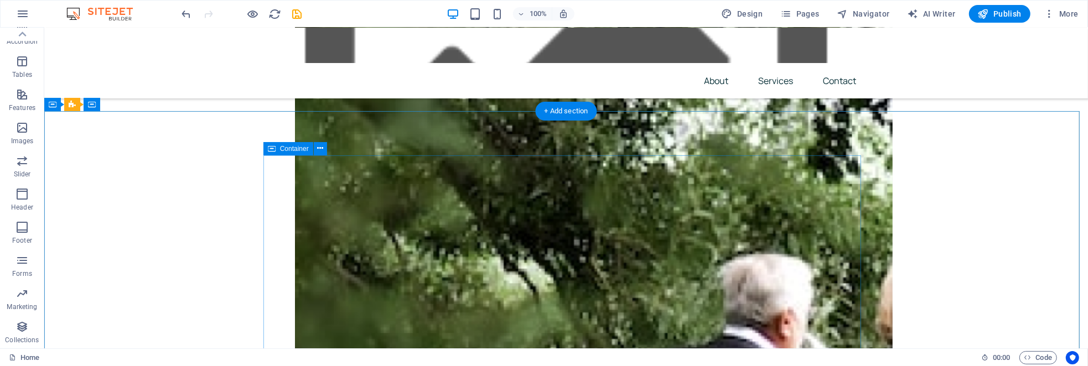
scroll to position [554, 0]
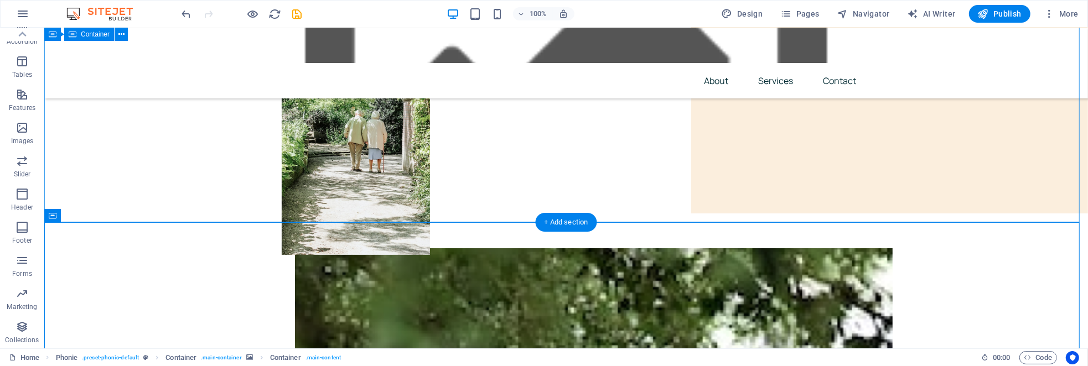
scroll to position [0, 0]
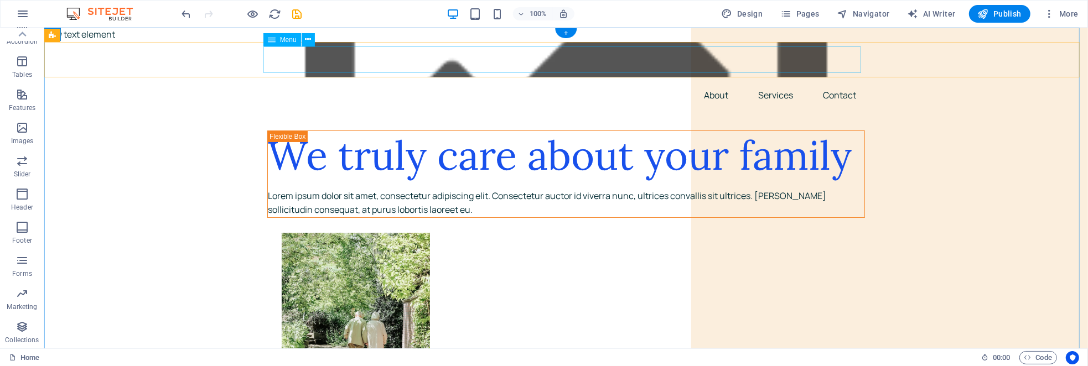
click at [569, 82] on nav "About Services Contact" at bounding box center [566, 95] width 598 height 27
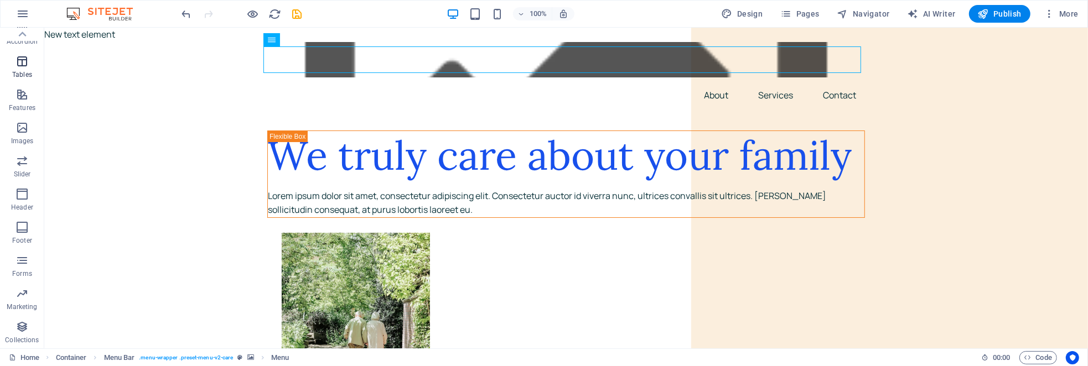
click at [25, 73] on p "Tables" at bounding box center [22, 74] width 20 height 9
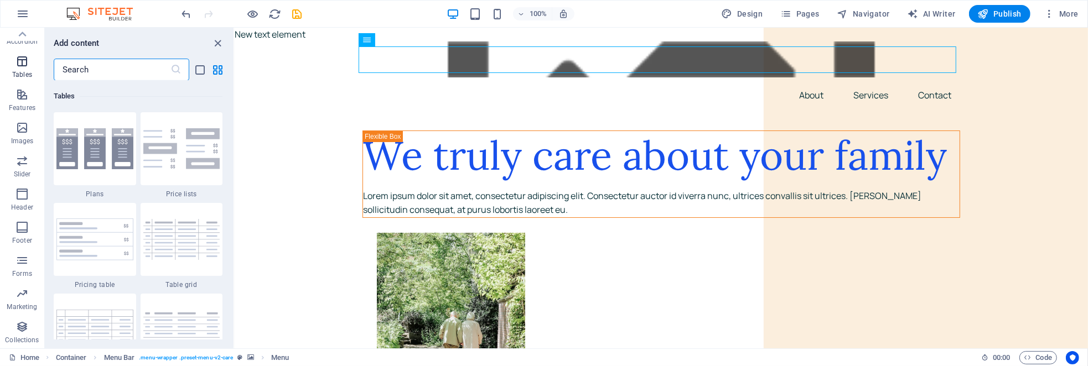
scroll to position [3834, 0]
click at [97, 220] on img at bounding box center [94, 240] width 77 height 42
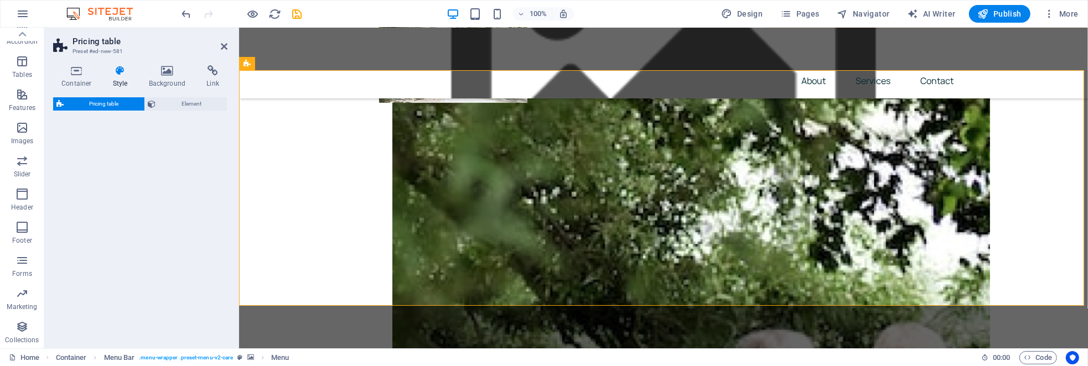
select select "rem"
select select "px"
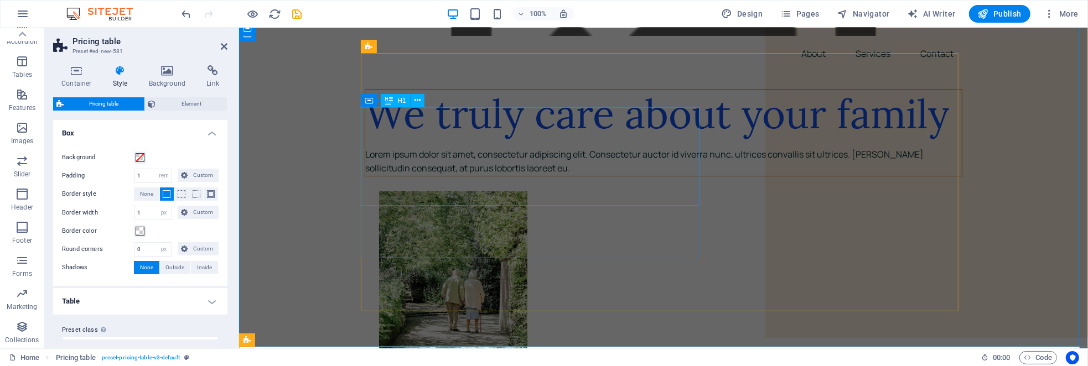
scroll to position [0, 0]
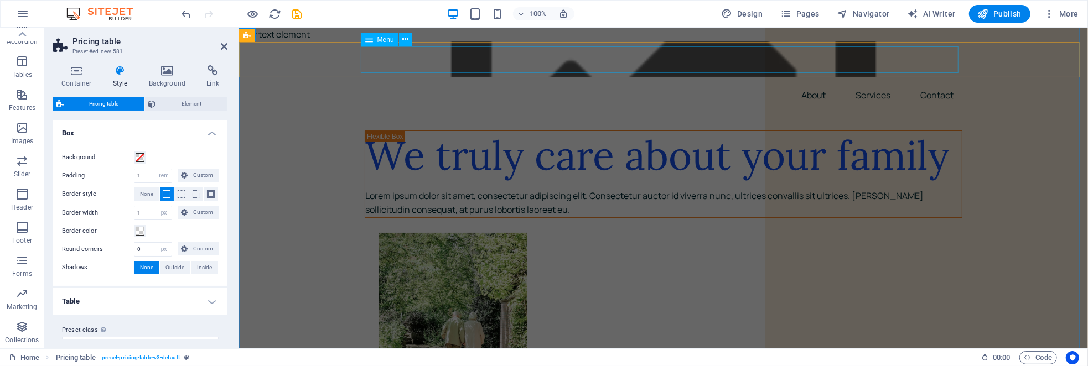
click at [944, 40] on div "New text element" at bounding box center [663, 35] width 849 height 14
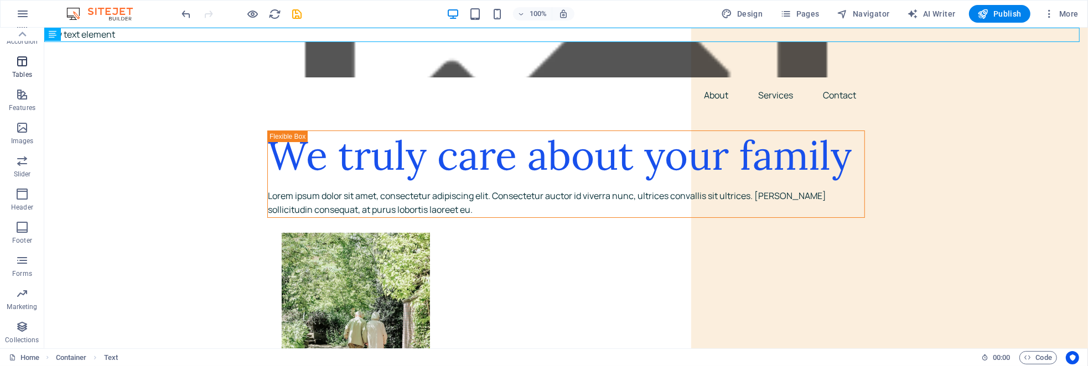
click at [26, 68] on span "Tables" at bounding box center [22, 68] width 44 height 27
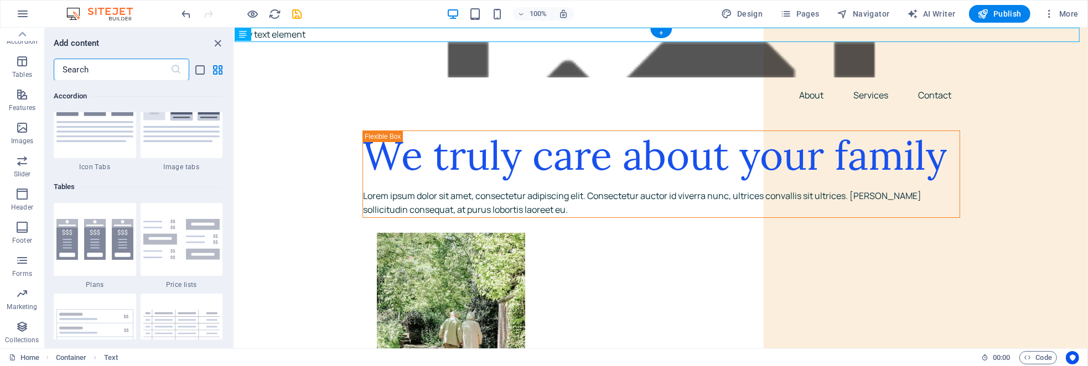
scroll to position [3834, 0]
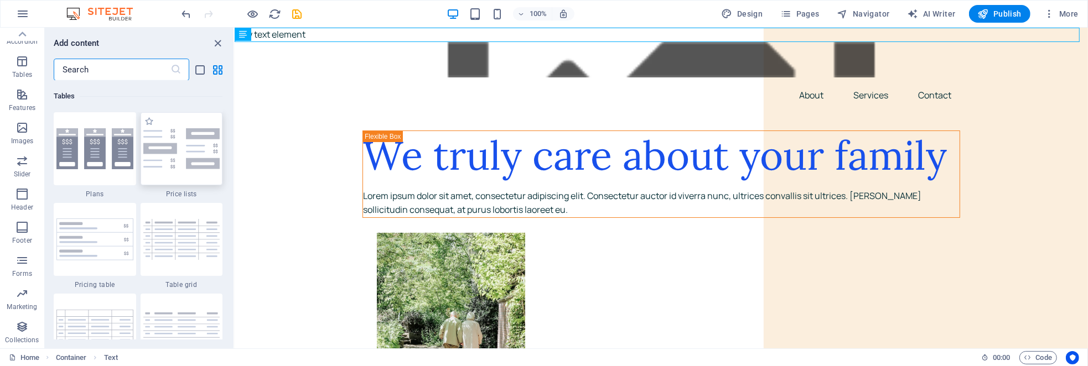
click at [199, 141] on div at bounding box center [182, 148] width 82 height 73
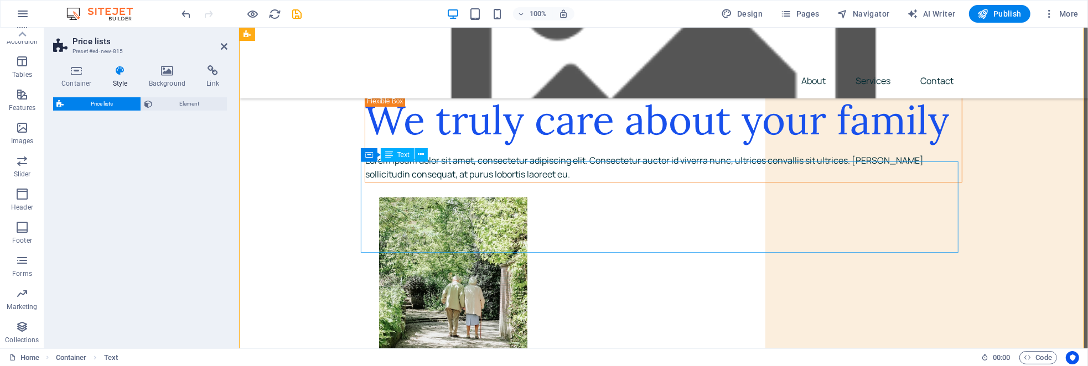
select select "rem"
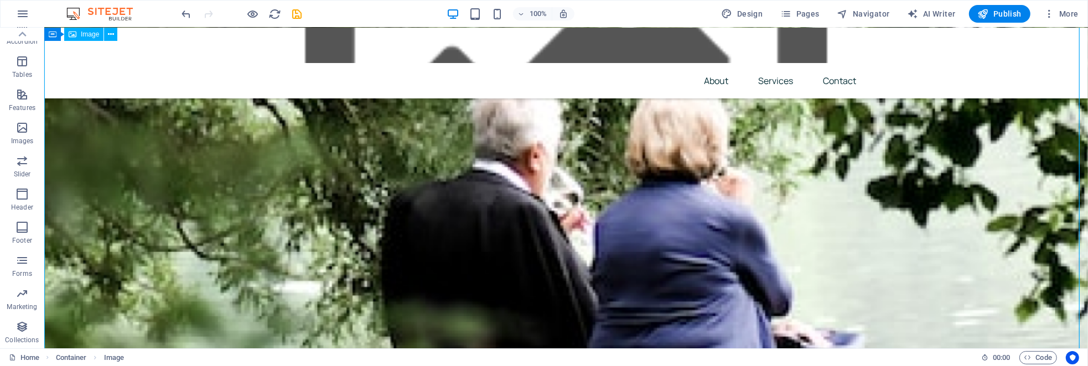
scroll to position [0, 0]
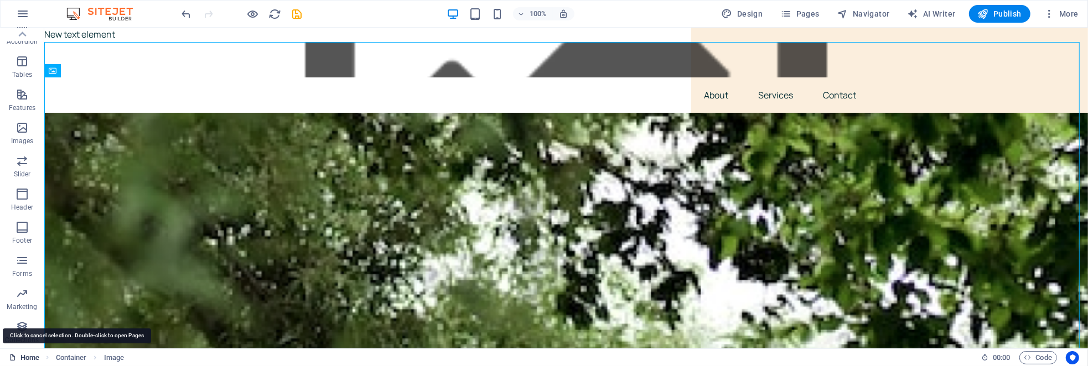
click at [20, 359] on link "Home" at bounding box center [24, 357] width 30 height 13
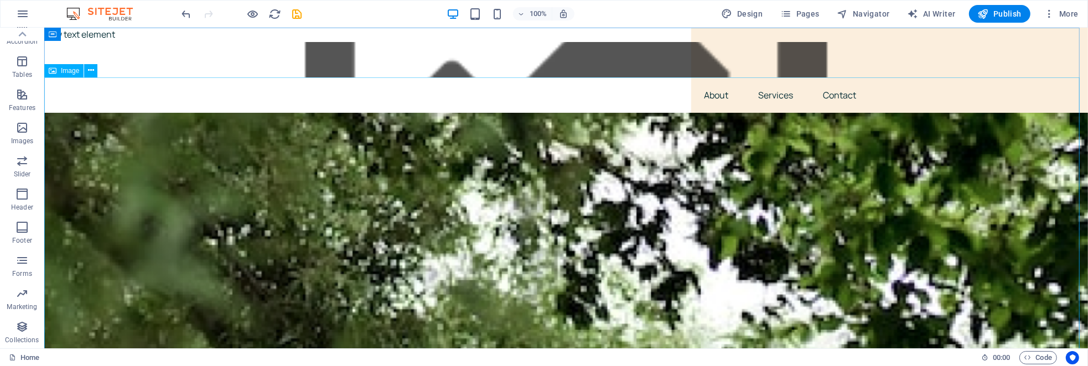
click at [76, 72] on span "Image" at bounding box center [70, 71] width 18 height 7
click at [18, 33] on icon at bounding box center [21, 34] width 15 height 15
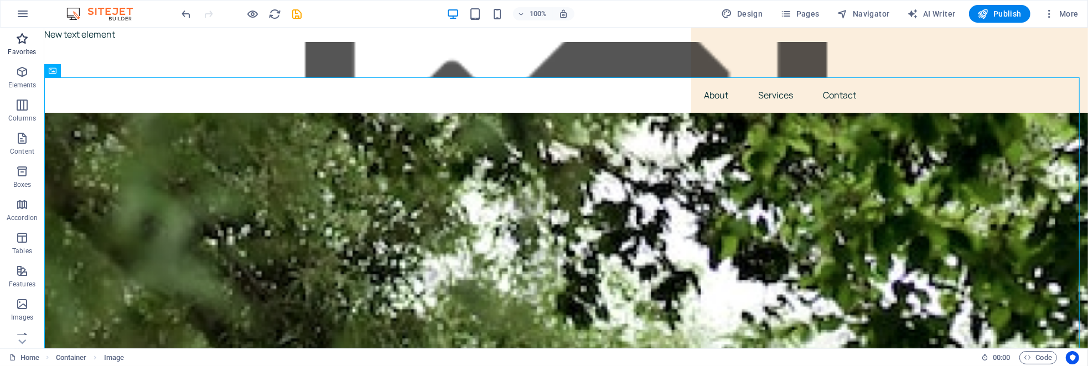
click at [20, 39] on icon "button" at bounding box center [21, 38] width 13 height 13
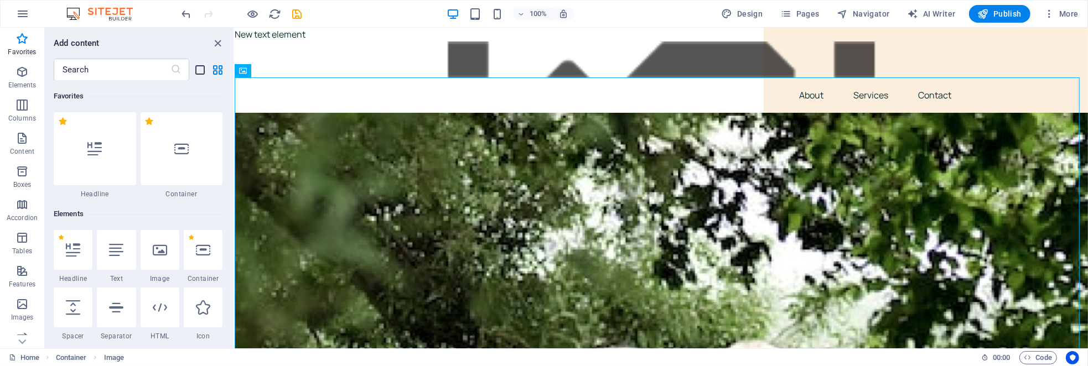
click at [198, 67] on icon "list-view" at bounding box center [200, 70] width 13 height 13
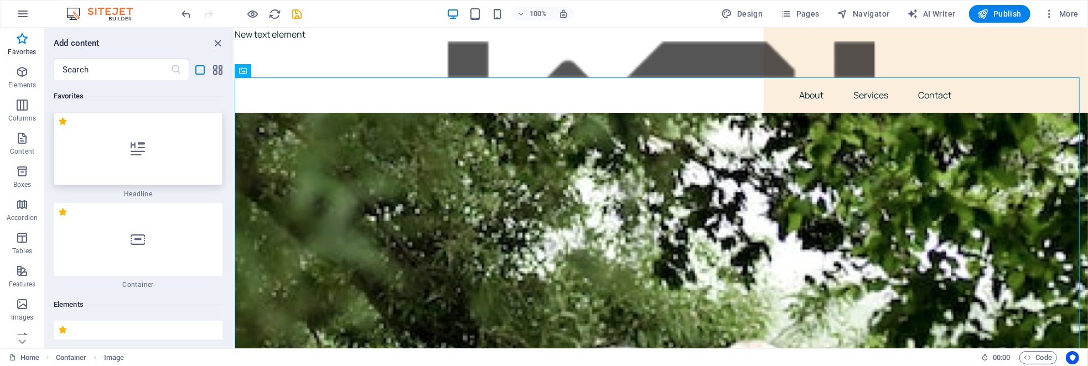
click at [171, 167] on div at bounding box center [138, 148] width 169 height 73
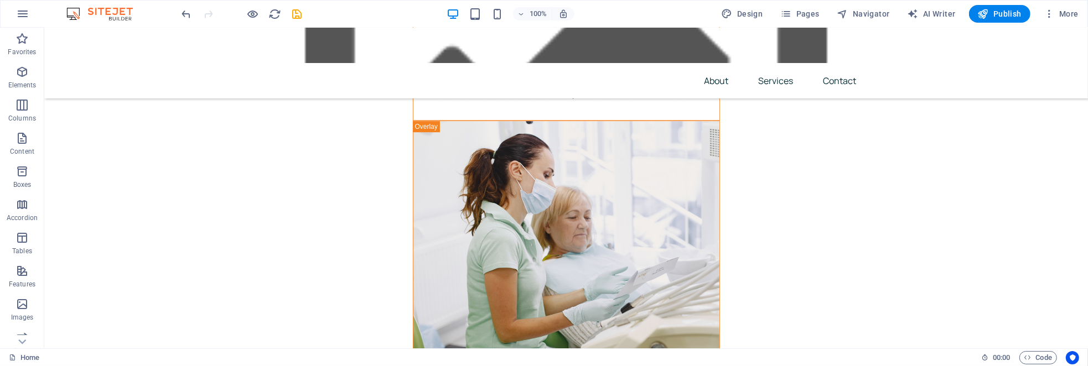
scroll to position [7072, 0]
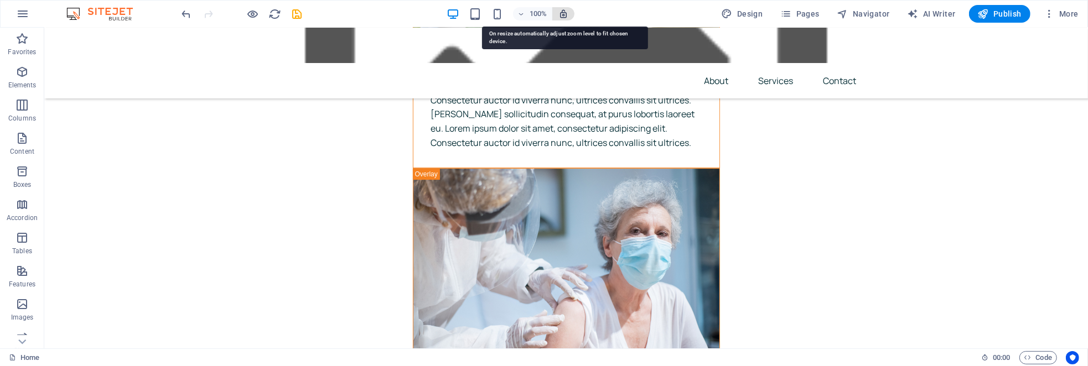
click at [565, 13] on icon "button" at bounding box center [564, 14] width 10 height 10
click at [564, 13] on icon "button" at bounding box center [564, 14] width 10 height 10
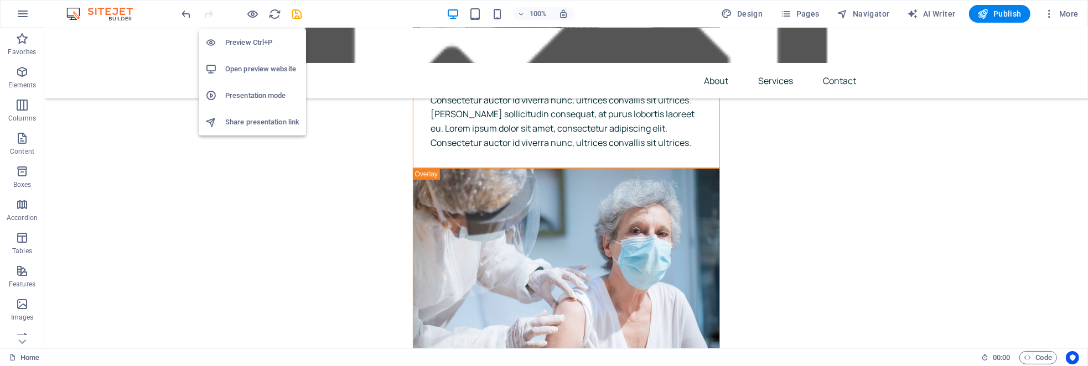
click at [260, 46] on h6 "Preview Ctrl+P" at bounding box center [262, 42] width 74 height 13
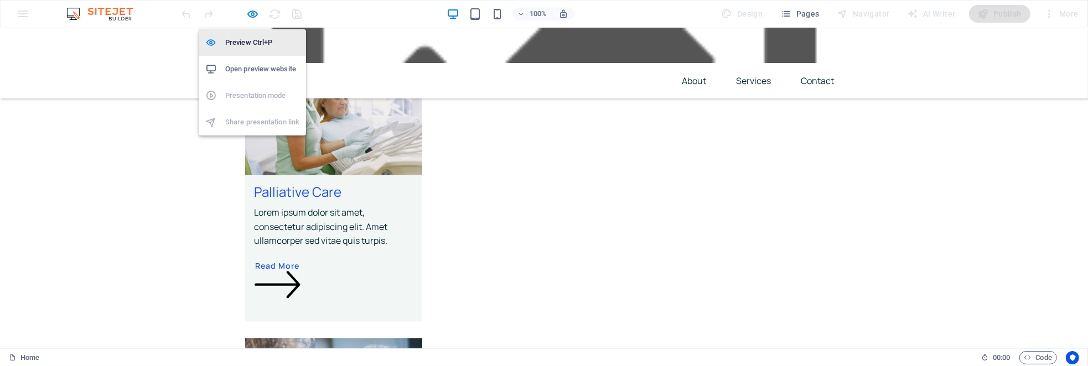
scroll to position [5670, 0]
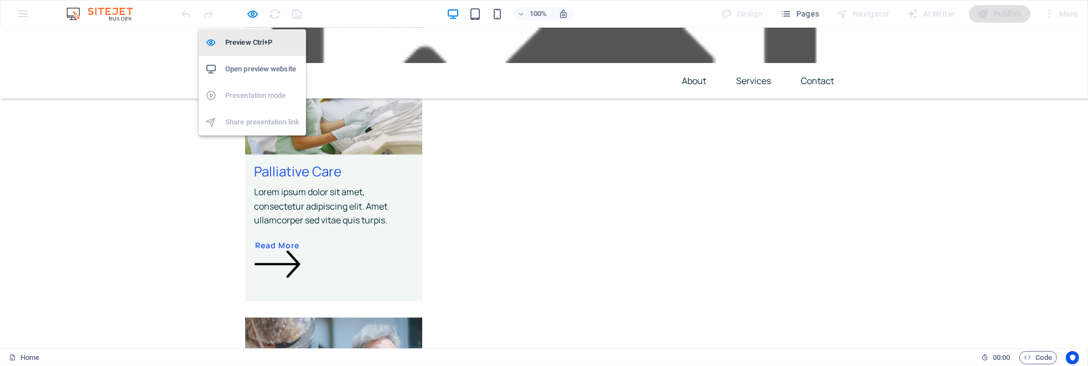
click at [245, 45] on h6 "Preview Ctrl+P" at bounding box center [262, 42] width 74 height 13
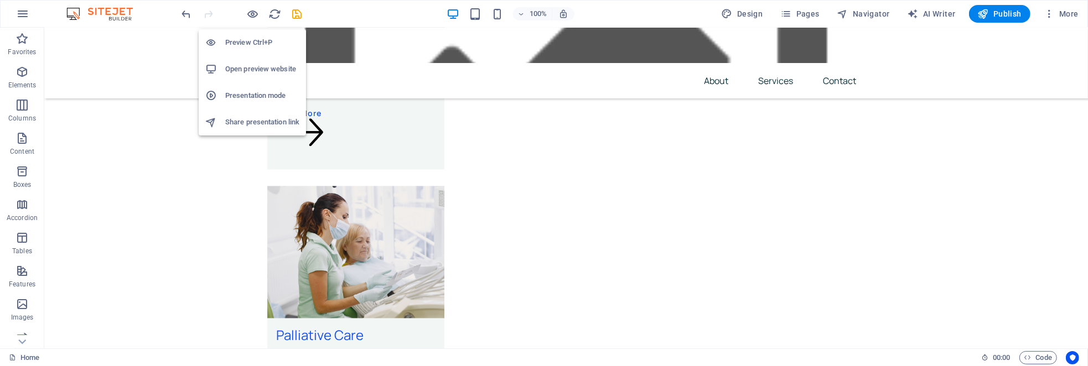
scroll to position [7072, 0]
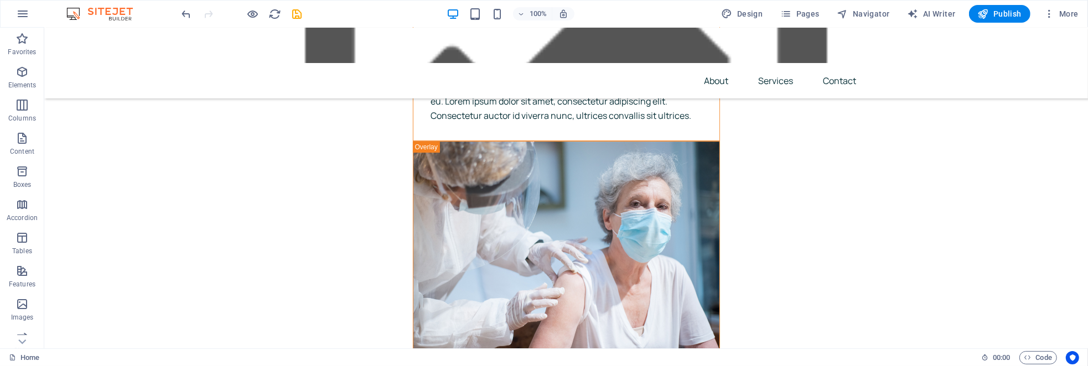
click at [118, 13] on img at bounding box center [105, 13] width 83 height 13
click at [19, 11] on icon "button" at bounding box center [22, 13] width 13 height 13
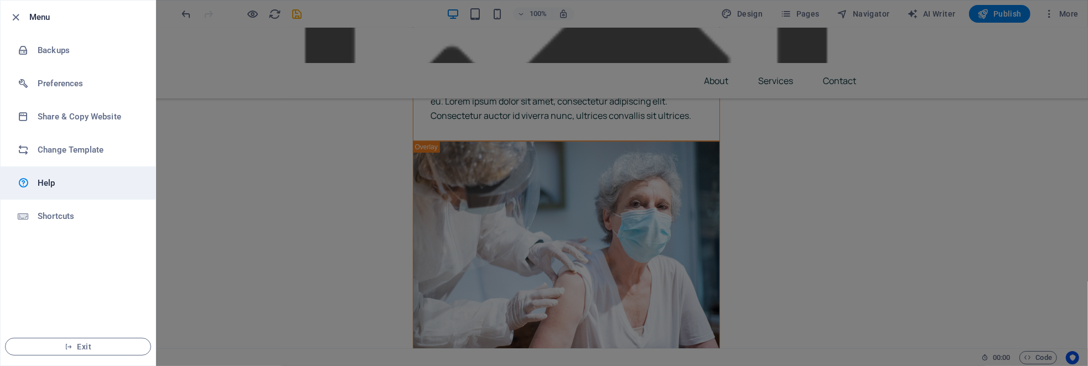
click at [111, 184] on h6 "Help" at bounding box center [89, 183] width 102 height 13
click at [64, 15] on h6 "Menu" at bounding box center [87, 17] width 117 height 13
click at [29, 13] on h6 "Menu" at bounding box center [87, 17] width 117 height 13
click at [71, 345] on icon "button" at bounding box center [69, 347] width 8 height 8
